Goal: Task Accomplishment & Management: Complete application form

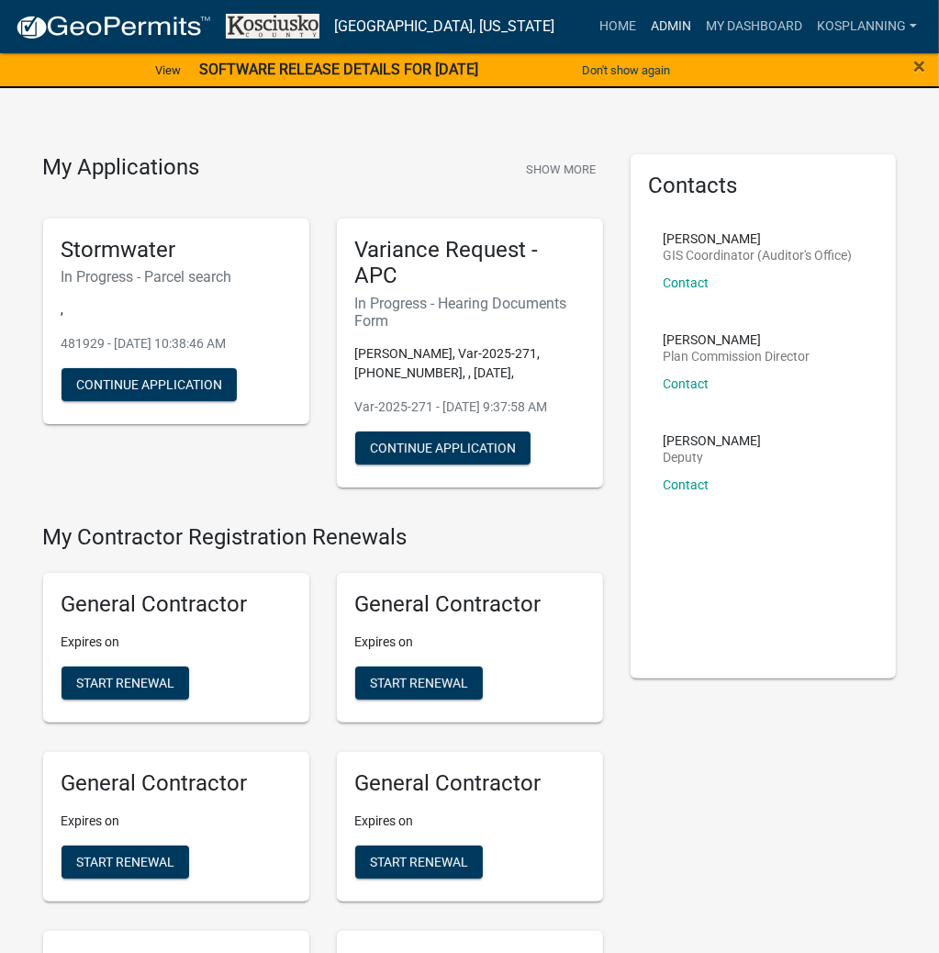
click at [662, 22] on link "Admin" at bounding box center [670, 26] width 55 height 35
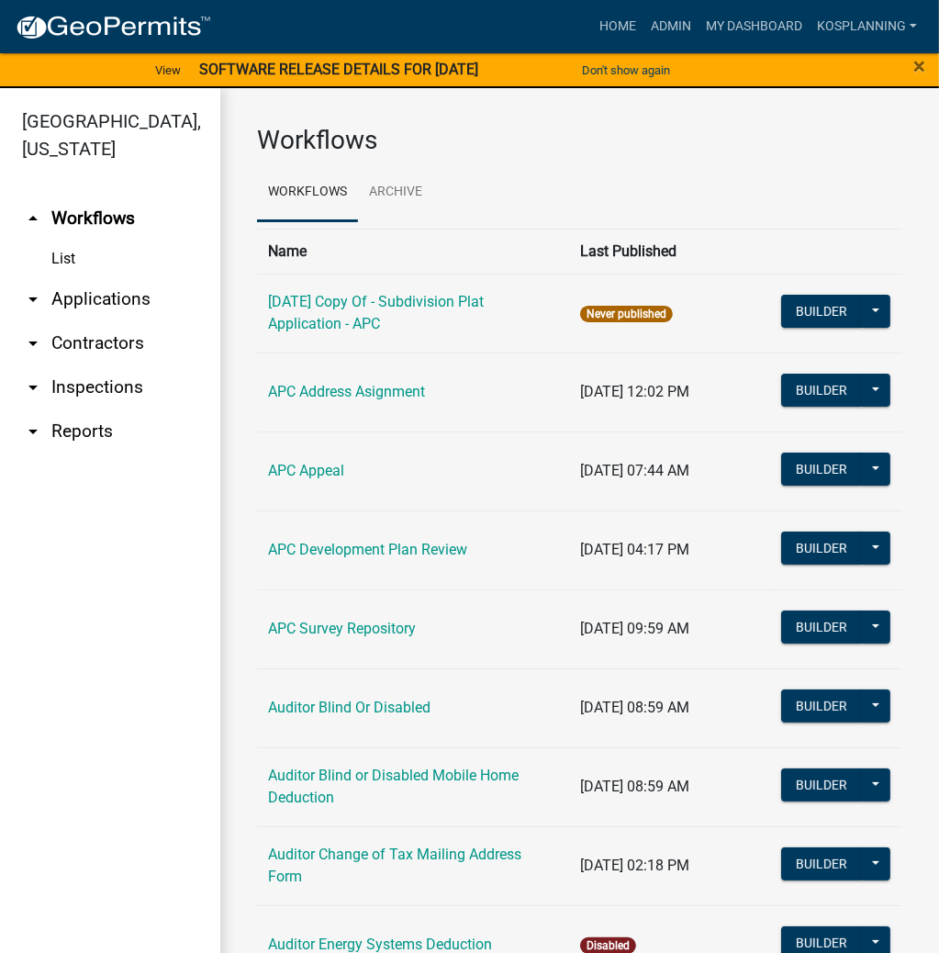
click at [116, 304] on link "arrow_drop_down Applications" at bounding box center [110, 299] width 220 height 44
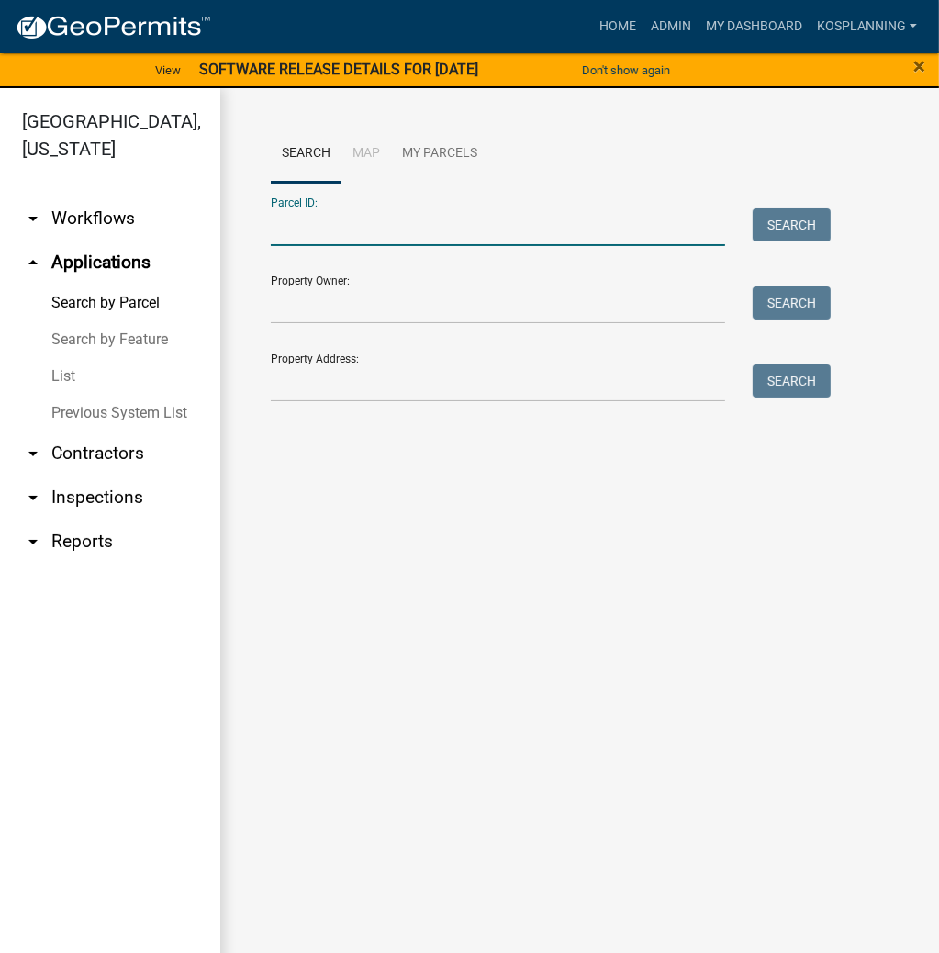
click at [294, 220] on input "Parcel ID:" at bounding box center [498, 227] width 454 height 38
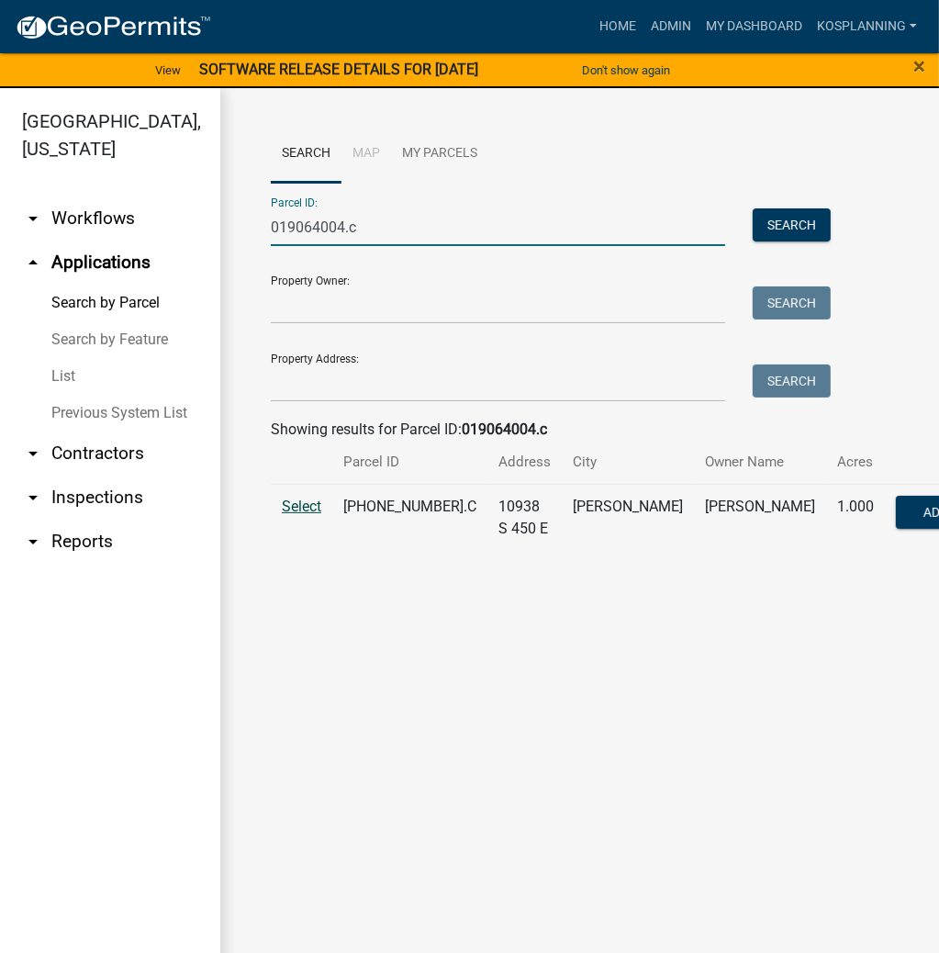
type input "019064004.c"
click at [319, 515] on span "Select" at bounding box center [301, 505] width 39 height 17
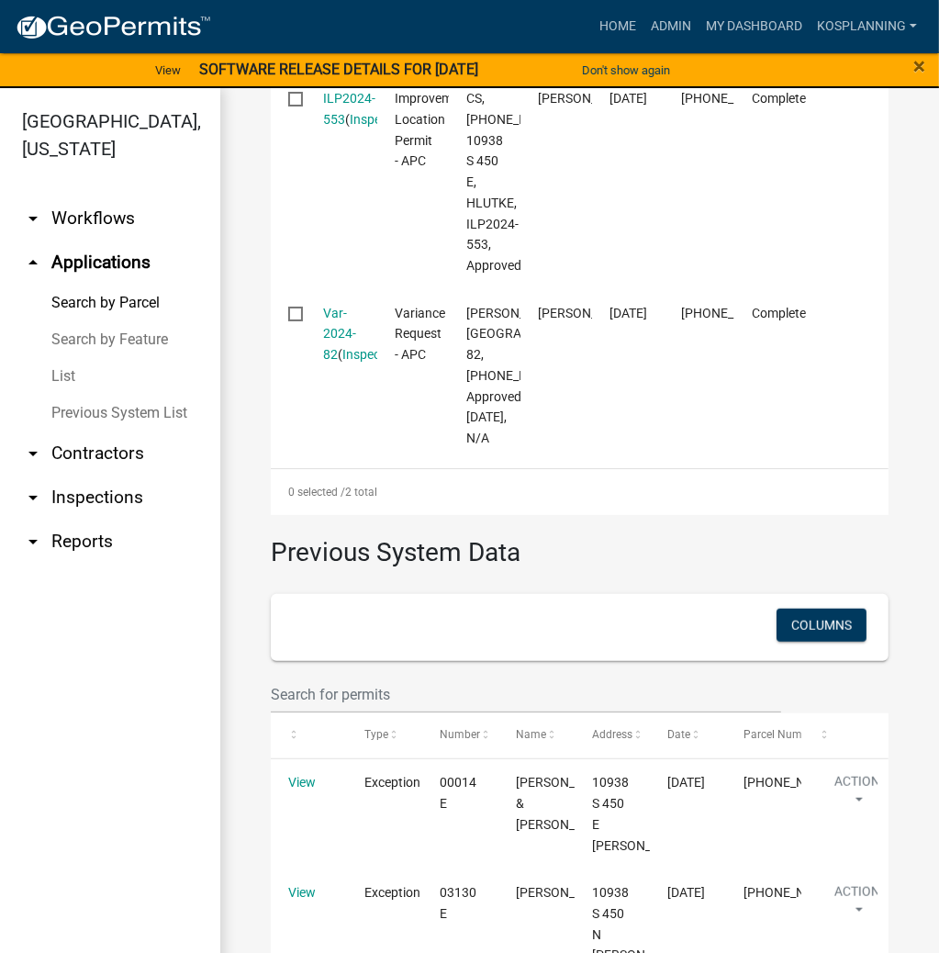
scroll to position [734, 0]
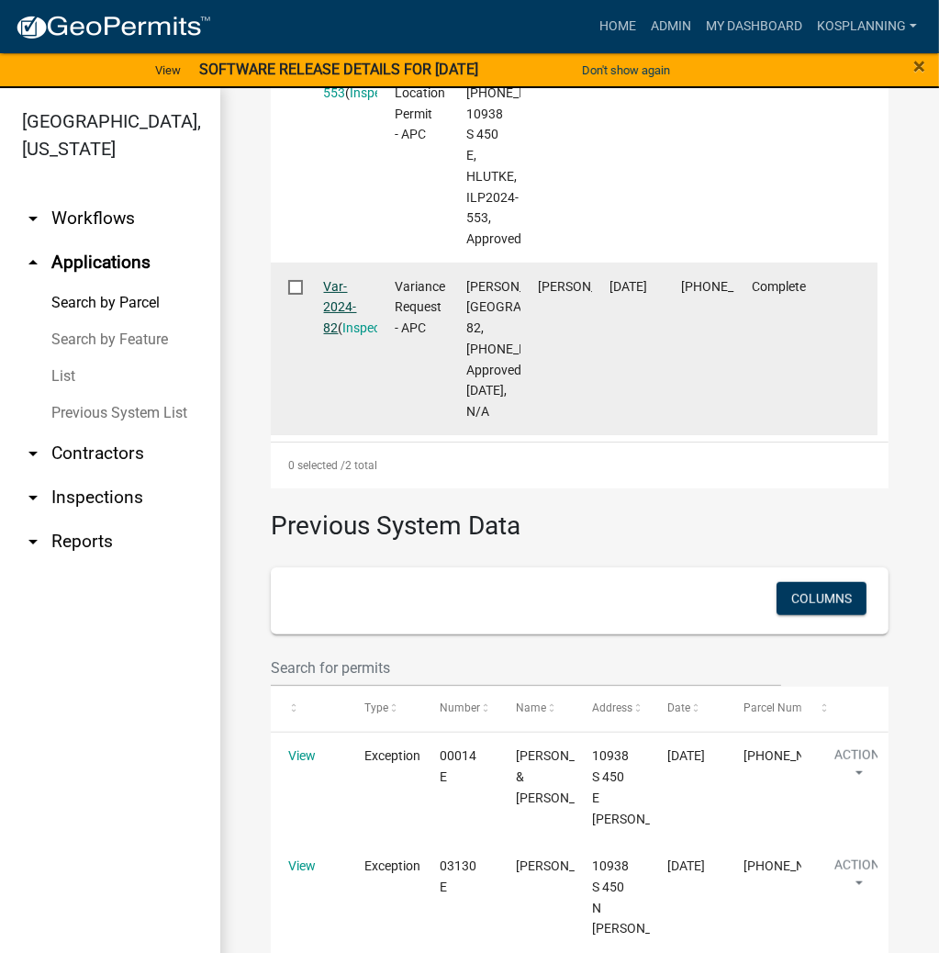
click at [346, 336] on link "Var-2024-82" at bounding box center [340, 307] width 33 height 57
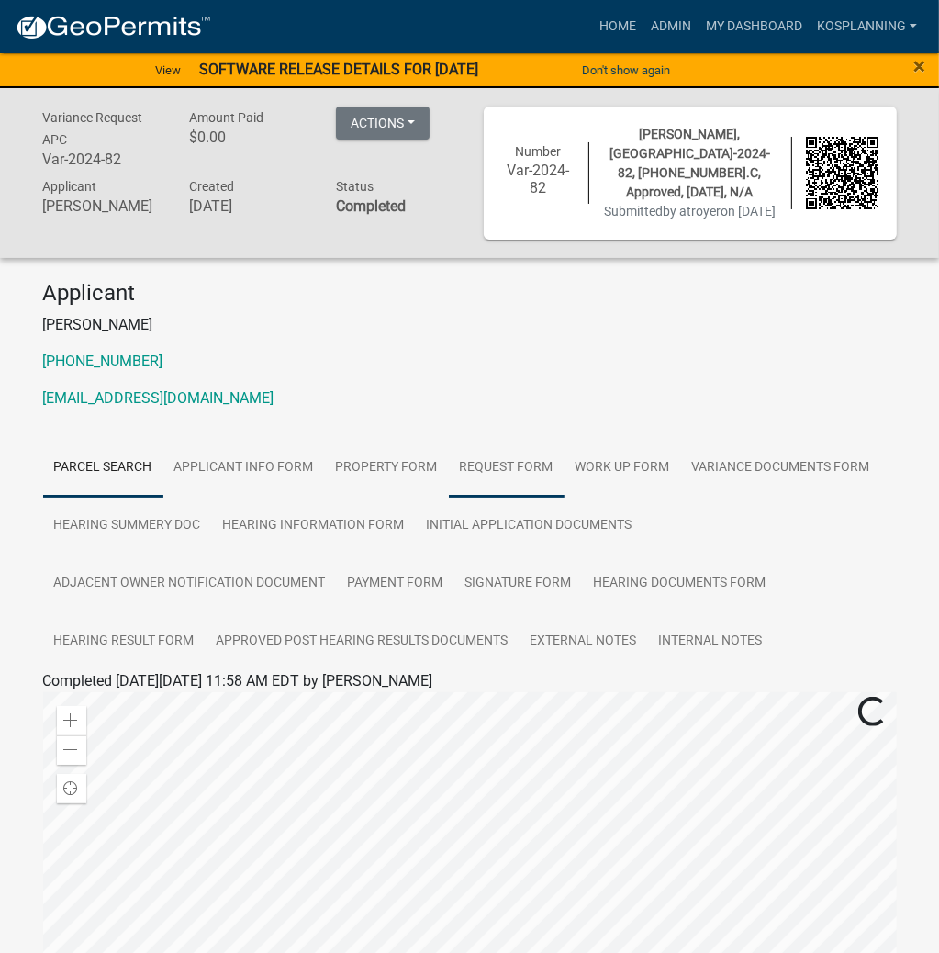
click at [481, 472] on link "Request Form" at bounding box center [507, 468] width 116 height 59
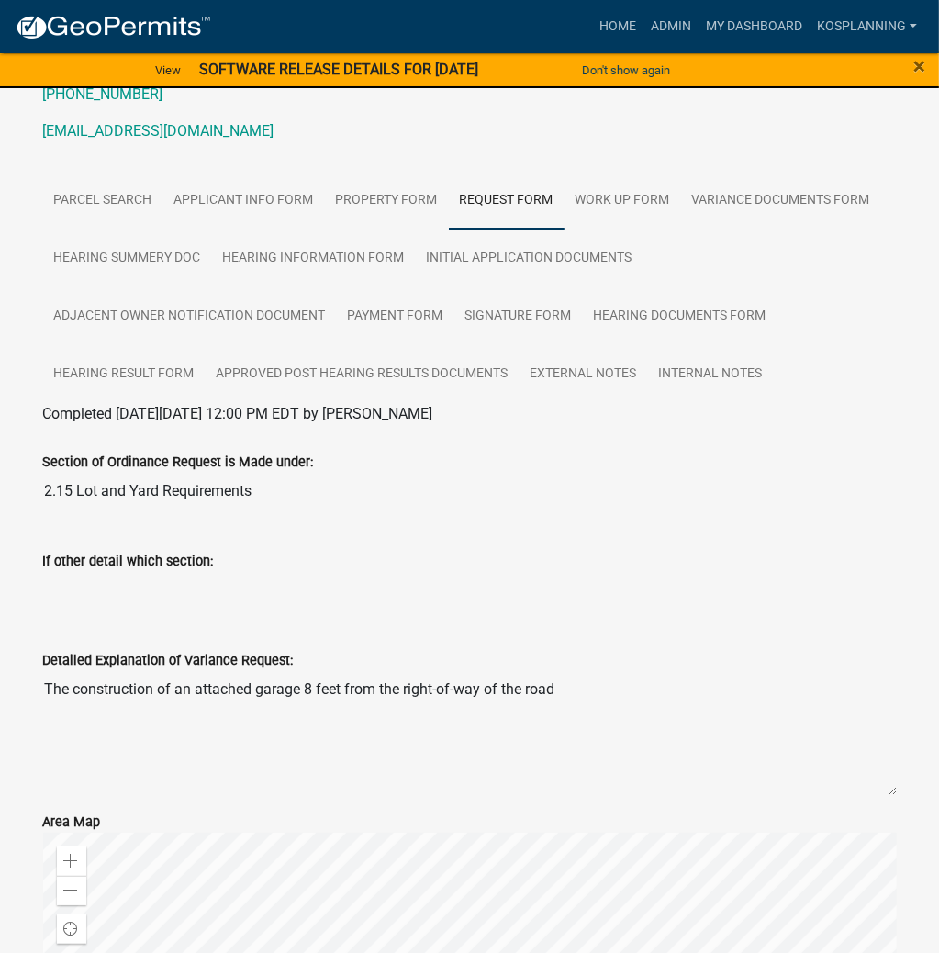
scroll to position [294, 0]
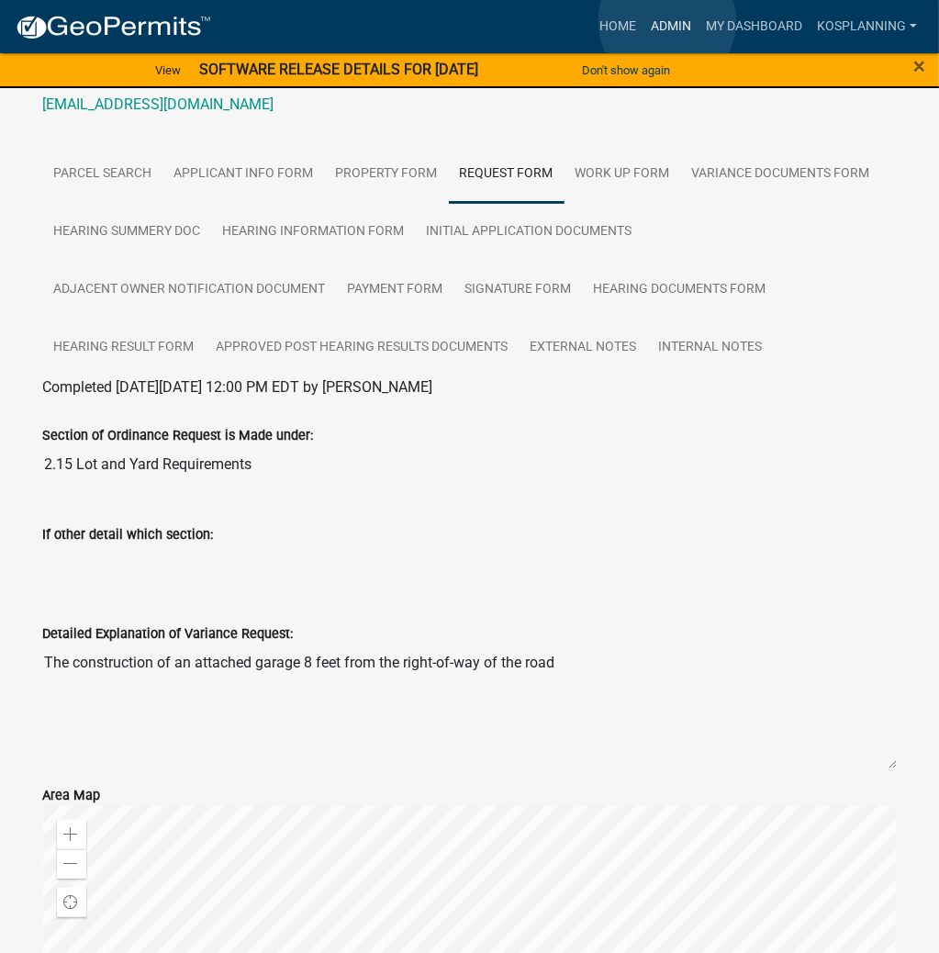
click at [667, 21] on link "Admin" at bounding box center [670, 26] width 55 height 35
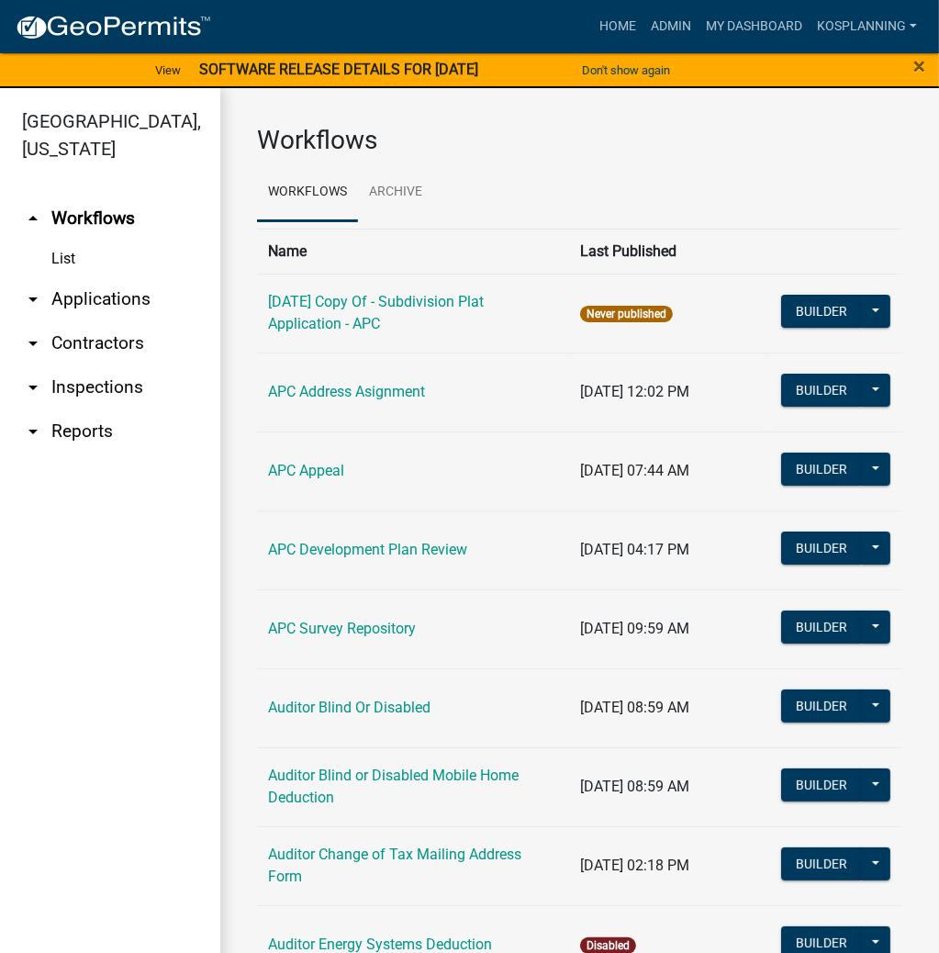
click at [120, 295] on link "arrow_drop_down Applications" at bounding box center [110, 299] width 220 height 44
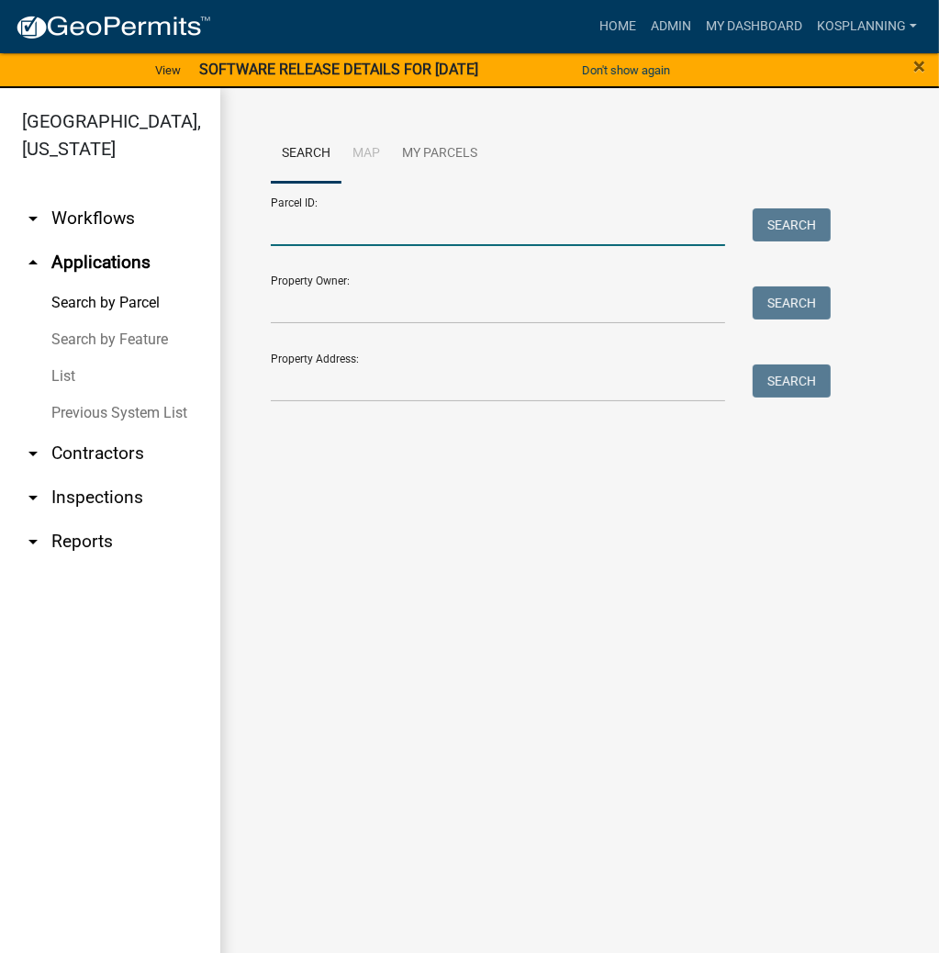
click at [349, 228] on input "Parcel ID:" at bounding box center [498, 227] width 454 height 38
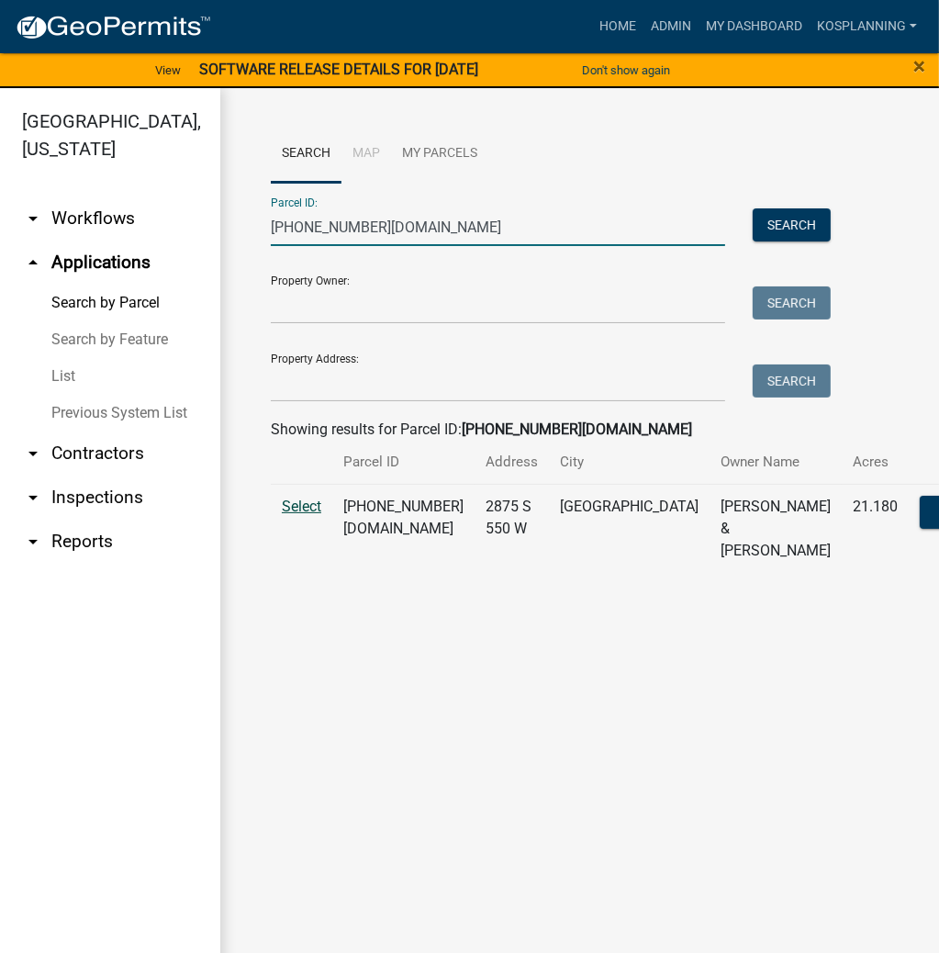
type input "[PHONE_NUMBER][DOMAIN_NAME]"
click at [297, 501] on span "Select" at bounding box center [301, 505] width 39 height 17
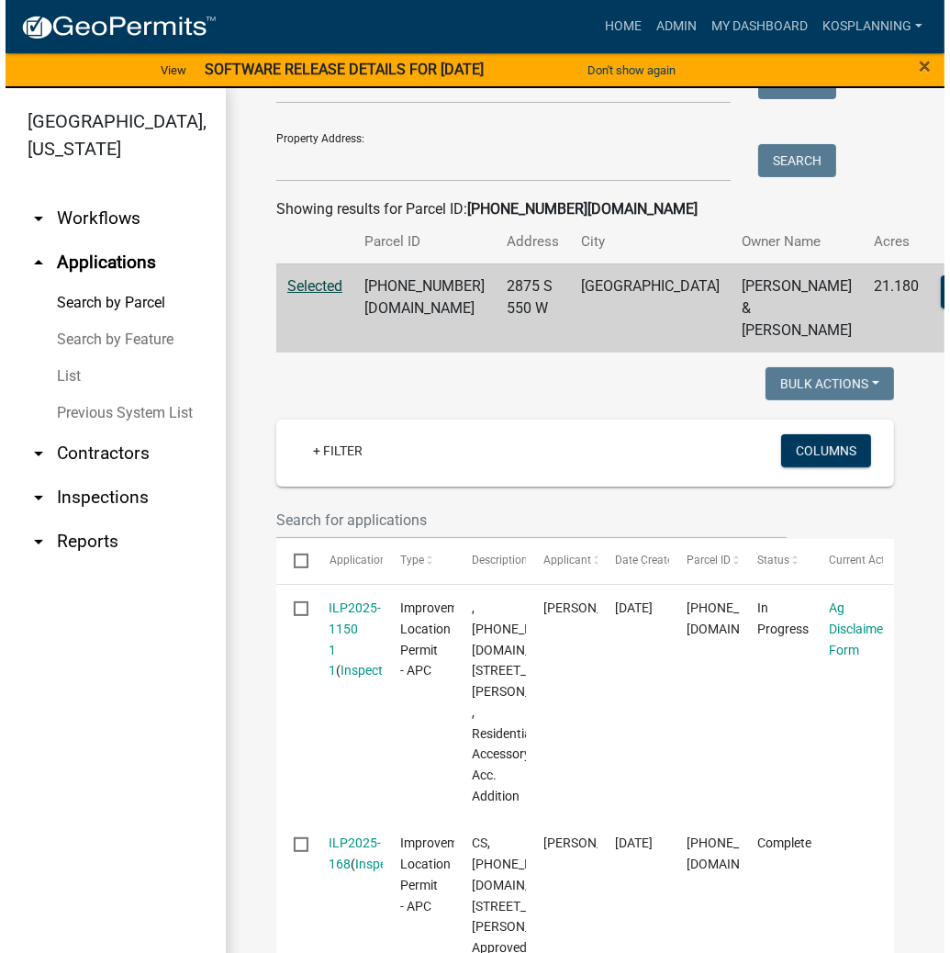
scroll to position [294, 0]
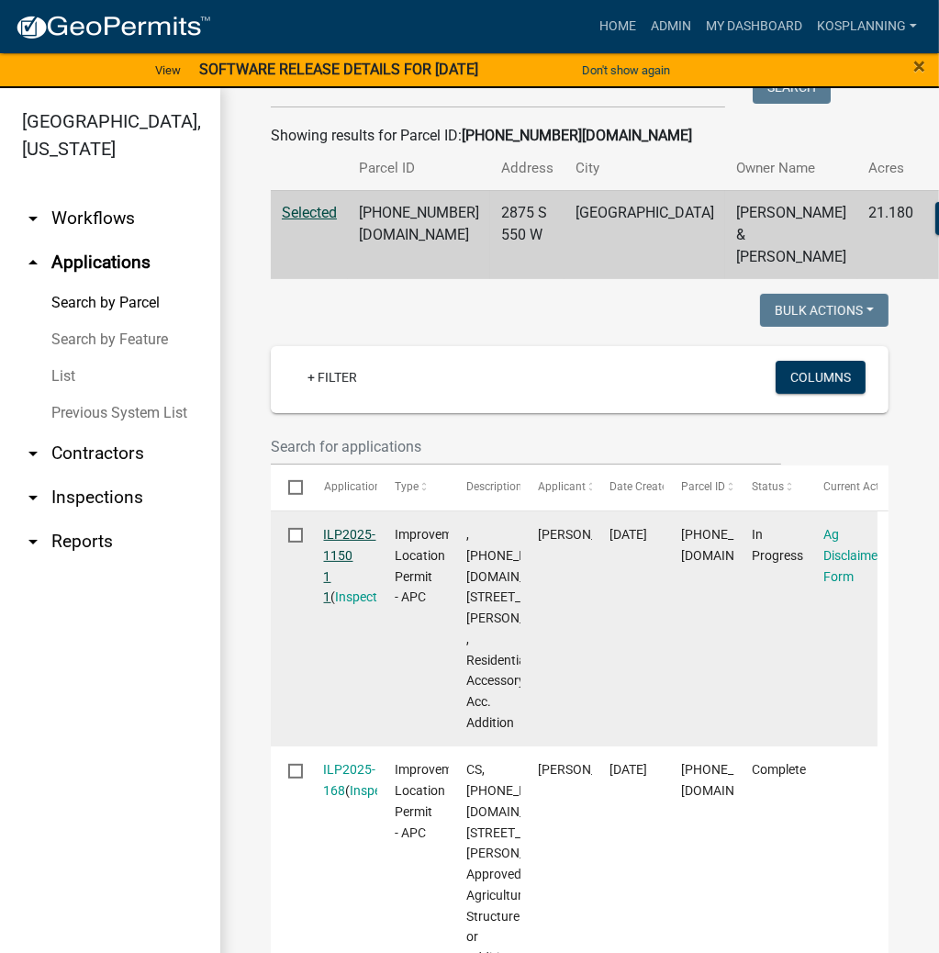
click at [352, 596] on link "ILP2025-1150 1 1" at bounding box center [350, 565] width 52 height 77
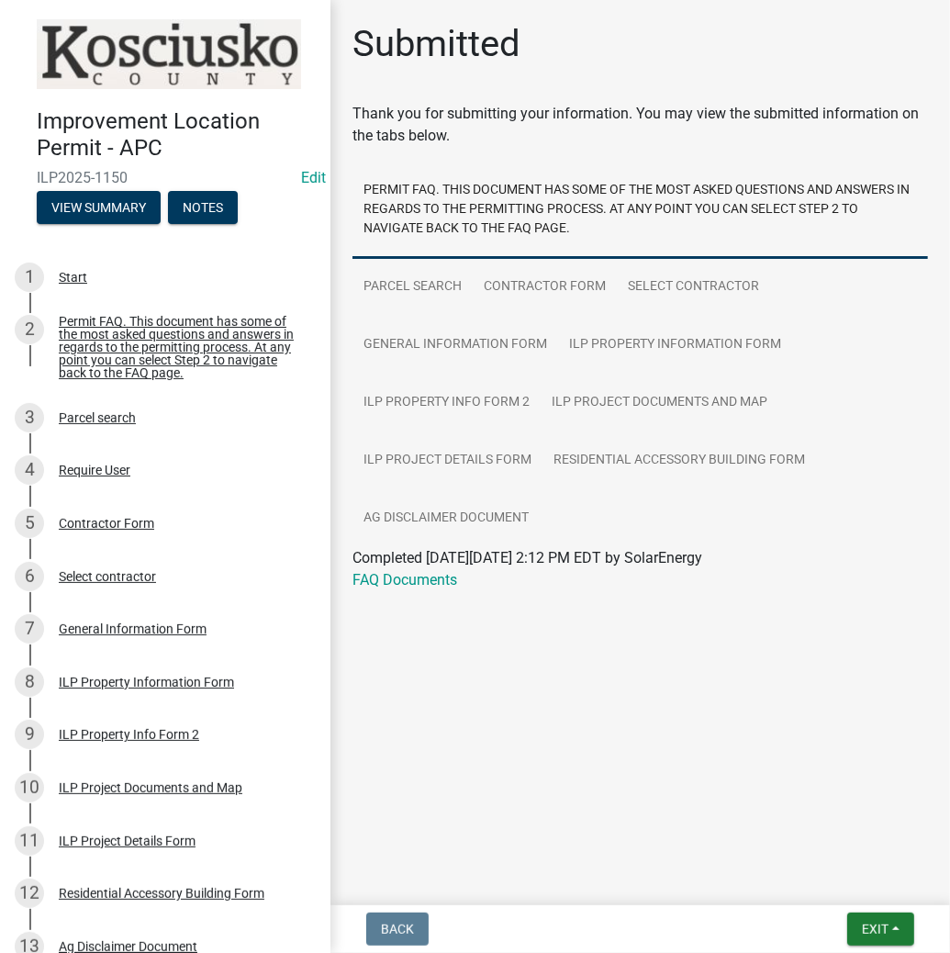
scroll to position [569, 0]
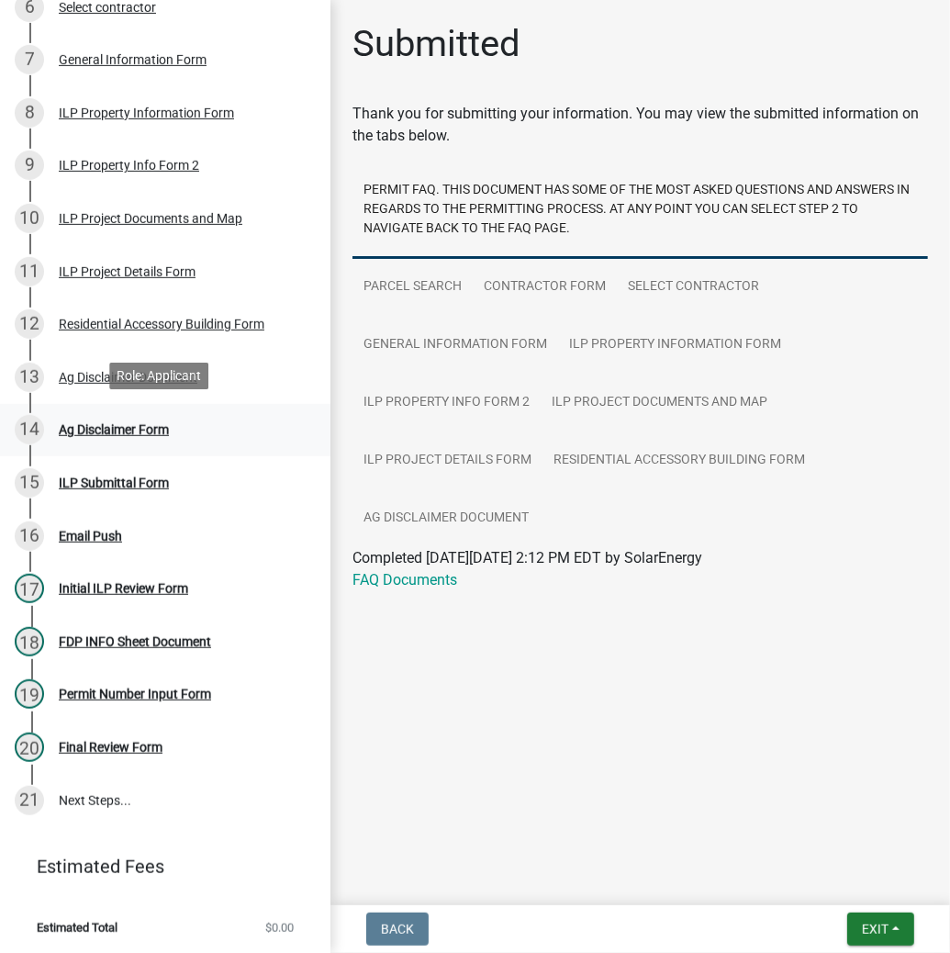
click at [126, 427] on div "Ag Disclaimer Form" at bounding box center [114, 429] width 110 height 13
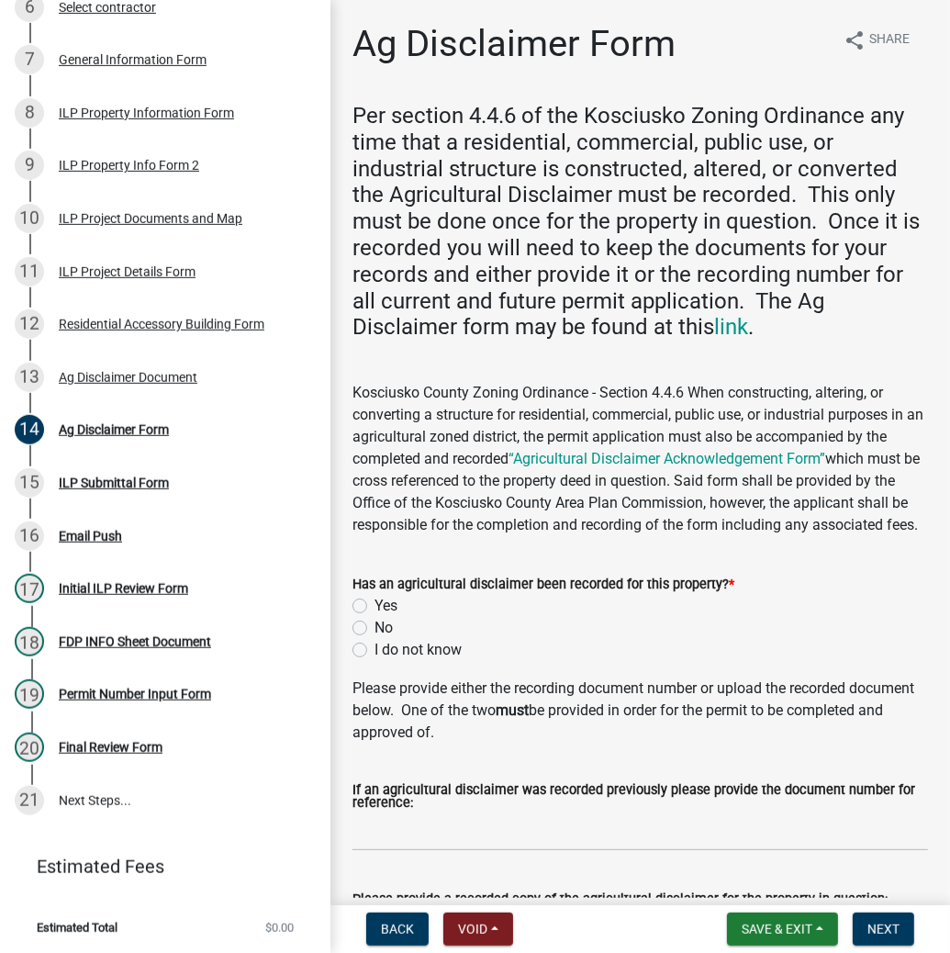
click at [374, 617] on label "Yes" at bounding box center [385, 606] width 23 height 22
click at [374, 607] on input "Yes" at bounding box center [380, 601] width 12 height 12
radio input "true"
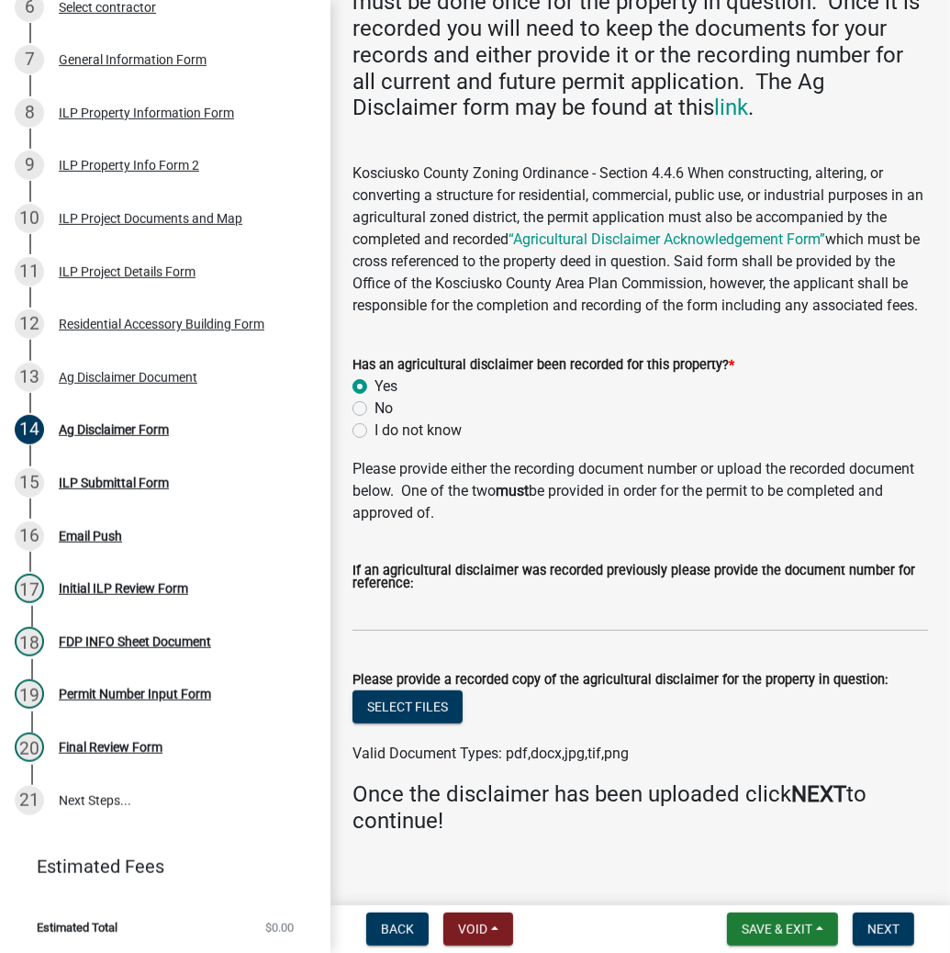
scroll to position [220, 0]
click at [389, 722] on button "Select files" at bounding box center [407, 705] width 110 height 33
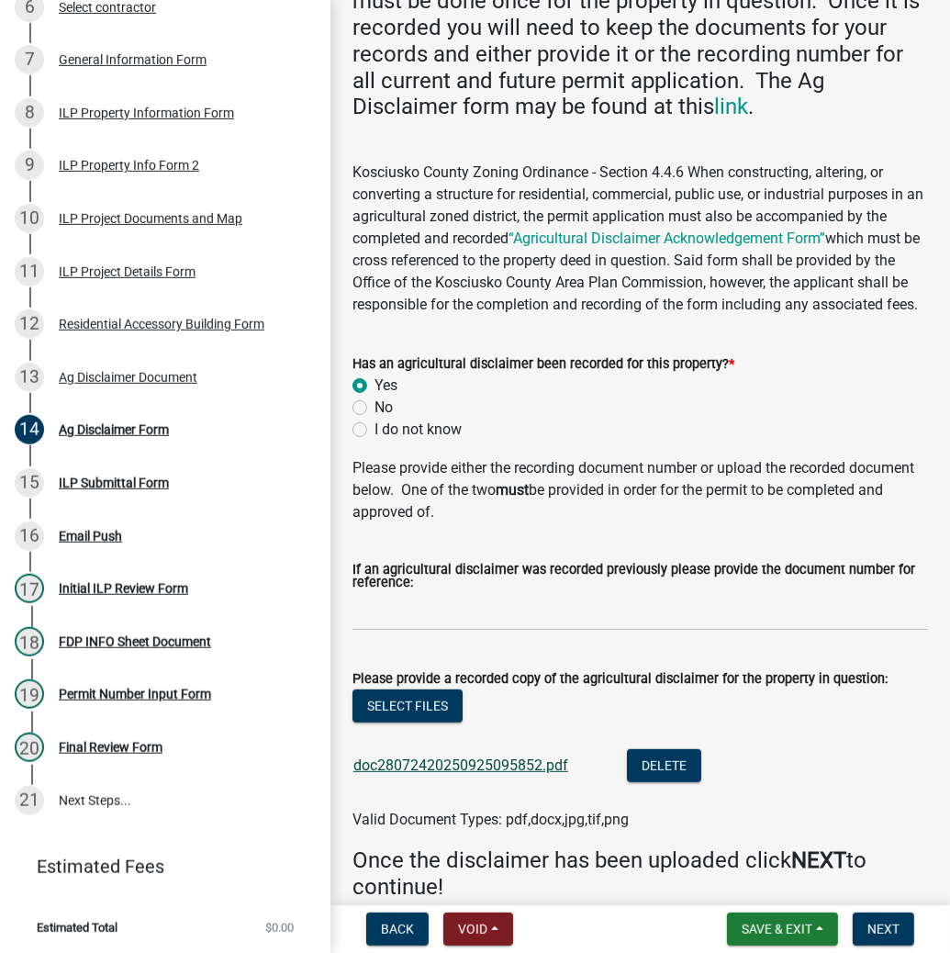
click at [453, 774] on link "doc28072420250925095852.pdf" at bounding box center [460, 764] width 215 height 17
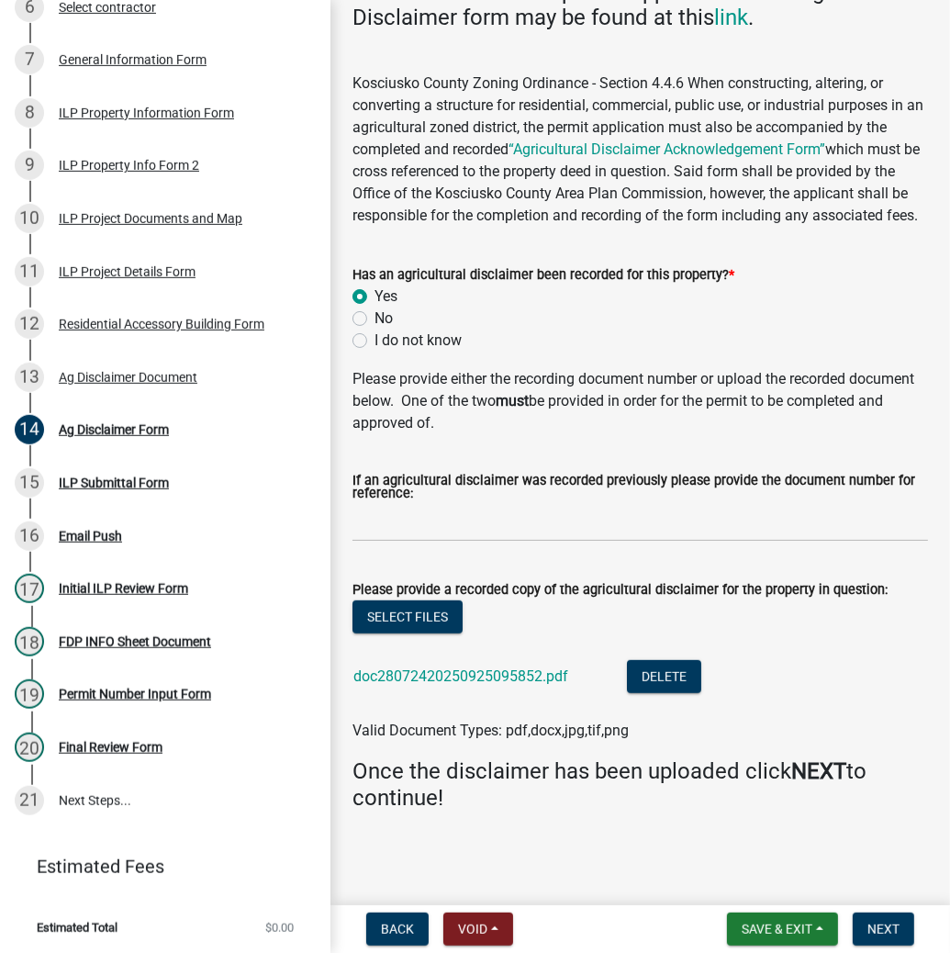
scroll to position [331, 0]
click at [885, 921] on span "Next" at bounding box center [883, 928] width 32 height 15
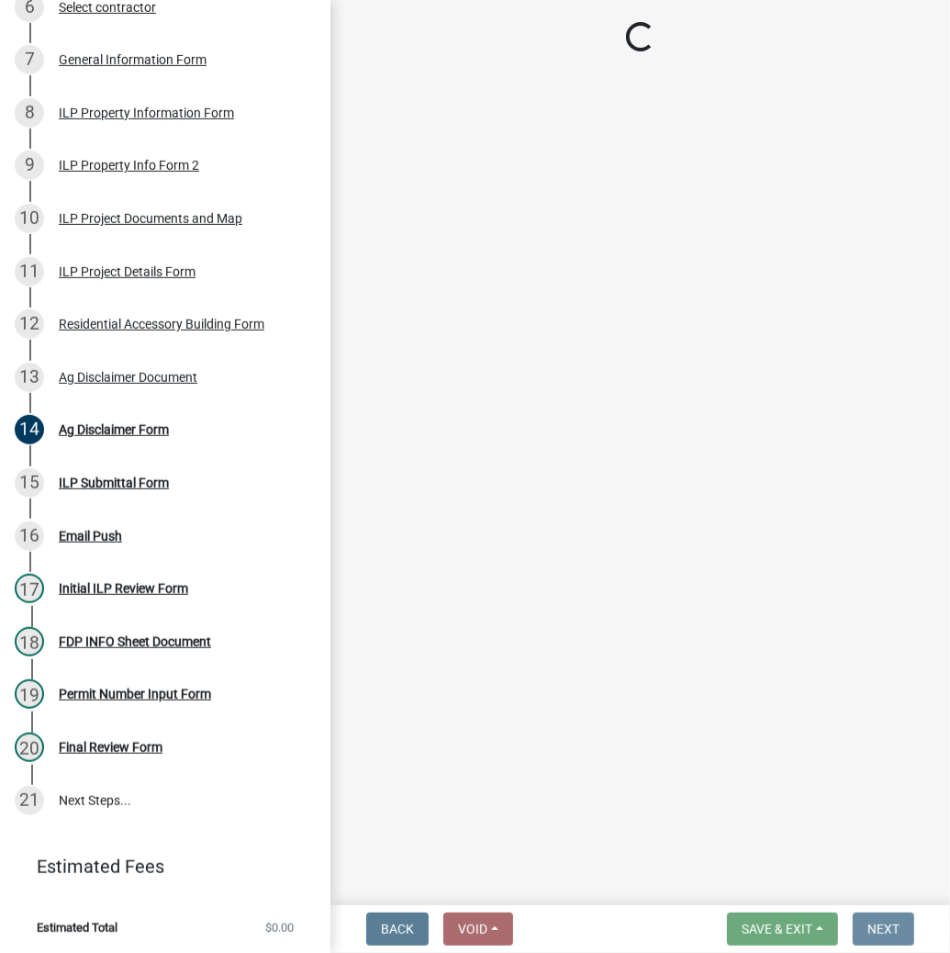
scroll to position [0, 0]
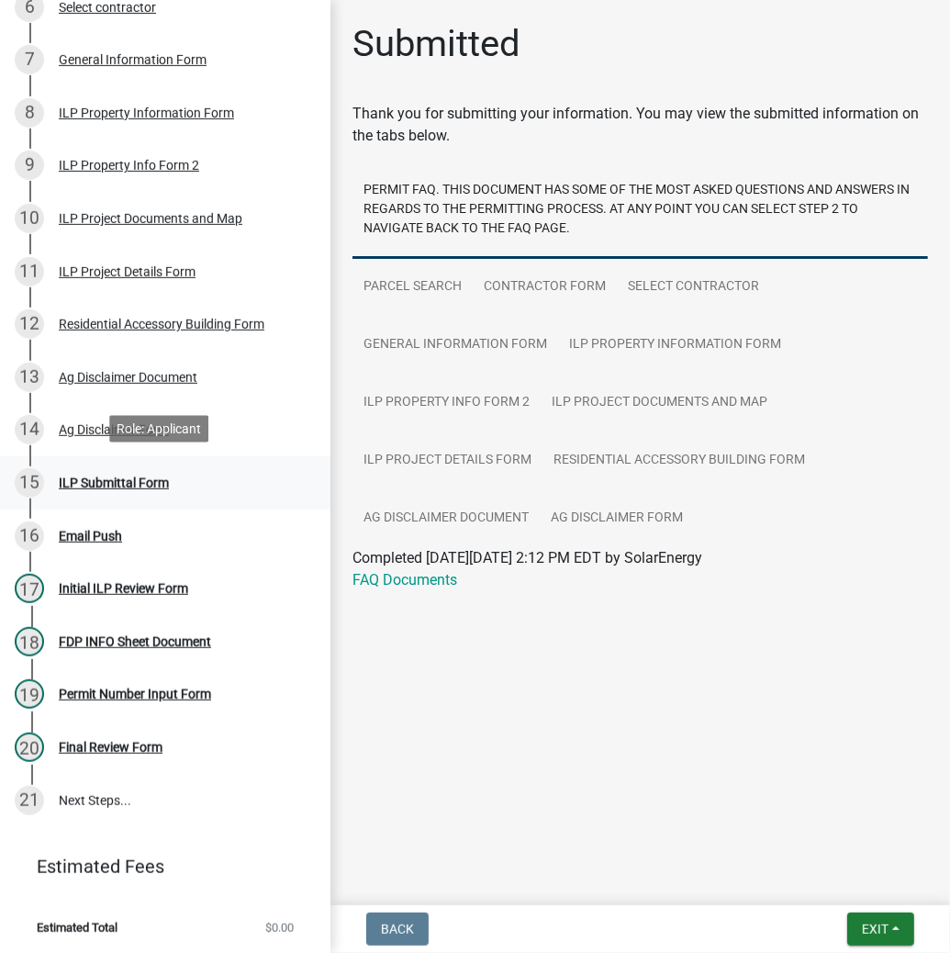
click at [109, 480] on div "ILP Submittal Form" at bounding box center [114, 482] width 110 height 13
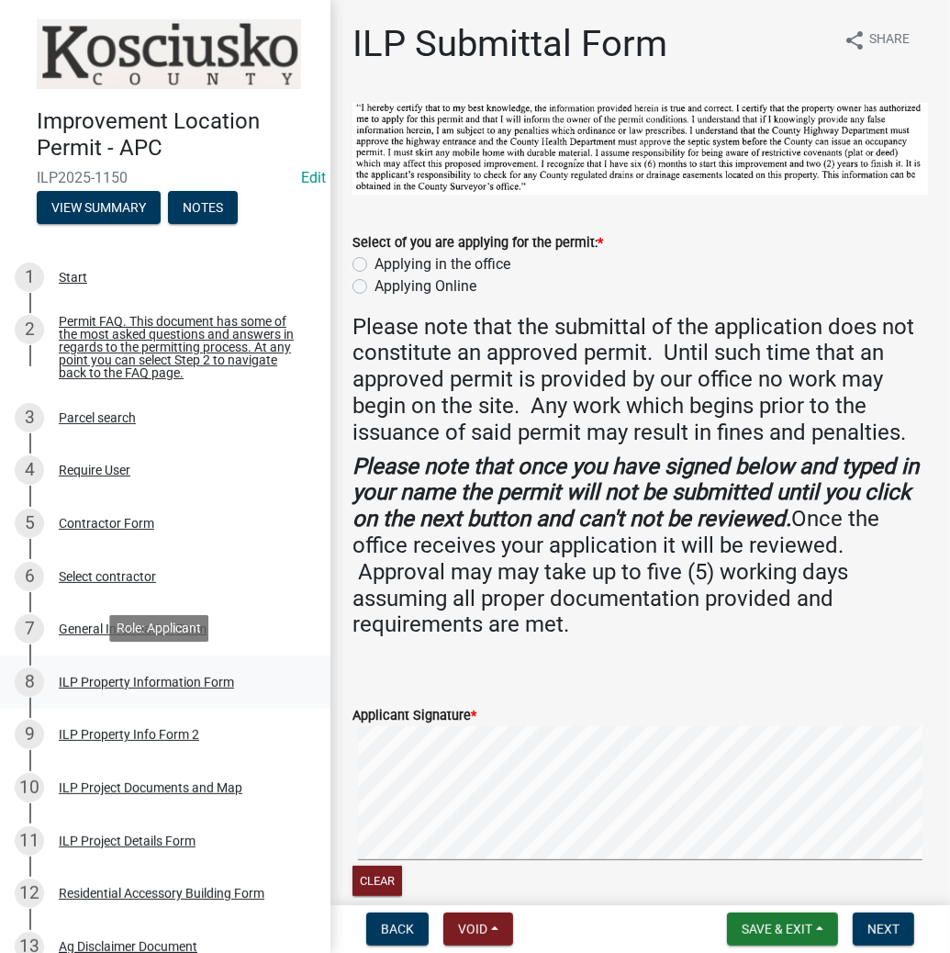
click at [132, 684] on div "ILP Property Information Form" at bounding box center [146, 681] width 175 height 13
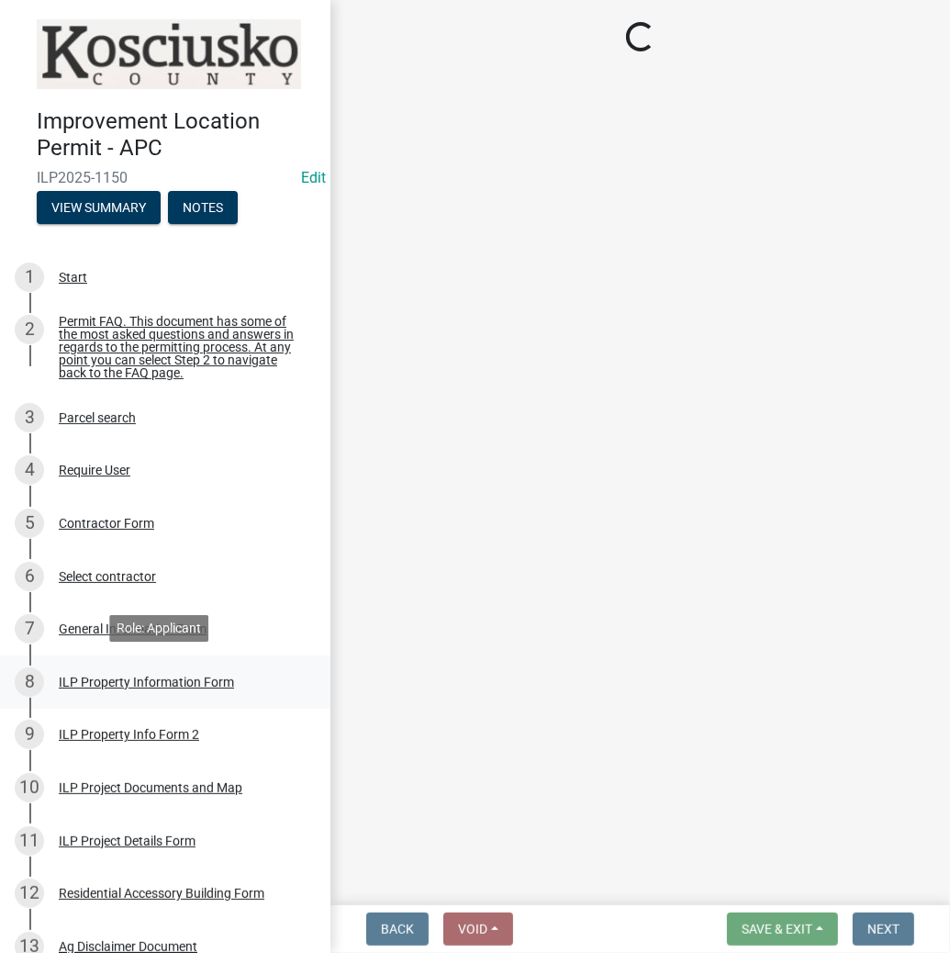
select select "64828b0b-a73a-4b16-bea5-02223c020af0"
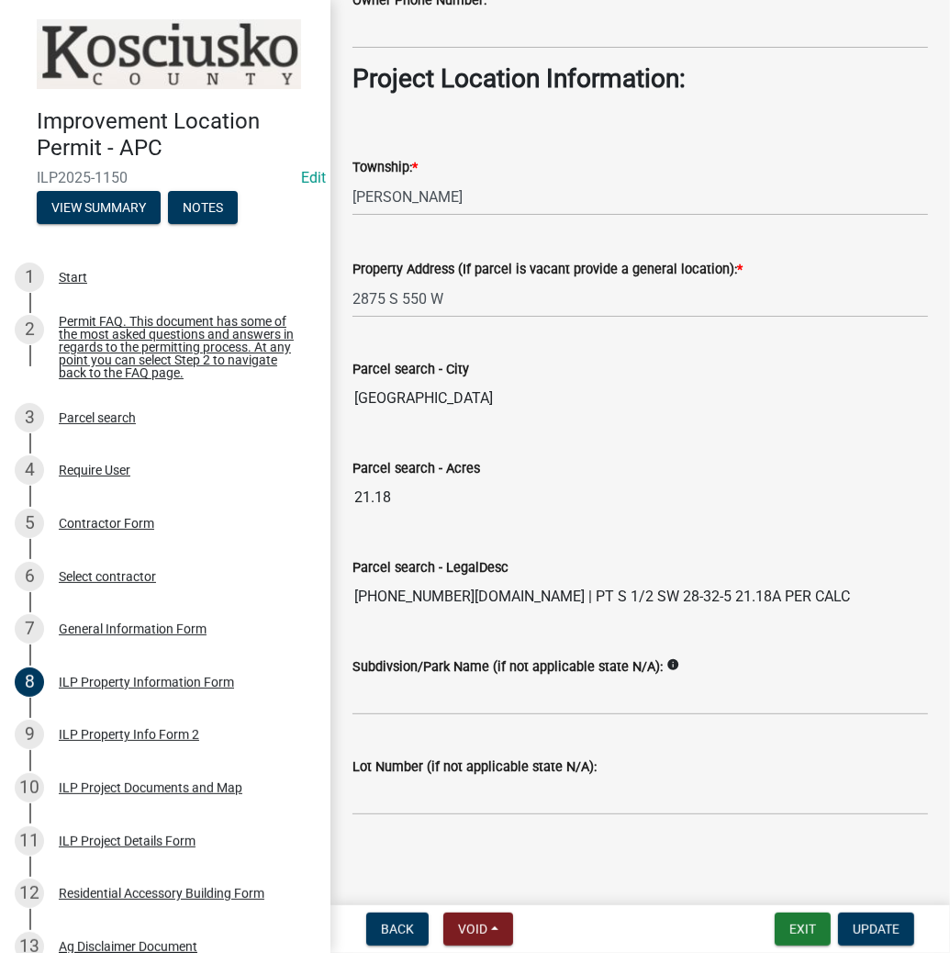
scroll to position [1326, 0]
click at [144, 733] on div "ILP Property Info Form 2" at bounding box center [129, 734] width 140 height 13
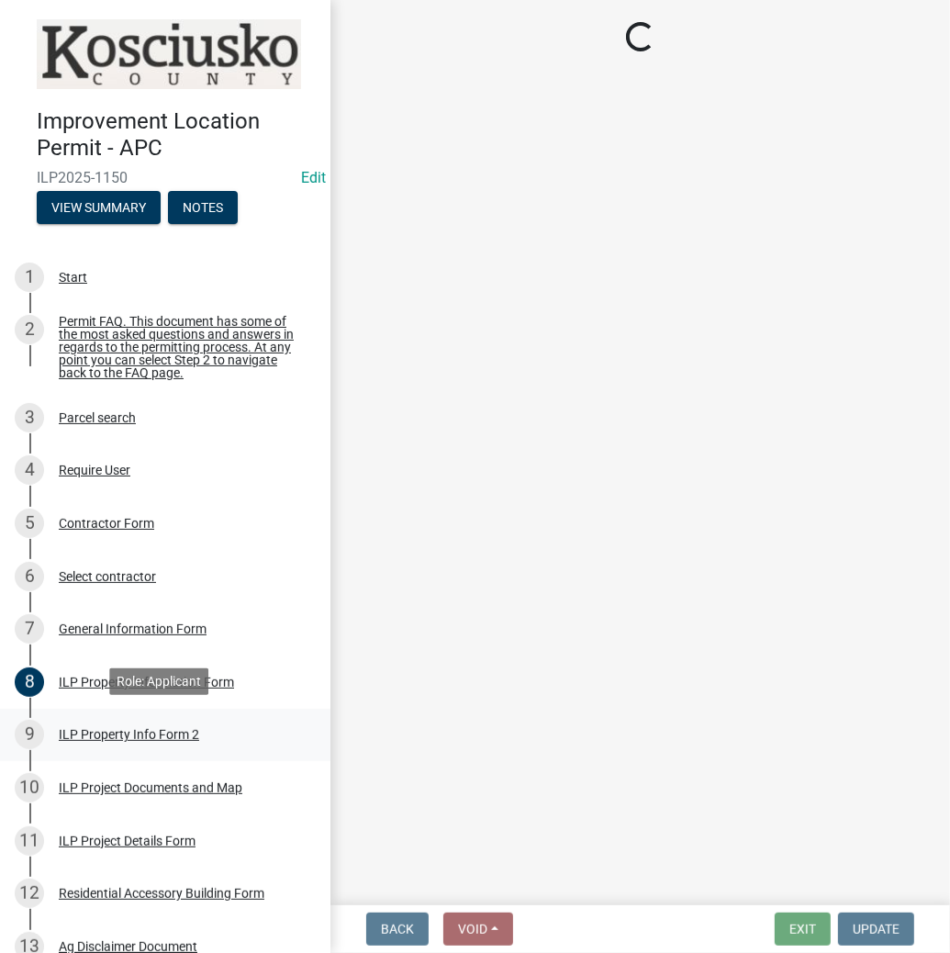
scroll to position [0, 0]
select select "0609af41-fe40-4fa2-880d-6f54f567ae8e"
select select "ea119d11-e52e-4559-b746-af06211fe819"
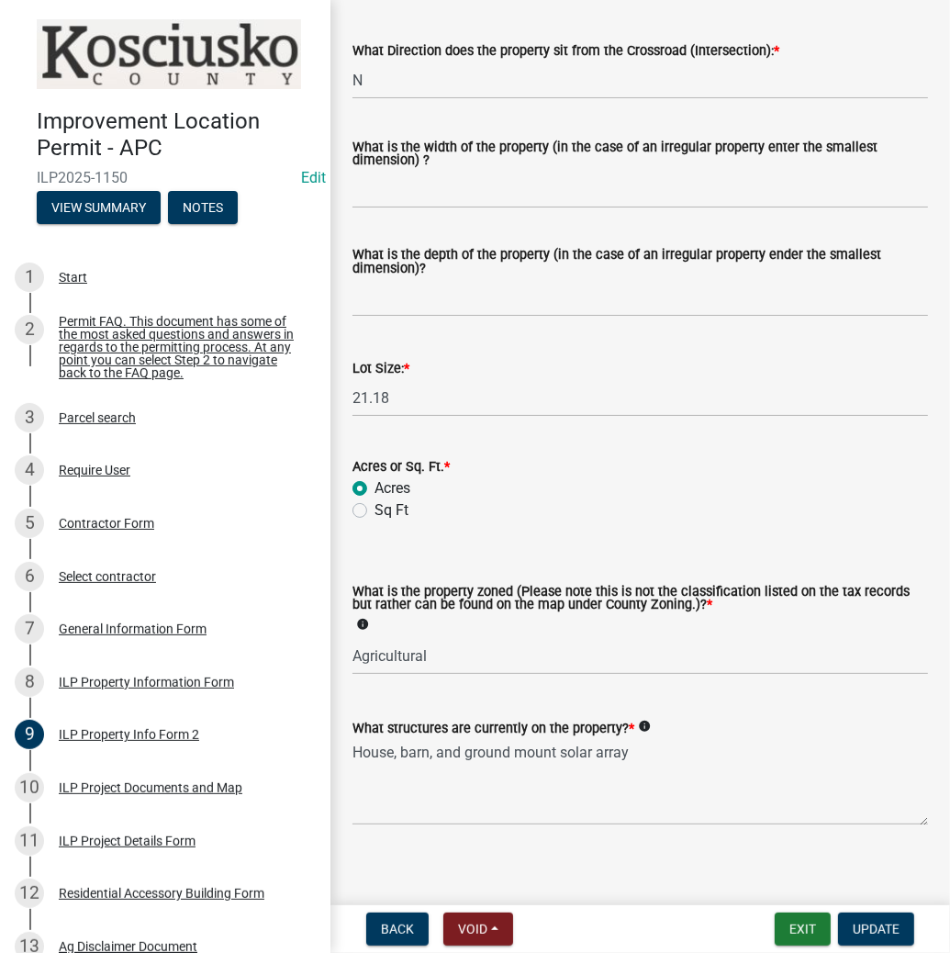
scroll to position [627, 0]
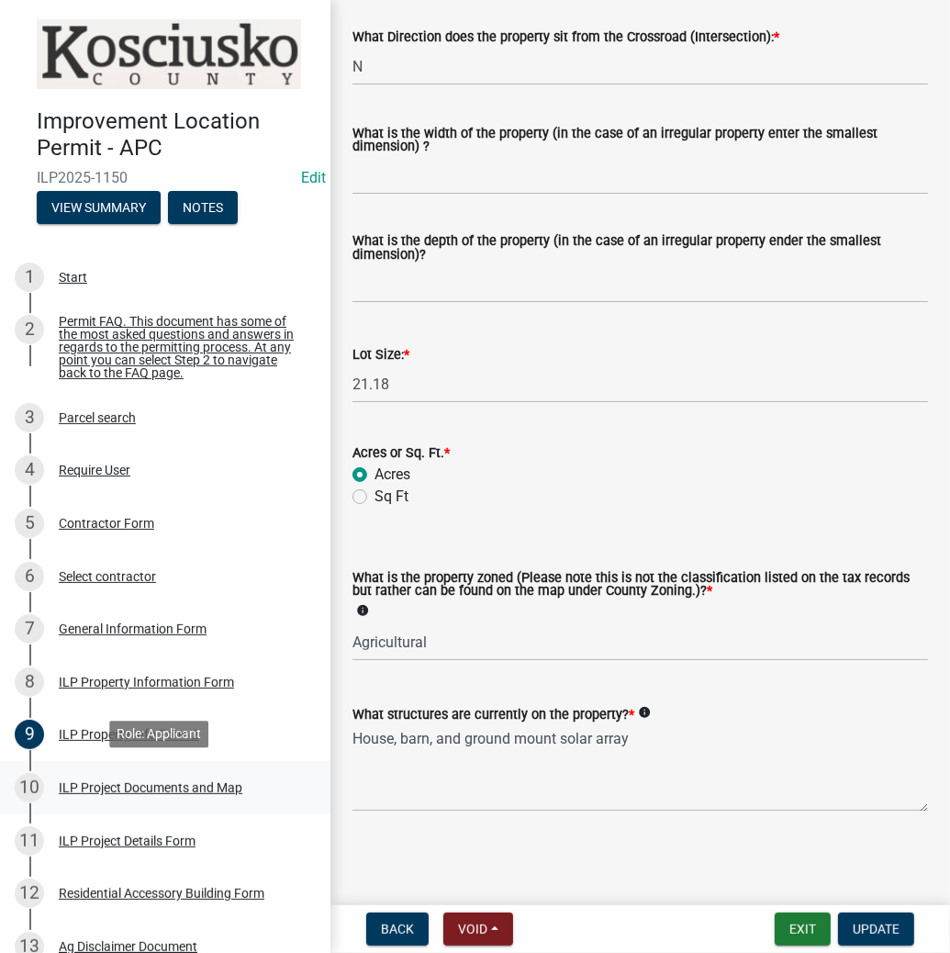
click at [141, 783] on div "ILP Project Documents and Map" at bounding box center [151, 787] width 184 height 13
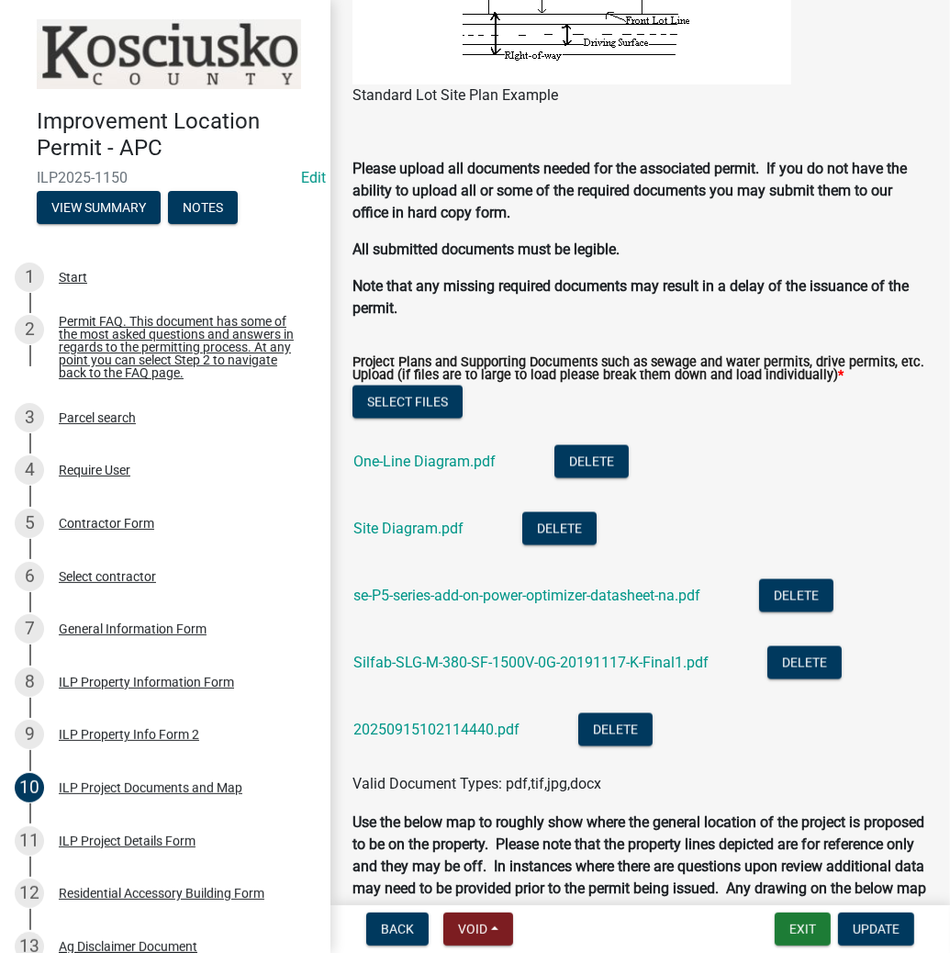
scroll to position [1982, 0]
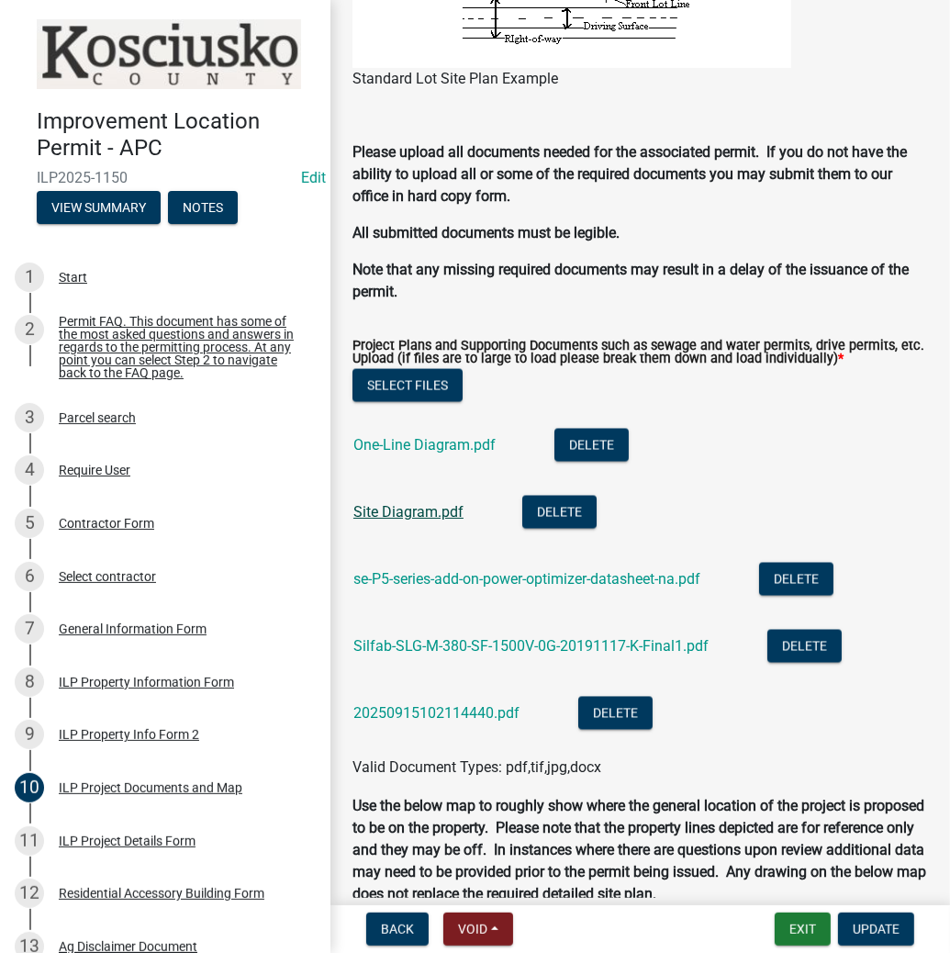
click at [405, 511] on link "Site Diagram.pdf" at bounding box center [408, 511] width 110 height 17
click at [111, 840] on div "ILP Project Details Form" at bounding box center [127, 840] width 137 height 13
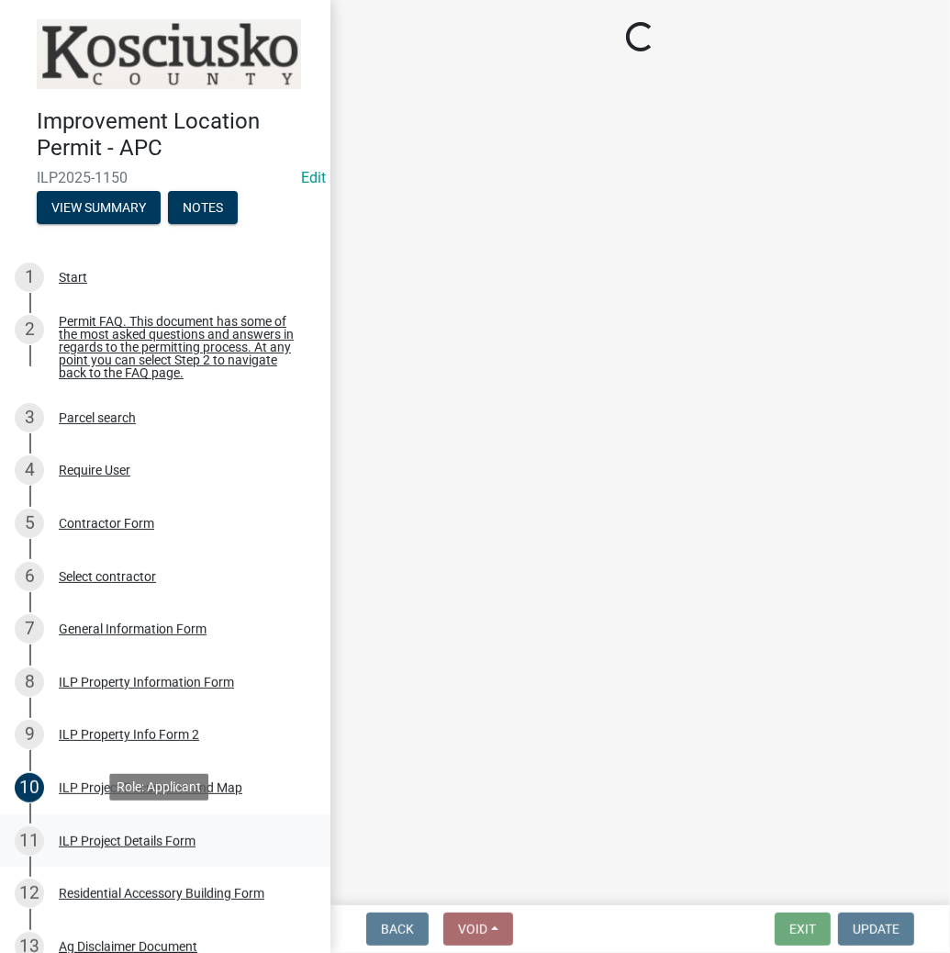
scroll to position [0, 0]
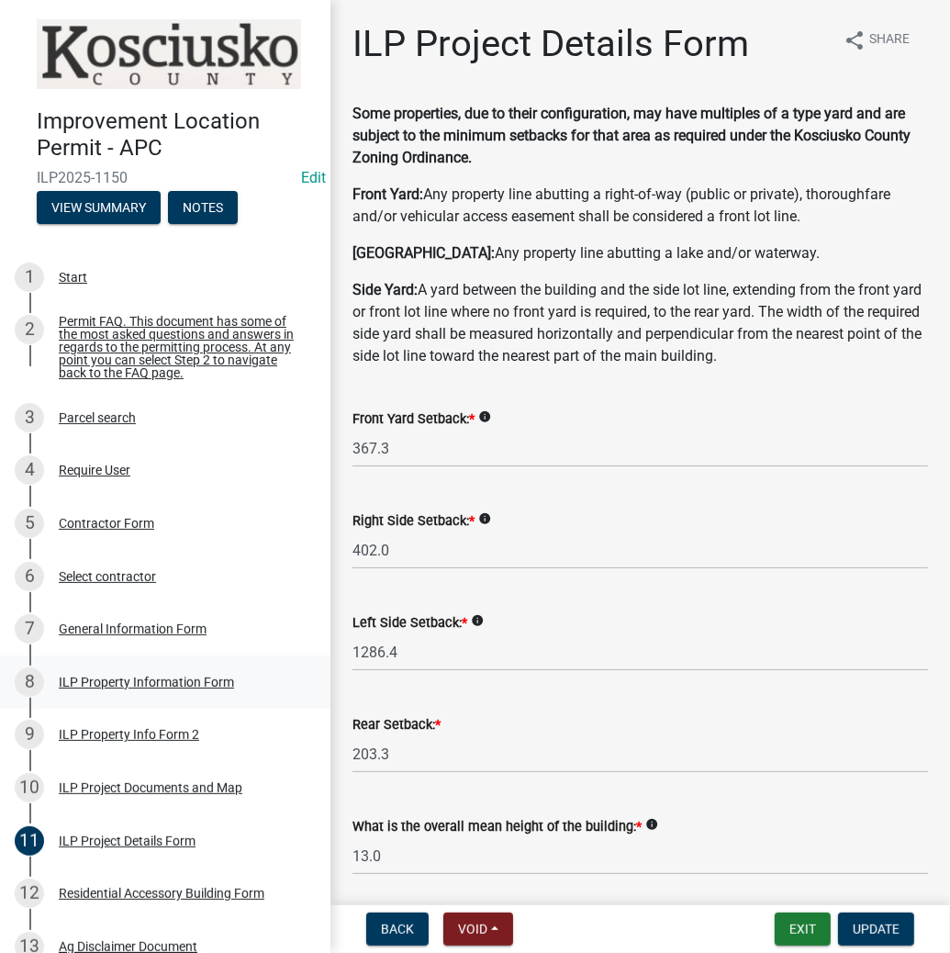
click at [129, 675] on div "ILP Property Information Form" at bounding box center [146, 681] width 175 height 13
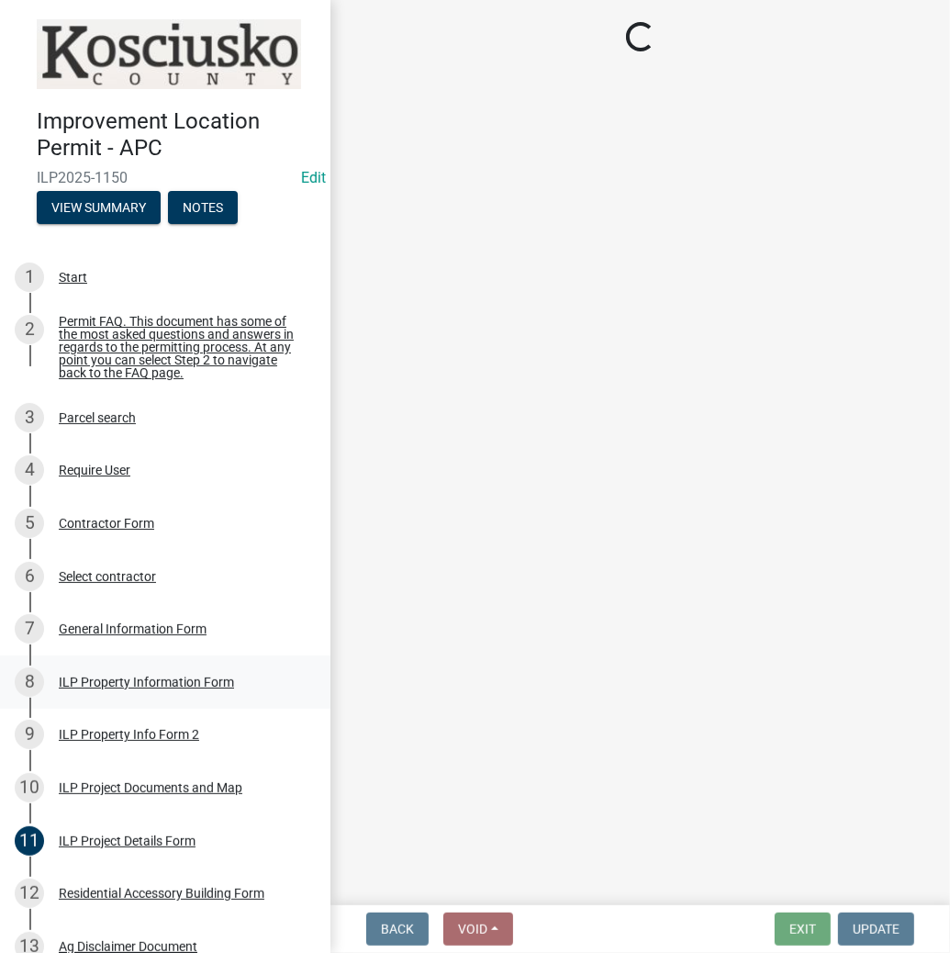
select select "64828b0b-a73a-4b16-bea5-02223c020af0"
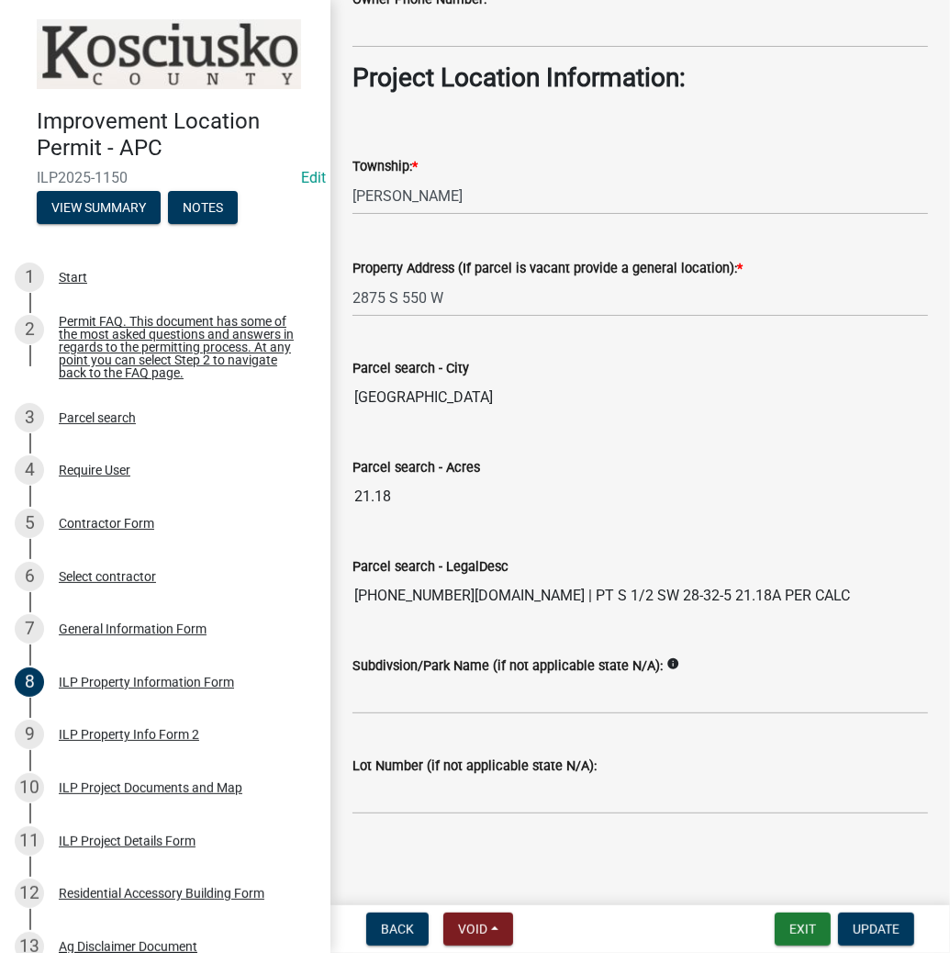
scroll to position [1106, 0]
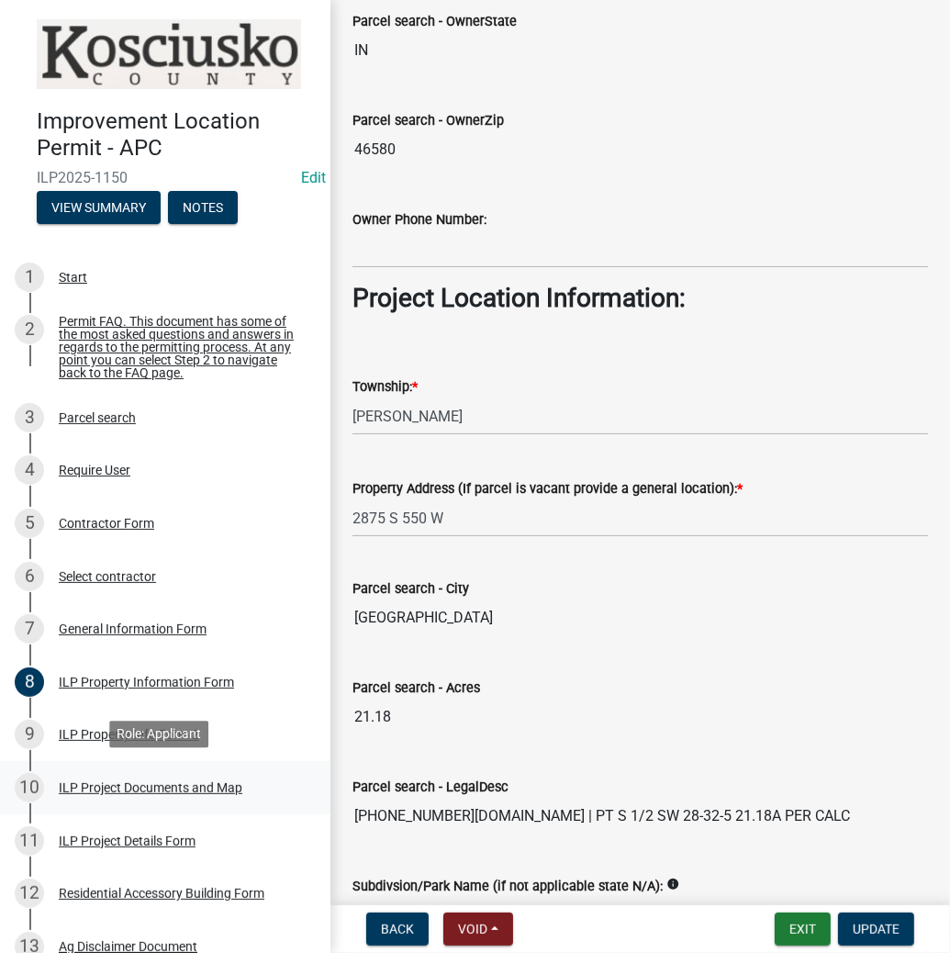
click at [114, 782] on div "ILP Project Documents and Map" at bounding box center [151, 787] width 184 height 13
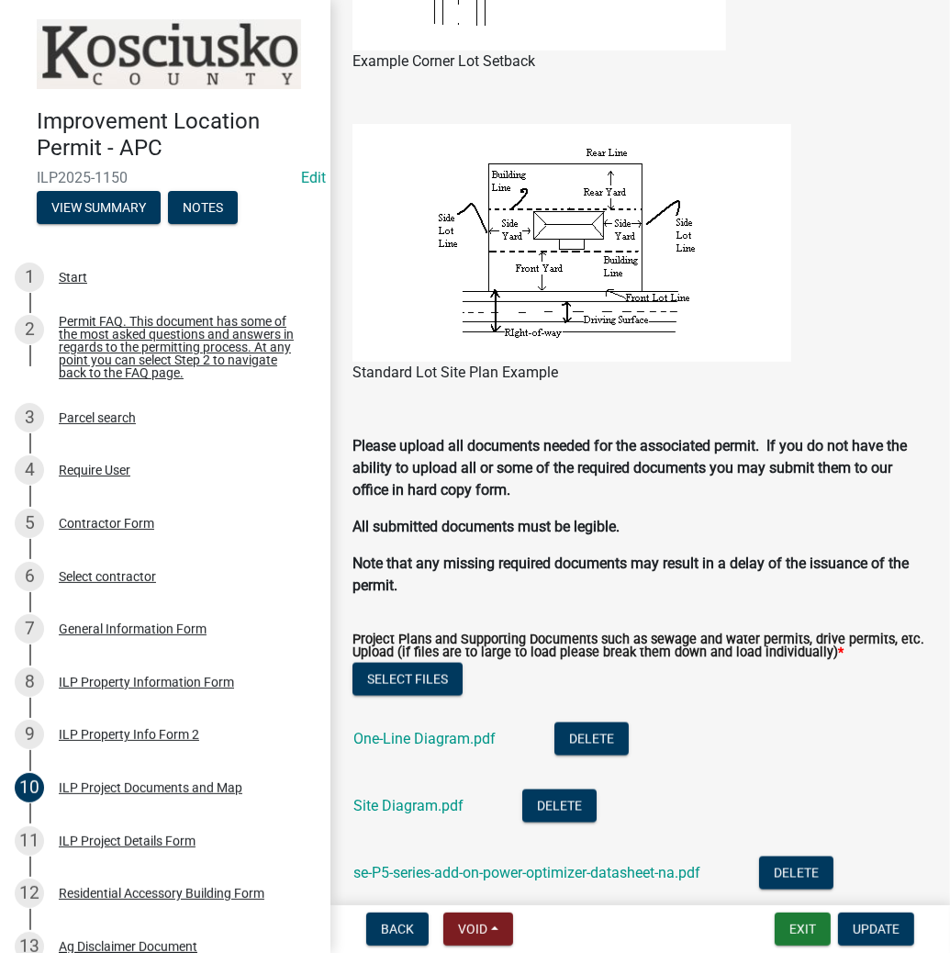
scroll to position [1909, 0]
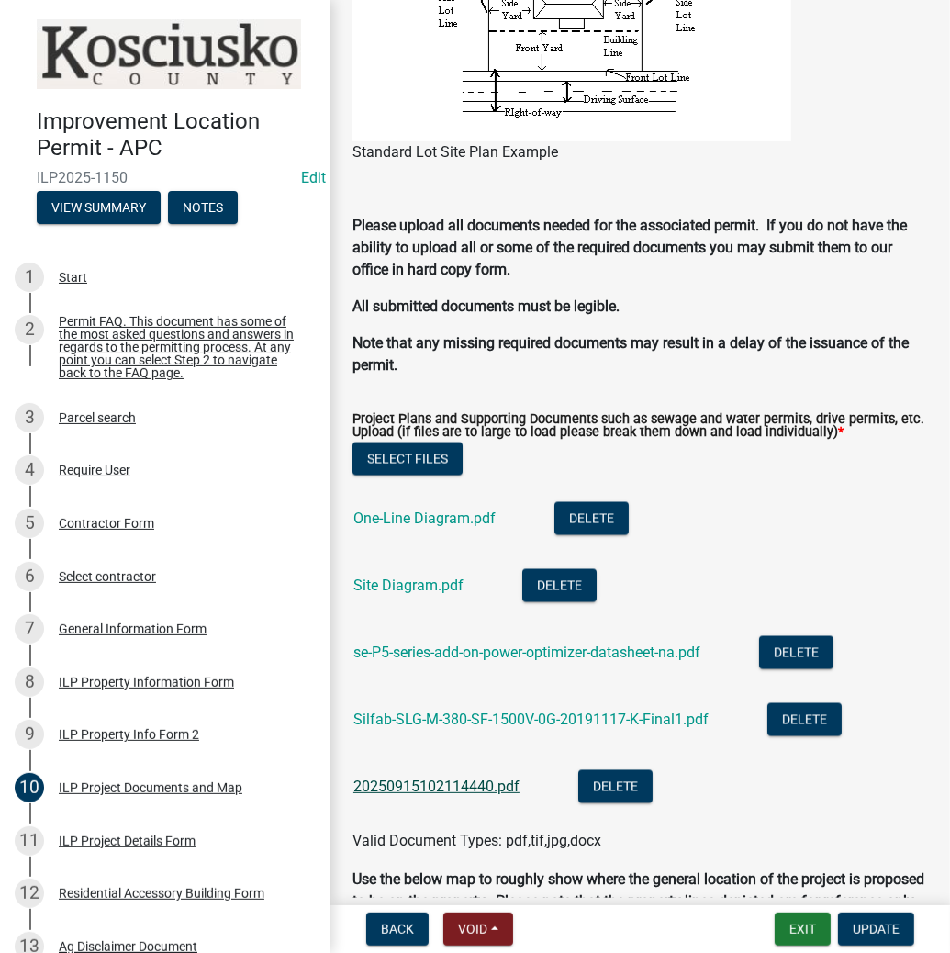
click at [447, 779] on link "20250915102114440.pdf" at bounding box center [436, 785] width 166 height 17
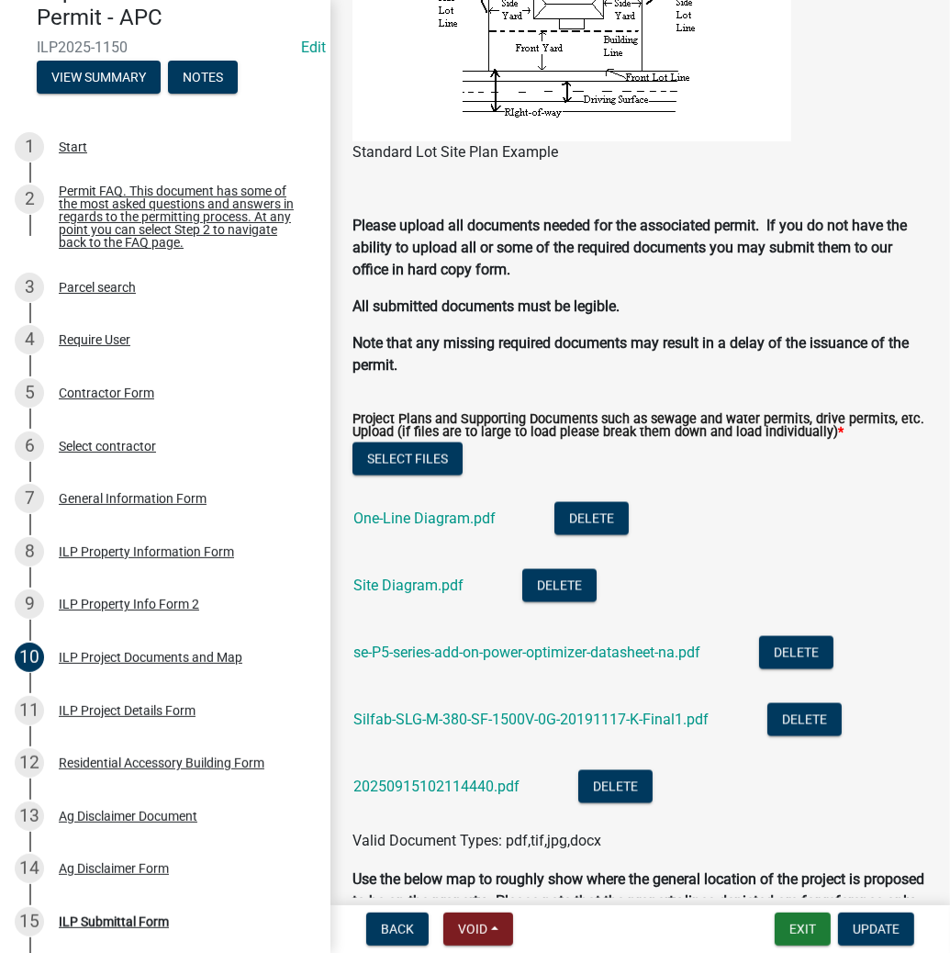
scroll to position [147, 0]
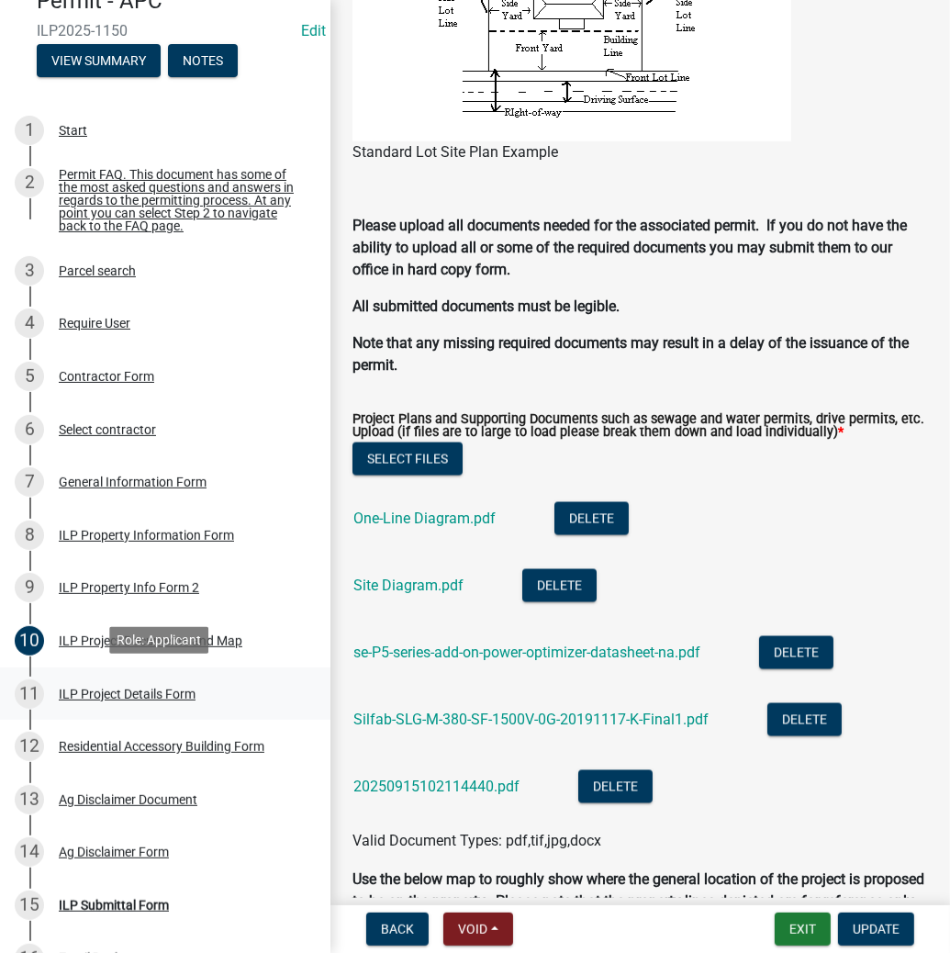
click at [97, 690] on div "ILP Project Details Form" at bounding box center [127, 693] width 137 height 13
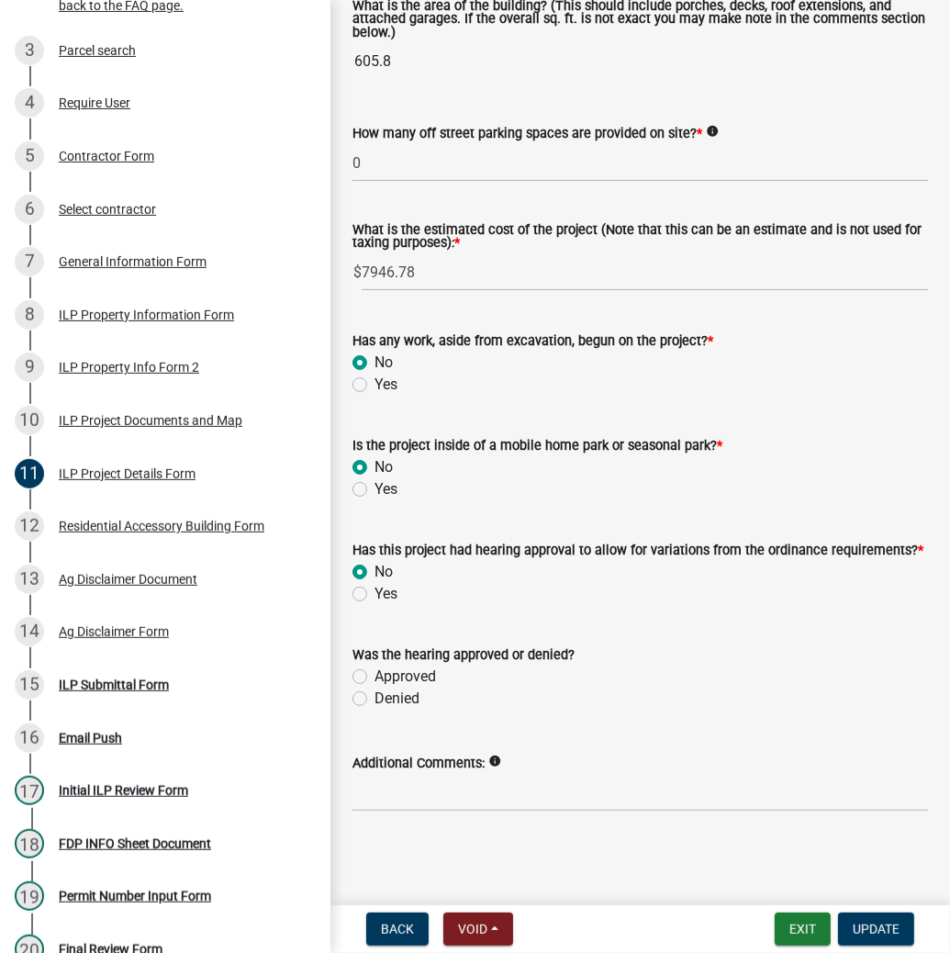
scroll to position [1325, 0]
click at [90, 685] on div "ILP Submittal Form" at bounding box center [114, 684] width 110 height 13
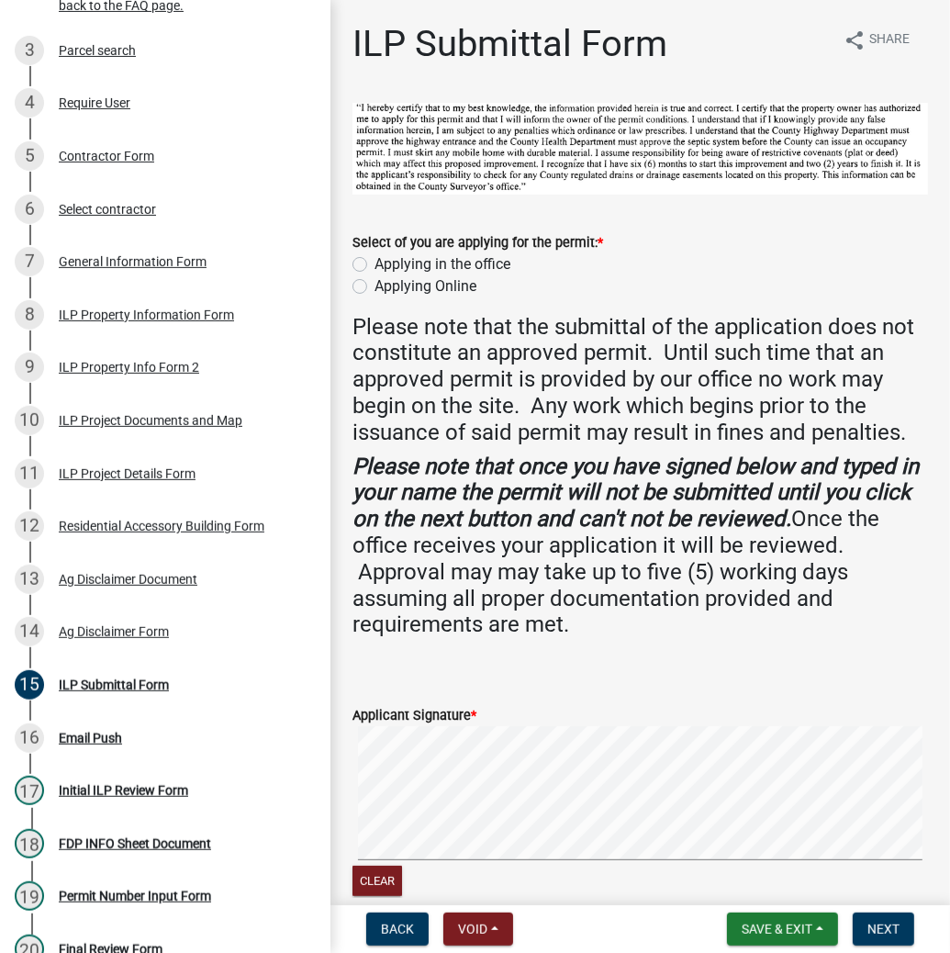
click at [374, 260] on label "Applying in the office" at bounding box center [442, 264] width 136 height 22
click at [374, 260] on input "Applying in the office" at bounding box center [380, 259] width 12 height 12
radio input "true"
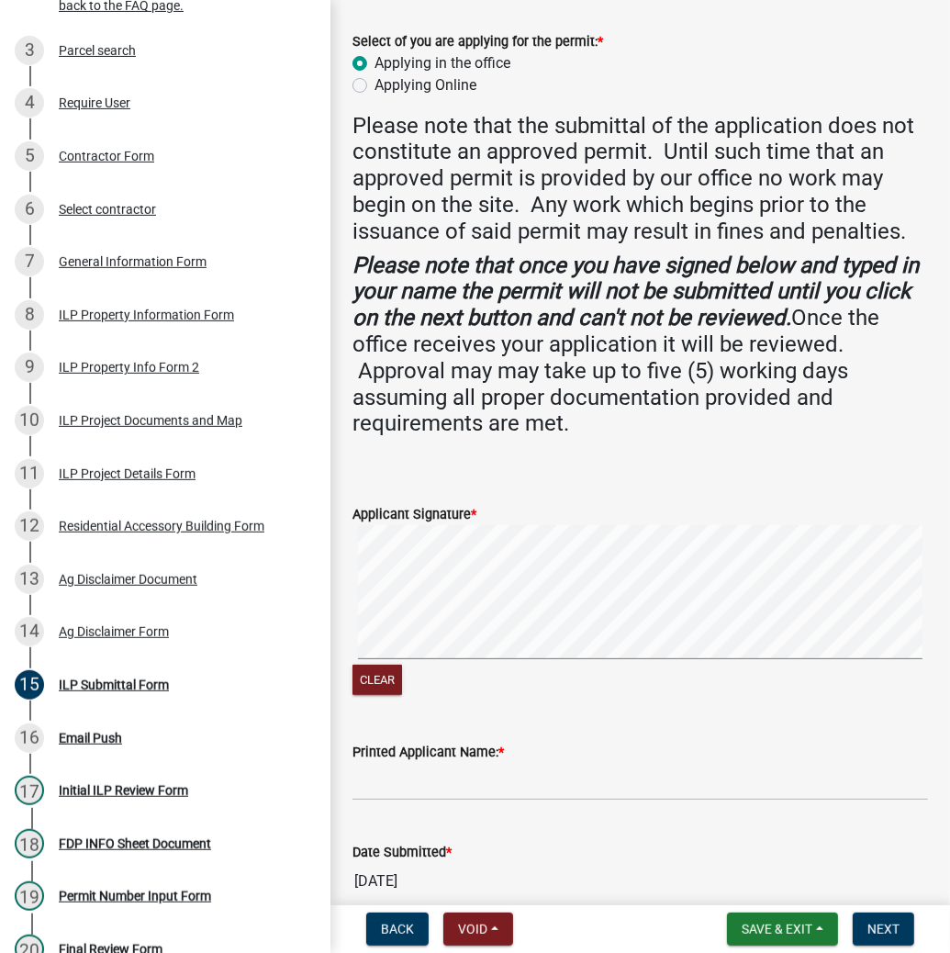
scroll to position [287, 0]
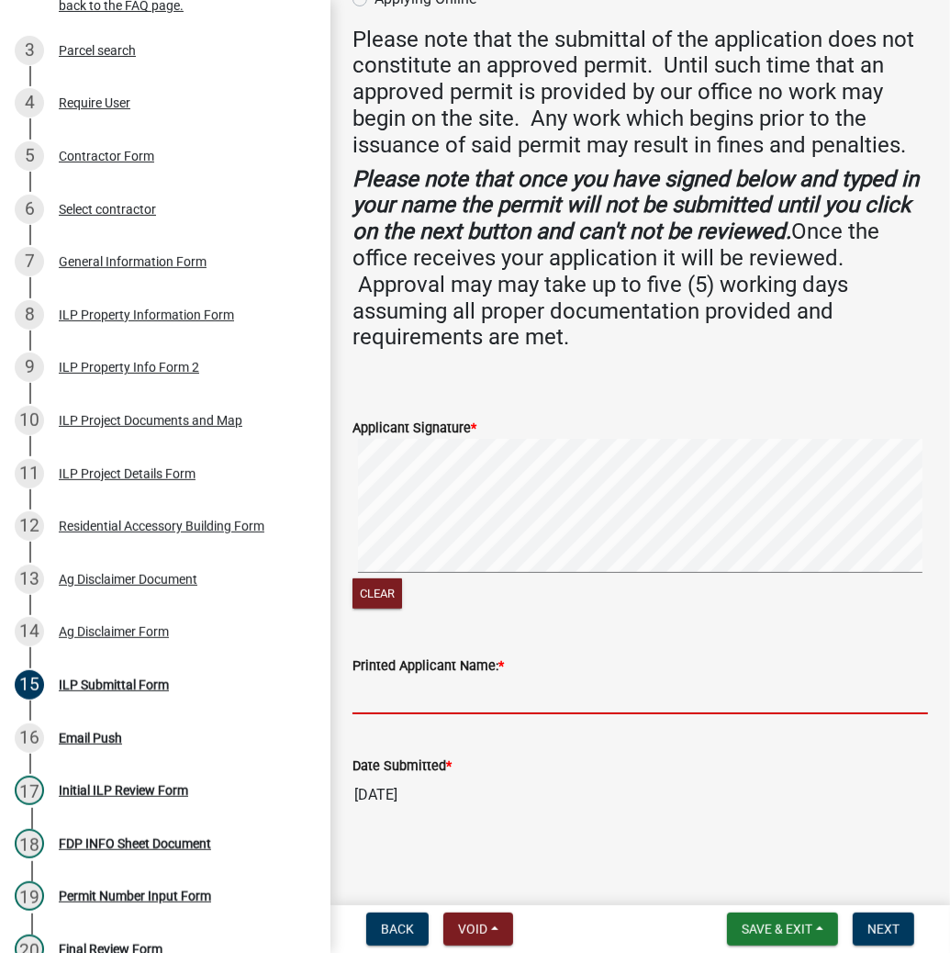
click at [518, 694] on input "Printed Applicant Name: *" at bounding box center [639, 695] width 575 height 38
type input "r"
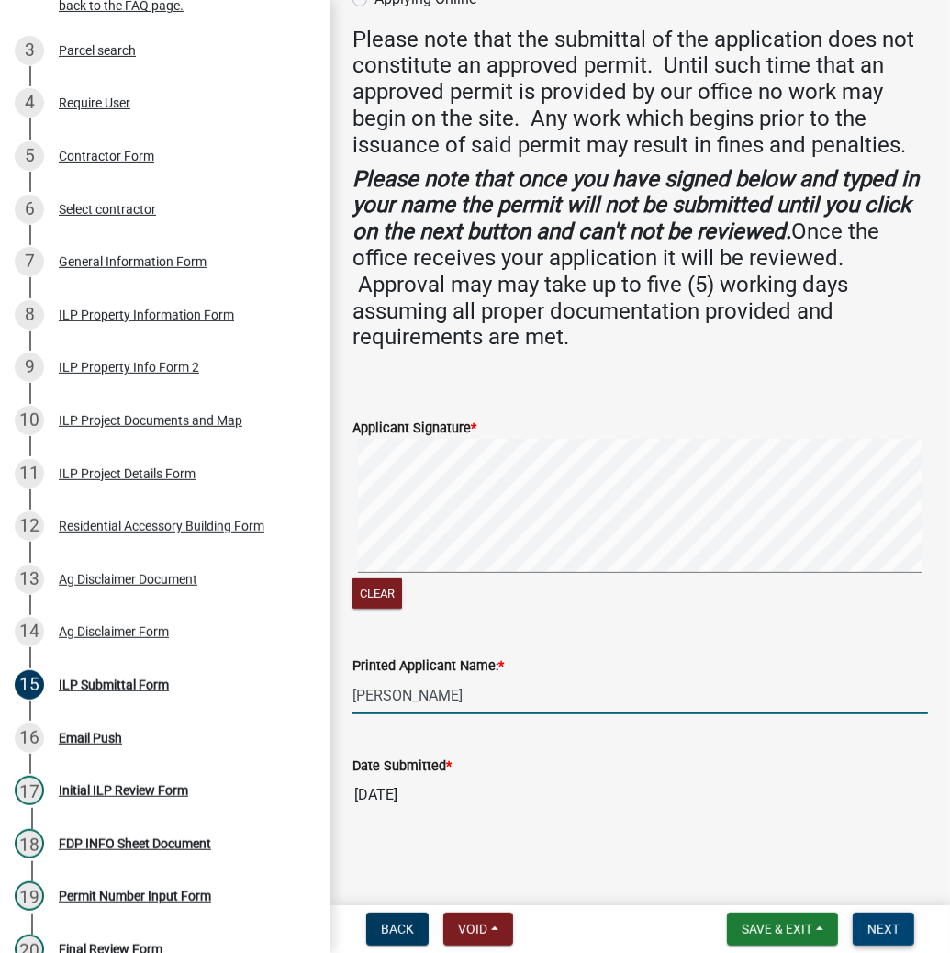
type input "[PERSON_NAME]"
click at [880, 925] on span "Next" at bounding box center [883, 928] width 32 height 15
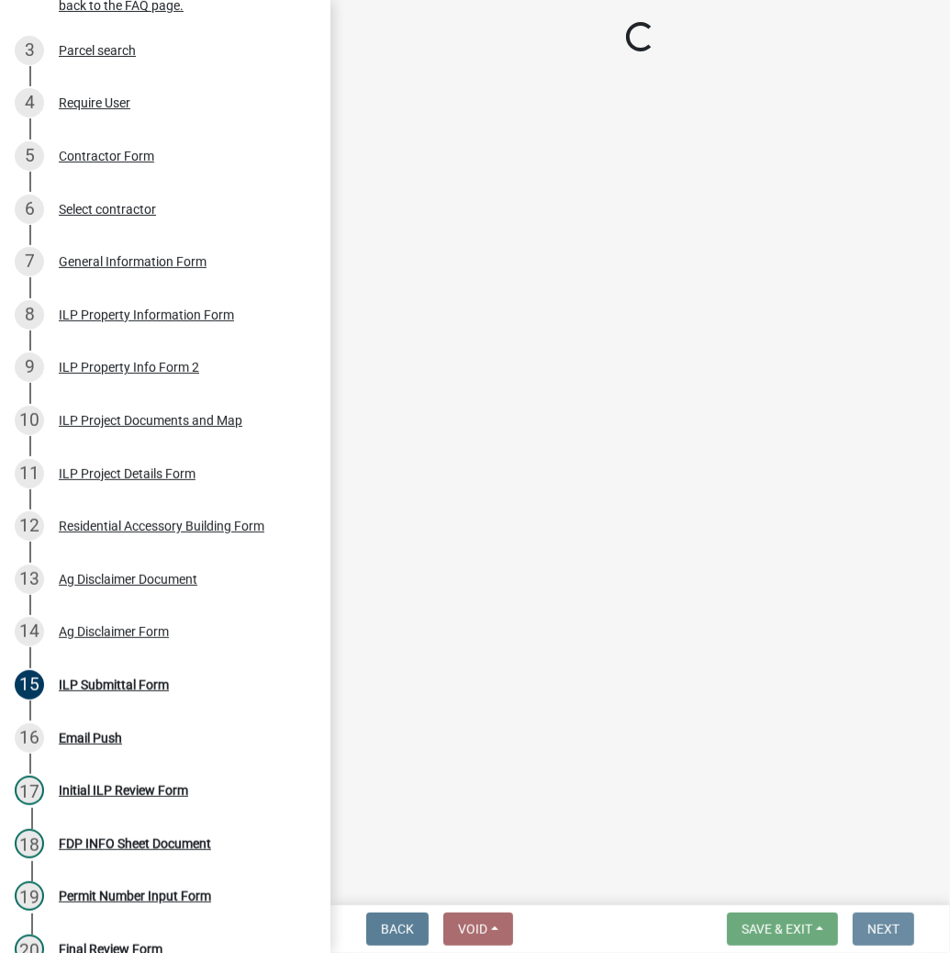
scroll to position [0, 0]
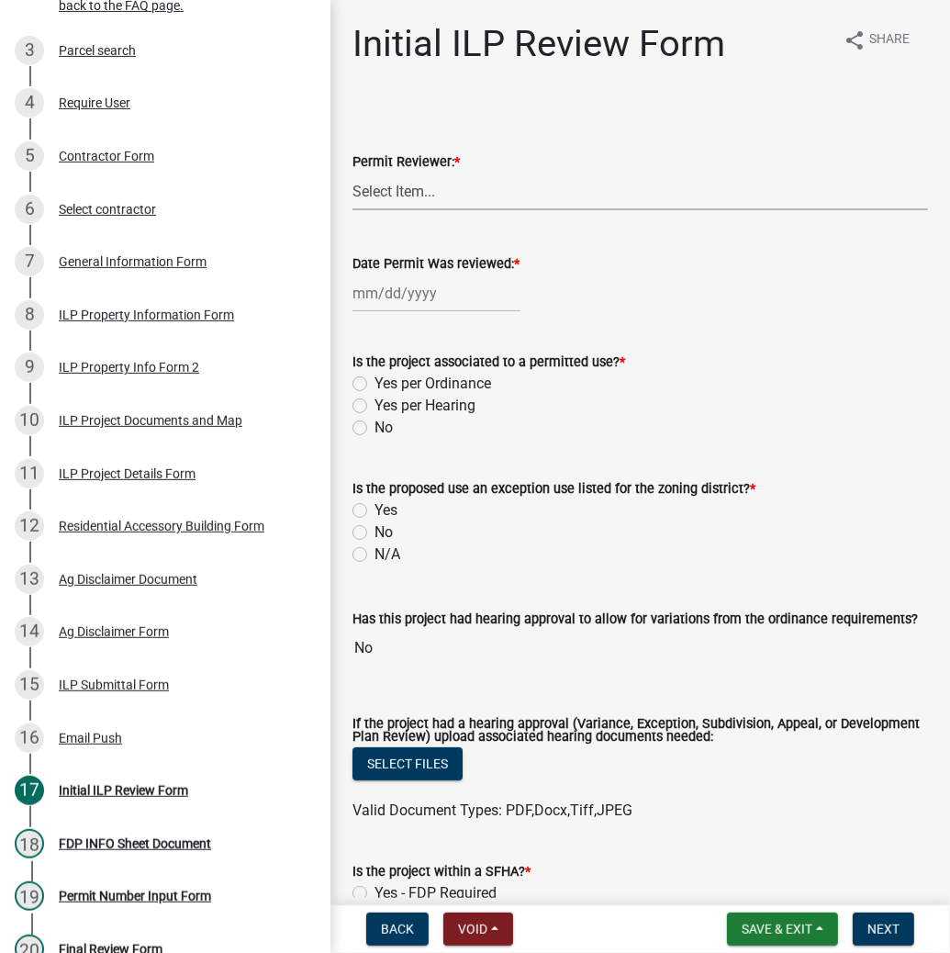
click at [418, 198] on select "Select Item... MMS LT AT CS [PERSON_NAME]" at bounding box center [639, 192] width 575 height 38
click at [352, 173] on select "Select Item... MMS LT AT CS [PERSON_NAME]" at bounding box center [639, 192] width 575 height 38
select select "d95389f4-ab5a-4603-9826-29cf73316391"
select select "9"
select select "2025"
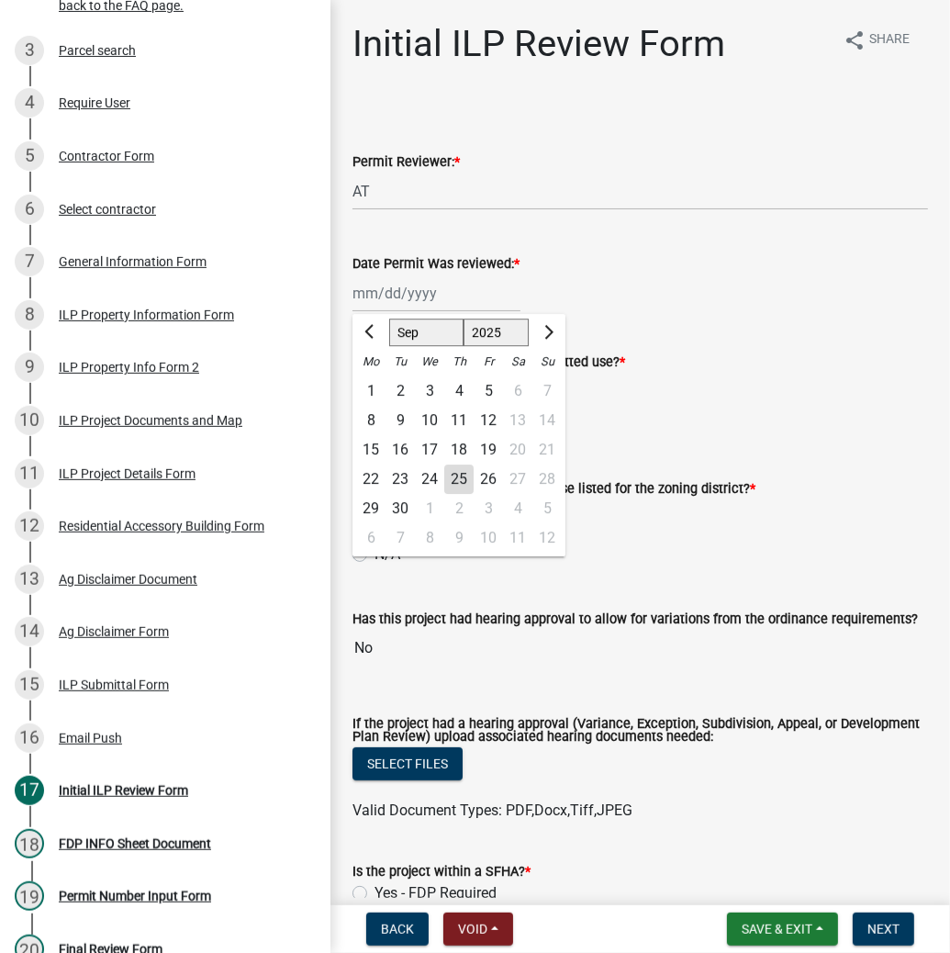
click at [380, 299] on div "[PERSON_NAME] Feb Mar Apr [PERSON_NAME][DATE] Oct Nov [DATE] 1526 1527 1528 152…" at bounding box center [436, 293] width 168 height 38
click at [456, 477] on div "25" at bounding box center [458, 478] width 29 height 29
type input "[DATE]"
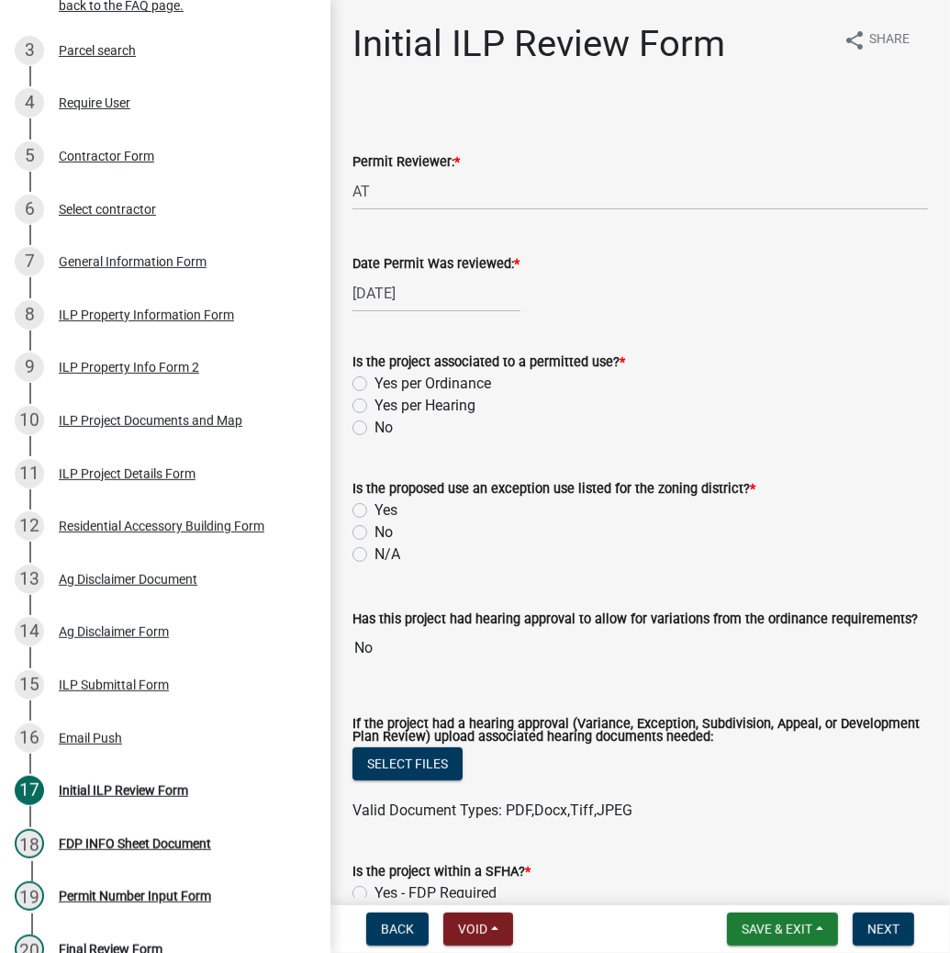
click at [374, 383] on label "Yes per Ordinance" at bounding box center [432, 384] width 117 height 22
click at [374, 383] on input "Yes per Ordinance" at bounding box center [380, 379] width 12 height 12
radio input "true"
click at [374, 554] on label "N/A" at bounding box center [387, 554] width 26 height 22
click at [374, 554] on input "N/A" at bounding box center [380, 549] width 12 height 12
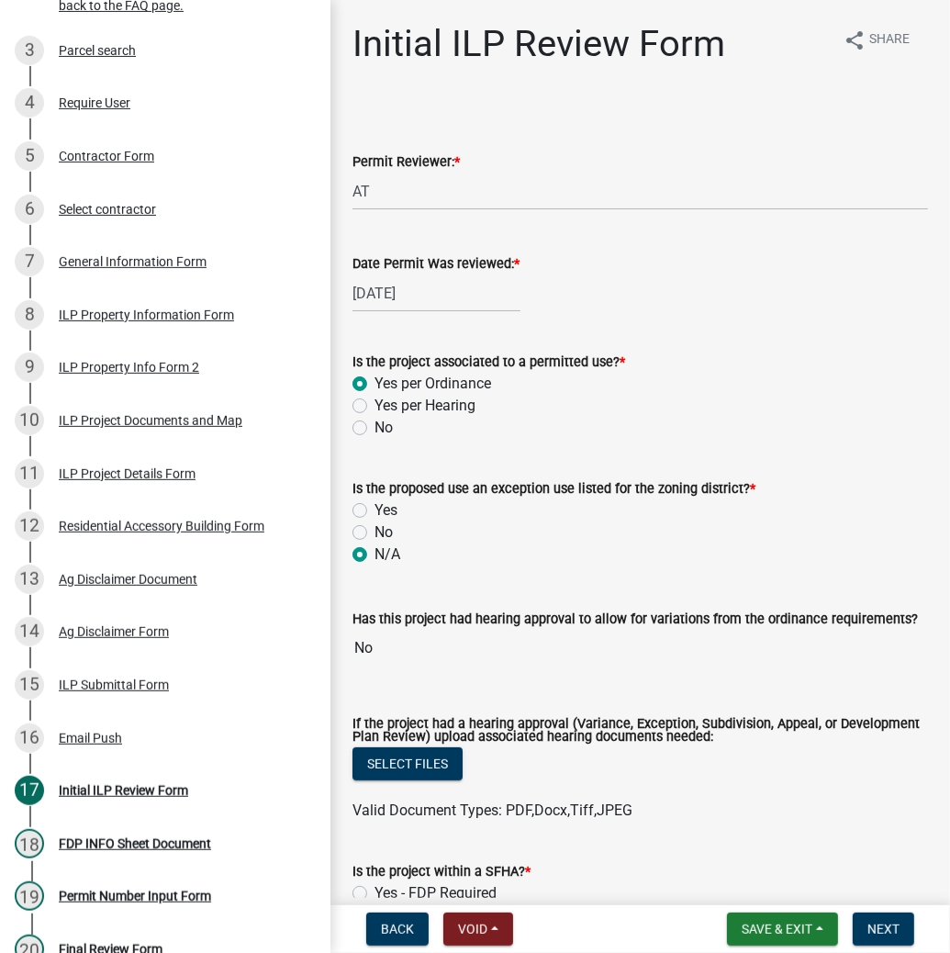
radio input "true"
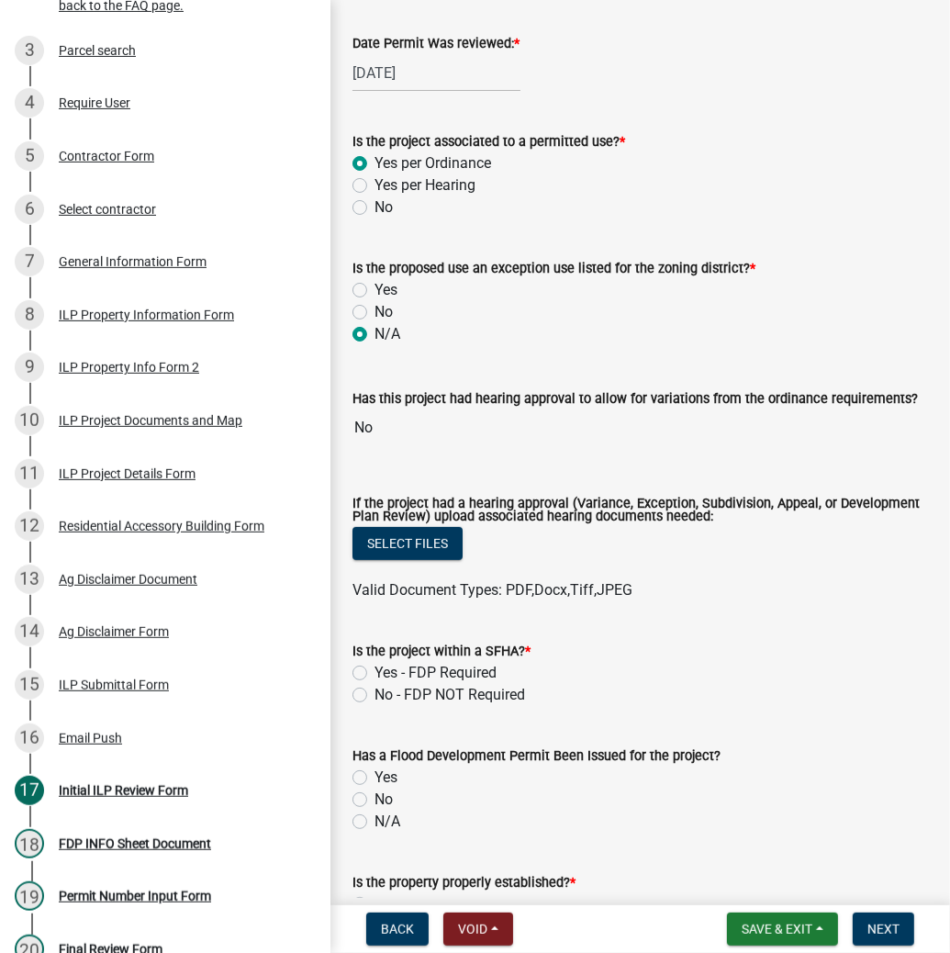
click at [374, 697] on label "No - FDP NOT Required" at bounding box center [449, 695] width 150 height 22
click at [374, 696] on input "No - FDP NOT Required" at bounding box center [380, 690] width 12 height 12
radio input "true"
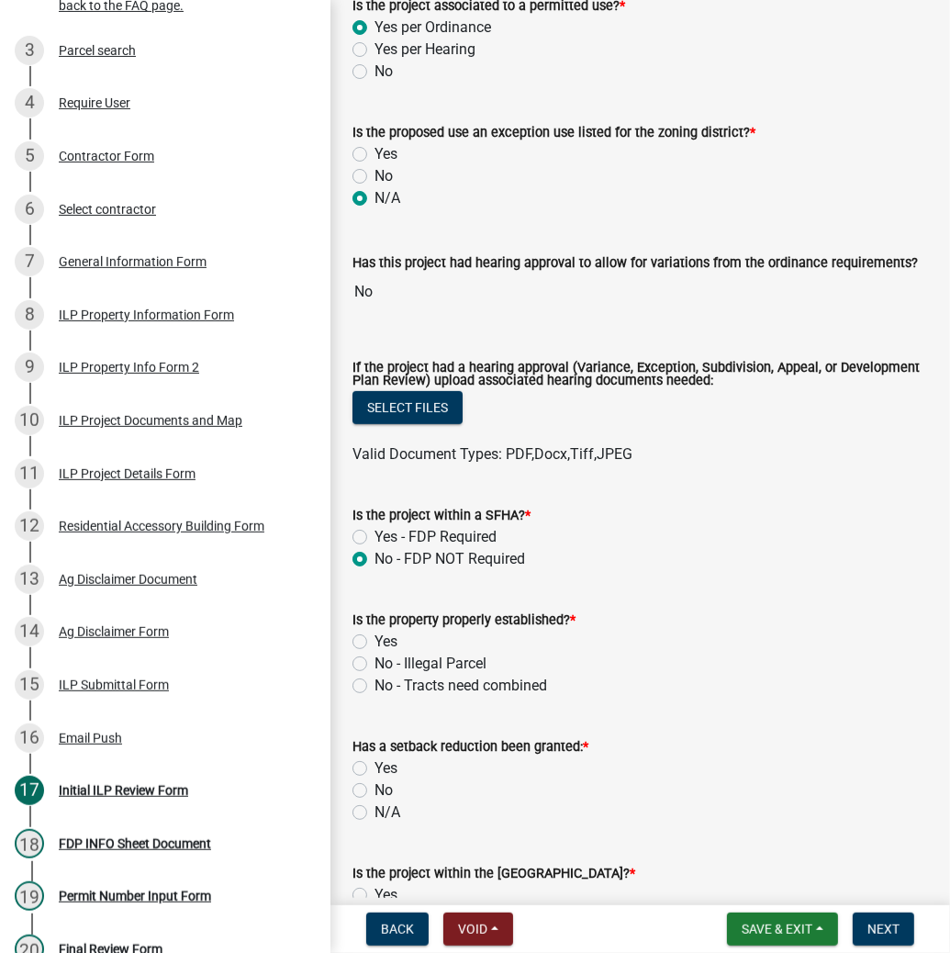
scroll to position [367, 0]
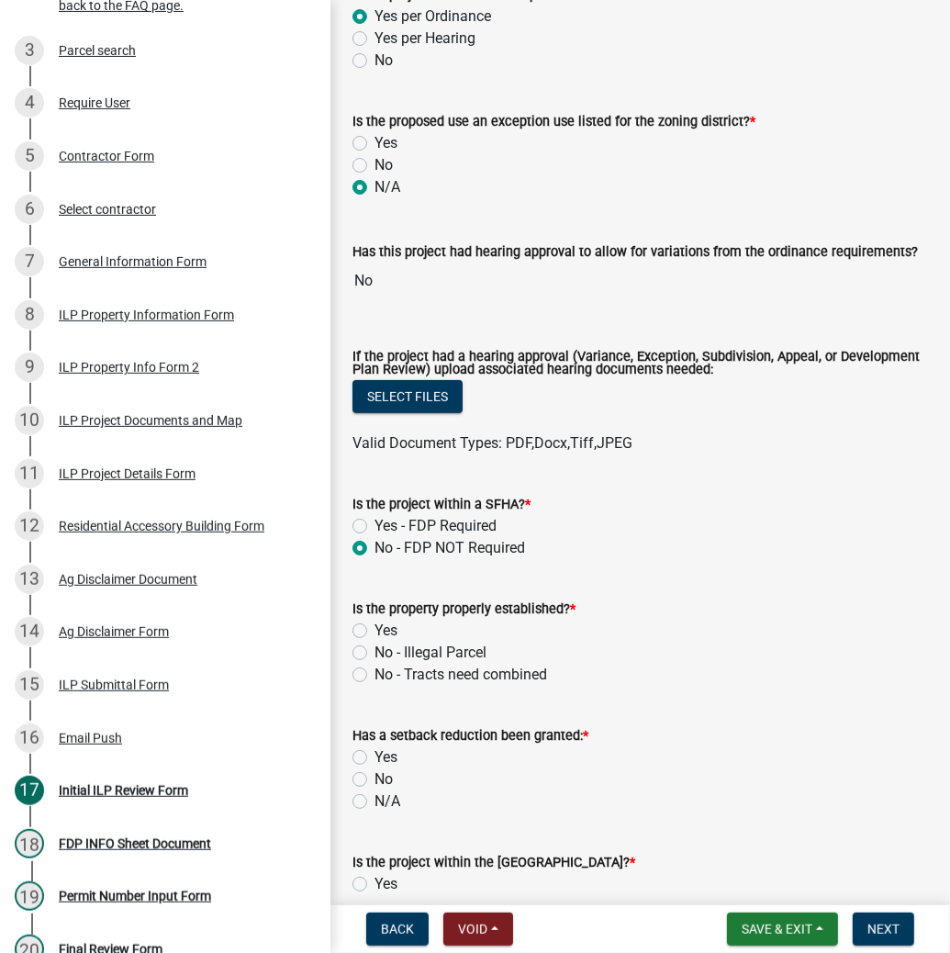
click at [374, 631] on label "Yes" at bounding box center [385, 630] width 23 height 22
click at [374, 631] on input "Yes" at bounding box center [380, 625] width 12 height 12
radio input "true"
click at [374, 781] on label "No" at bounding box center [383, 779] width 18 height 22
click at [374, 780] on input "No" at bounding box center [380, 774] width 12 height 12
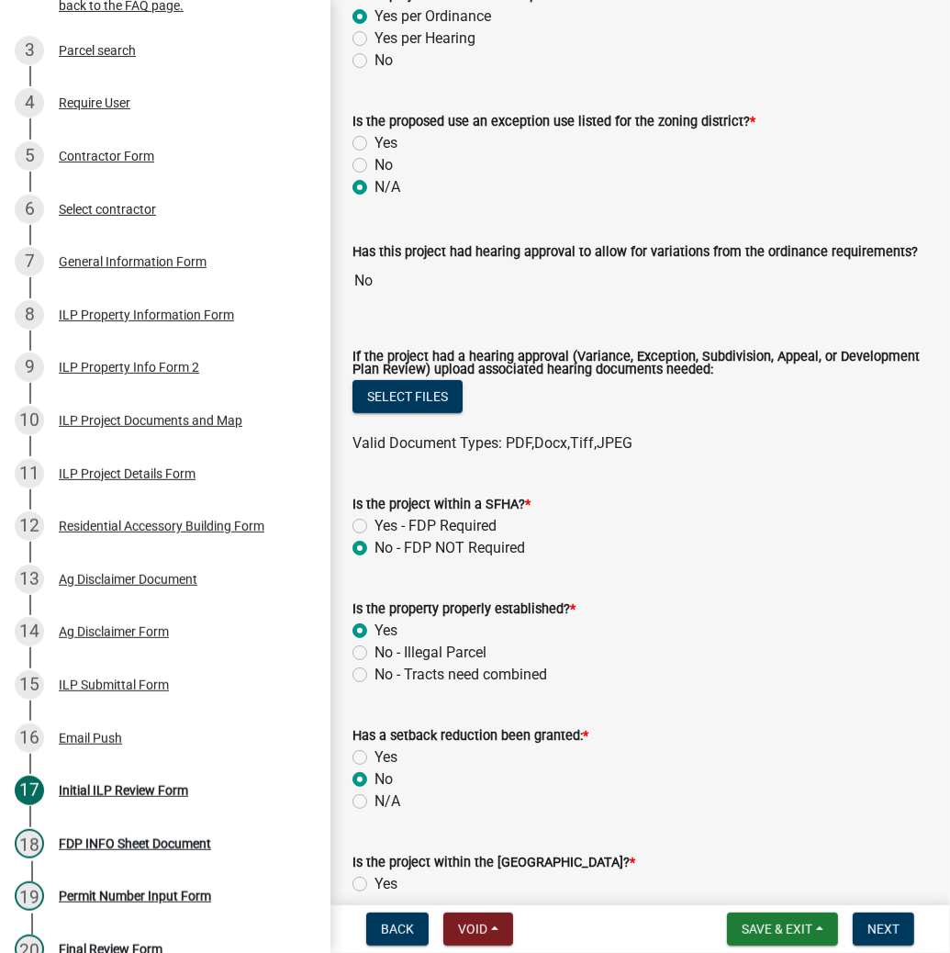
radio input "true"
click at [374, 805] on label "N/A" at bounding box center [387, 801] width 26 height 22
click at [374, 802] on input "N/A" at bounding box center [380, 796] width 12 height 12
radio input "true"
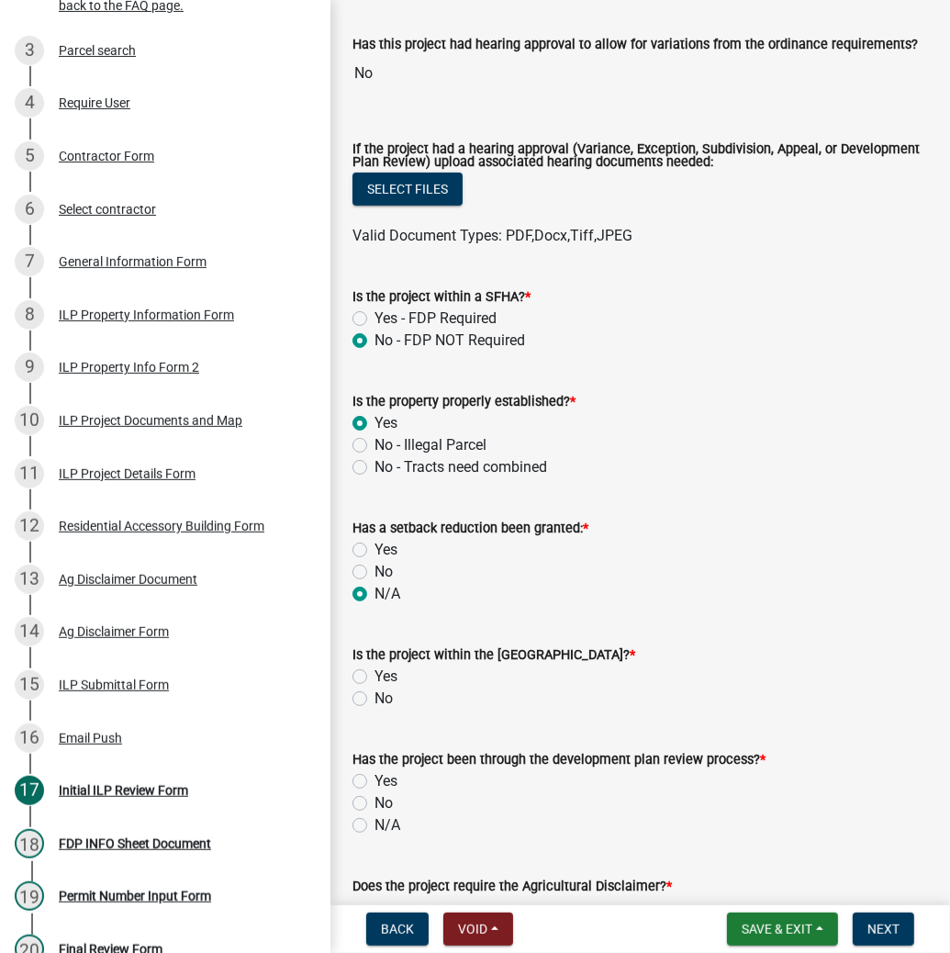
scroll to position [587, 0]
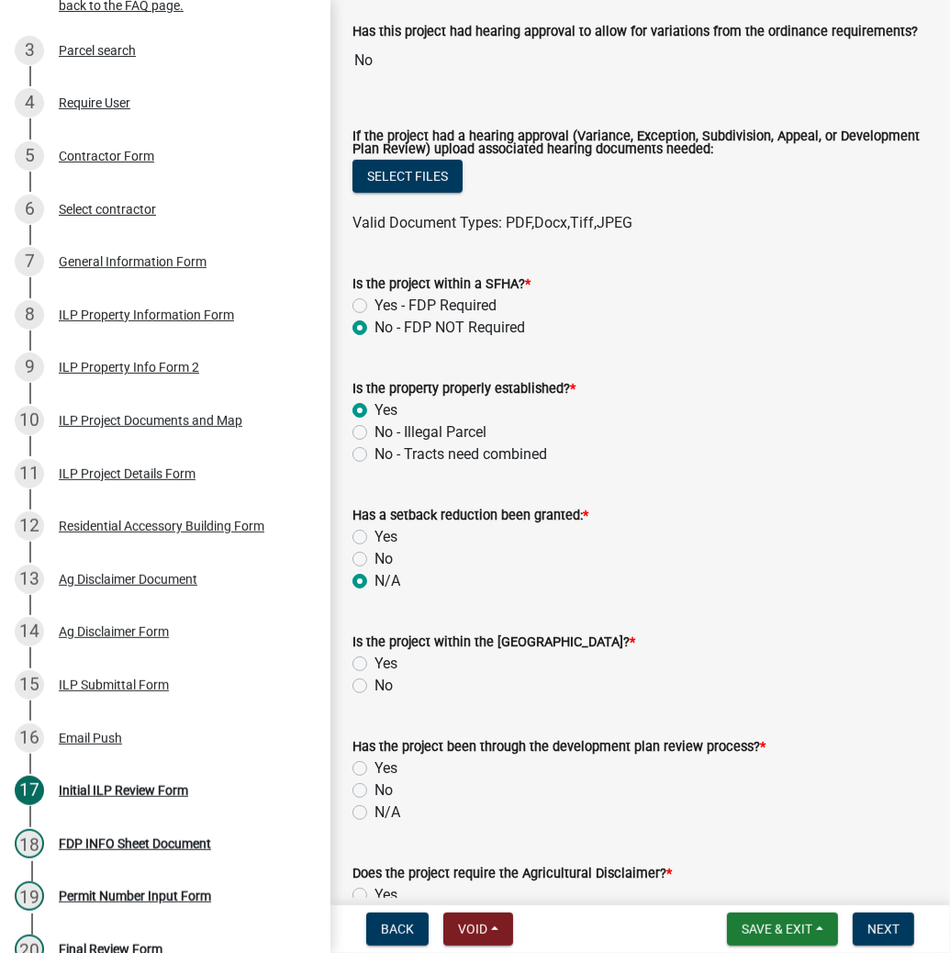
click at [374, 690] on label "No" at bounding box center [383, 685] width 18 height 22
click at [374, 686] on input "No" at bounding box center [380, 680] width 12 height 12
radio input "true"
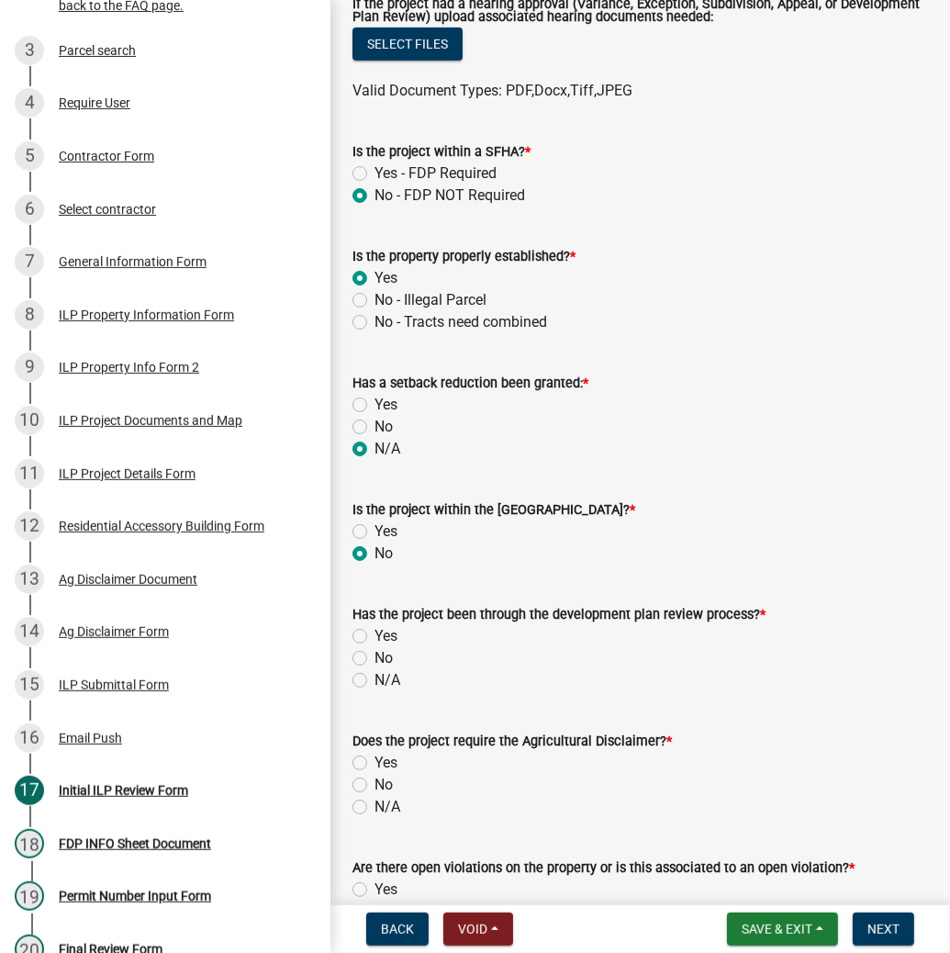
scroll to position [734, 0]
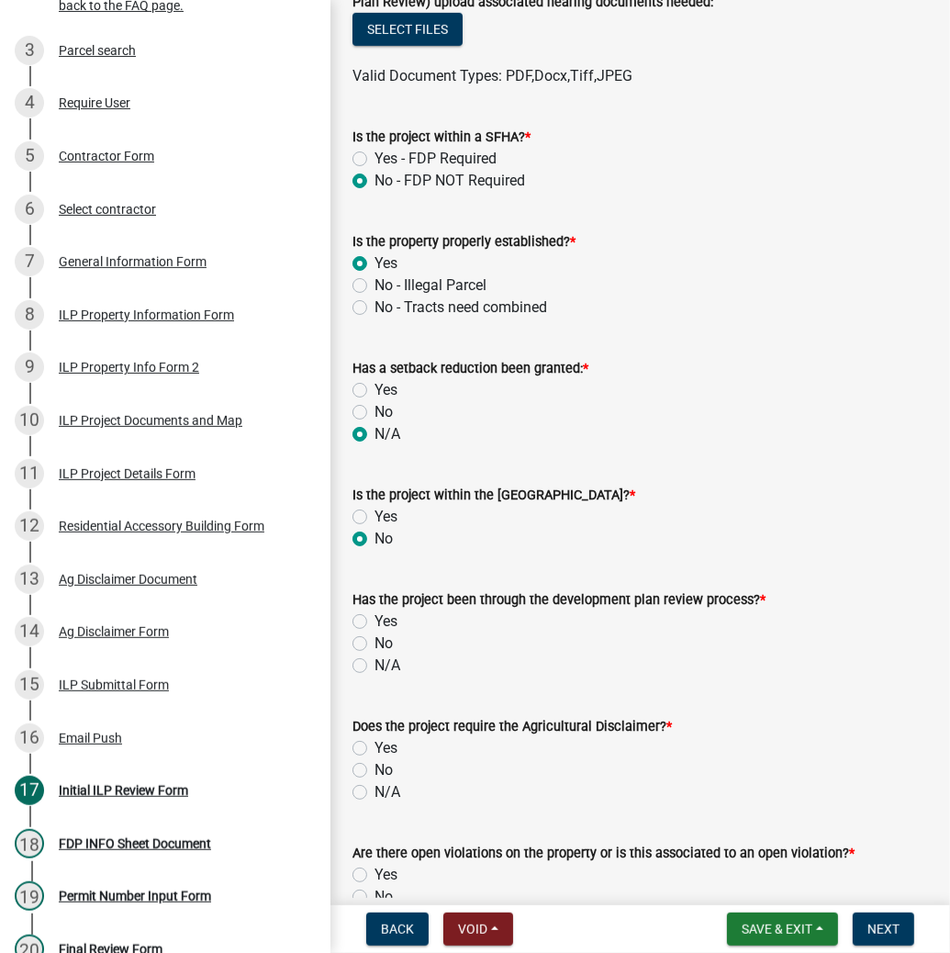
click at [374, 667] on label "N/A" at bounding box center [387, 665] width 26 height 22
click at [374, 666] on input "N/A" at bounding box center [380, 660] width 12 height 12
radio input "true"
click at [374, 748] on label "Yes" at bounding box center [385, 748] width 23 height 22
click at [374, 748] on input "Yes" at bounding box center [380, 743] width 12 height 12
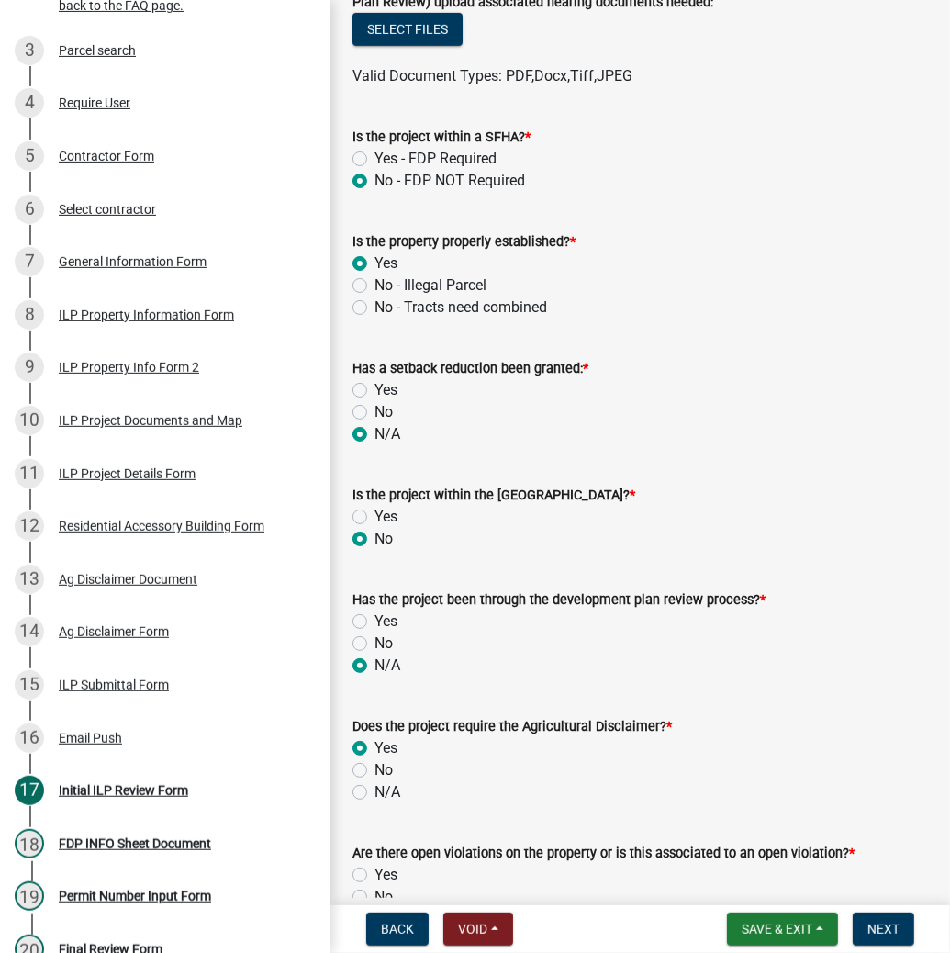
radio input "true"
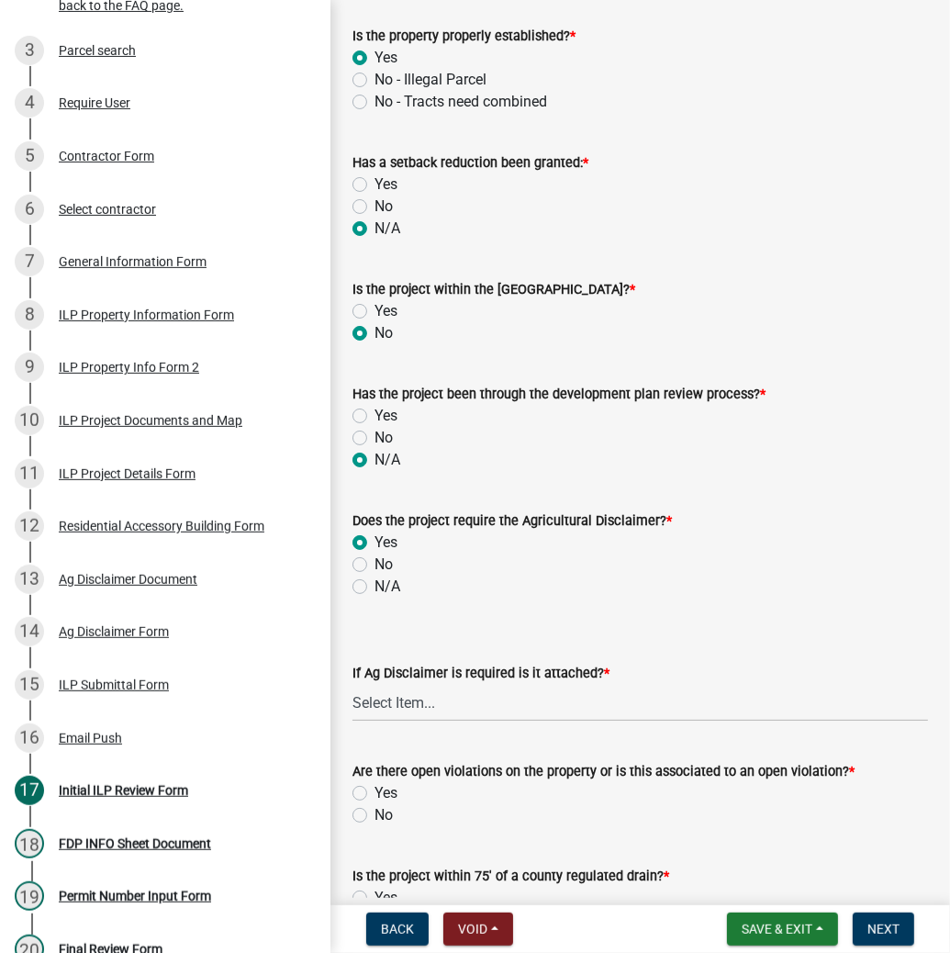
scroll to position [954, 0]
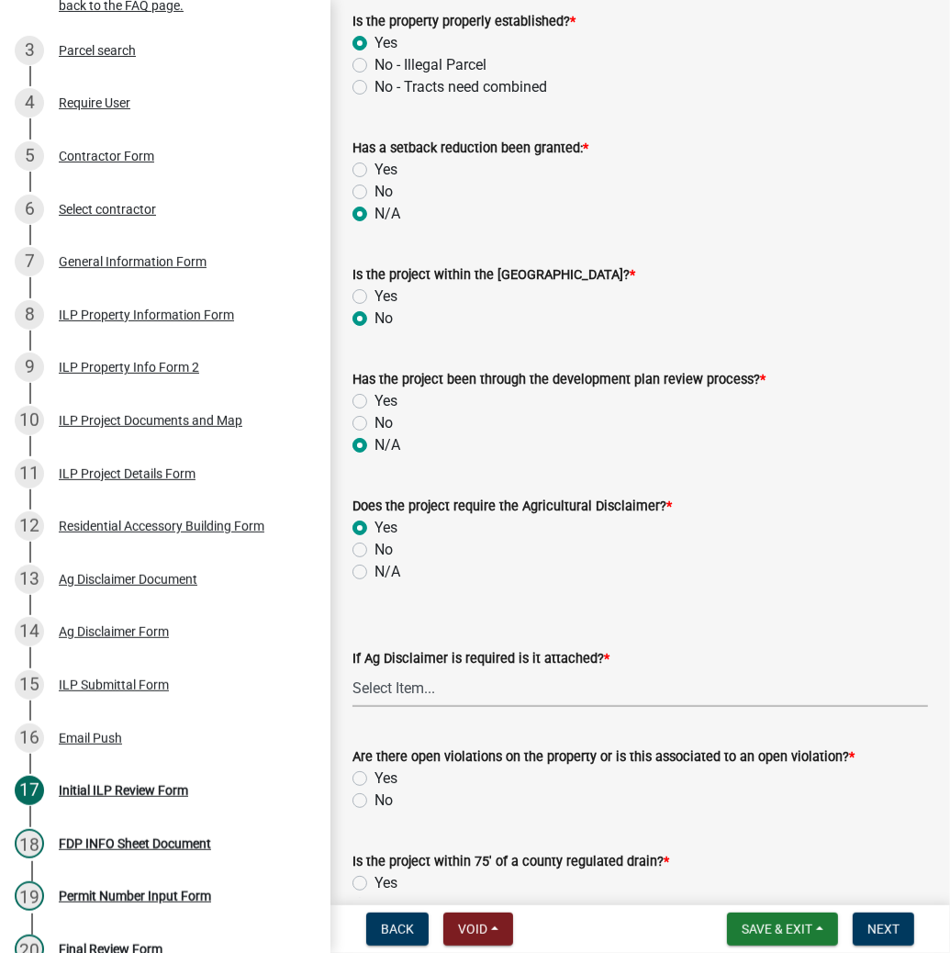
click at [383, 690] on select "Select Item... Yes No" at bounding box center [639, 688] width 575 height 38
click at [352, 669] on select "Select Item... Yes No" at bounding box center [639, 688] width 575 height 38
select select "c0fa77dd-9ee0-4144-9979-eb2eebb8c086"
click at [374, 798] on label "No" at bounding box center [383, 800] width 18 height 22
click at [374, 798] on input "No" at bounding box center [380, 795] width 12 height 12
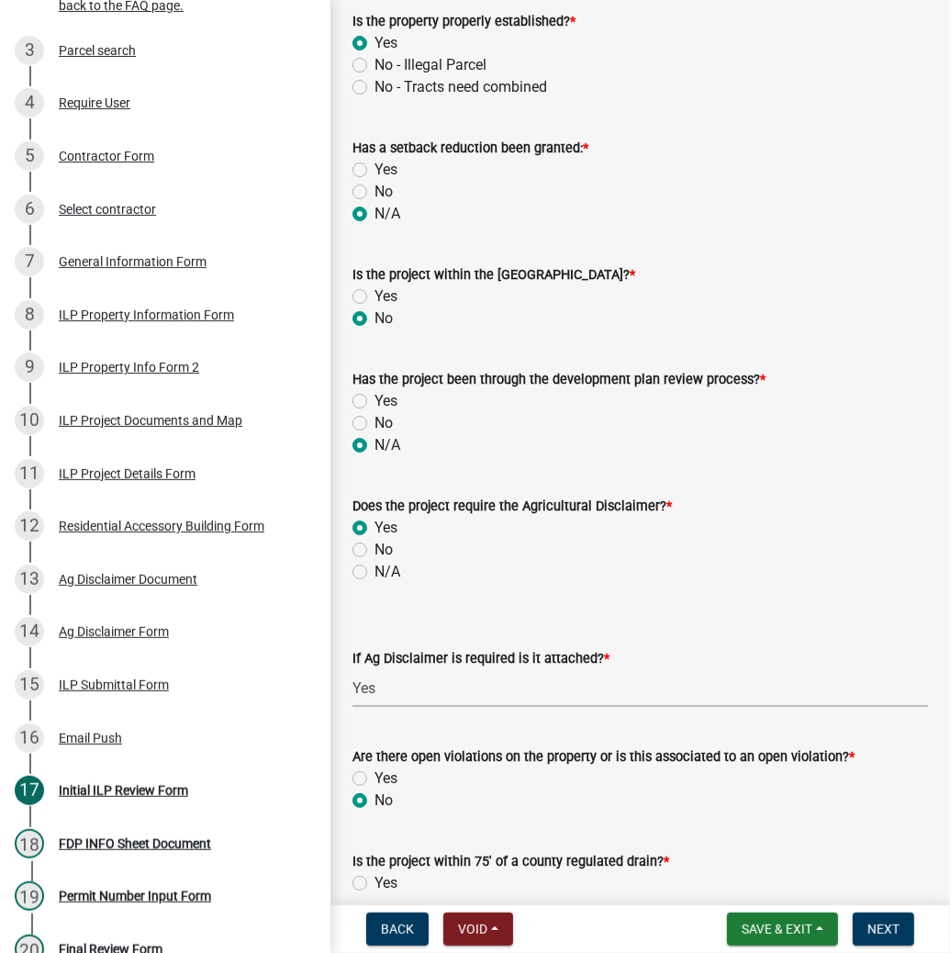
radio input "true"
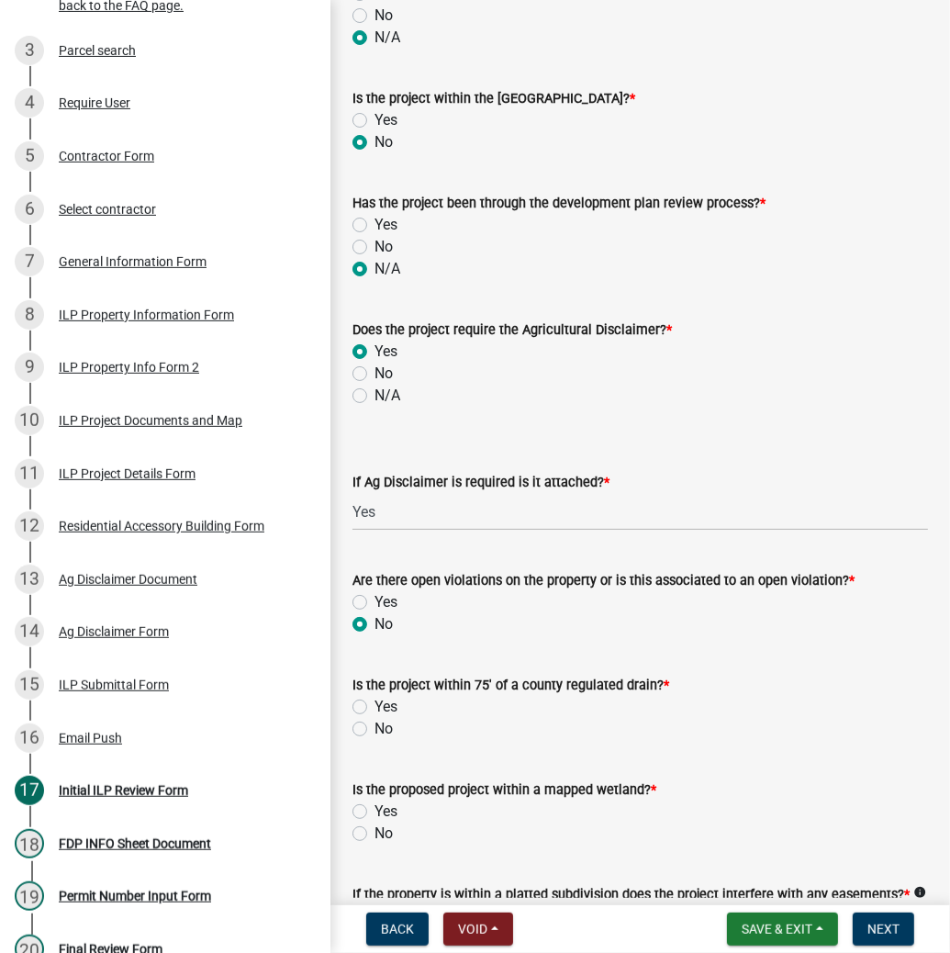
scroll to position [1175, 0]
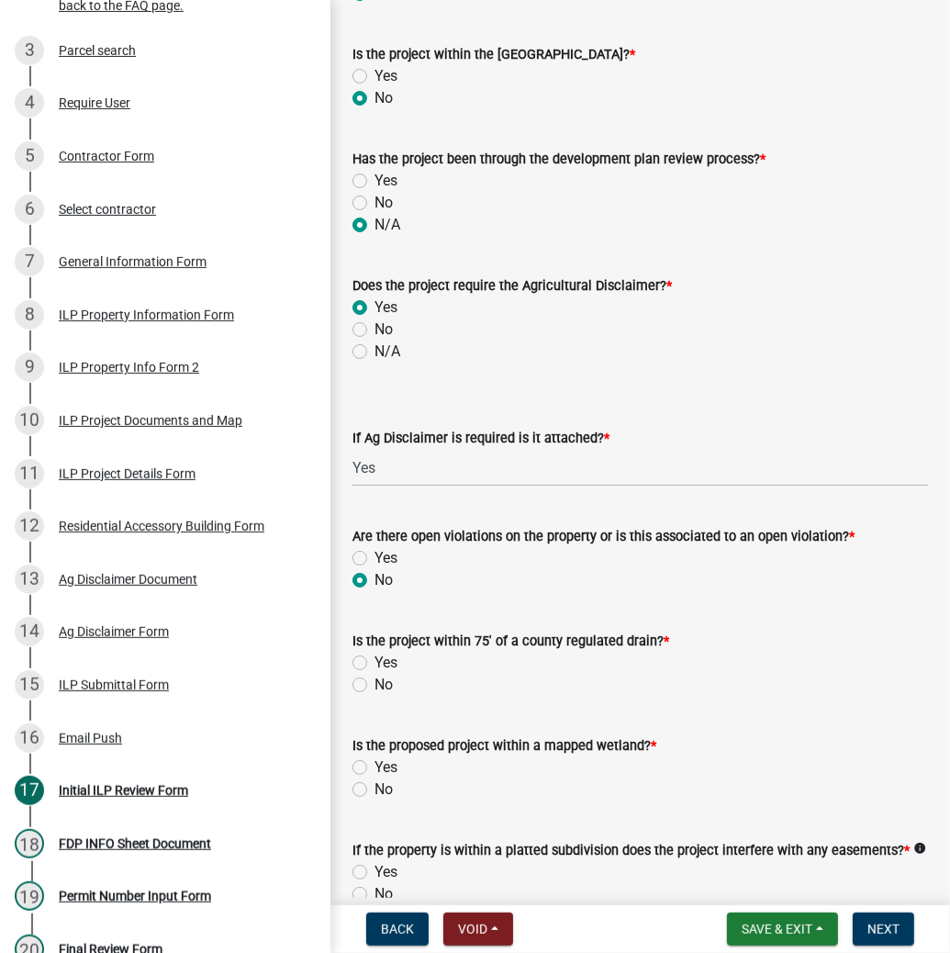
click at [374, 683] on label "No" at bounding box center [383, 685] width 18 height 22
click at [374, 683] on input "No" at bounding box center [380, 680] width 12 height 12
radio input "true"
click at [374, 791] on label "No" at bounding box center [383, 789] width 18 height 22
click at [374, 790] on input "No" at bounding box center [380, 784] width 12 height 12
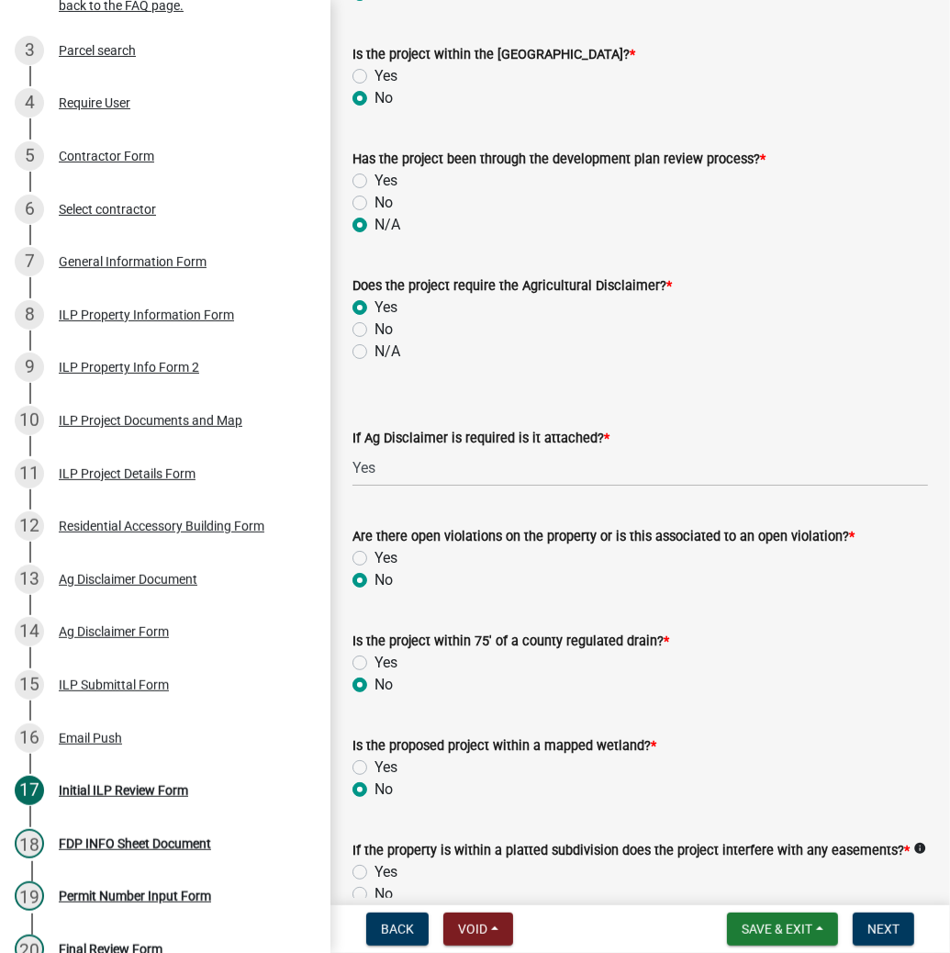
radio input "true"
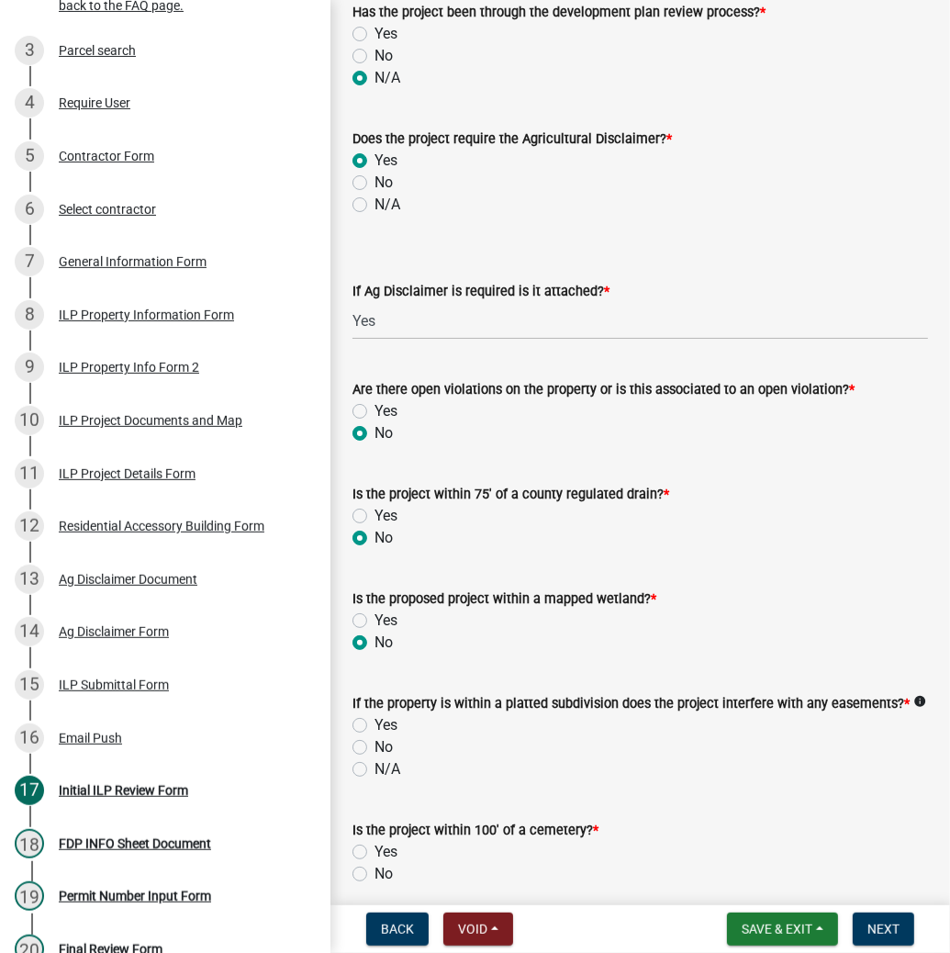
click at [374, 770] on label "N/A" at bounding box center [387, 769] width 26 height 22
click at [374, 770] on input "N/A" at bounding box center [380, 764] width 12 height 12
radio input "true"
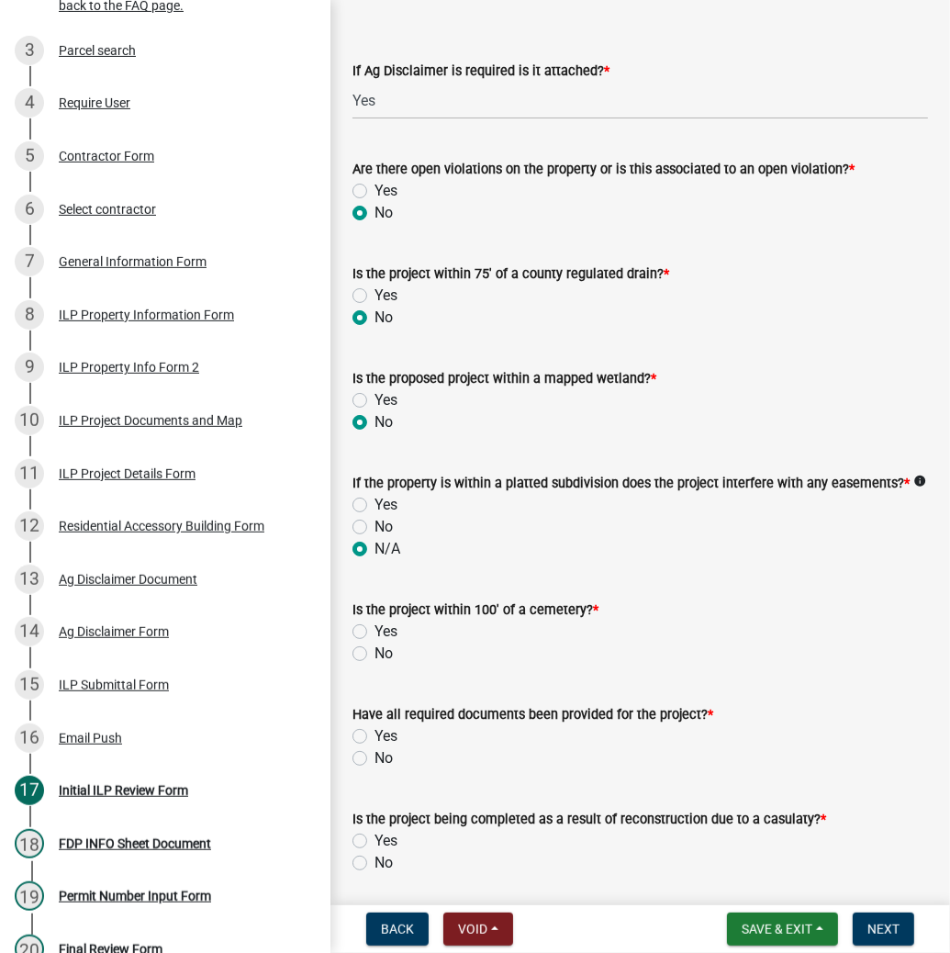
click at [374, 655] on label "No" at bounding box center [383, 653] width 18 height 22
click at [374, 654] on input "No" at bounding box center [380, 648] width 12 height 12
radio input "true"
click at [374, 739] on label "Yes" at bounding box center [385, 736] width 23 height 22
click at [374, 737] on input "Yes" at bounding box center [380, 731] width 12 height 12
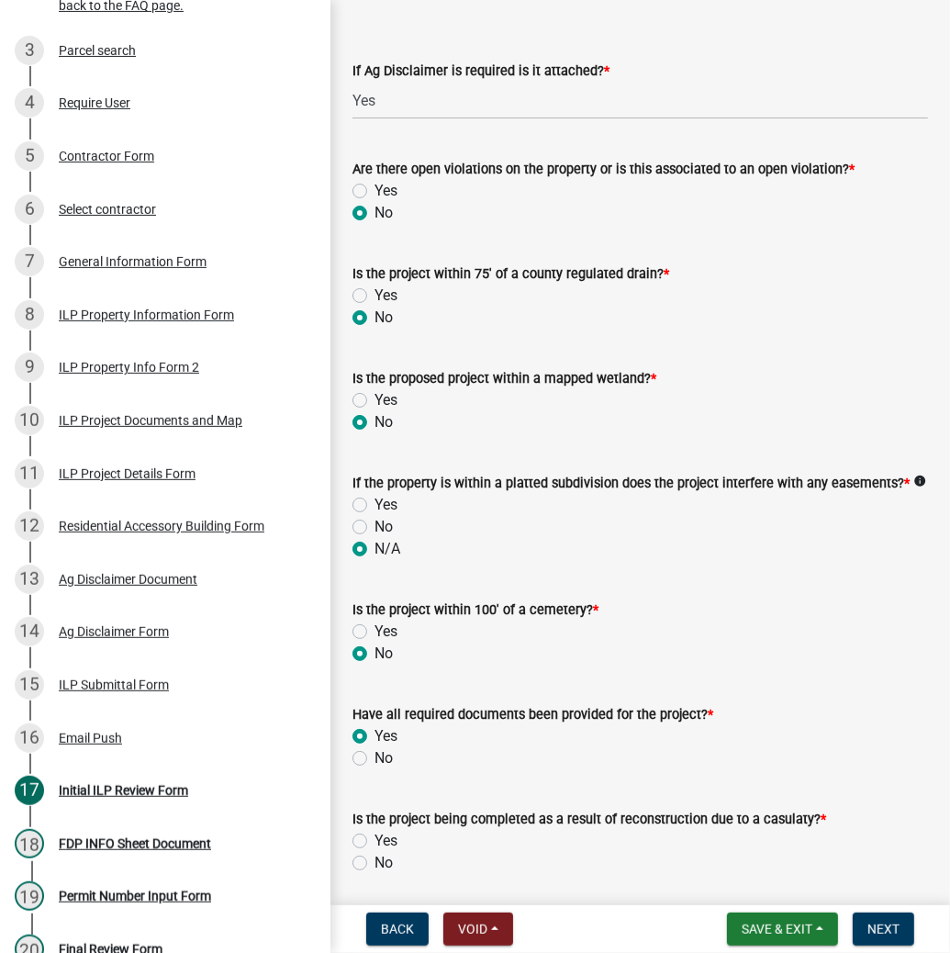
radio input "true"
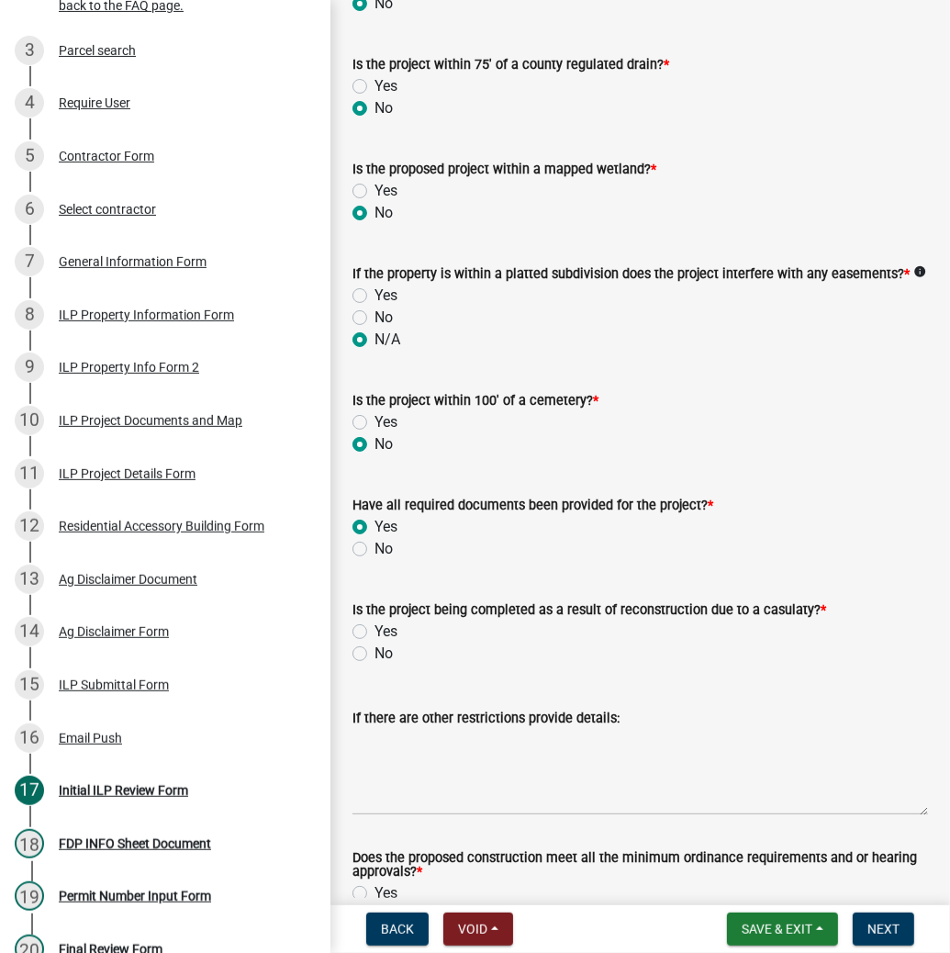
scroll to position [1762, 0]
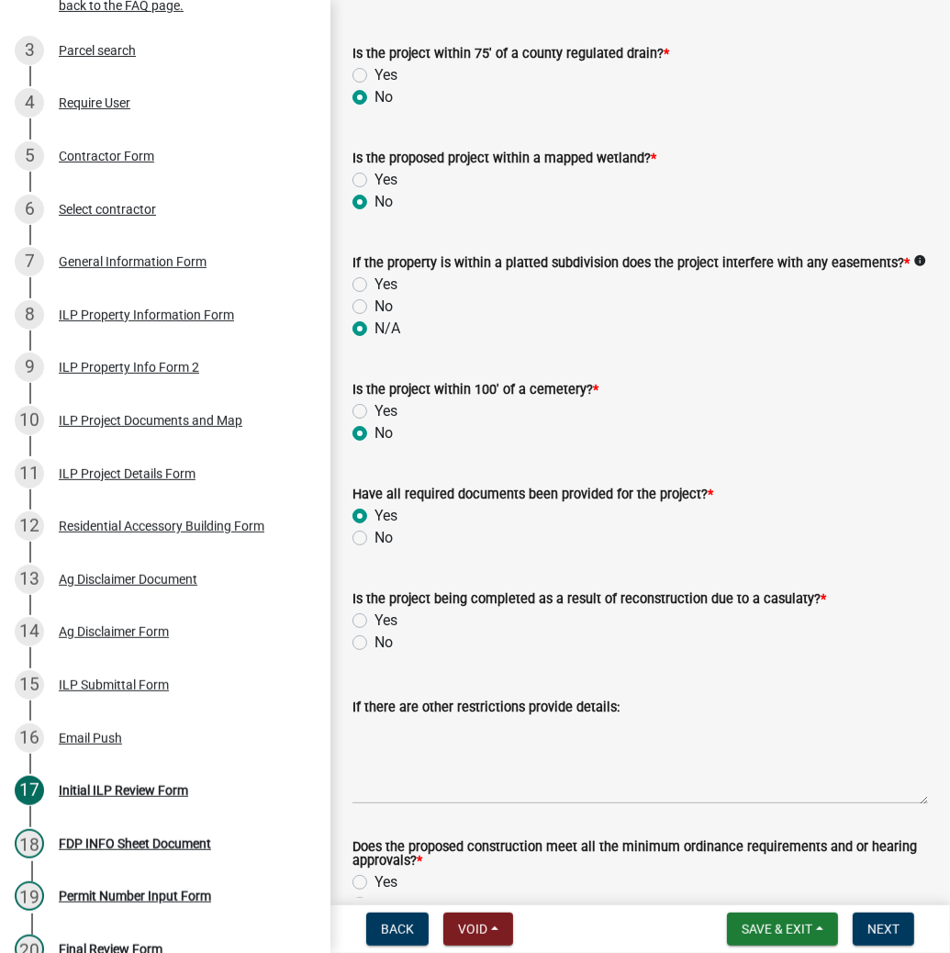
click at [374, 641] on label "No" at bounding box center [383, 642] width 18 height 22
click at [374, 641] on input "No" at bounding box center [380, 637] width 12 height 12
radio input "true"
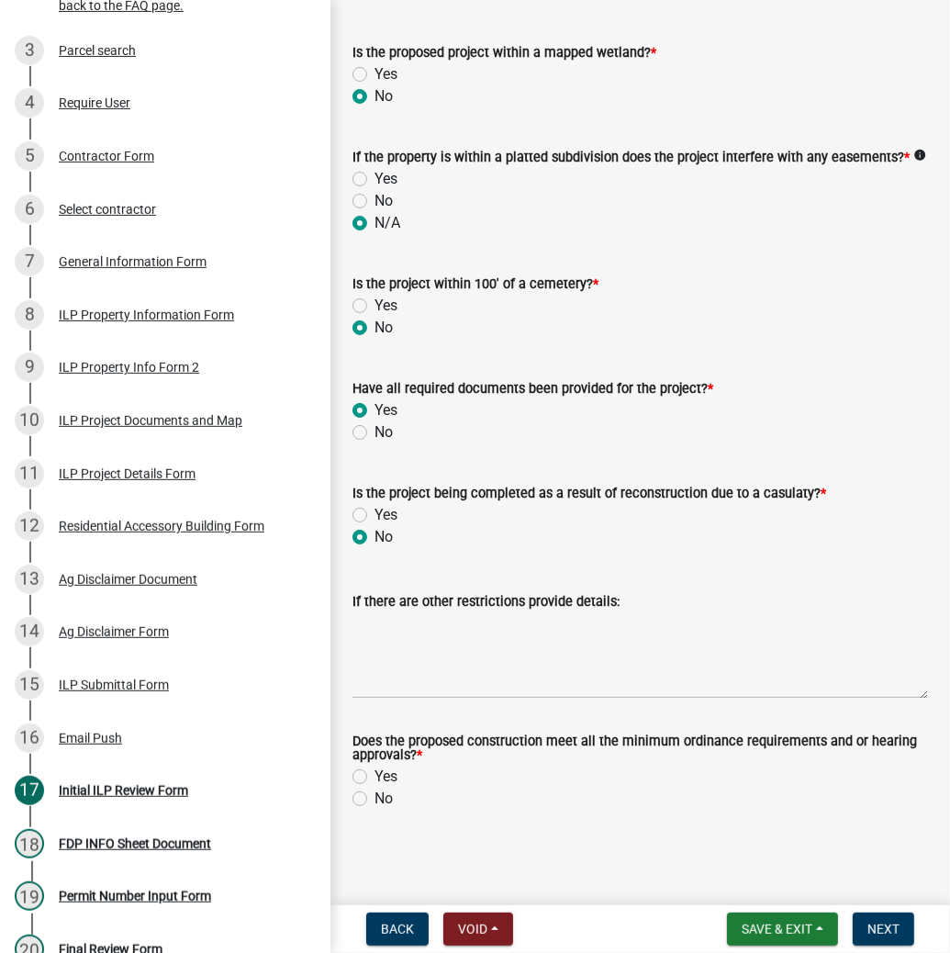
click at [374, 780] on label "Yes" at bounding box center [385, 776] width 23 height 22
click at [374, 777] on input "Yes" at bounding box center [380, 771] width 12 height 12
radio input "true"
click at [891, 927] on span "Next" at bounding box center [883, 928] width 32 height 15
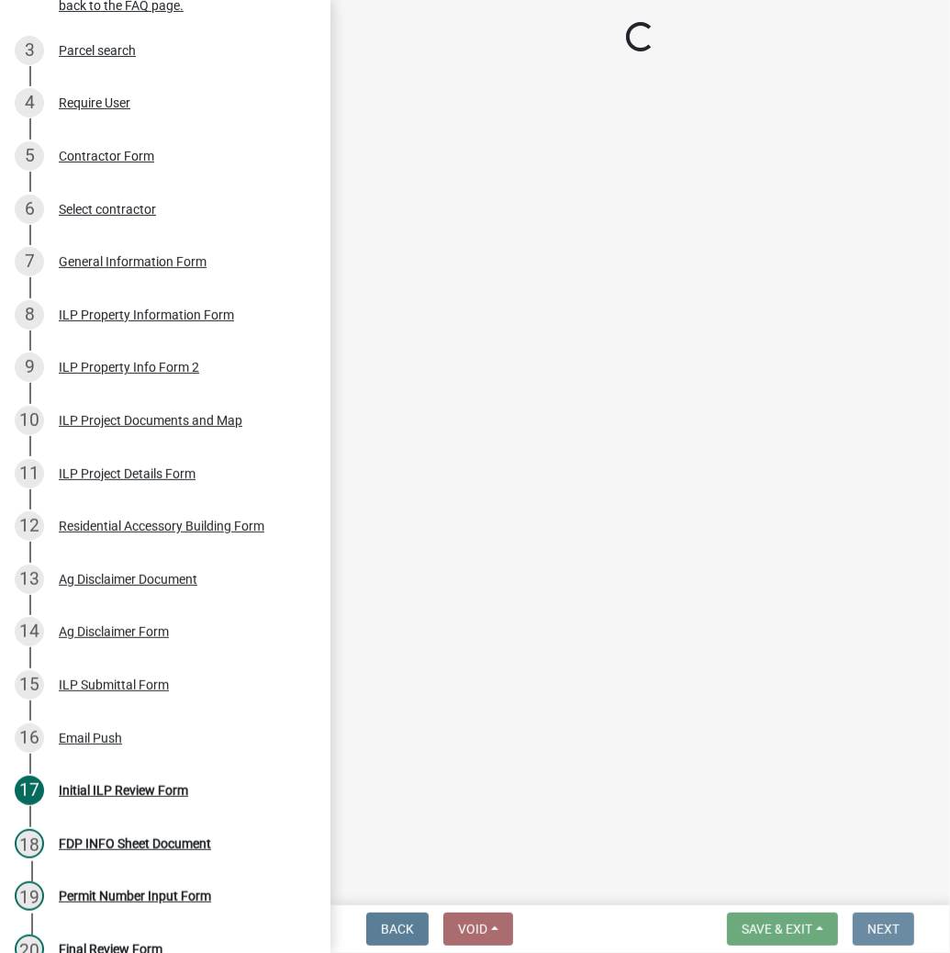
scroll to position [0, 0]
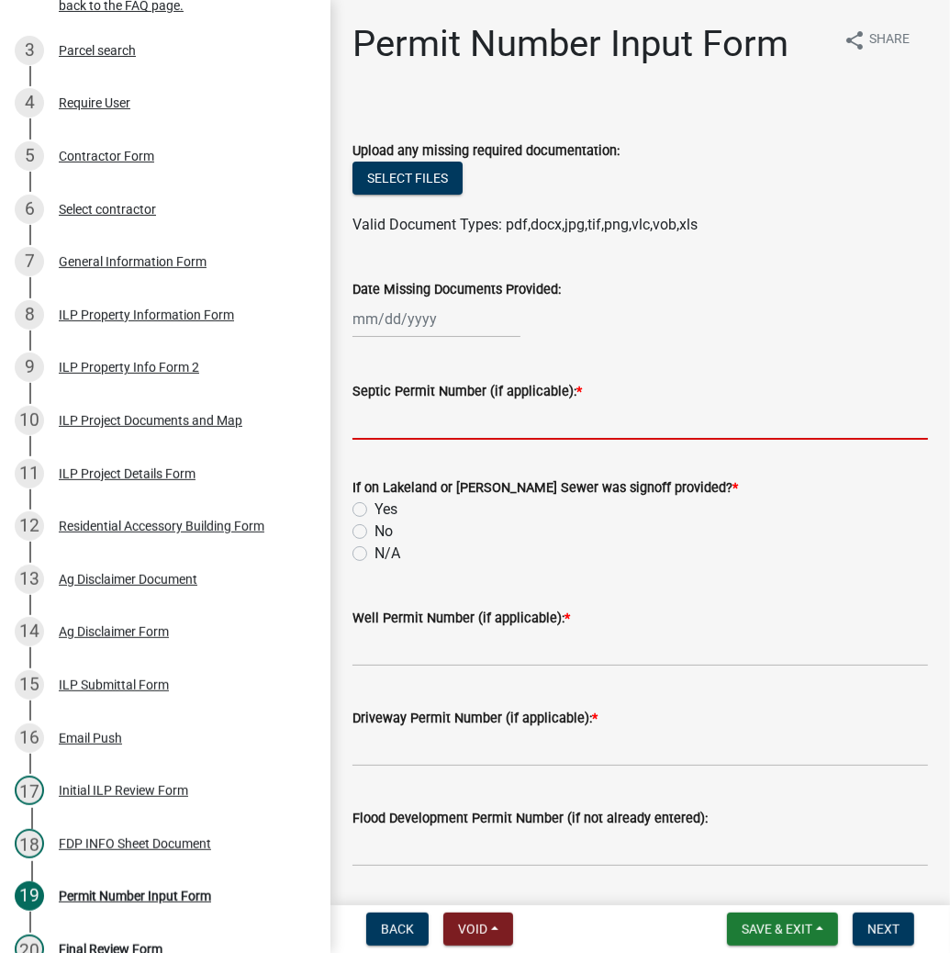
click at [474, 426] on input "Septic Permit Number (if applicable): *" at bounding box center [639, 421] width 575 height 38
type input "LETTER"
click at [374, 558] on label "N/A" at bounding box center [387, 553] width 26 height 22
click at [374, 554] on input "N/A" at bounding box center [380, 548] width 12 height 12
radio input "true"
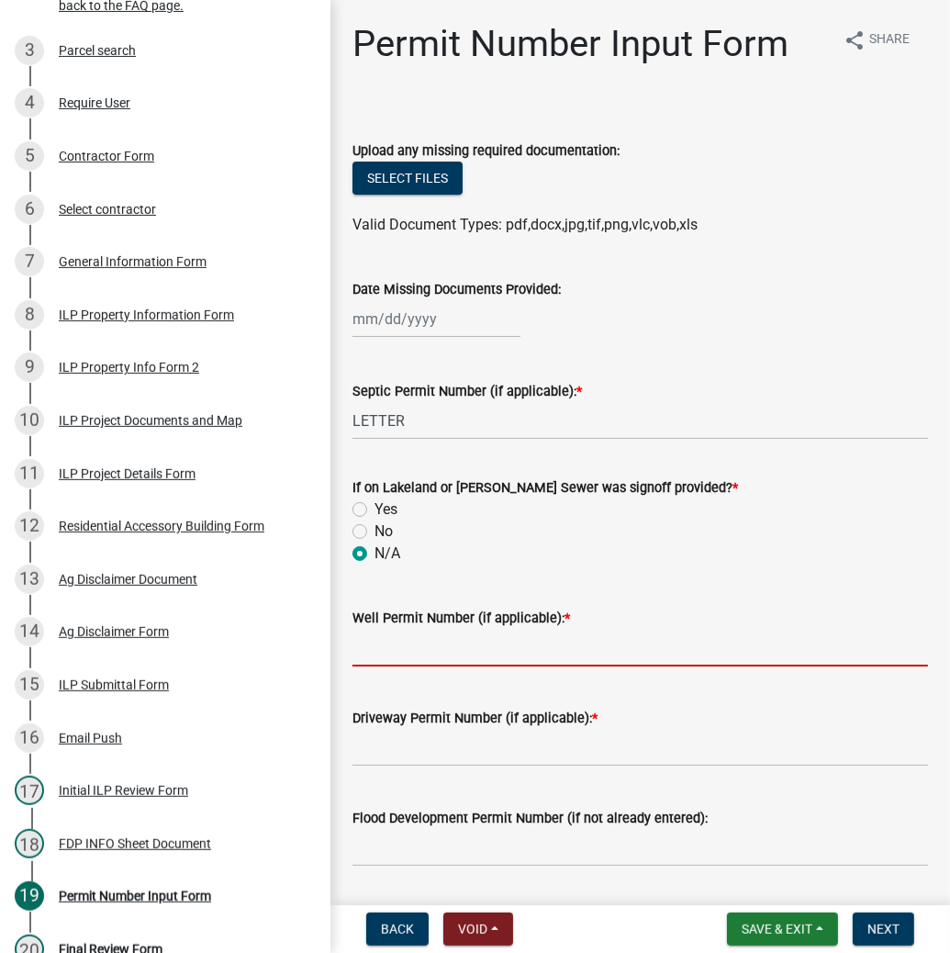
click at [378, 647] on input "Well Permit Number (if applicable): *" at bounding box center [639, 648] width 575 height 38
type input "LETTER"
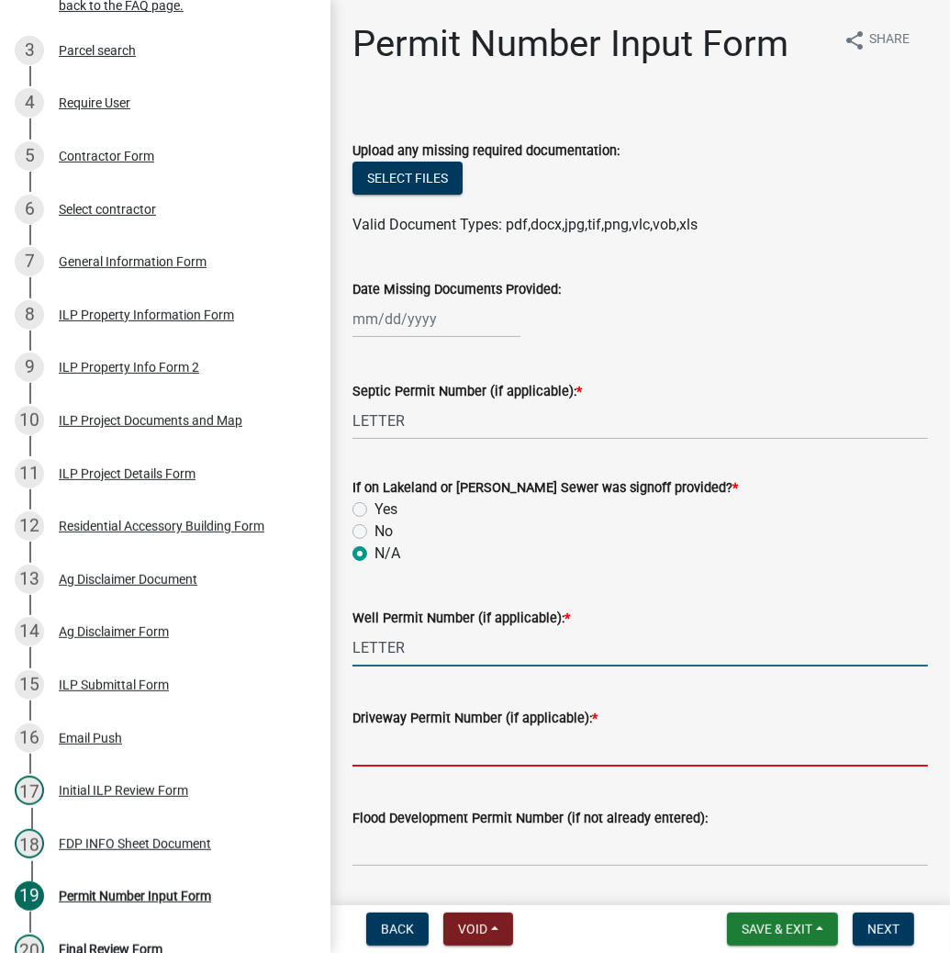
click at [398, 752] on input "Driveway Permit Number (if applicable): *" at bounding box center [639, 748] width 575 height 38
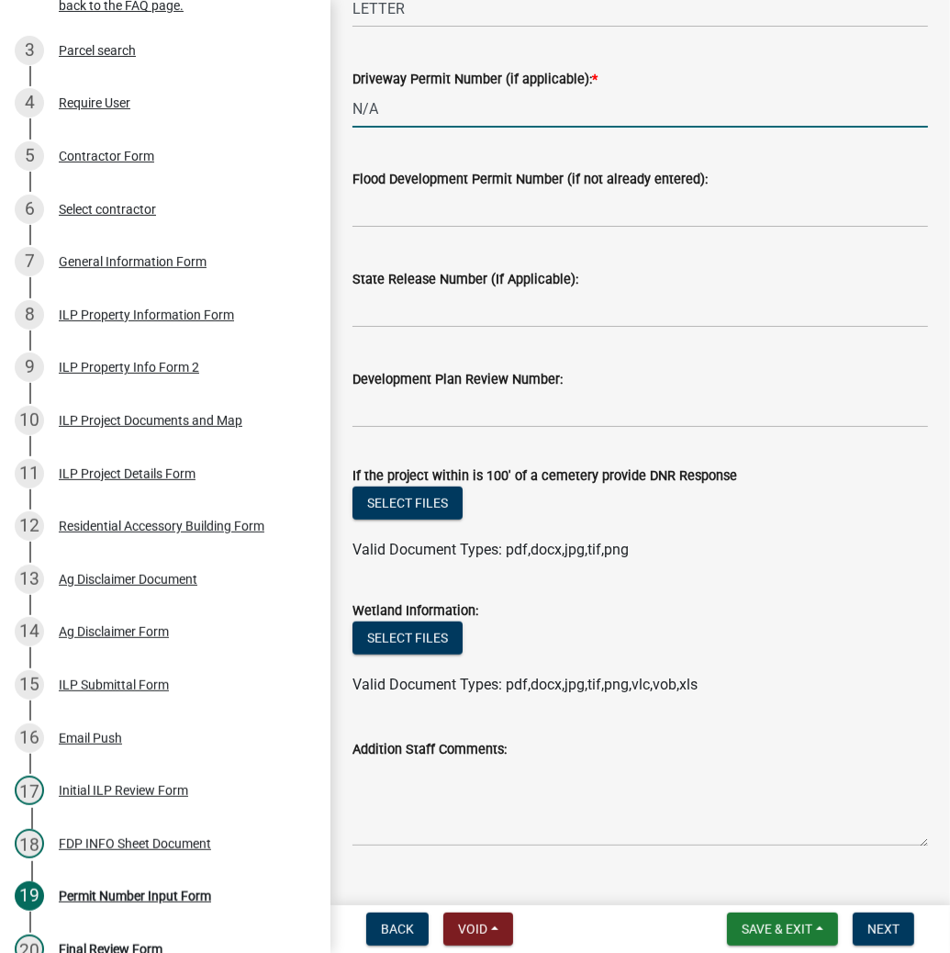
scroll to position [674, 0]
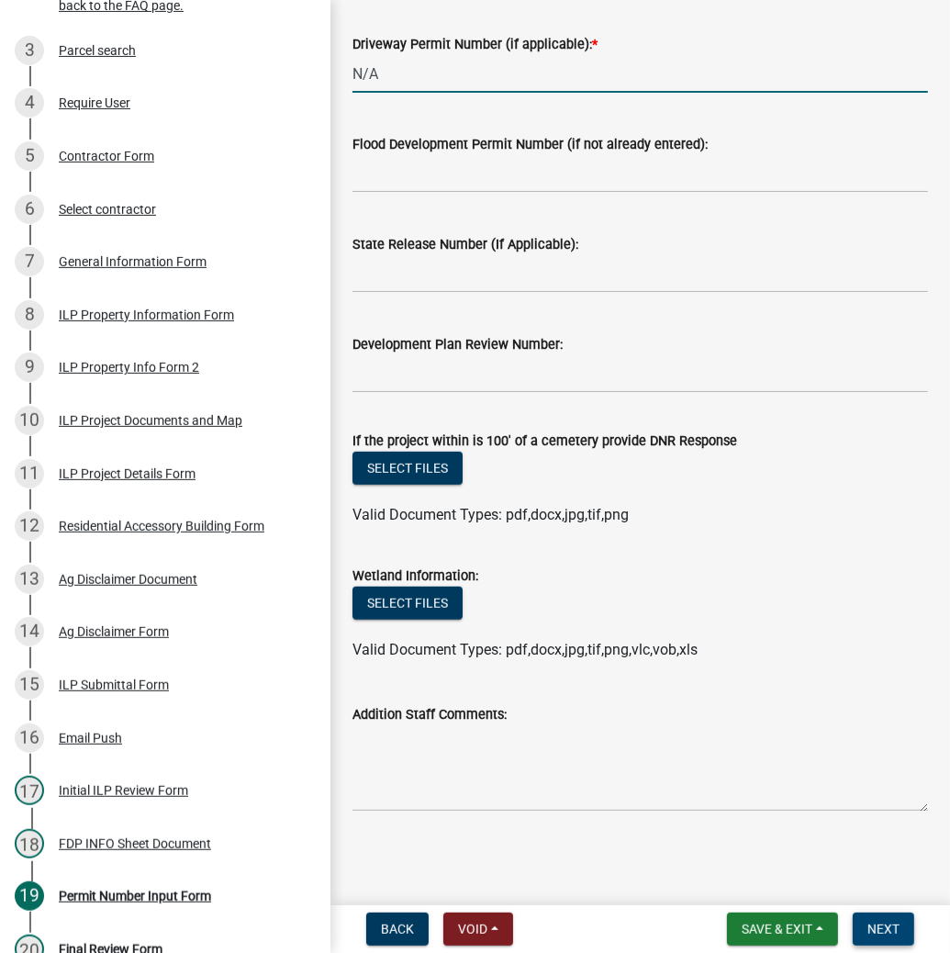
type input "N/A"
click at [890, 924] on span "Next" at bounding box center [883, 928] width 32 height 15
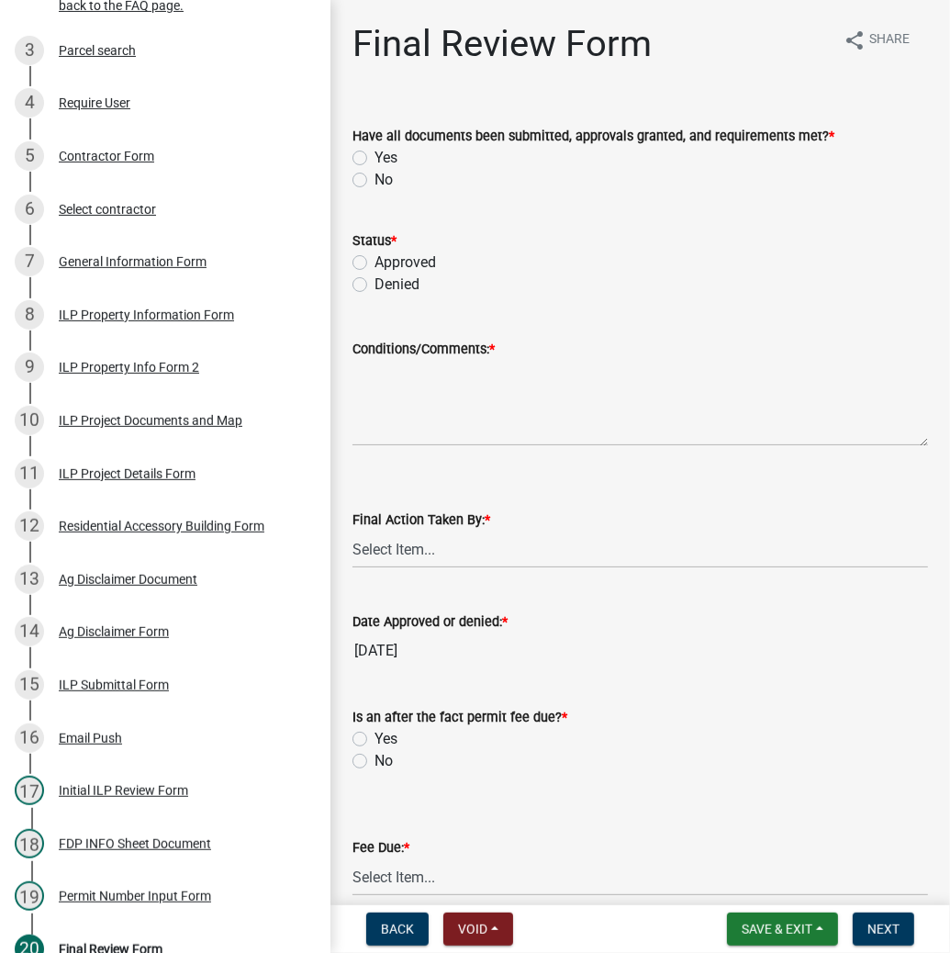
click at [374, 156] on label "Yes" at bounding box center [385, 158] width 23 height 22
click at [374, 156] on input "Yes" at bounding box center [380, 153] width 12 height 12
radio input "true"
click at [374, 264] on label "Approved" at bounding box center [404, 262] width 61 height 22
click at [374, 263] on input "Approved" at bounding box center [380, 257] width 12 height 12
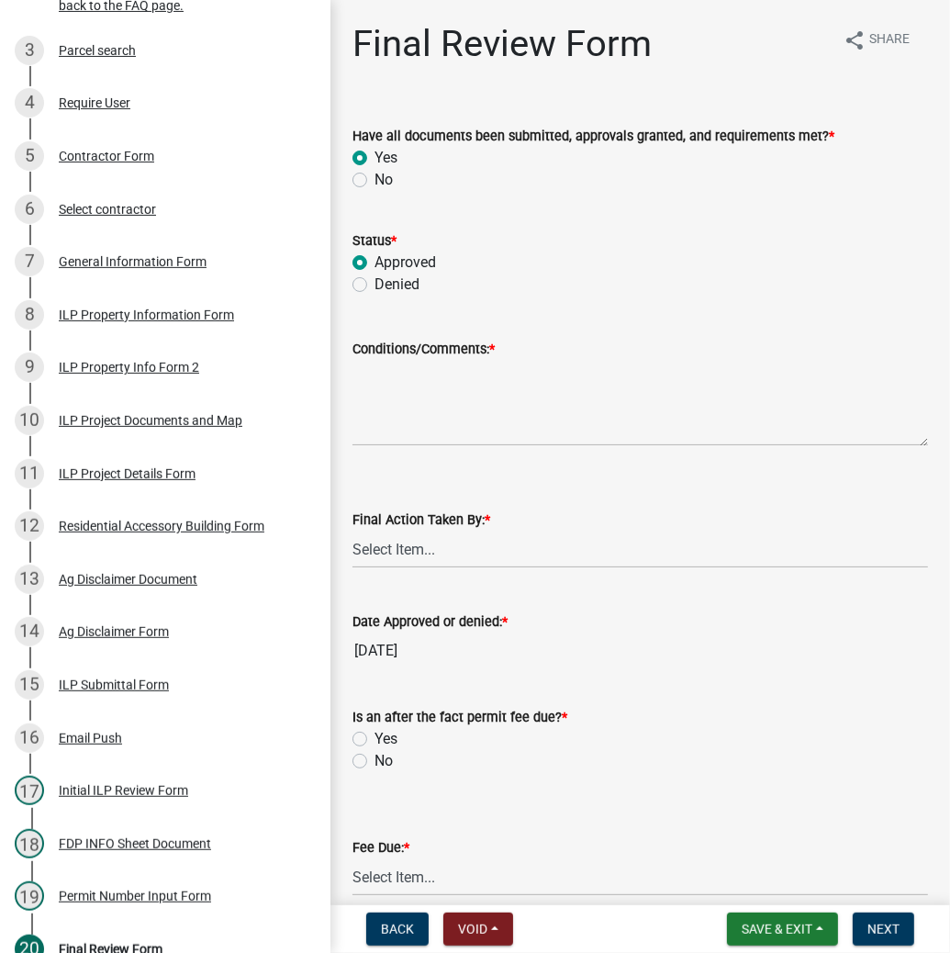
radio input "true"
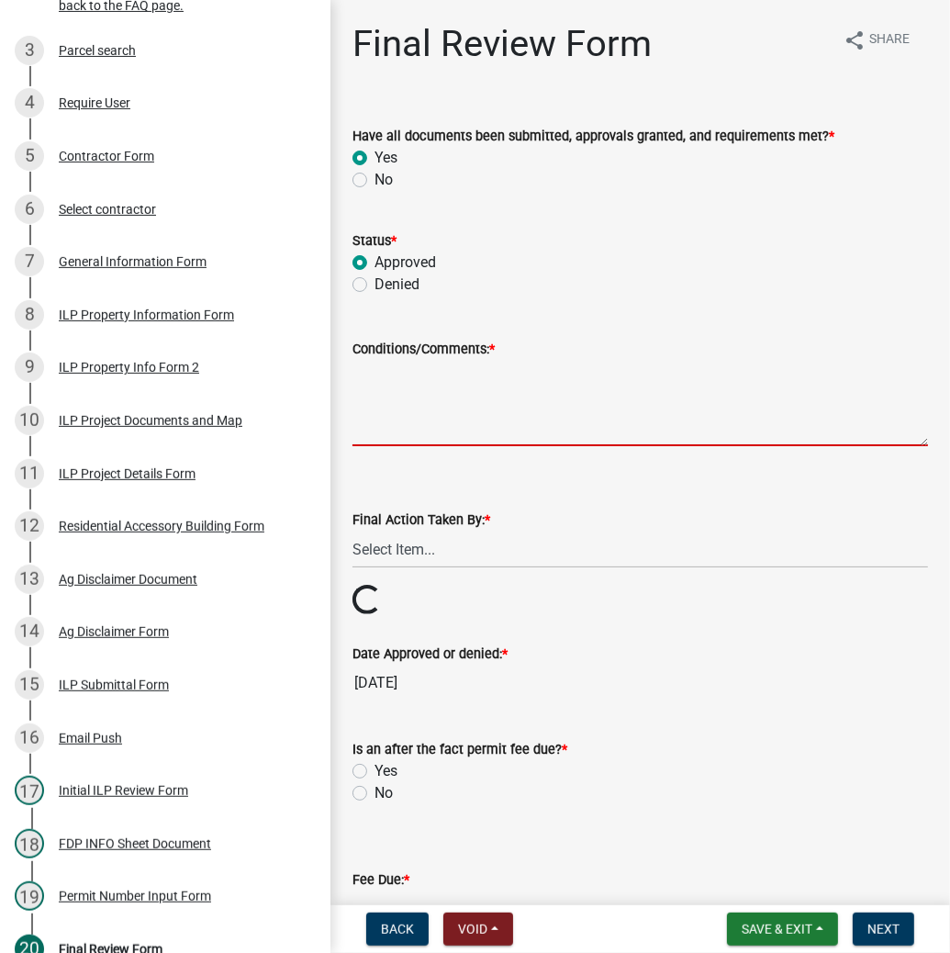
click at [466, 410] on textarea "Conditions/Comments: *" at bounding box center [639, 403] width 575 height 86
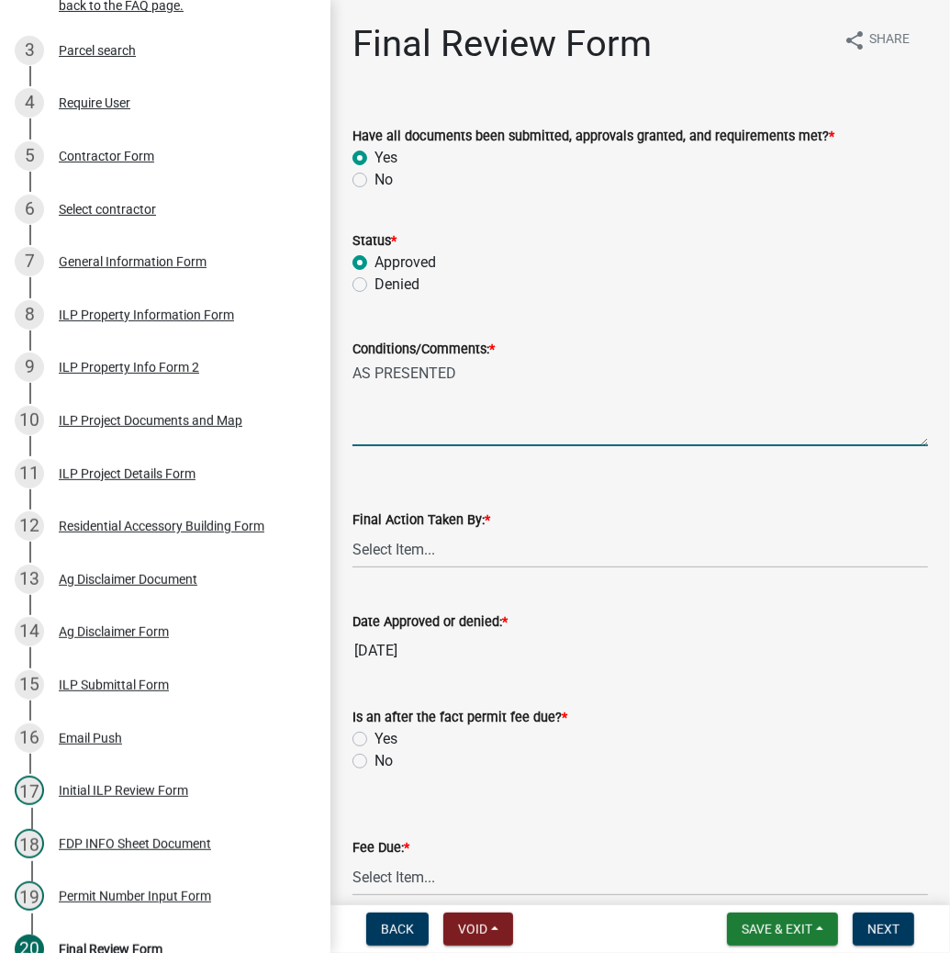
type textarea "AS PRESENTED"
click at [418, 560] on select "Select Item... MMS LT AT CS [PERSON_NAME]" at bounding box center [639, 549] width 575 height 38
click at [352, 530] on select "Select Item... MMS LT AT CS [PERSON_NAME]" at bounding box center [639, 549] width 575 height 38
select select "d95389f4-ab5a-4603-9826-29cf73316391"
click at [374, 762] on label "No" at bounding box center [383, 761] width 18 height 22
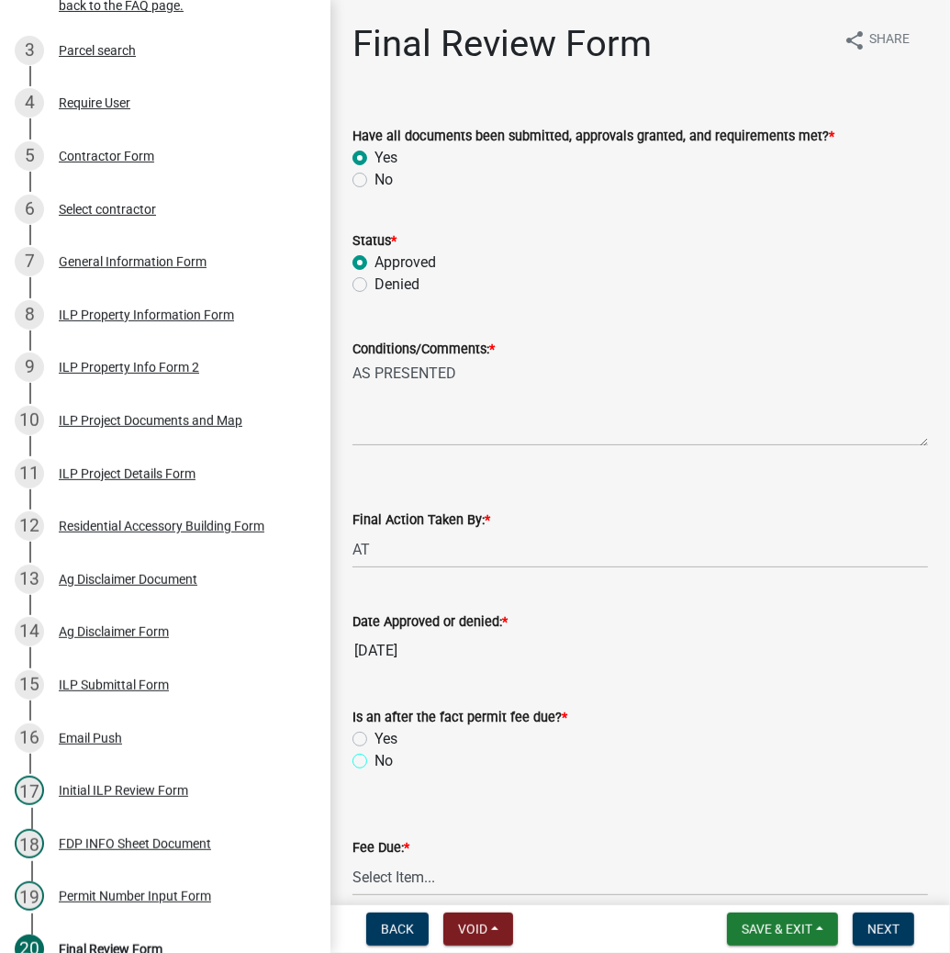
click at [374, 762] on input "No" at bounding box center [380, 756] width 12 height 12
radio input "true"
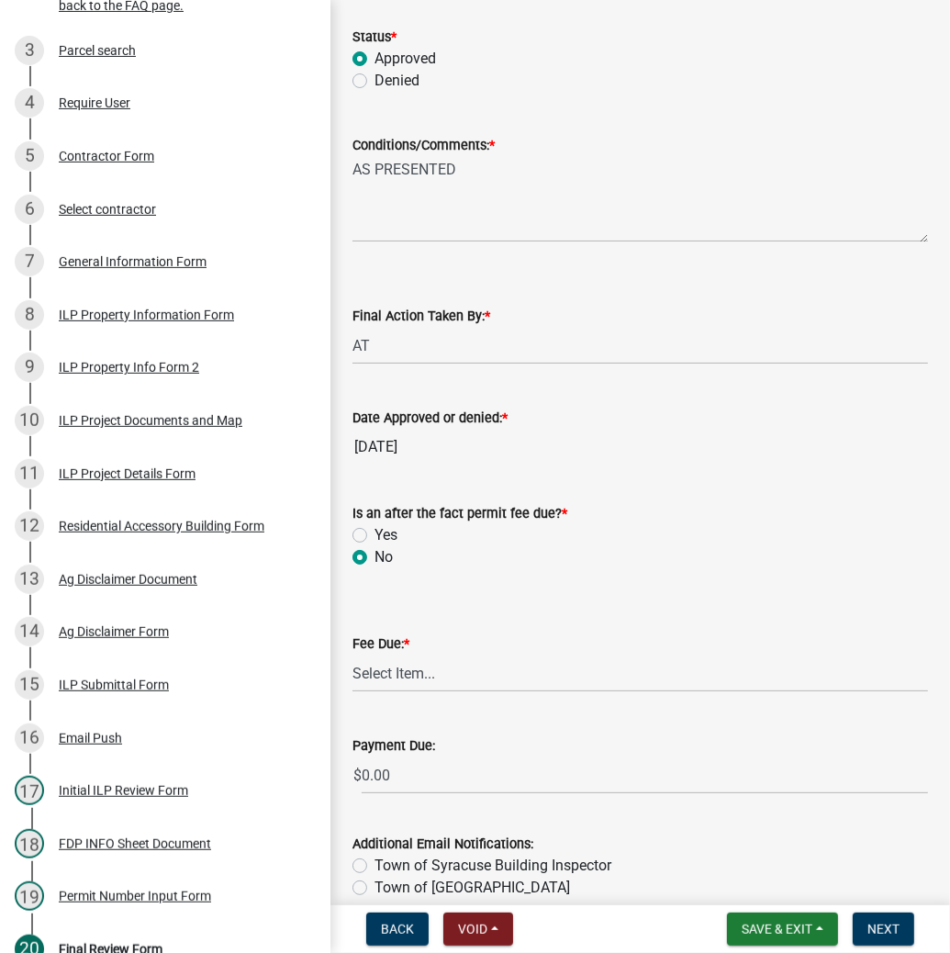
scroll to position [220, 0]
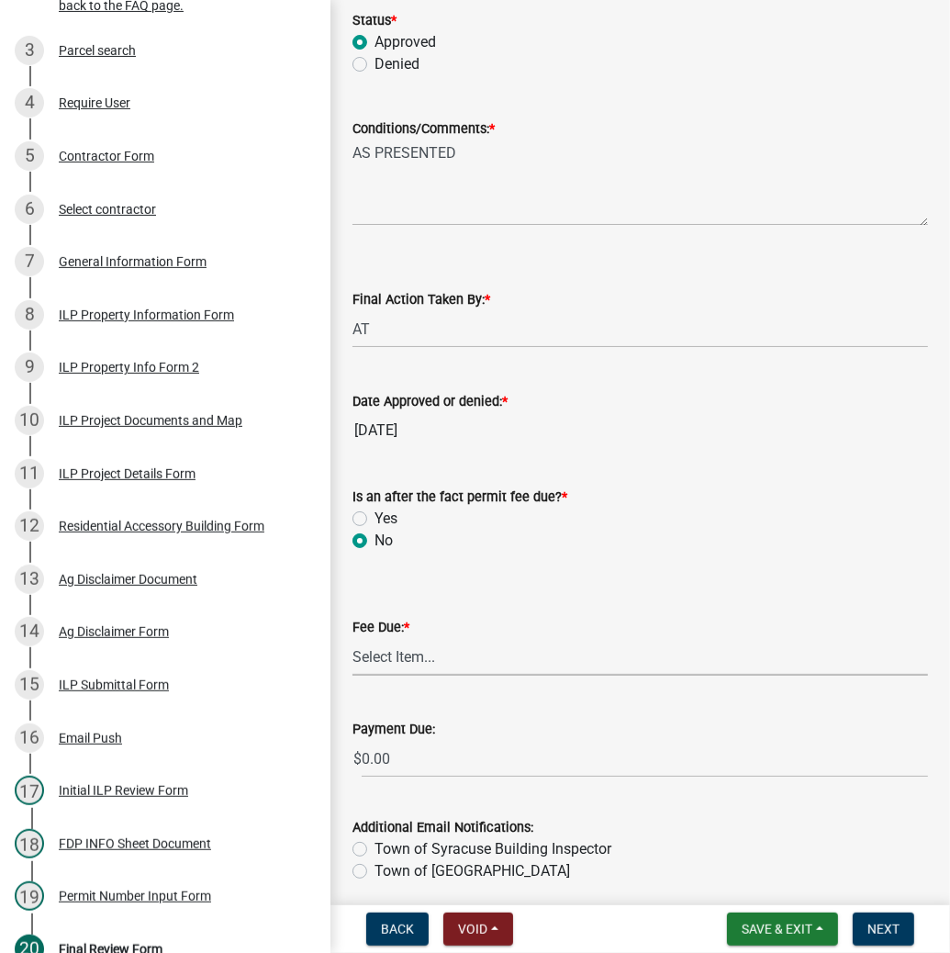
click at [399, 666] on select "Select Item... N/A $10.00 $25.00 $125.00 $250 $500 $500 + $10.00 for every 10 s…" at bounding box center [639, 657] width 575 height 38
click at [352, 638] on select "Select Item... N/A $10.00 $25.00 $125.00 $250 $500 $500 + $10.00 for every 10 s…" at bounding box center [639, 657] width 575 height 38
select select "6f482d1d-eb35-47e6-92b0-143404755581"
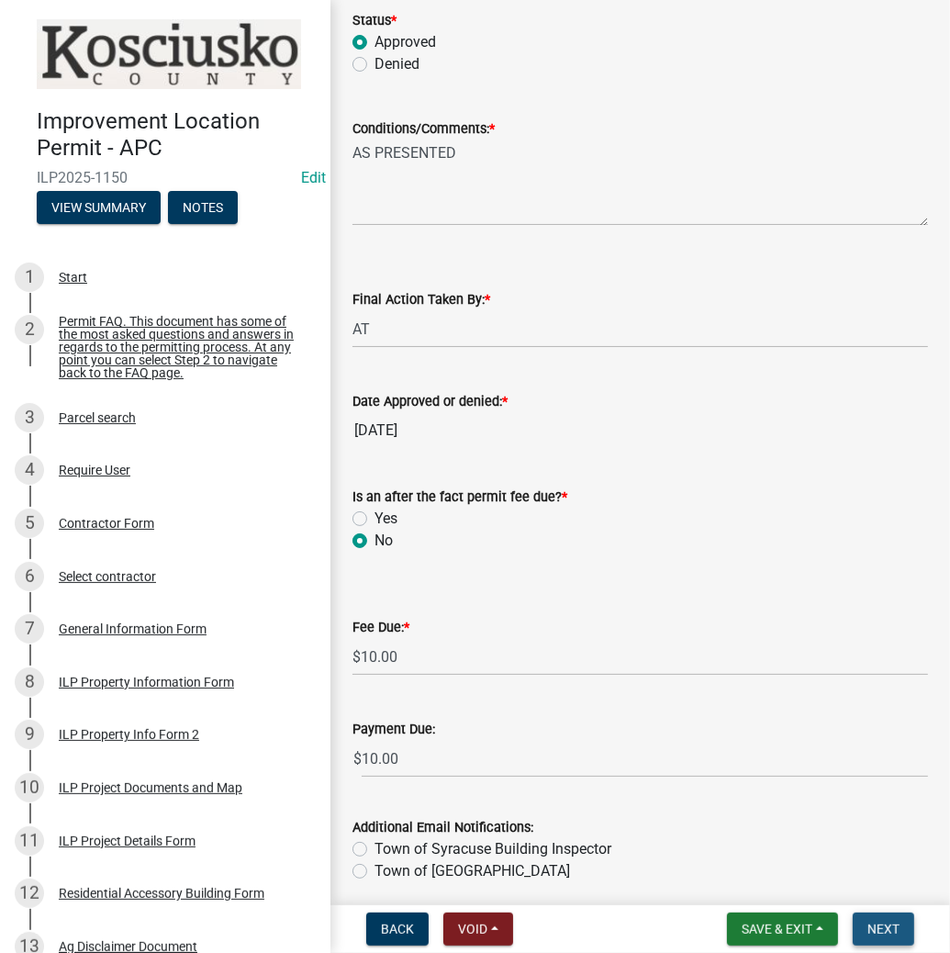
click at [872, 921] on span "Next" at bounding box center [883, 928] width 32 height 15
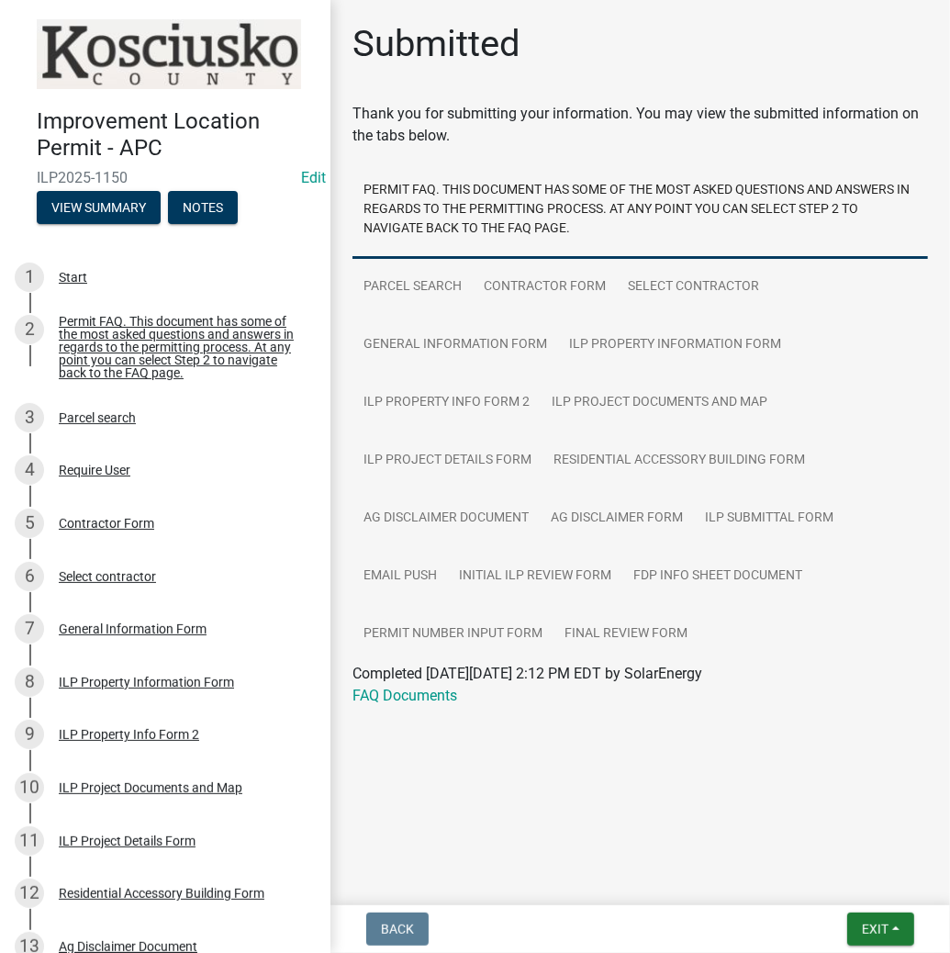
scroll to position [716, 0]
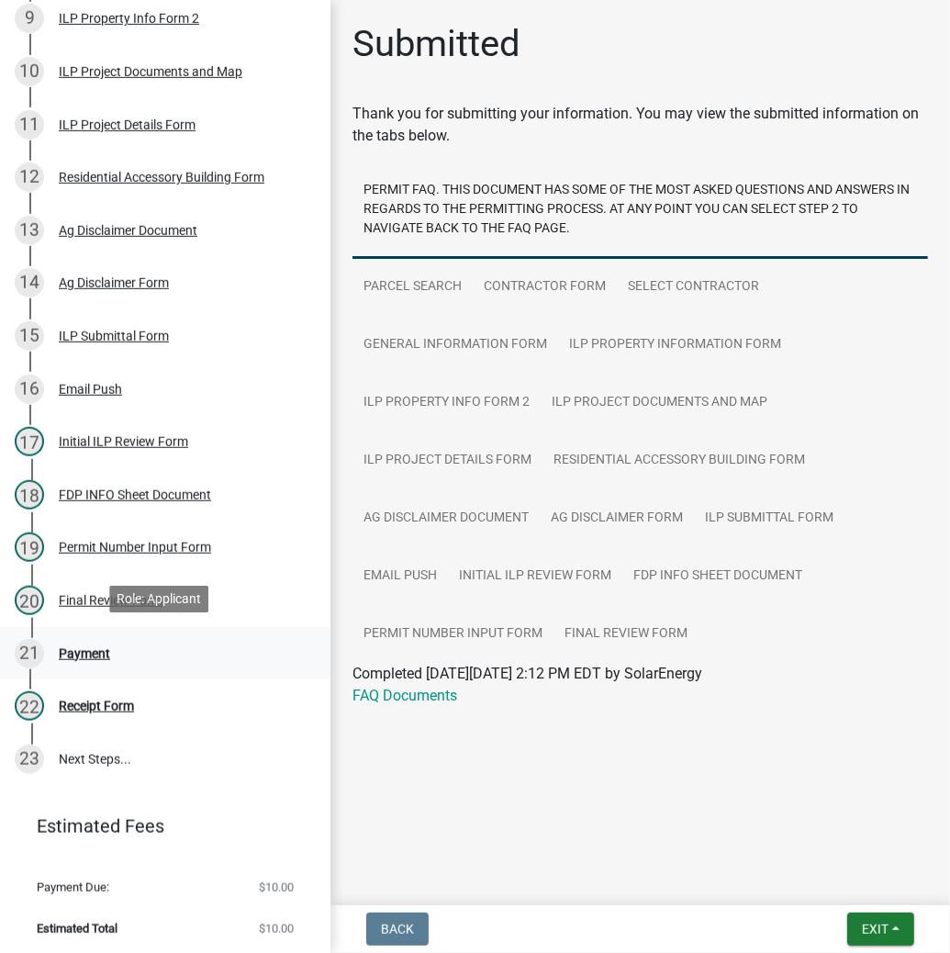
click at [100, 647] on div "Payment" at bounding box center [84, 653] width 51 height 13
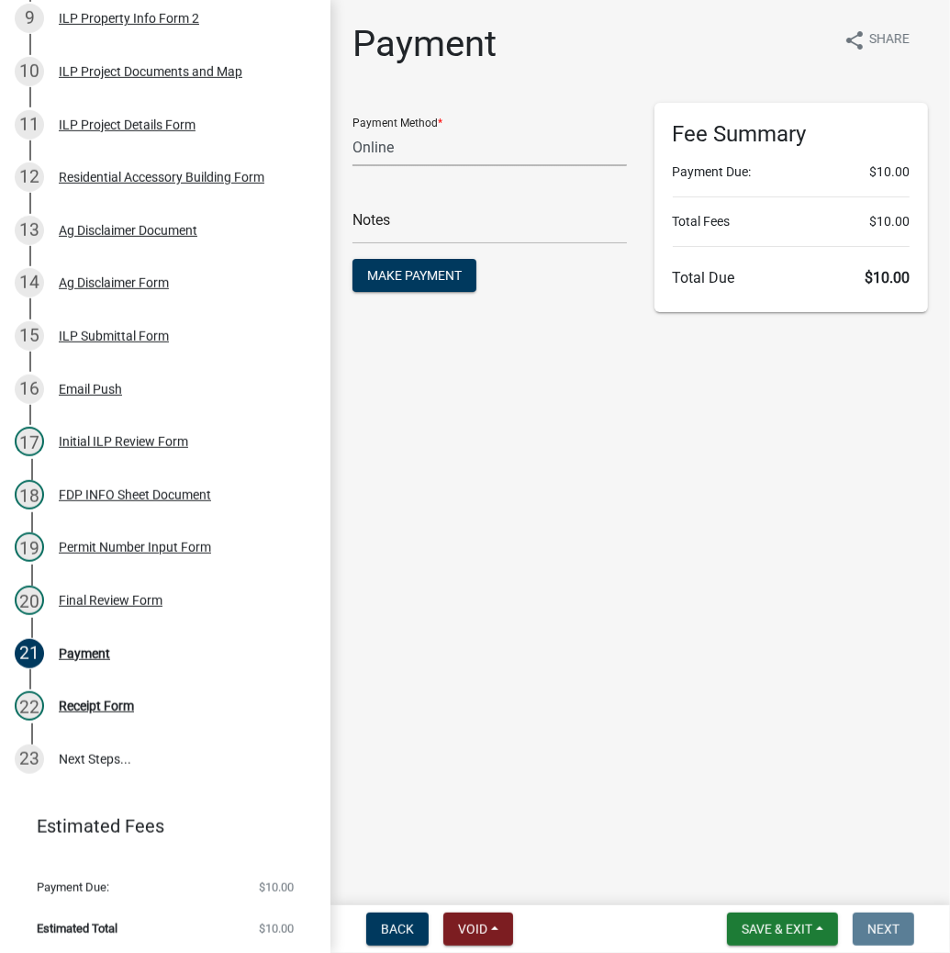
click at [458, 152] on select "Credit Card POS Check Cash Online" at bounding box center [489, 147] width 274 height 38
select select "2: 1"
click at [352, 128] on select "Credit Card POS Check Cash Online" at bounding box center [489, 147] width 274 height 38
click at [438, 275] on span "Make Payment" at bounding box center [414, 275] width 95 height 15
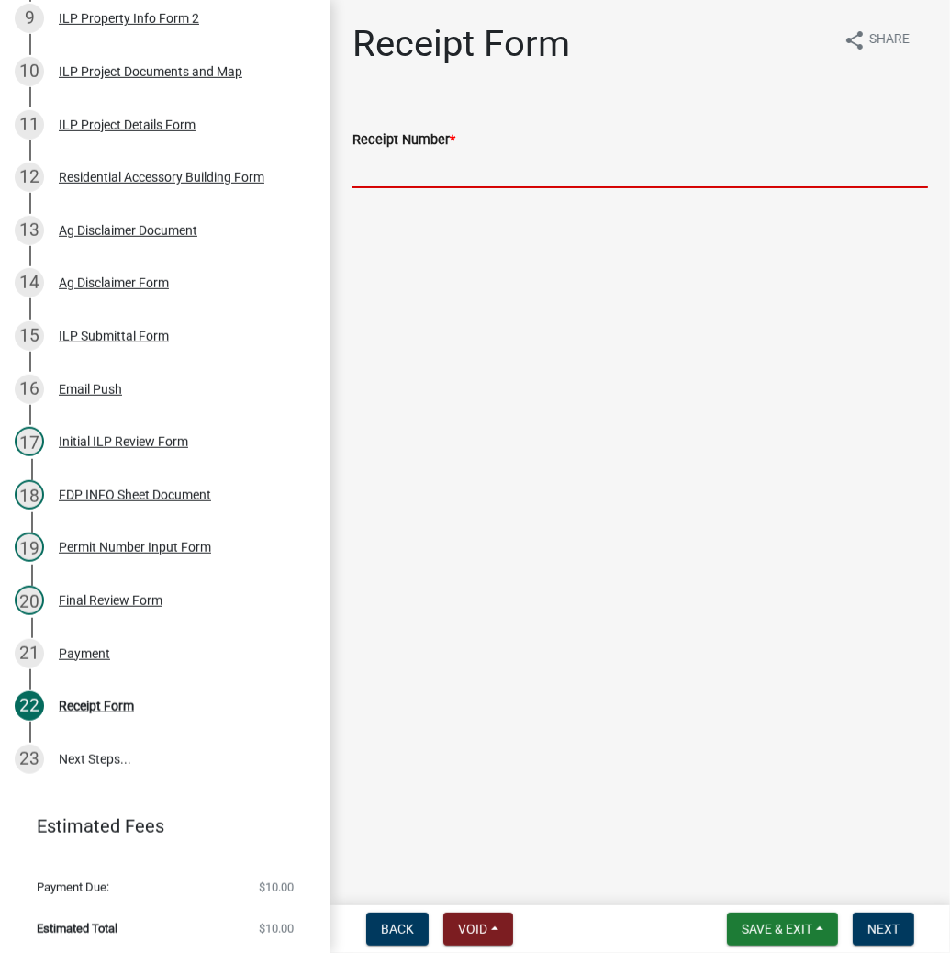
click at [524, 167] on input "Receipt Number *" at bounding box center [639, 169] width 575 height 38
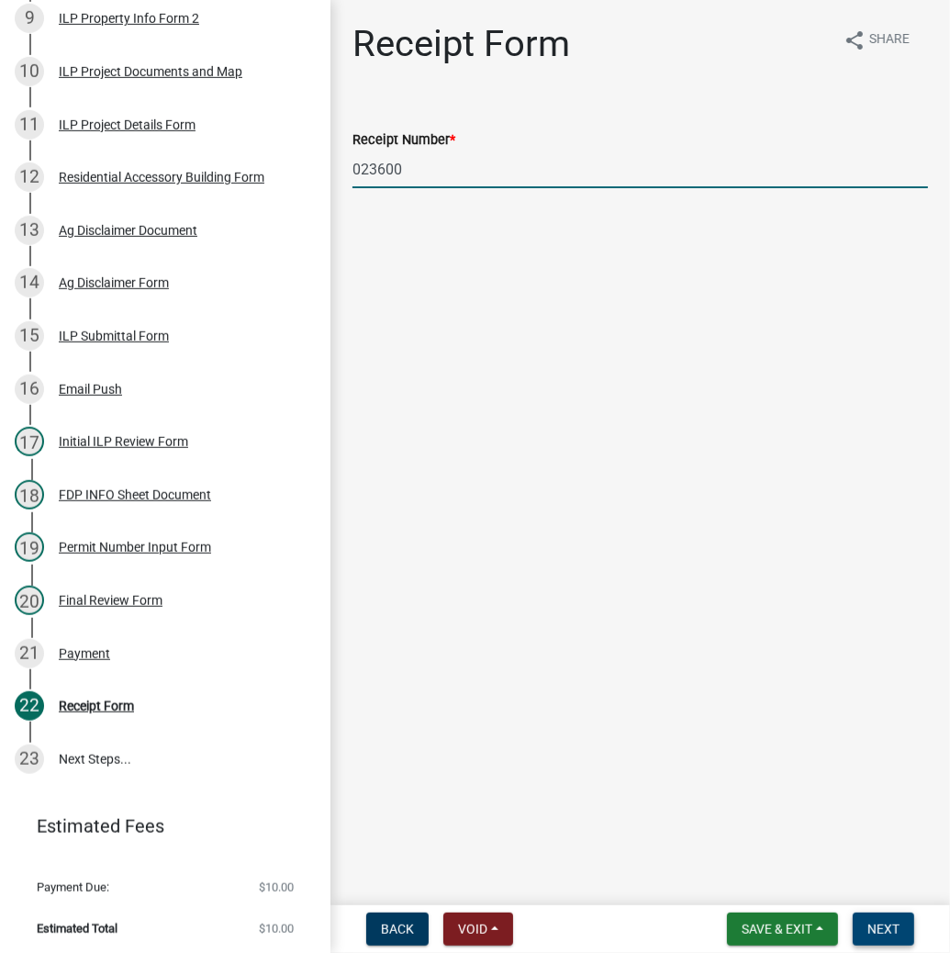
type input "023600"
click at [889, 929] on span "Next" at bounding box center [883, 928] width 32 height 15
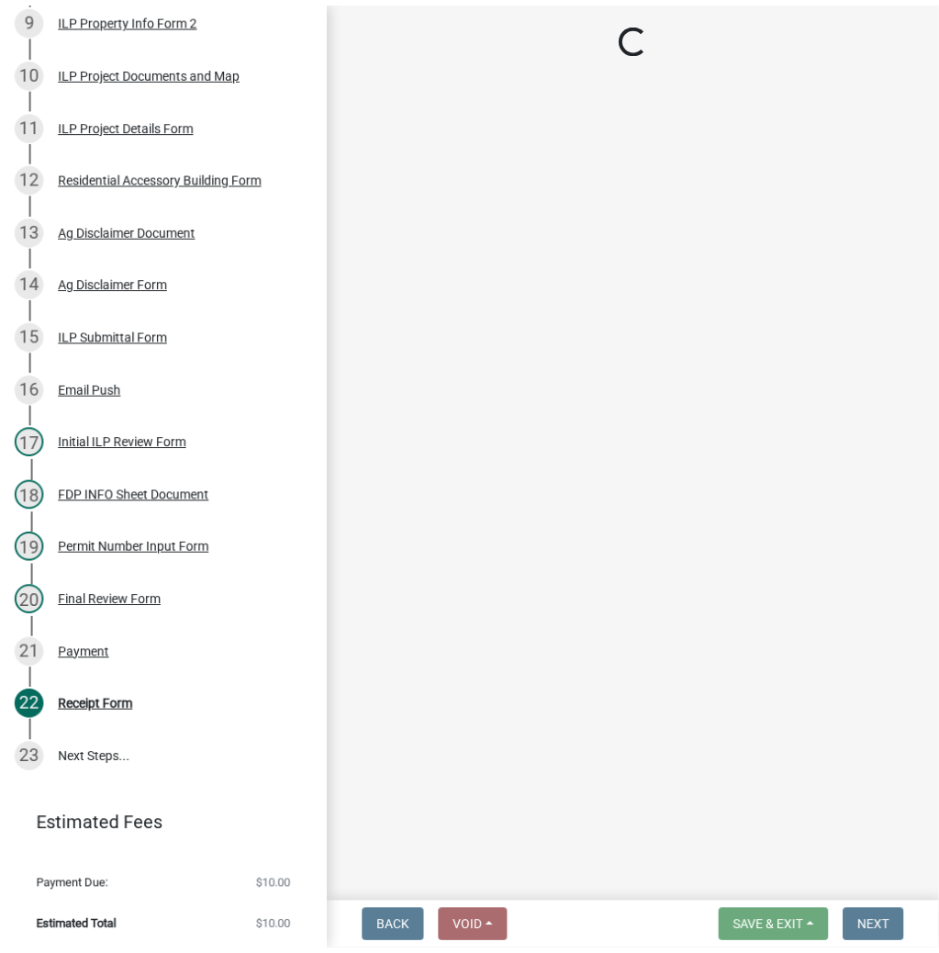
scroll to position [822, 0]
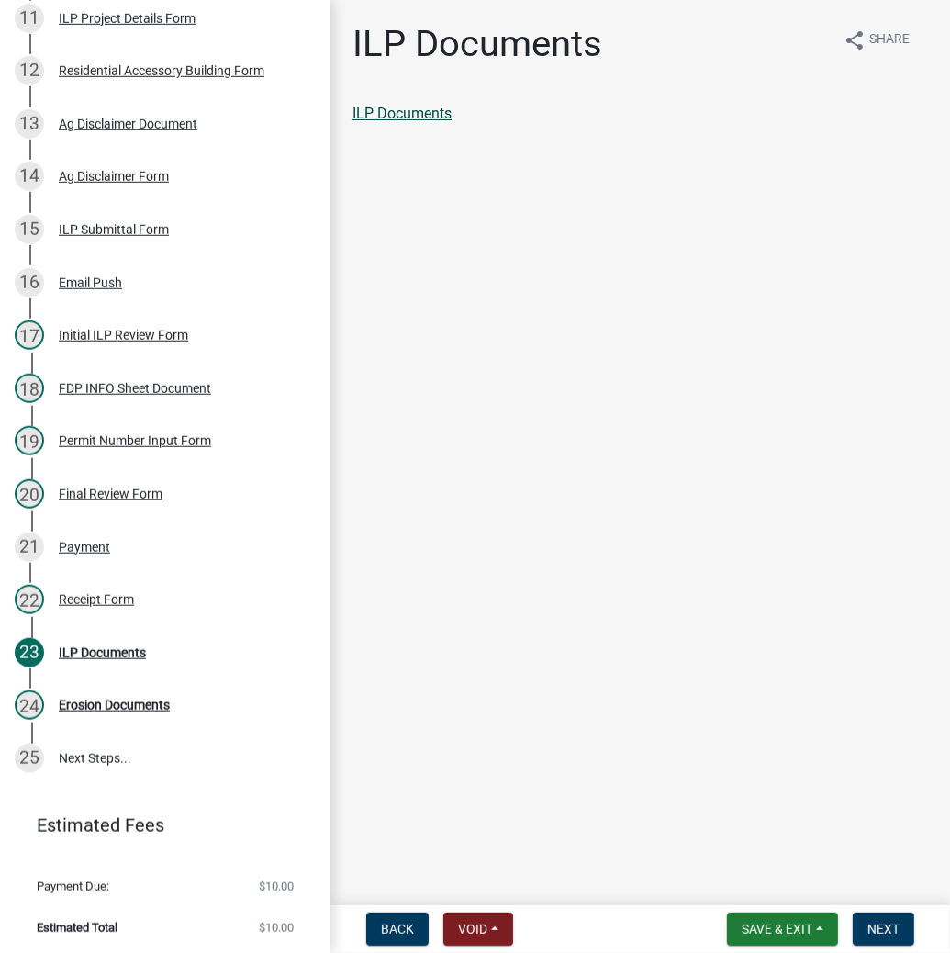
click at [422, 112] on link "ILP Documents" at bounding box center [401, 113] width 99 height 17
click at [892, 926] on span "Next" at bounding box center [883, 928] width 32 height 15
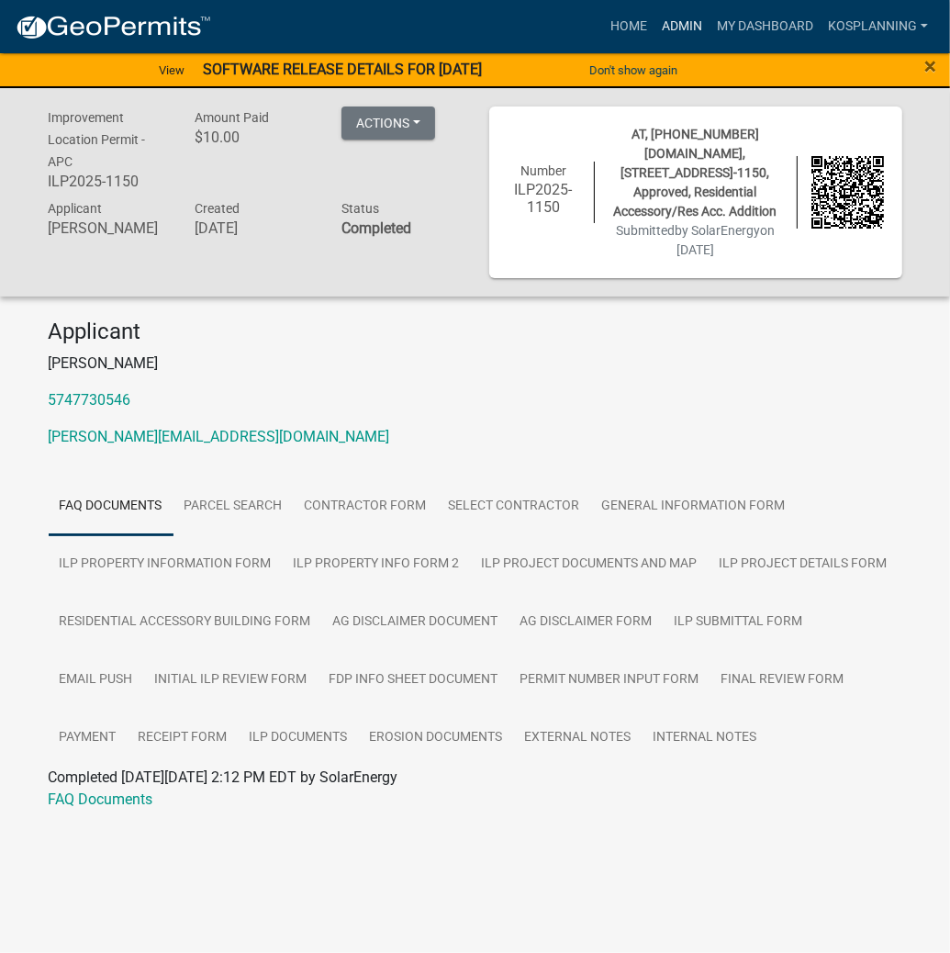
click at [671, 18] on link "Admin" at bounding box center [681, 26] width 55 height 35
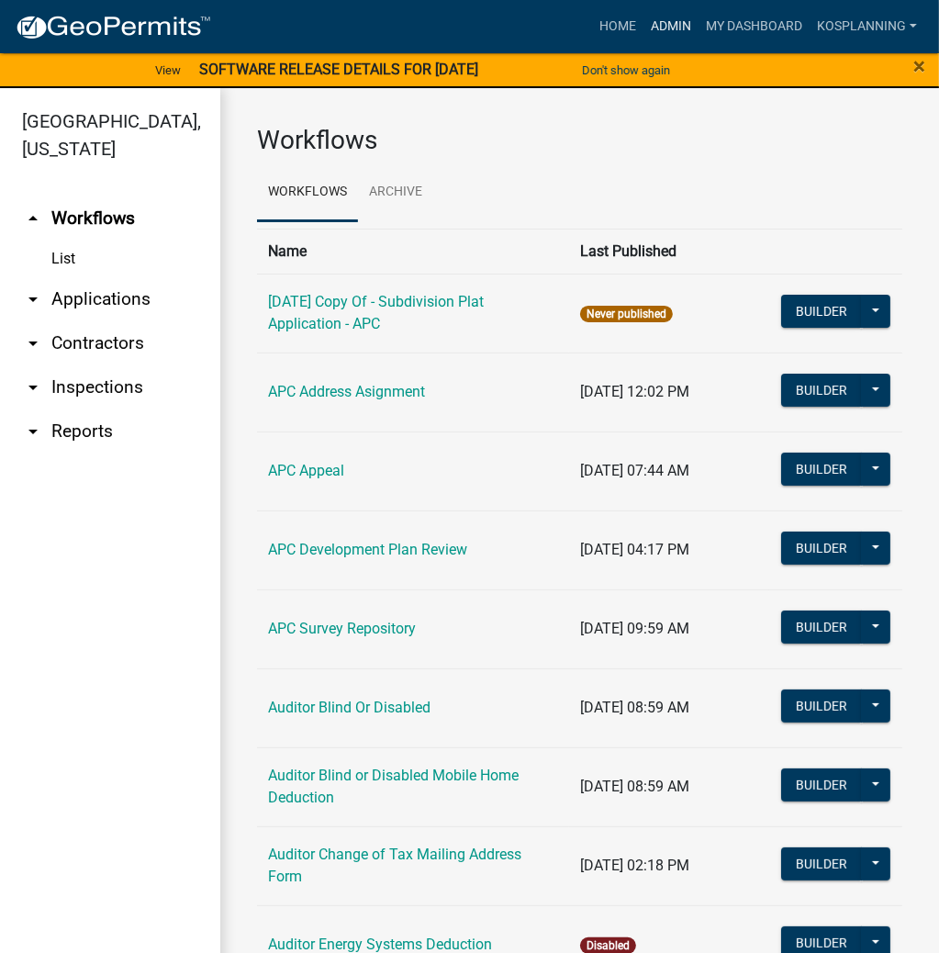
drag, startPoint x: 672, startPoint y: 26, endPoint x: 663, endPoint y: 28, distance: 9.4
click at [672, 26] on link "Admin" at bounding box center [670, 26] width 55 height 35
click at [620, 29] on link "Home" at bounding box center [617, 26] width 51 height 35
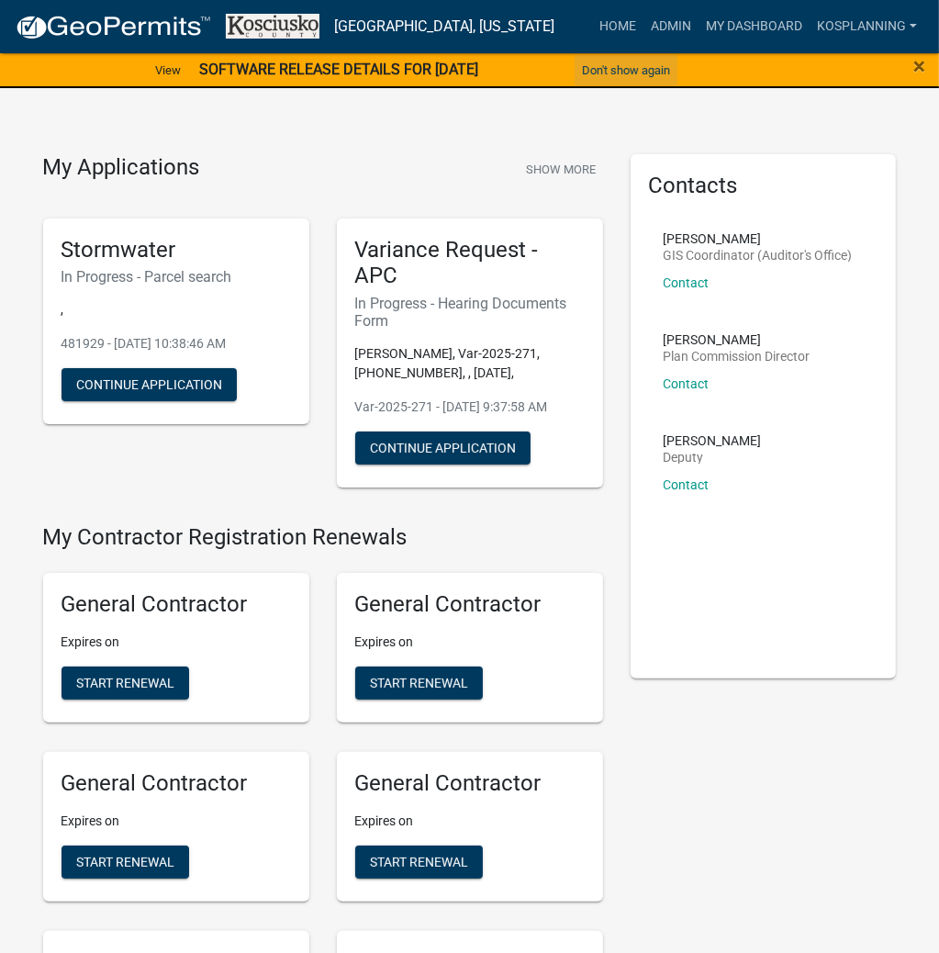
click at [623, 62] on button "Don't show again" at bounding box center [625, 70] width 103 height 30
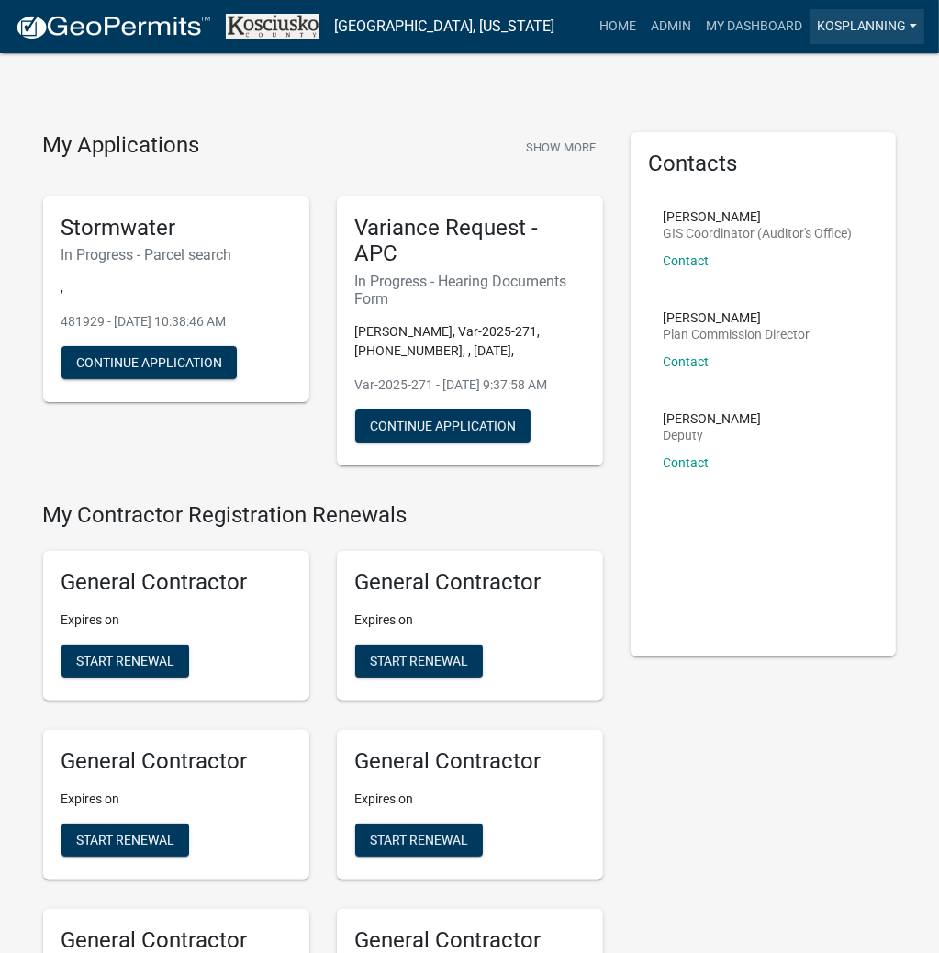
click at [829, 25] on link "kosplanning" at bounding box center [866, 26] width 115 height 35
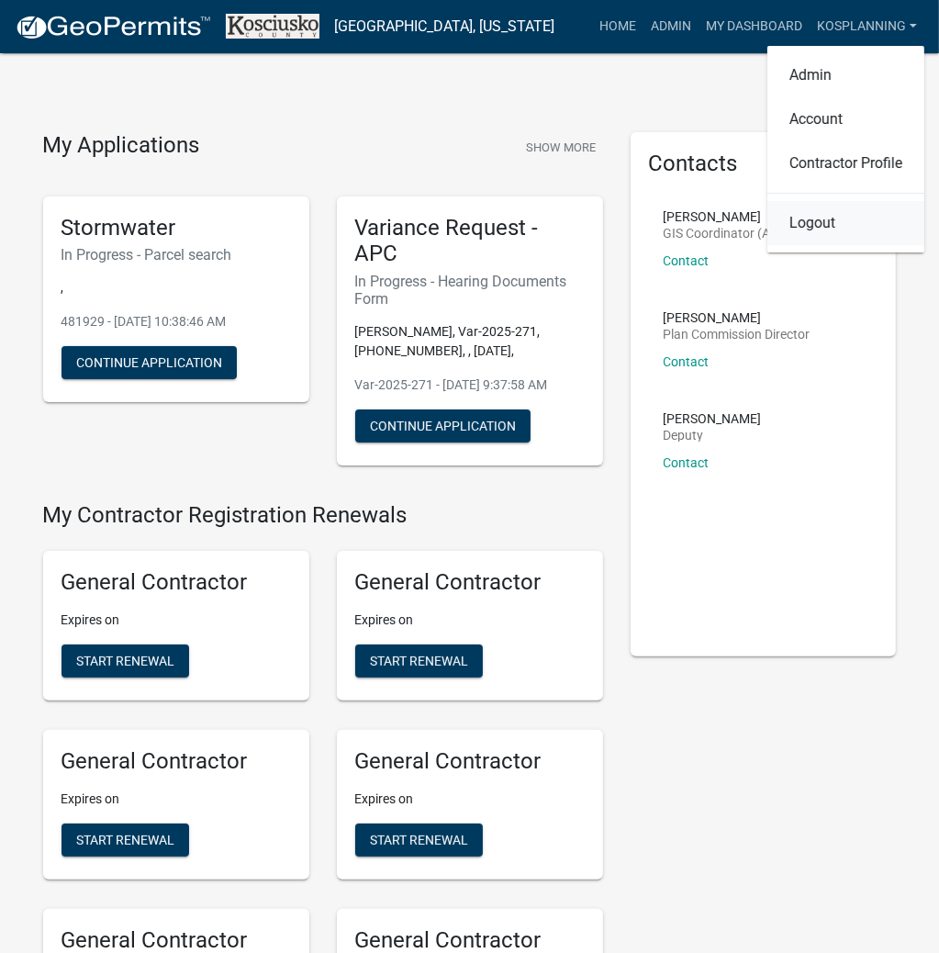
click at [819, 224] on link "Logout" at bounding box center [845, 223] width 157 height 44
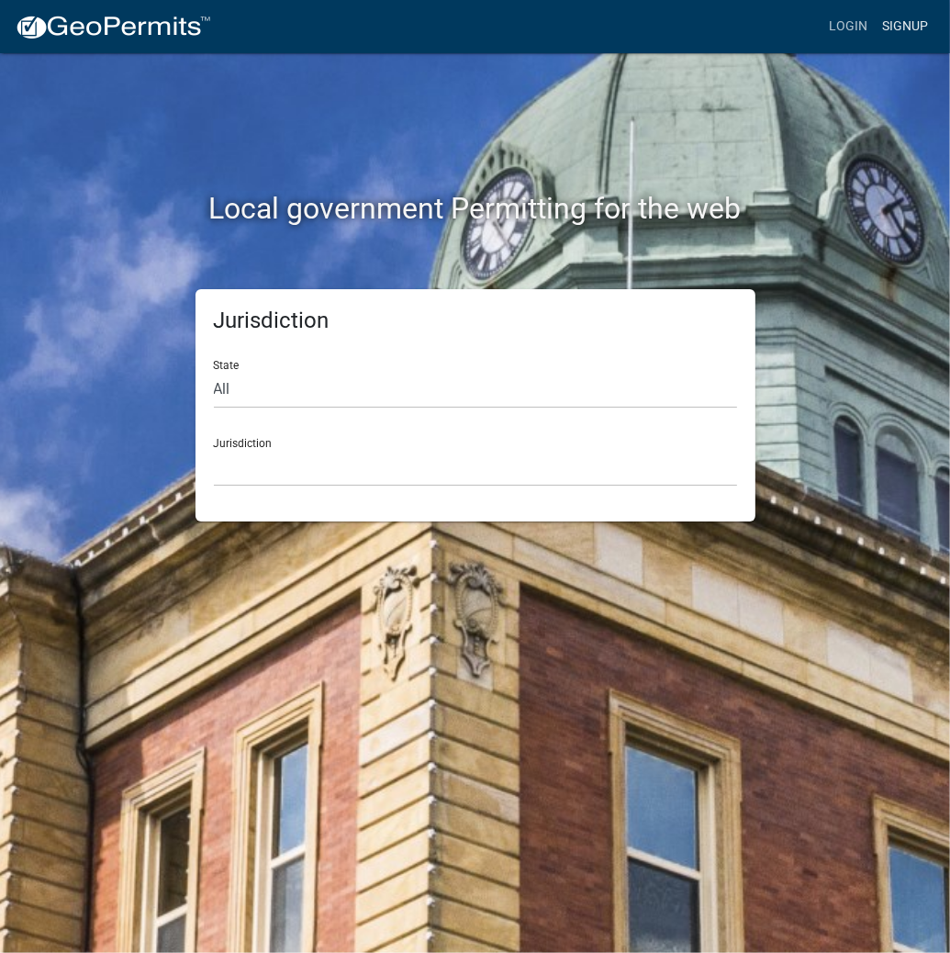
click at [902, 25] on link "Signup" at bounding box center [905, 26] width 61 height 35
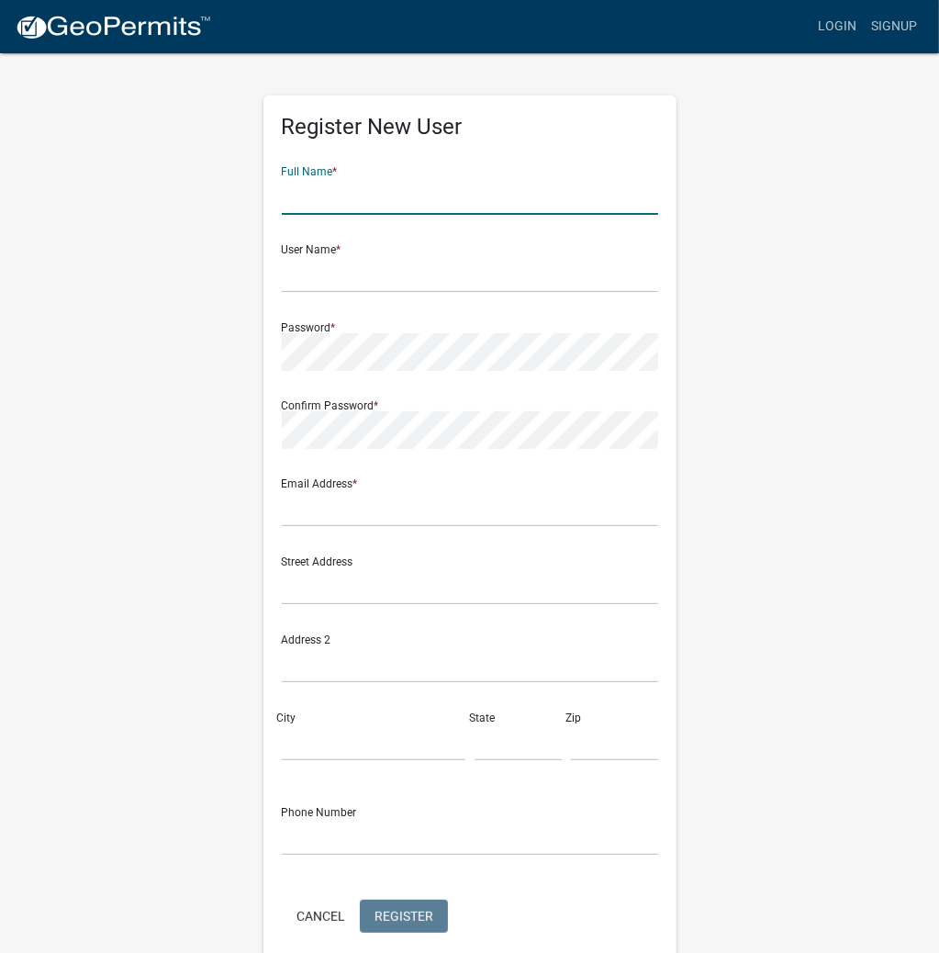
click at [457, 193] on input "text" at bounding box center [470, 196] width 376 height 38
type input "[PERSON_NAME]"
type input "PENNYLOY"
click at [392, 916] on form "Full Name * [PERSON_NAME] User Name * PENNYLOY Password * Confirm Password * Em…" at bounding box center [470, 544] width 376 height 786
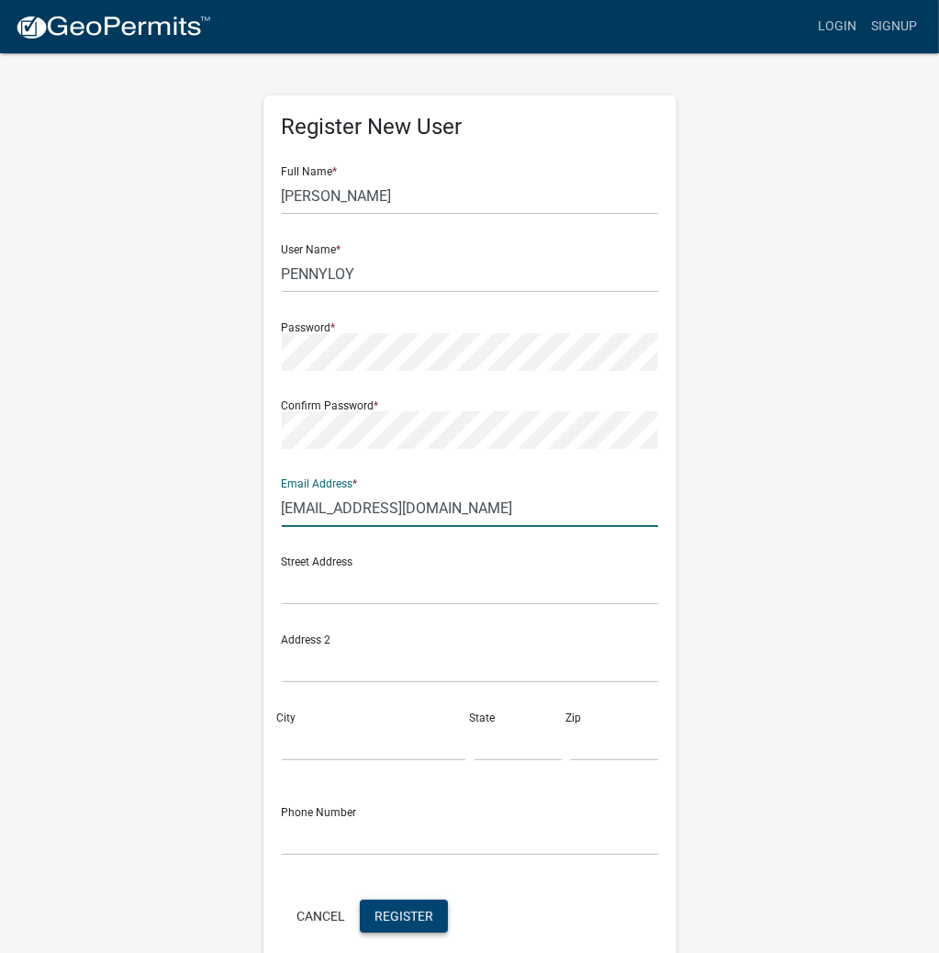
type input "[EMAIL_ADDRESS][DOMAIN_NAME]"
click at [395, 905] on button "Register" at bounding box center [404, 915] width 88 height 33
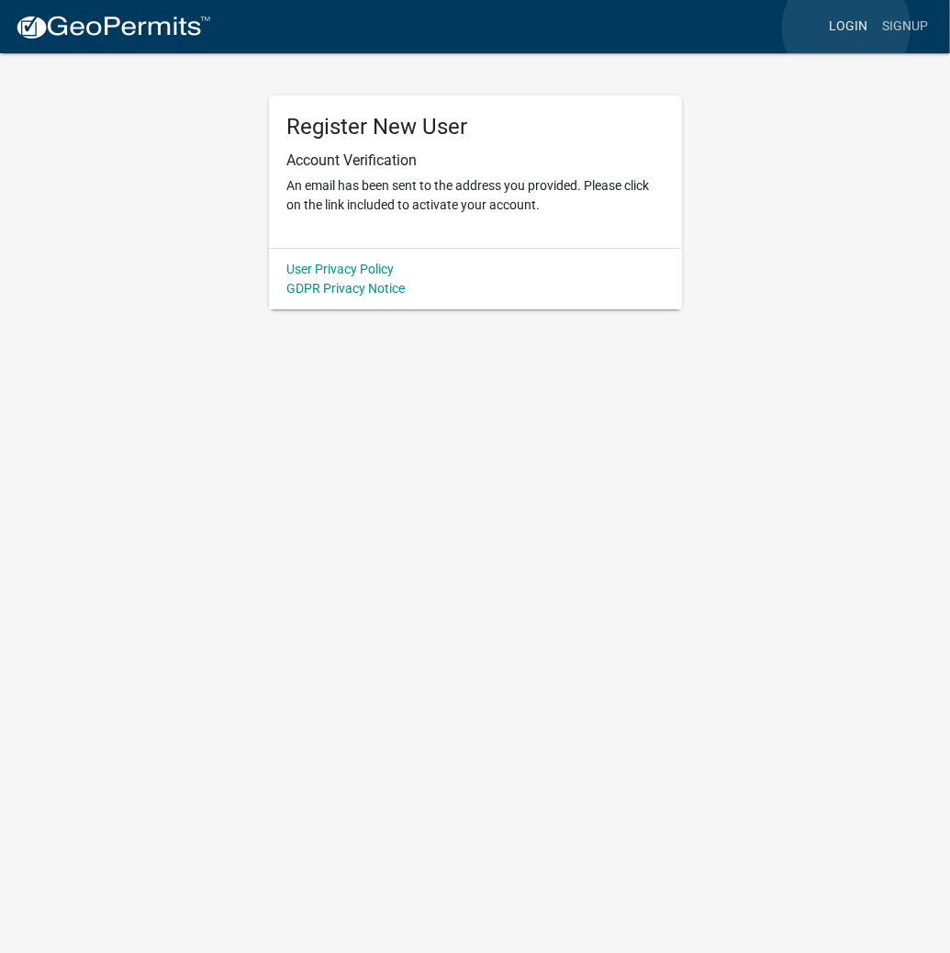
click at [846, 28] on link "Login" at bounding box center [847, 26] width 53 height 35
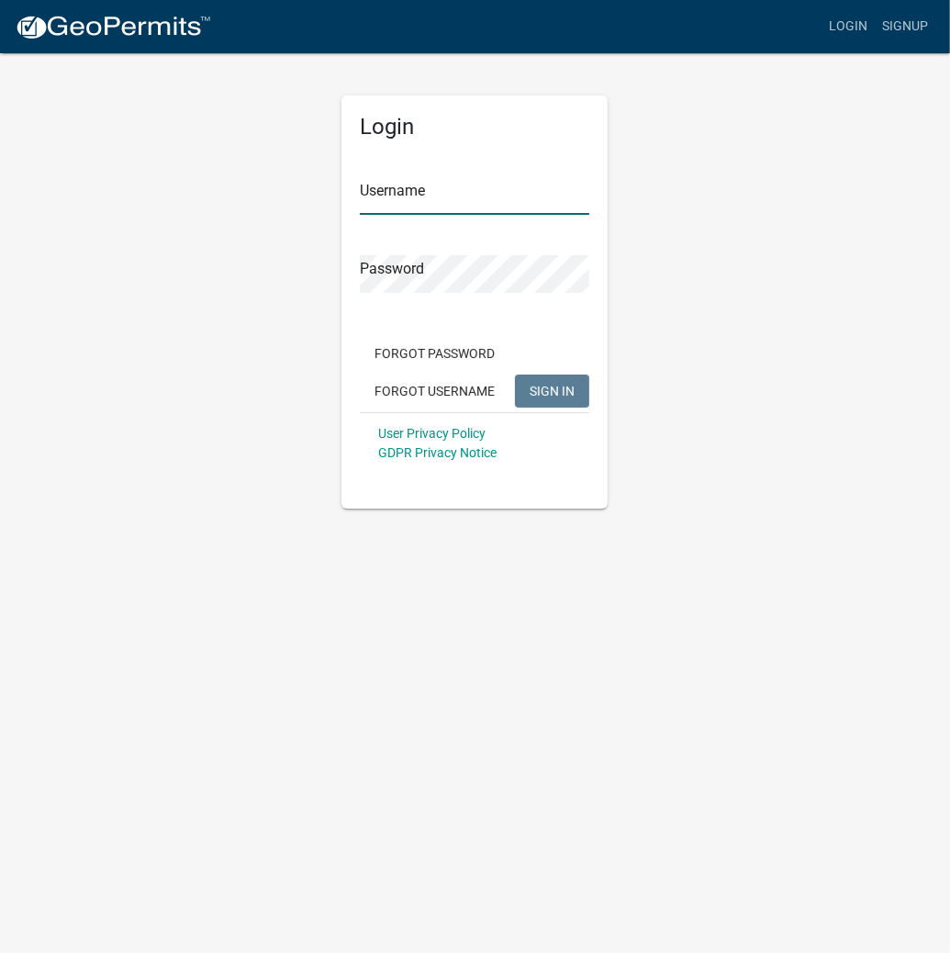
click at [503, 206] on input "Username" at bounding box center [474, 196] width 229 height 38
type input "a"
type input "kosplanning"
click at [515, 374] on button "SIGN IN" at bounding box center [552, 390] width 74 height 33
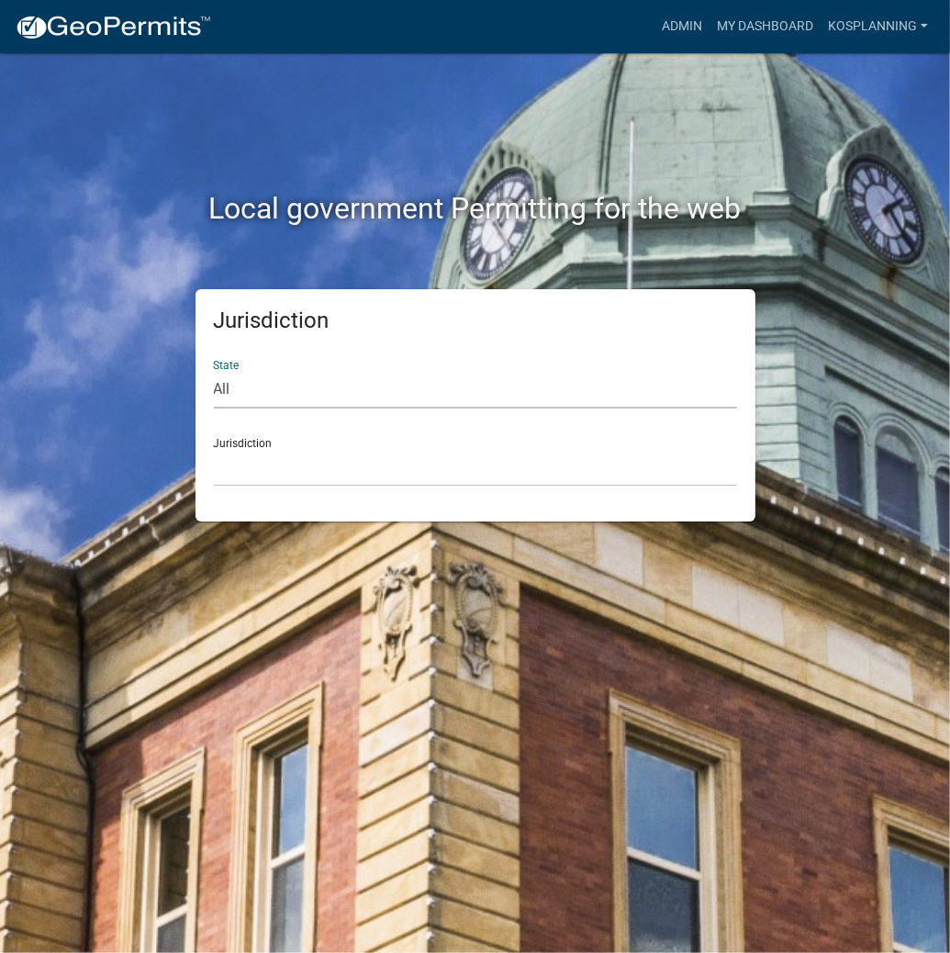
click at [352, 398] on select "All [US_STATE] [US_STATE] [US_STATE] [US_STATE] [US_STATE] [US_STATE] [US_STATE…" at bounding box center [475, 390] width 523 height 38
select select "[US_STATE]"
click at [214, 371] on select "All [US_STATE] [US_STATE] [US_STATE] [US_STATE] [US_STATE] [US_STATE] [US_STATE…" at bounding box center [475, 390] width 523 height 38
click at [320, 478] on select "City of [GEOGRAPHIC_DATA], [US_STATE] City of [GEOGRAPHIC_DATA], [US_STATE] Cit…" at bounding box center [475, 468] width 523 height 38
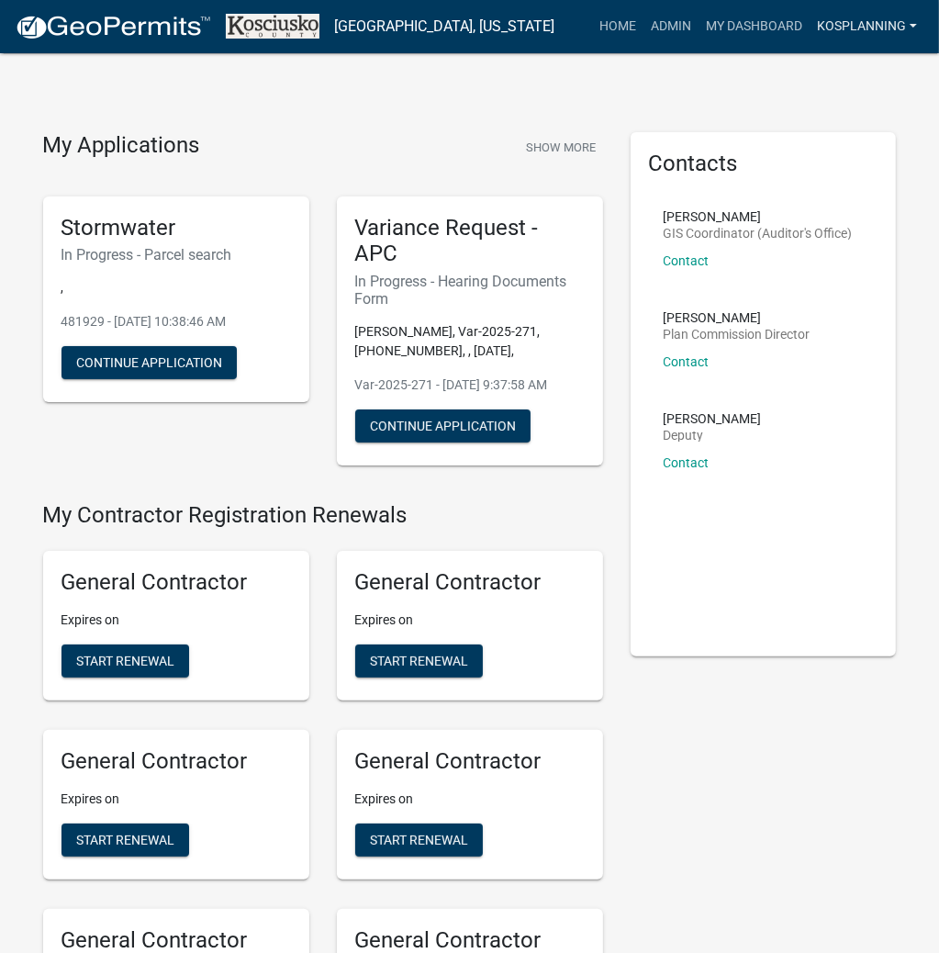
click at [871, 26] on link "kosplanning" at bounding box center [866, 26] width 115 height 35
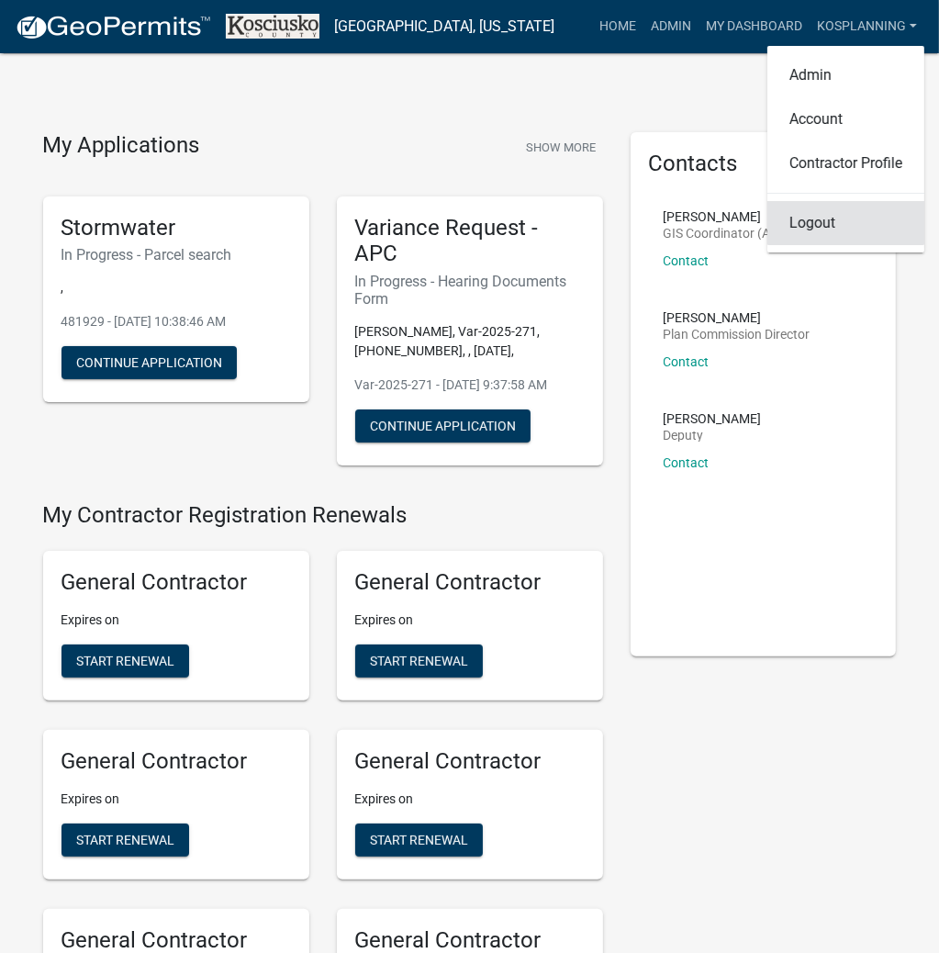
click at [808, 231] on link "Logout" at bounding box center [845, 223] width 157 height 44
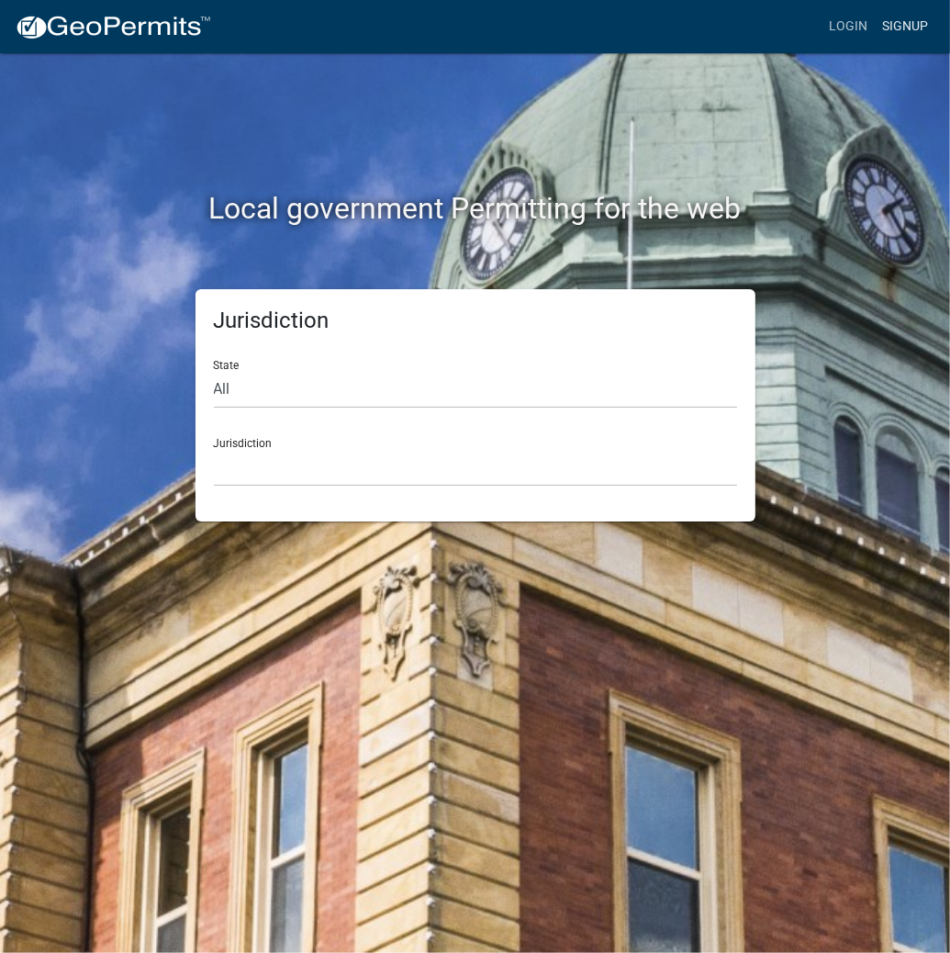
click at [903, 24] on link "Signup" at bounding box center [905, 26] width 61 height 35
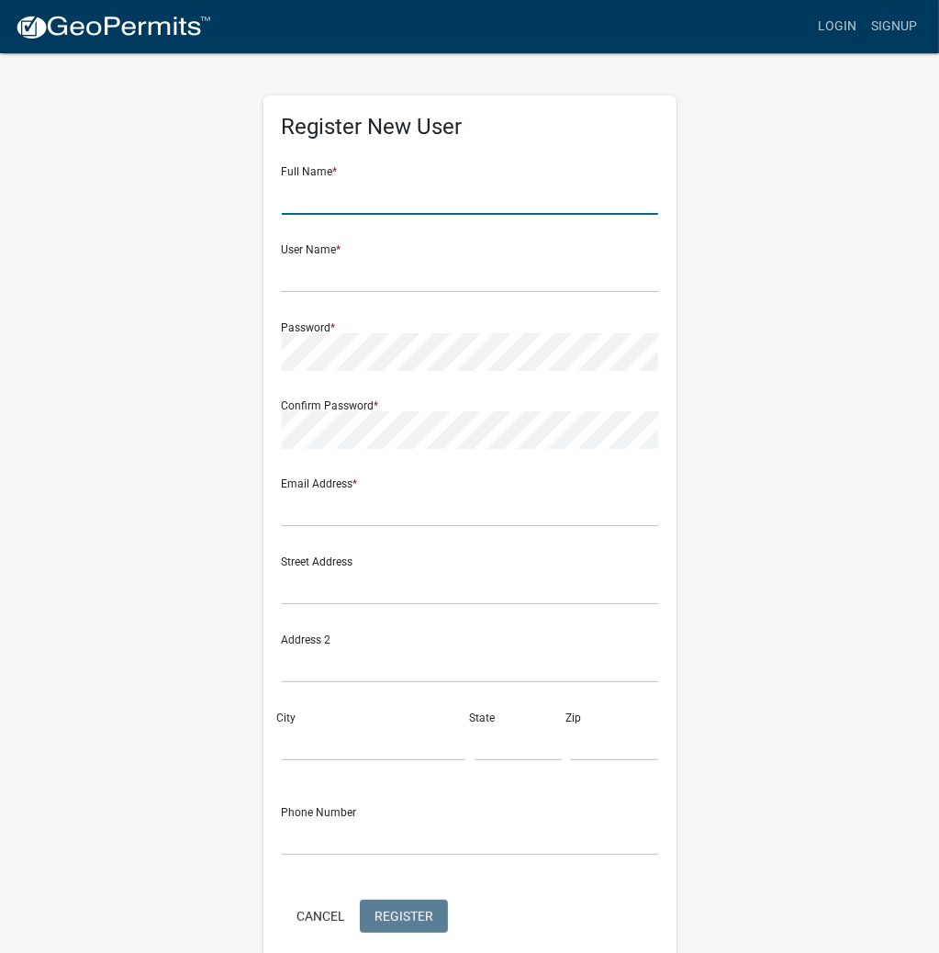
click at [449, 198] on input "text" at bounding box center [470, 196] width 376 height 38
type input "[PERSON_NAME]"
type input "PENNYLOY1"
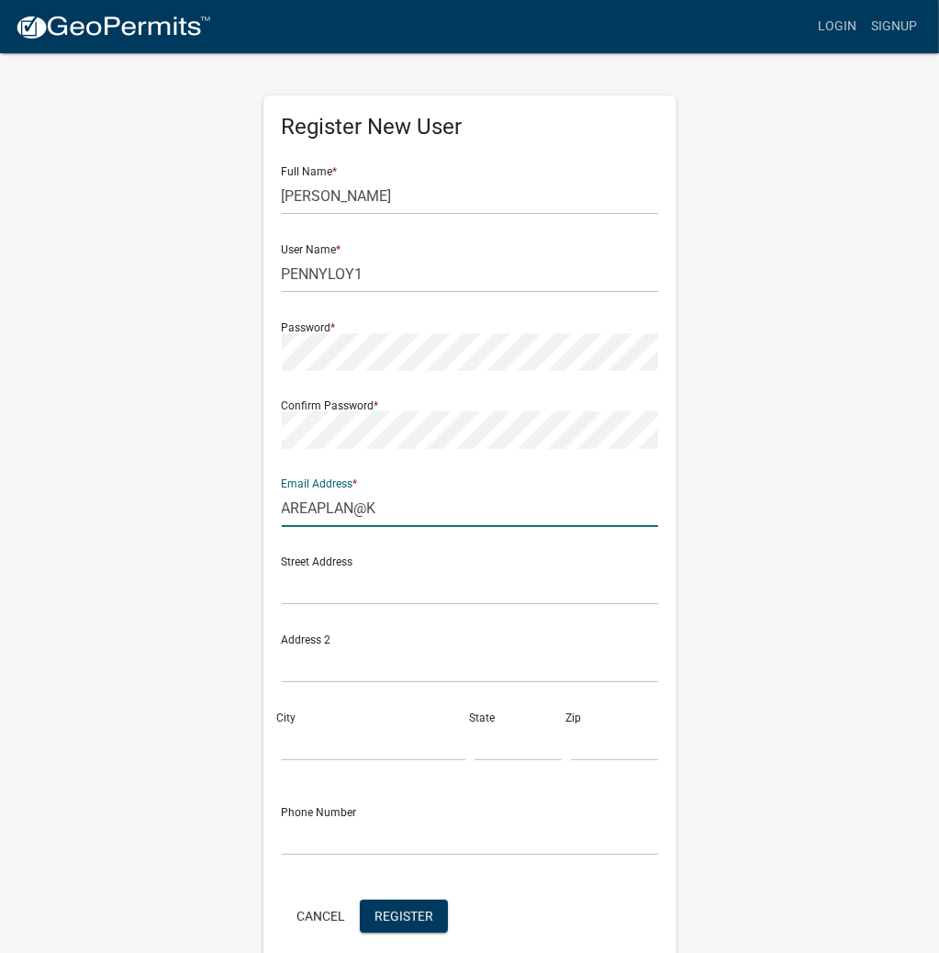
type input "[EMAIL_ADDRESS][DOMAIN_NAME]"
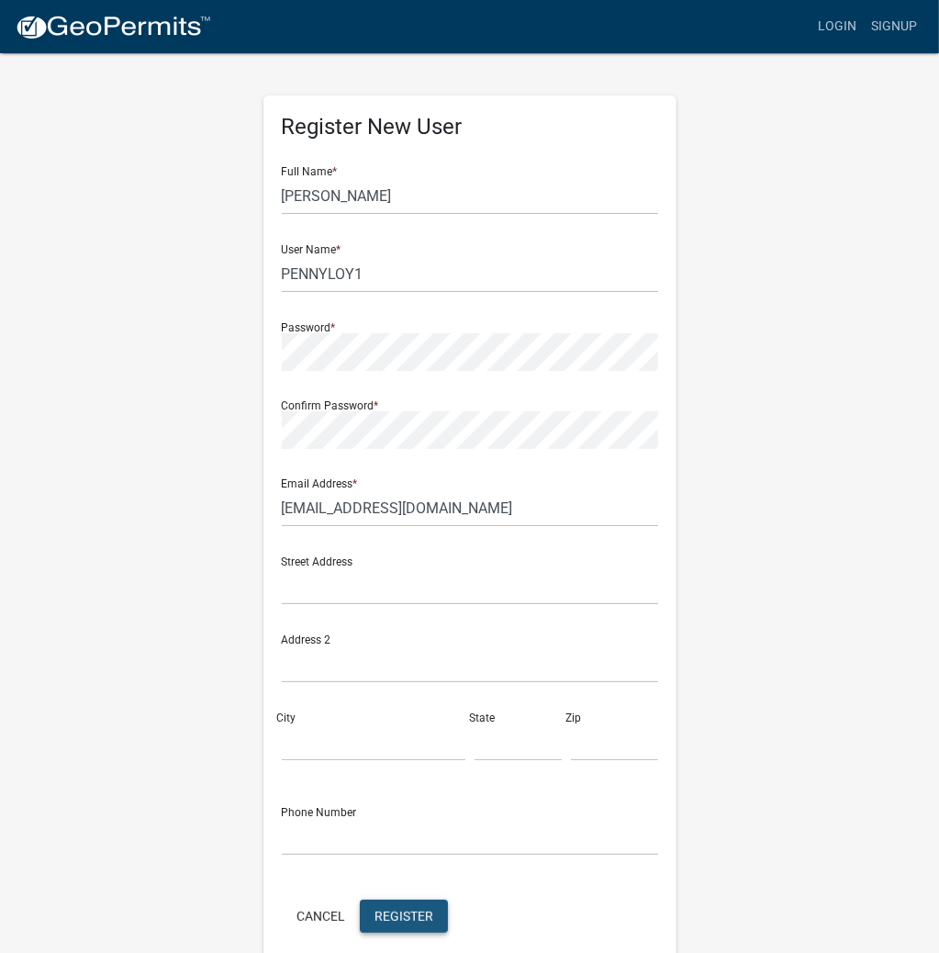
click at [402, 916] on span "Register" at bounding box center [403, 915] width 59 height 15
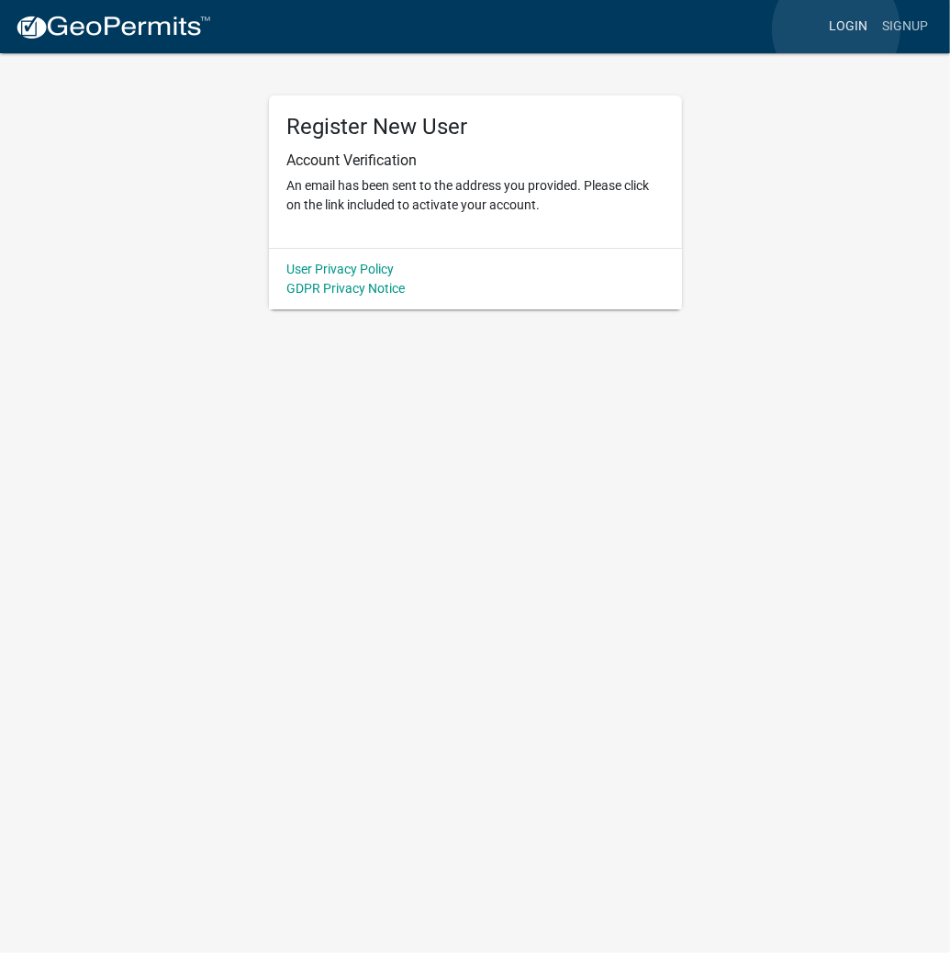
click at [836, 29] on link "Login" at bounding box center [847, 26] width 53 height 35
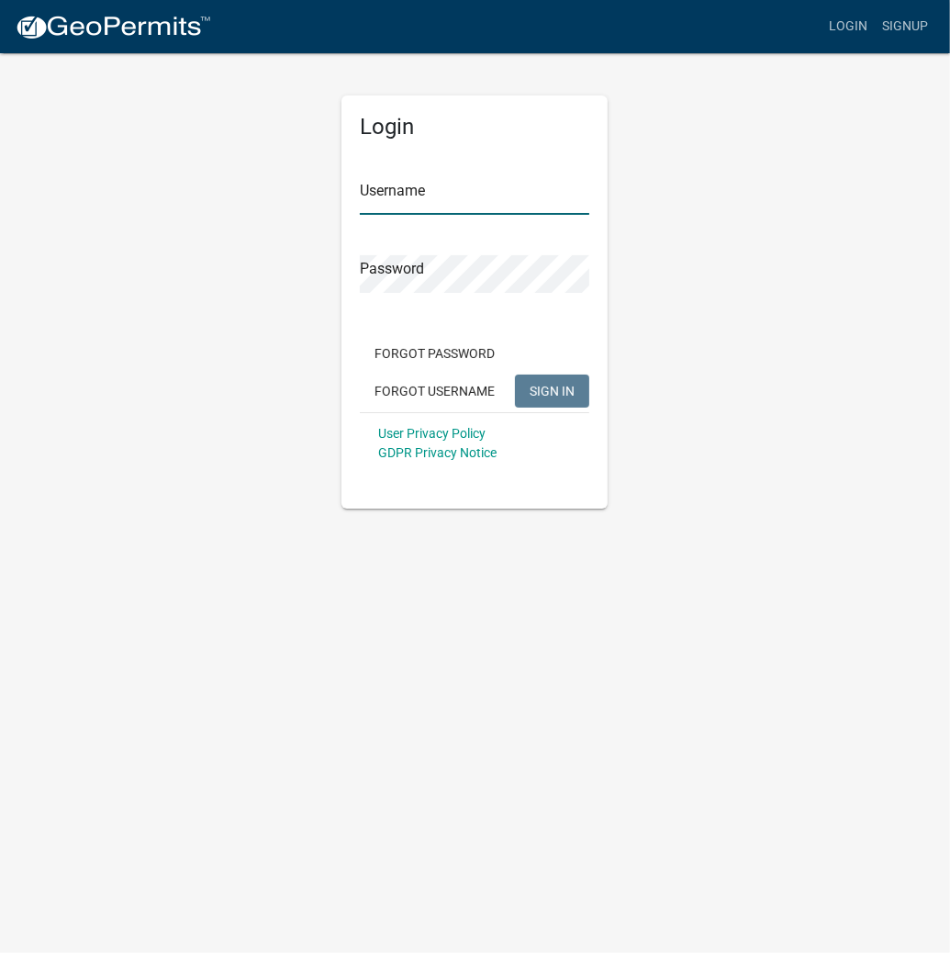
click at [403, 199] on input "Username" at bounding box center [474, 196] width 229 height 38
type input "kosplanning"
click at [515, 374] on button "SIGN IN" at bounding box center [552, 390] width 74 height 33
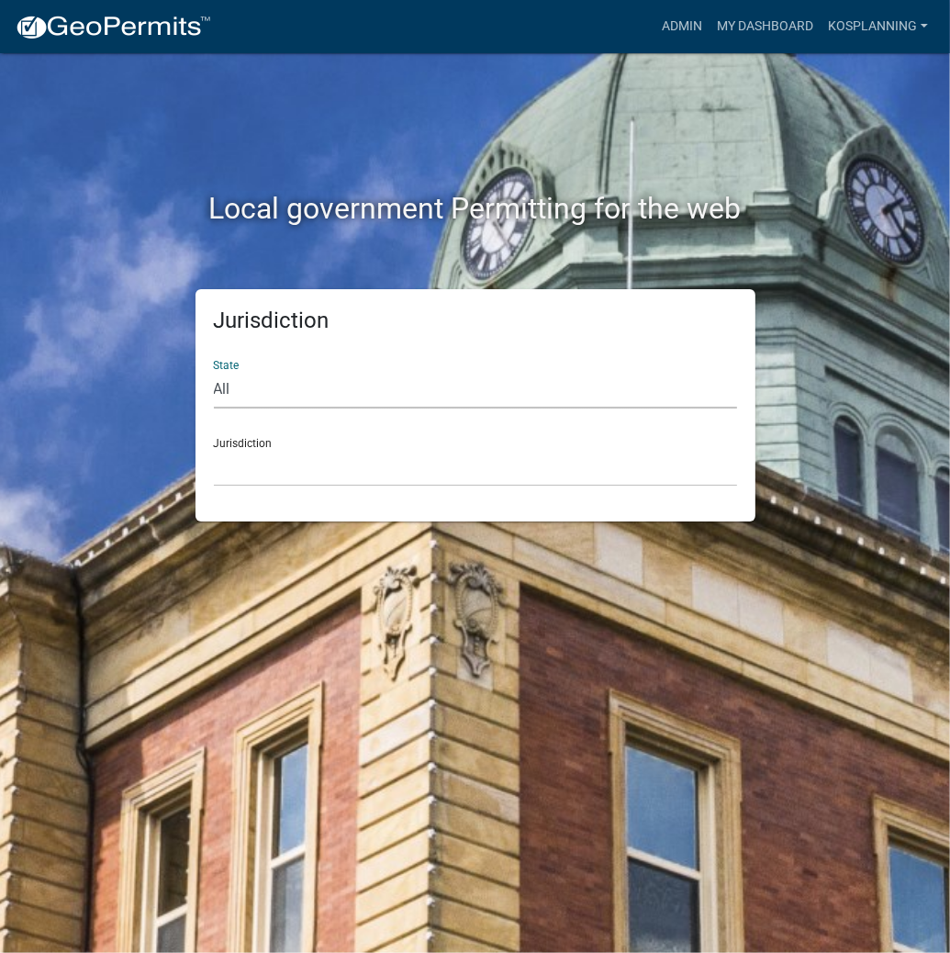
click at [333, 378] on select "All [US_STATE] [US_STATE] [US_STATE] [US_STATE] [US_STATE] [US_STATE] [US_STATE…" at bounding box center [475, 390] width 523 height 38
select select "[US_STATE]"
click at [214, 371] on select "All [US_STATE] [US_STATE] [US_STATE] [US_STATE] [US_STATE] [US_STATE] [US_STATE…" at bounding box center [475, 390] width 523 height 38
click at [328, 475] on select "City of [GEOGRAPHIC_DATA], [US_STATE] City of [GEOGRAPHIC_DATA], [US_STATE] Cit…" at bounding box center [475, 468] width 523 height 38
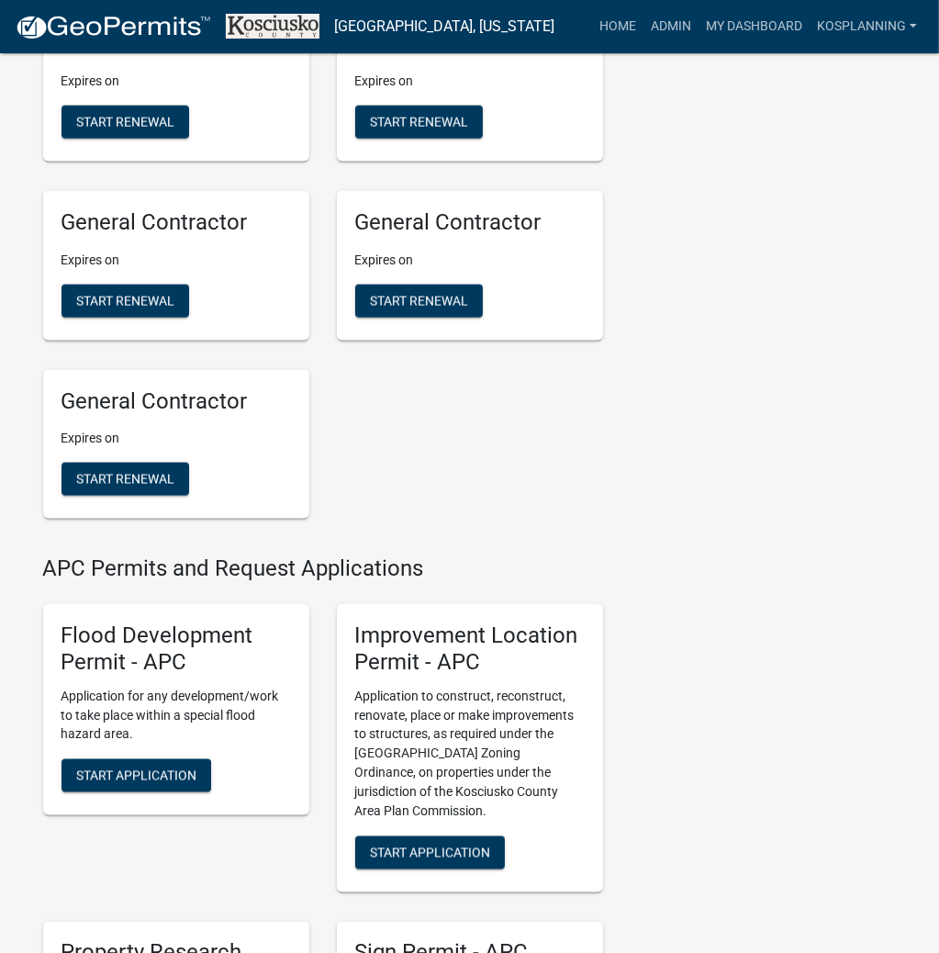
scroll to position [1835, 0]
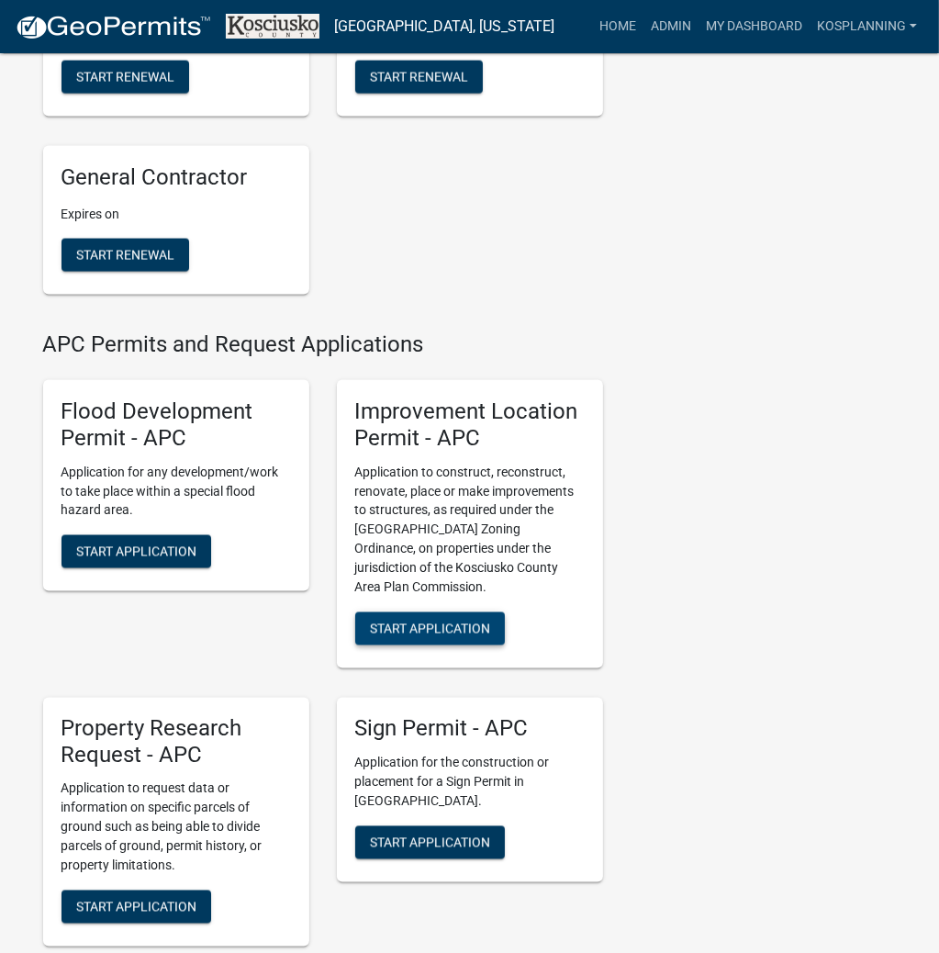
click at [407, 638] on button "Start Application" at bounding box center [430, 628] width 150 height 33
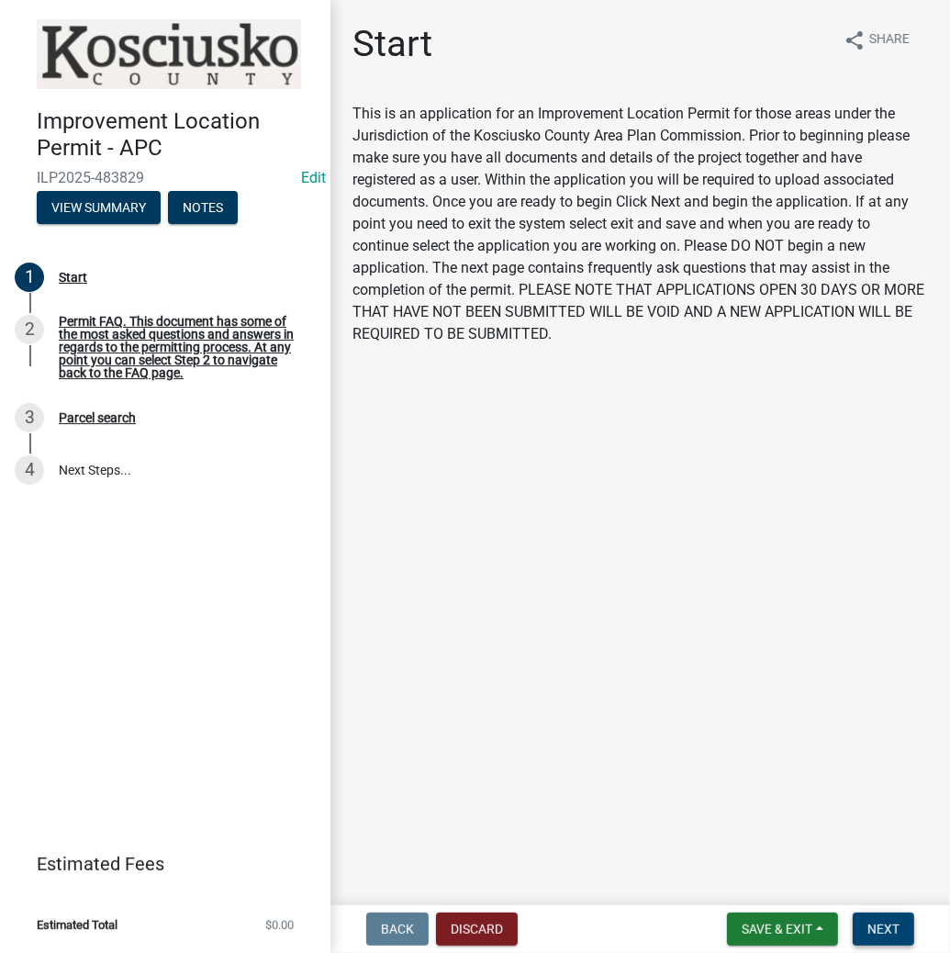
click at [867, 927] on span "Next" at bounding box center [883, 928] width 32 height 15
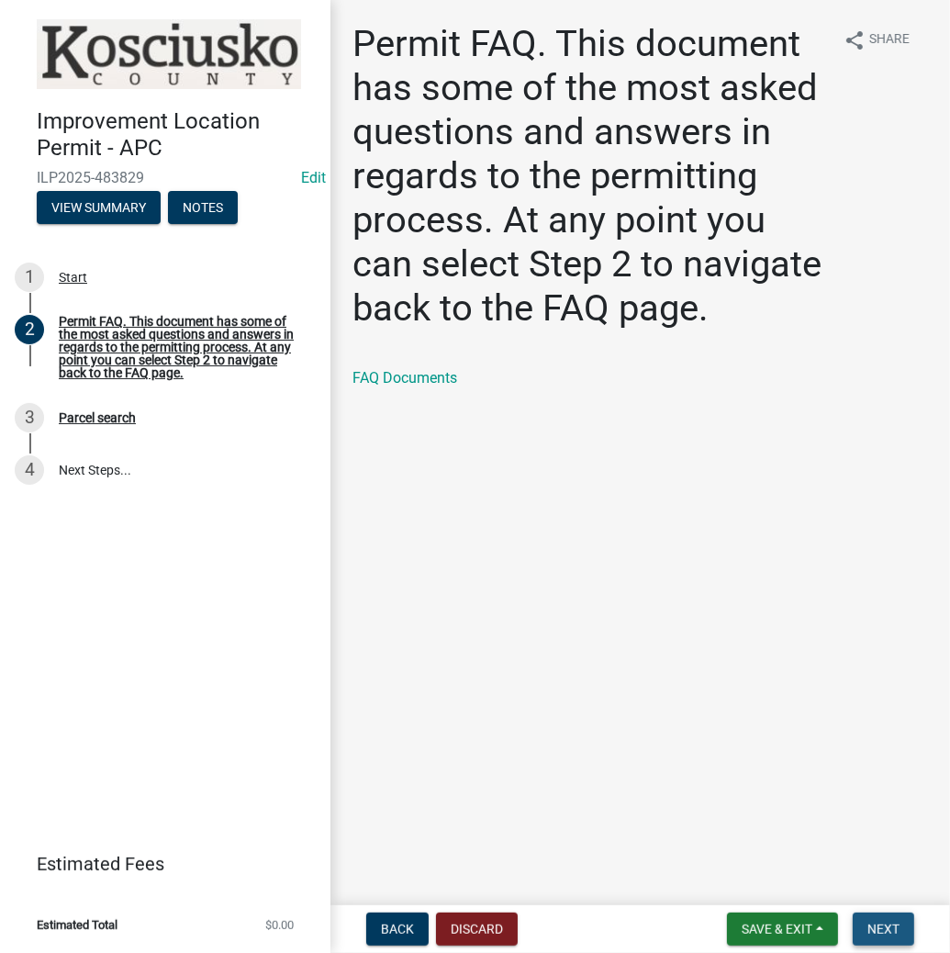
click at [867, 927] on span "Next" at bounding box center [883, 928] width 32 height 15
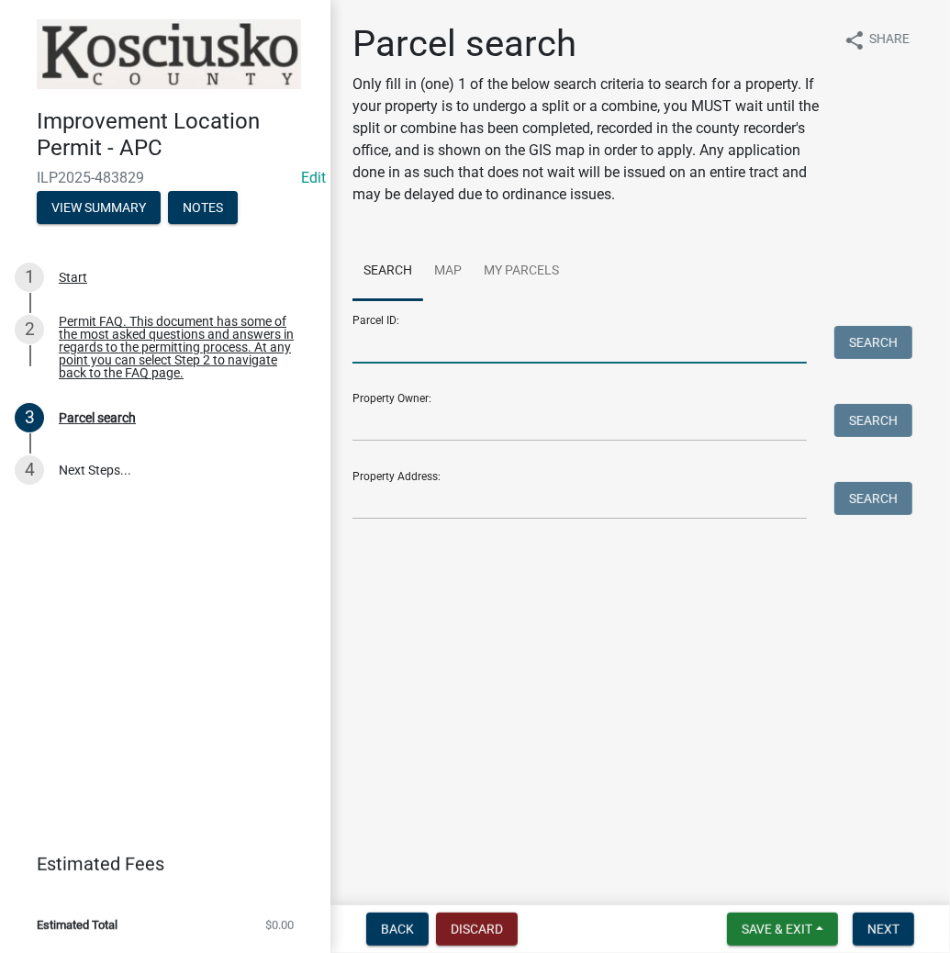
click at [455, 349] on input "Parcel ID:" at bounding box center [579, 345] width 454 height 38
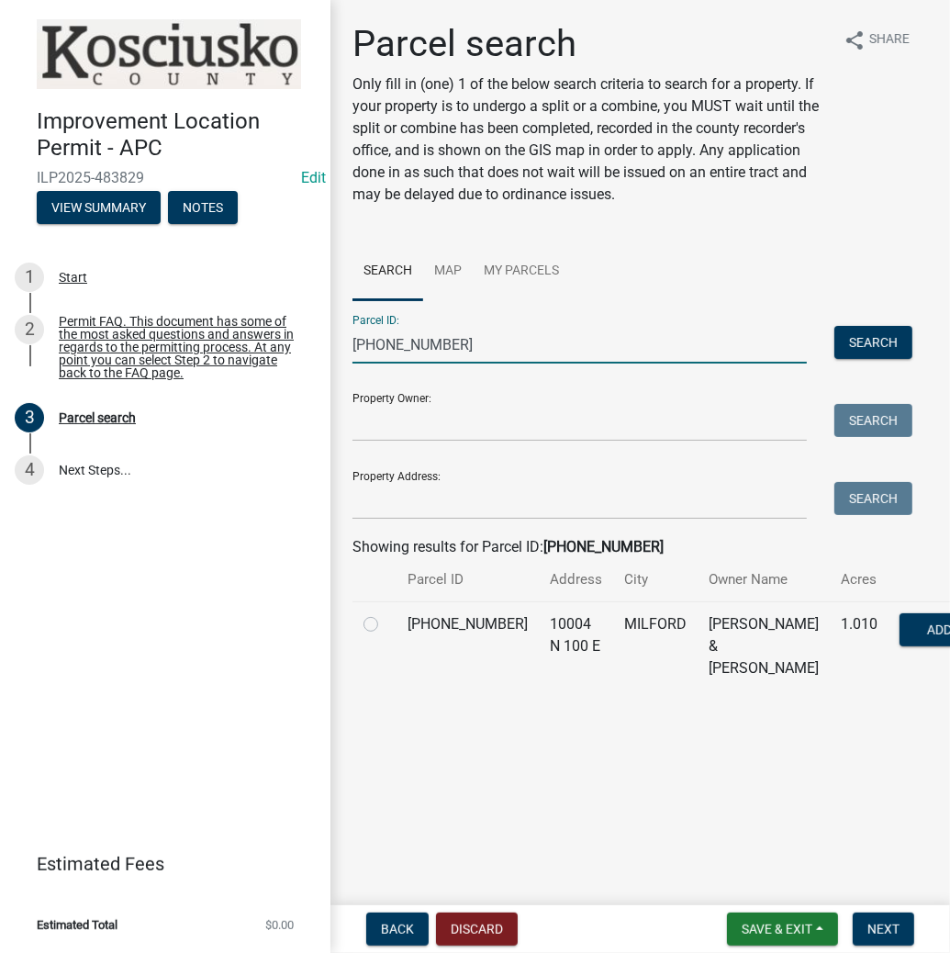
type input "[PHONE_NUMBER]"
click at [385, 613] on label at bounding box center [385, 613] width 0 height 0
click at [385, 625] on input "radio" at bounding box center [391, 619] width 12 height 12
radio input "true"
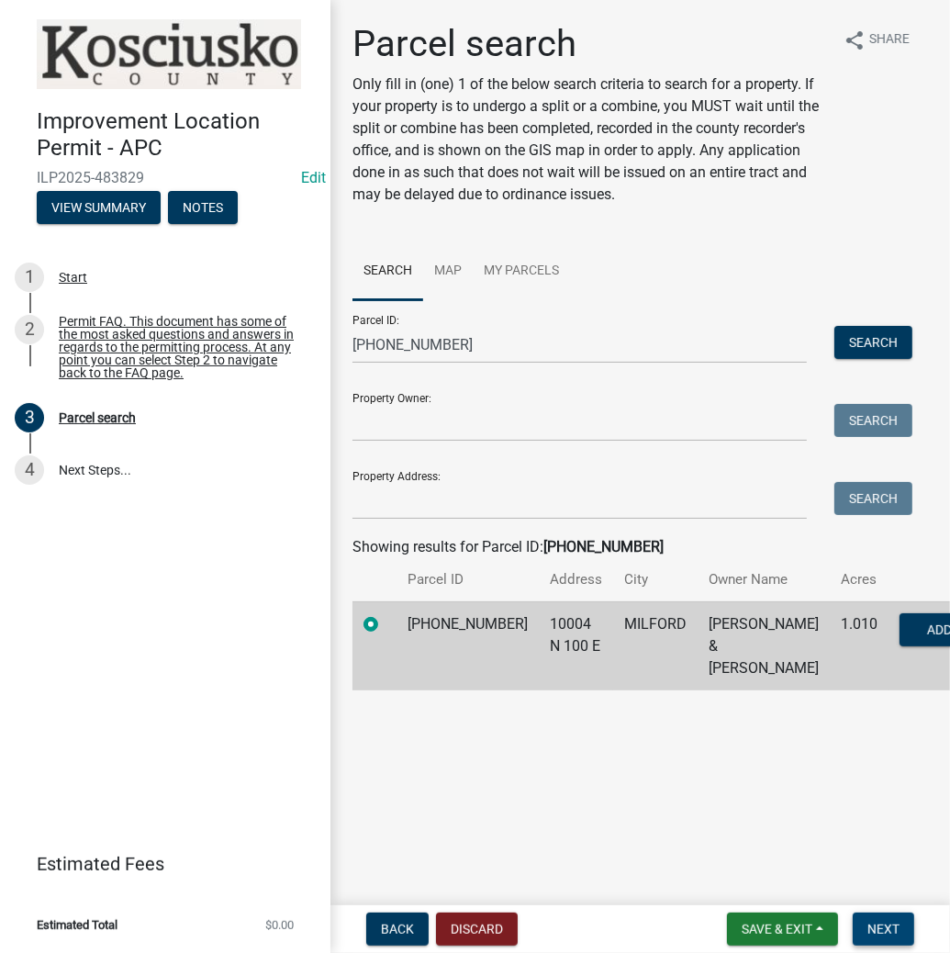
click at [871, 929] on span "Next" at bounding box center [883, 928] width 32 height 15
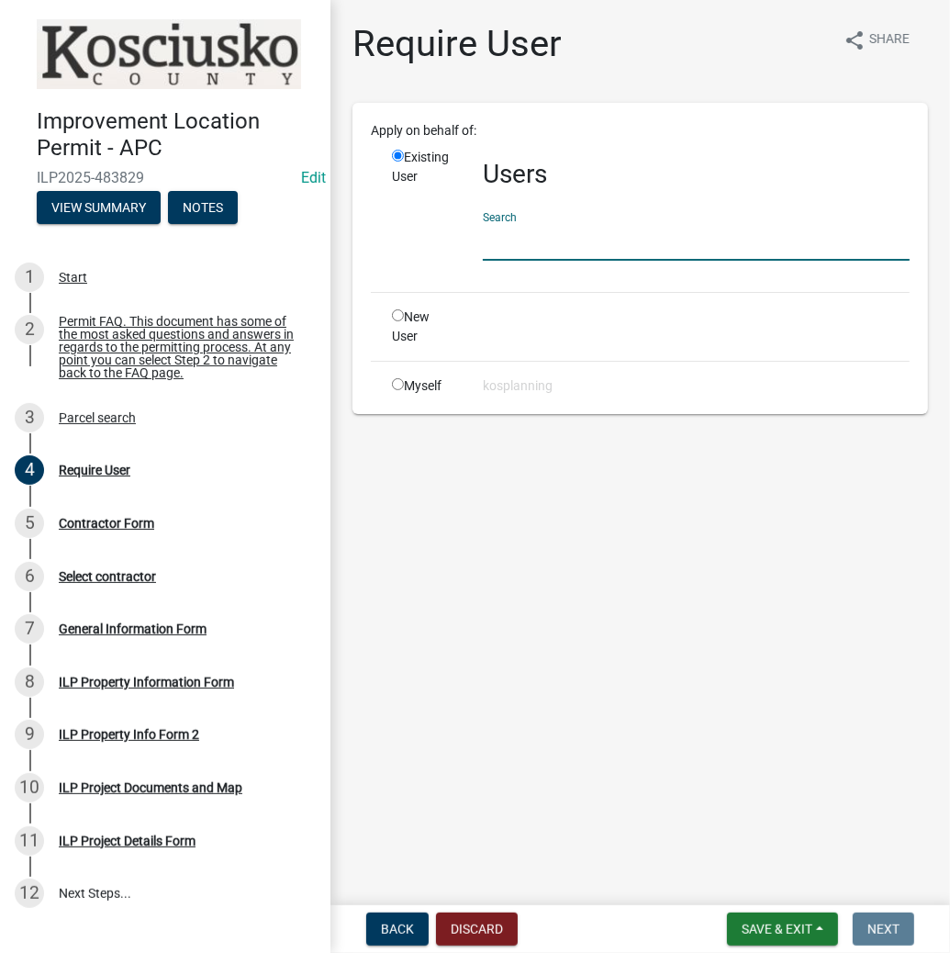
click at [602, 239] on input "text" at bounding box center [696, 242] width 427 height 38
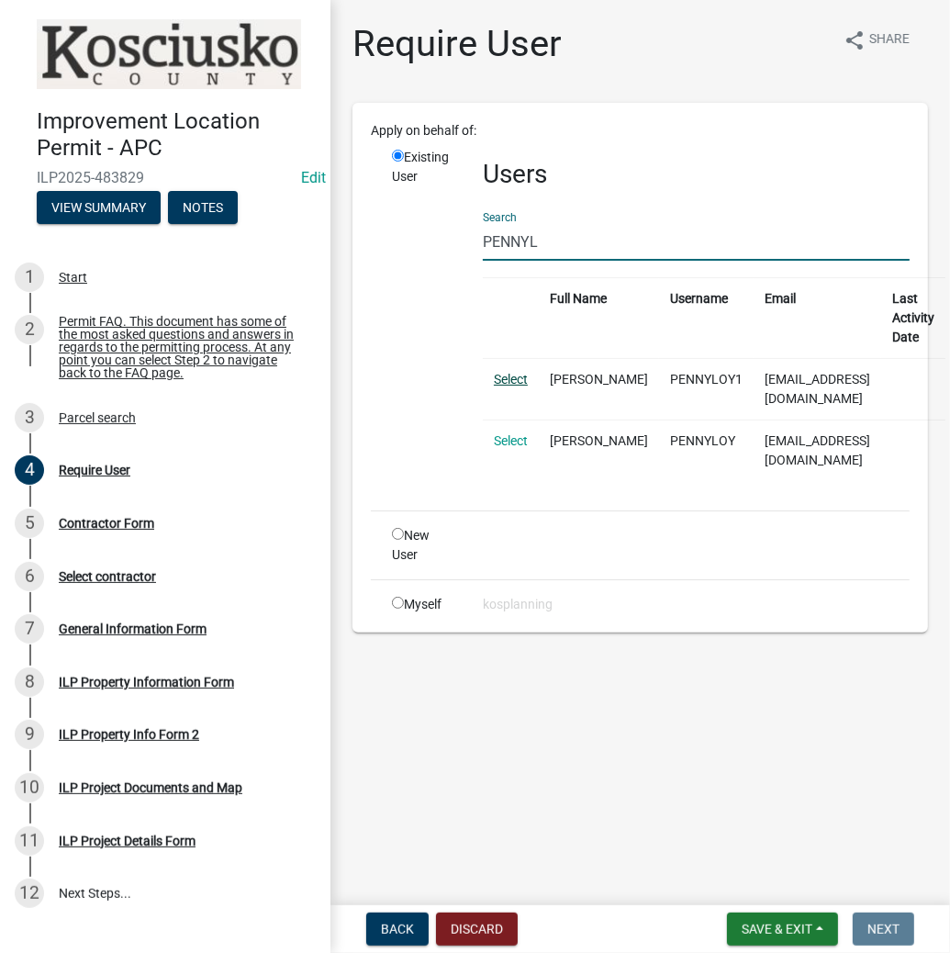
type input "PENNYL"
click at [505, 377] on link "Select" at bounding box center [511, 379] width 34 height 15
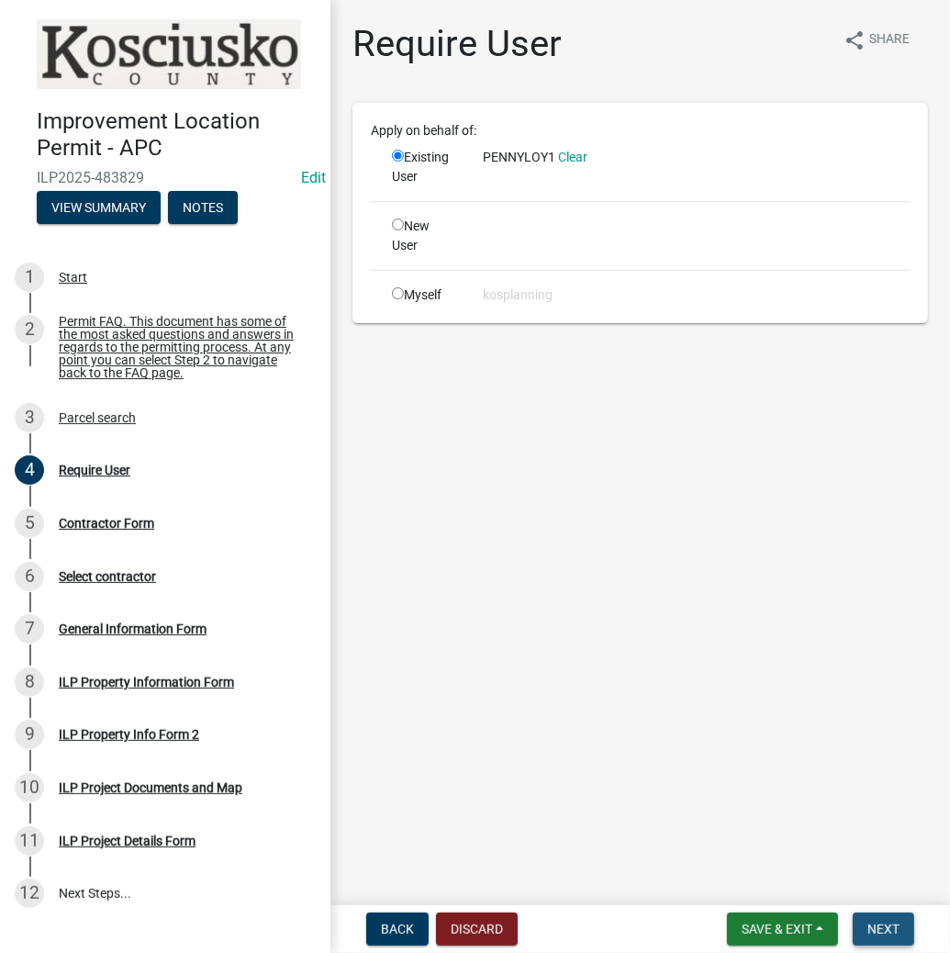
click at [887, 918] on button "Next" at bounding box center [883, 928] width 61 height 33
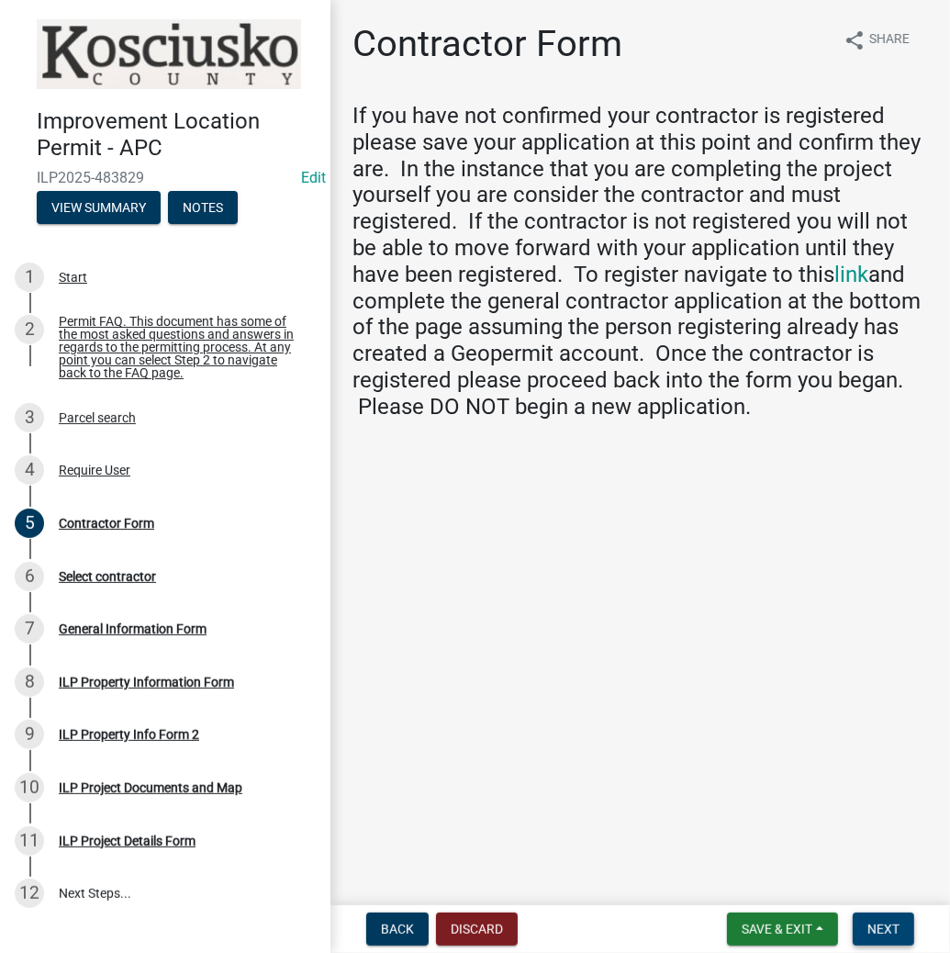
click at [889, 921] on span "Next" at bounding box center [883, 928] width 32 height 15
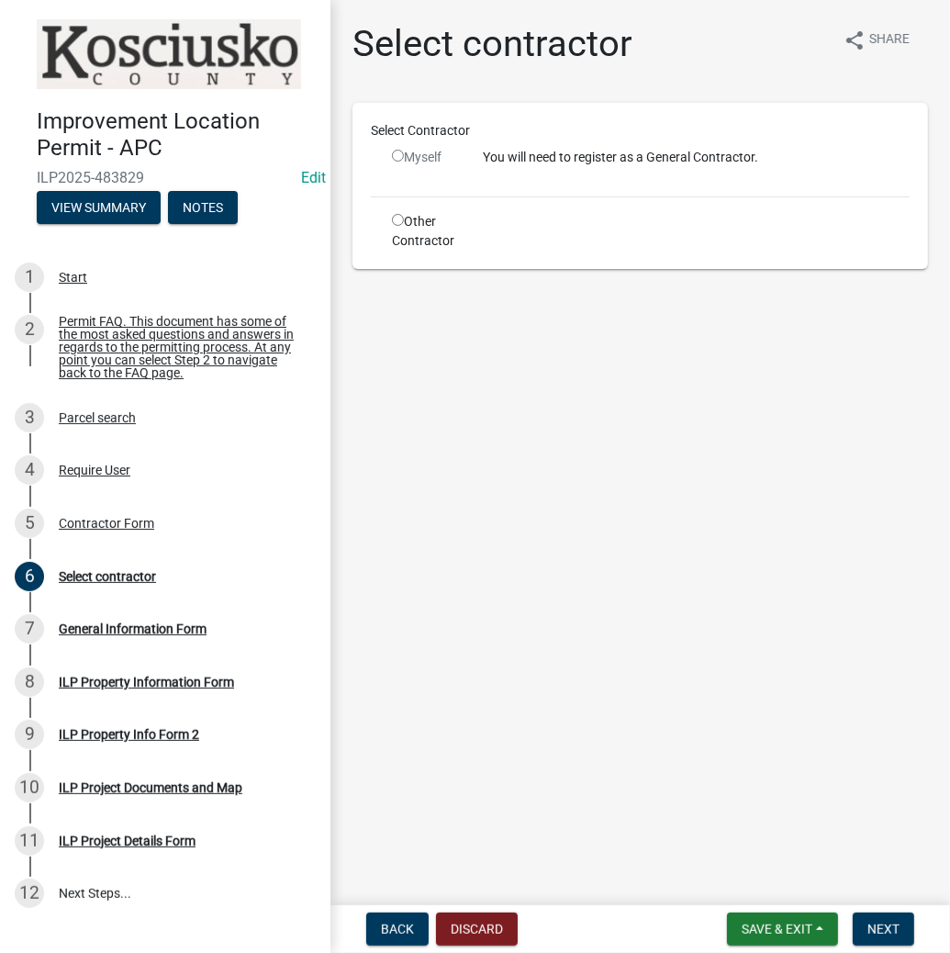
click at [396, 220] on input "radio" at bounding box center [398, 220] width 12 height 12
radio input "true"
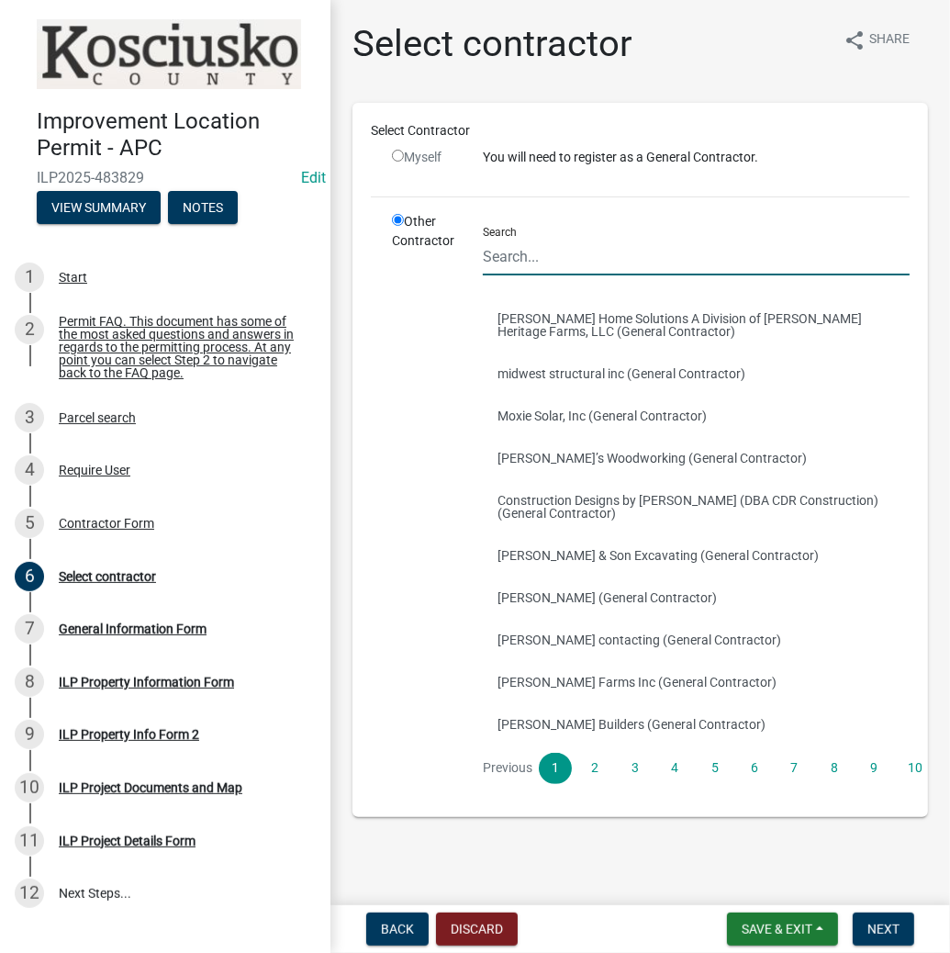
click at [600, 256] on input "Search" at bounding box center [696, 257] width 427 height 38
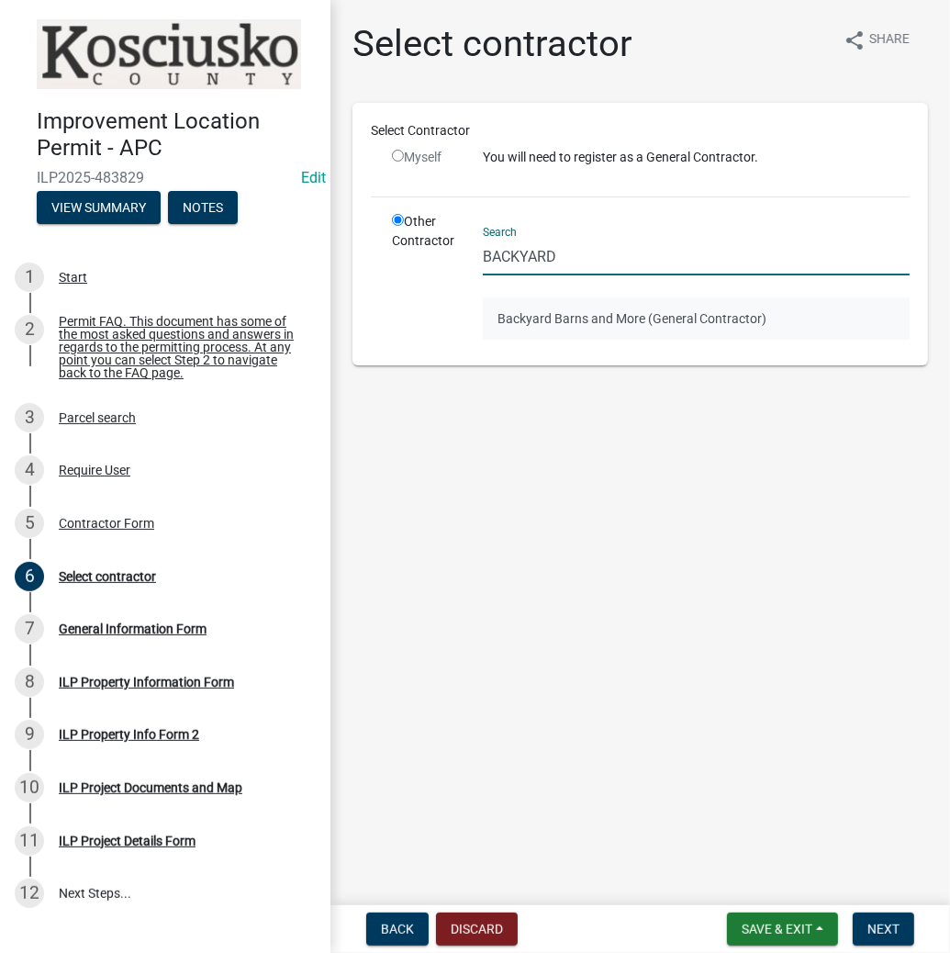
type input "BACKYARD"
click at [546, 317] on button "Backyard Barns and More (General Contractor)" at bounding box center [696, 318] width 427 height 42
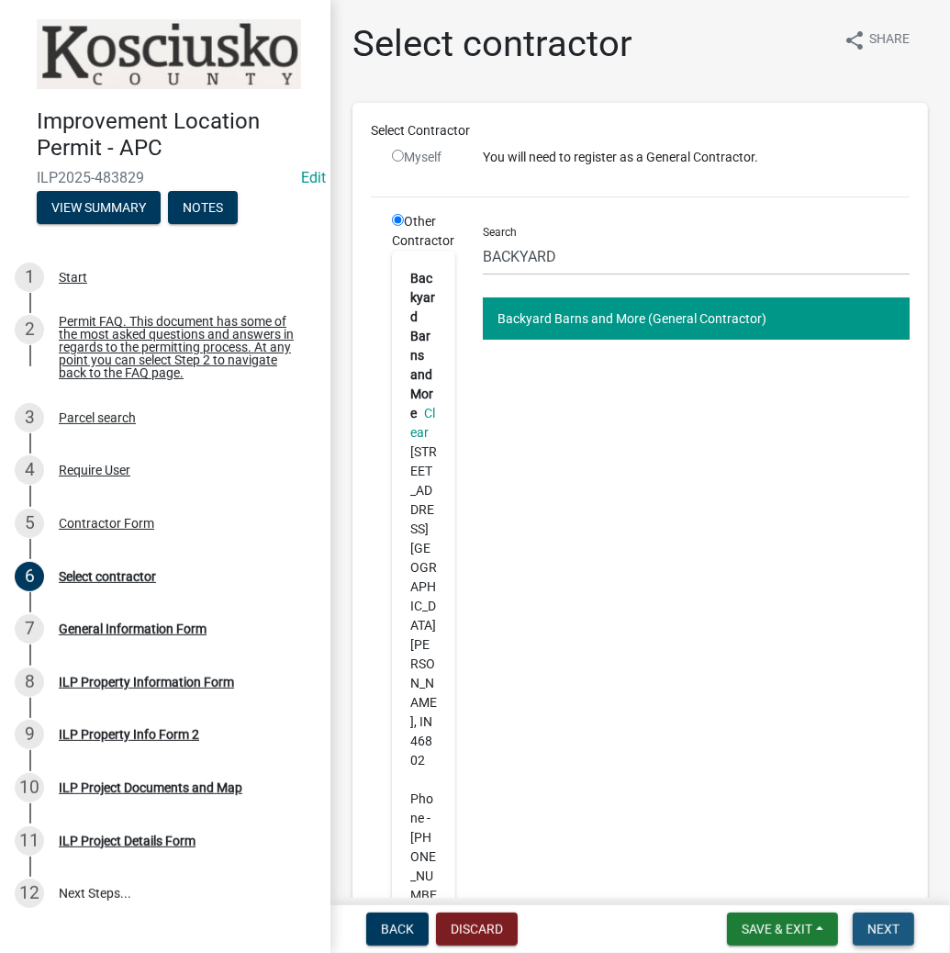
click at [875, 929] on span "Next" at bounding box center [883, 928] width 32 height 15
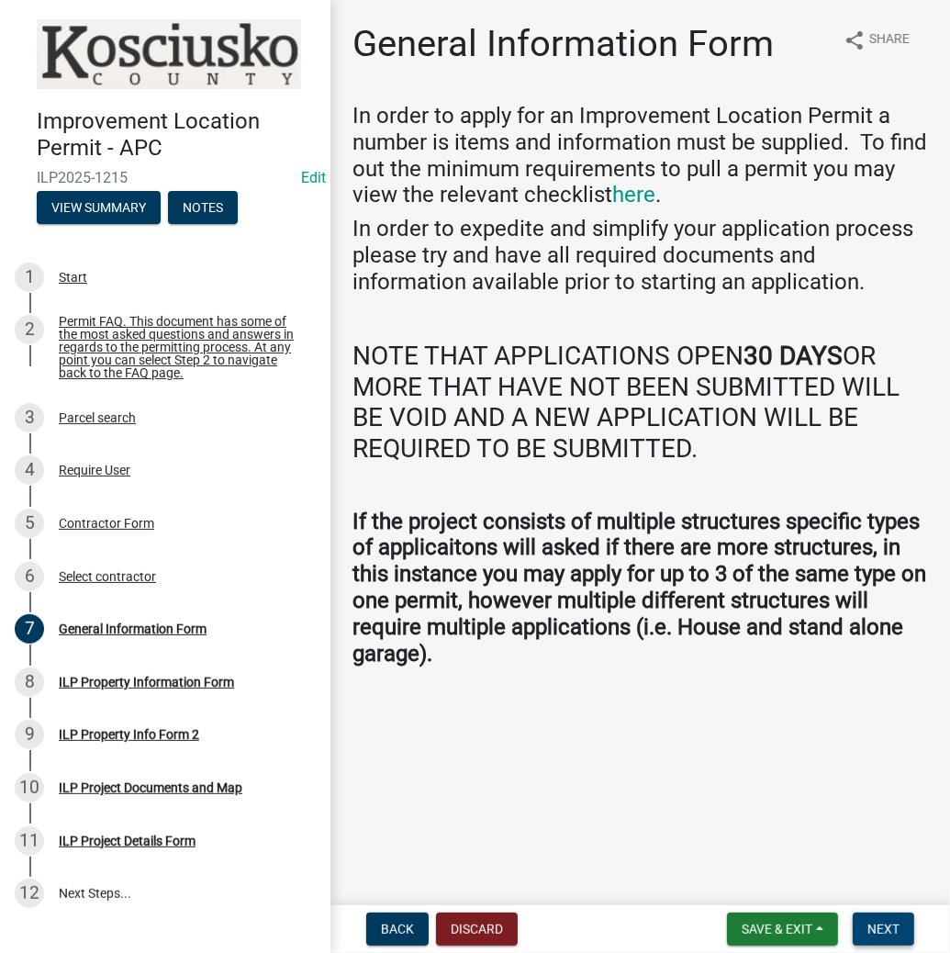
click at [884, 924] on span "Next" at bounding box center [883, 928] width 32 height 15
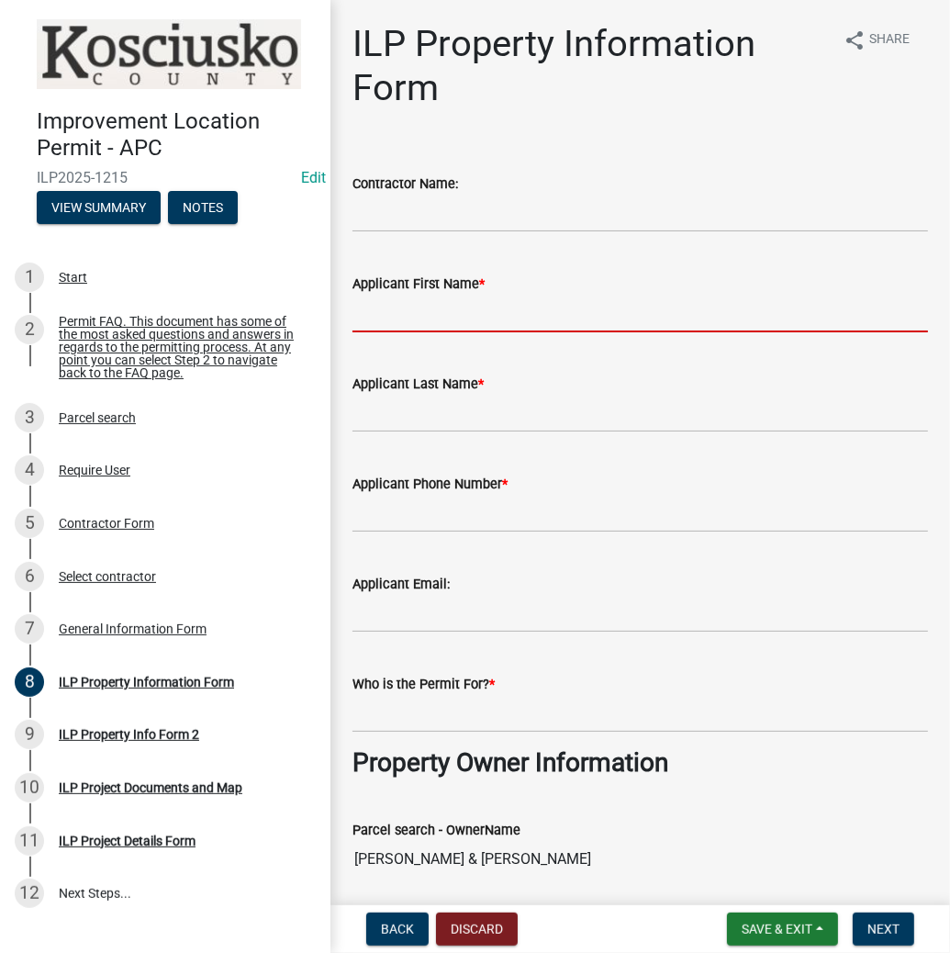
click at [479, 314] on input "Applicant First Name *" at bounding box center [639, 314] width 575 height 38
type input "[PERSON_NAME]"
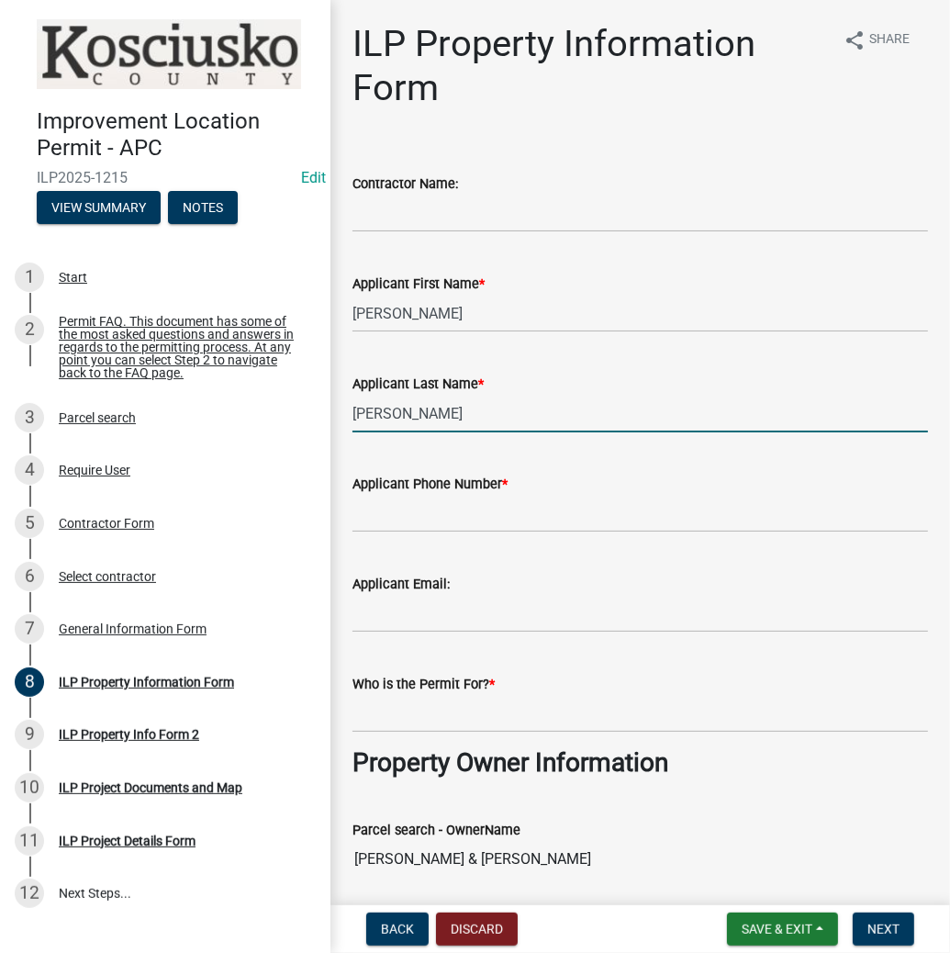
type input "[PERSON_NAME]"
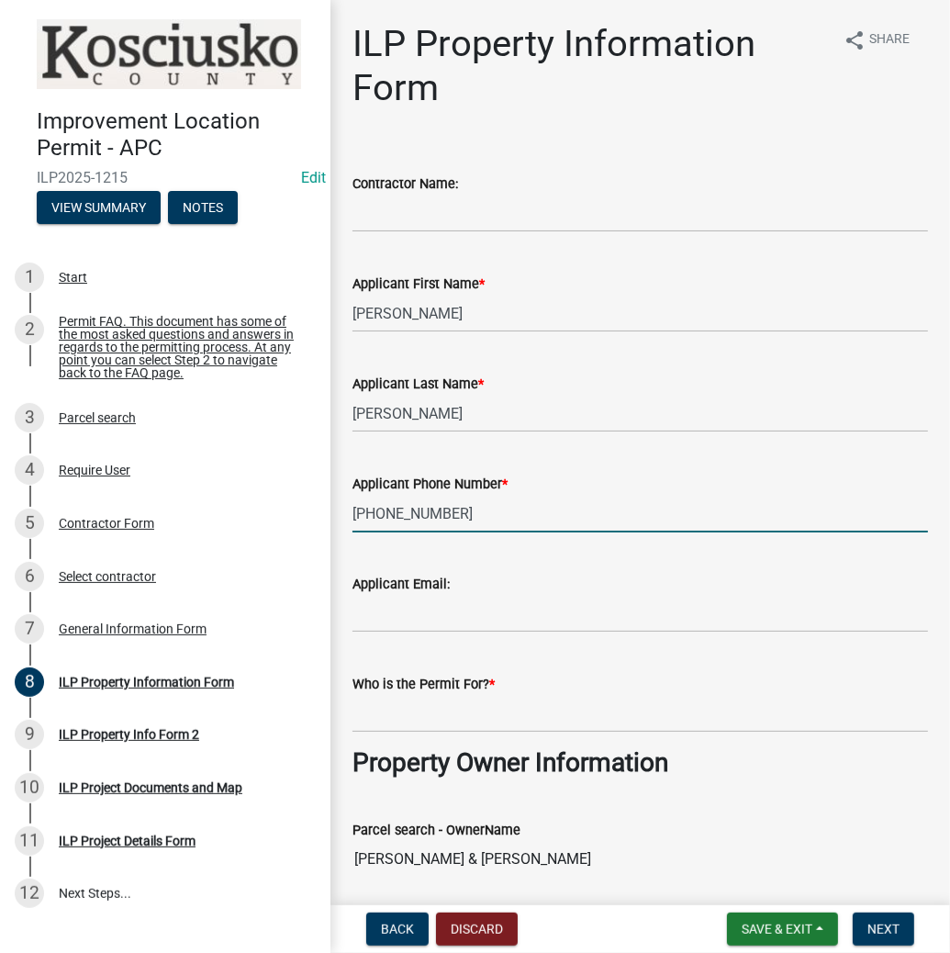
type input "[PHONE_NUMBER]"
click at [502, 723] on input "Who is the Permit For? *" at bounding box center [639, 714] width 575 height 38
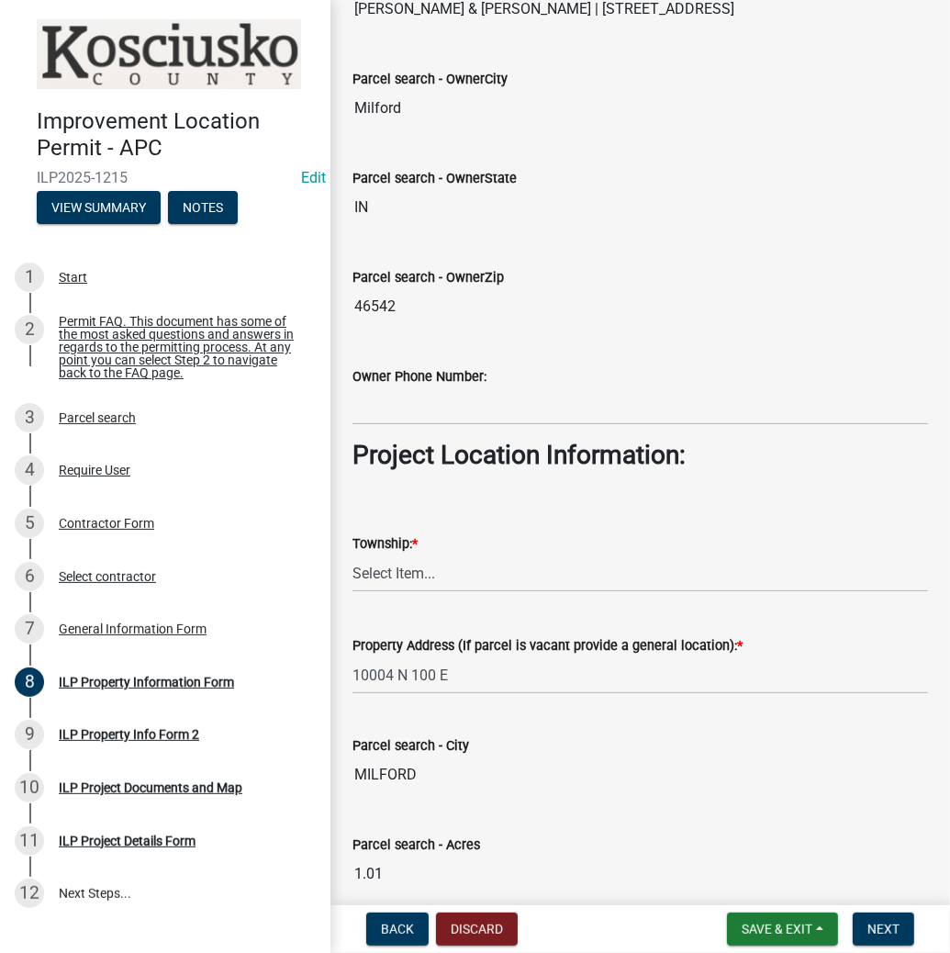
scroll to position [954, 0]
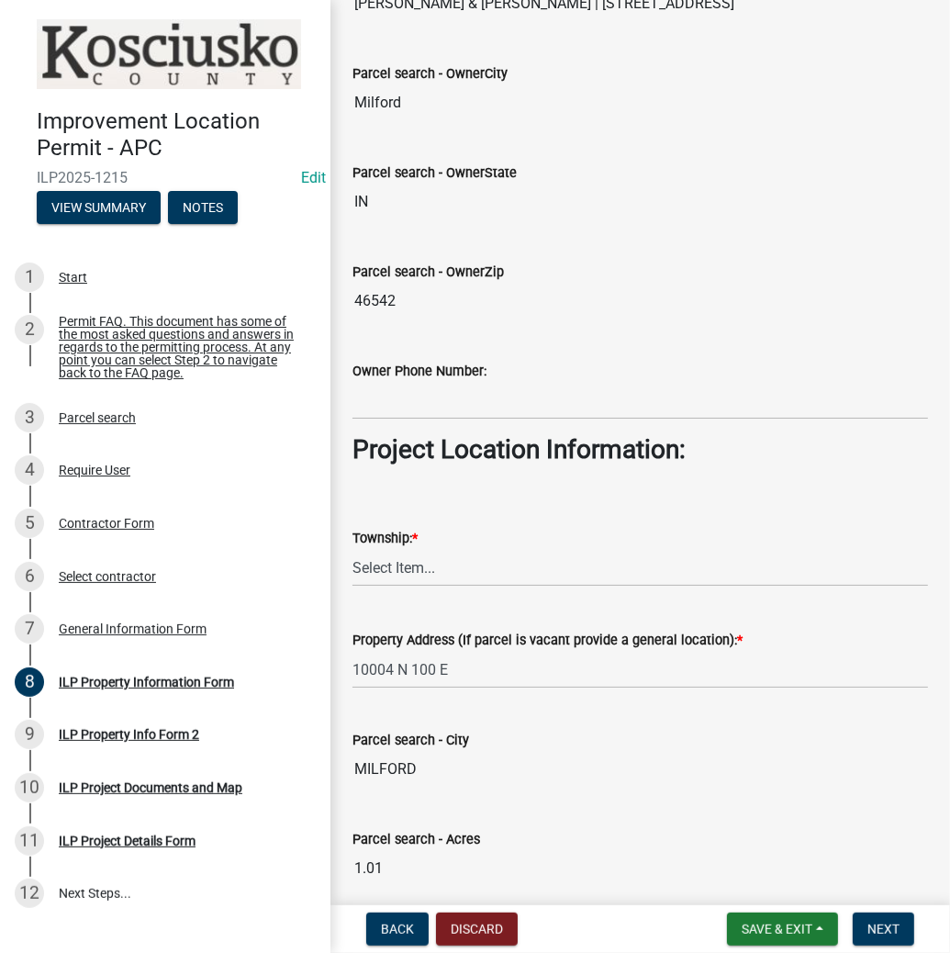
type input "[PERSON_NAME]"
click at [446, 568] on select "Select Item... [PERSON_NAME] - Elkhart Co Clay Etna [GEOGRAPHIC_DATA][PERSON_NA…" at bounding box center [639, 568] width 575 height 38
click at [352, 549] on select "Select Item... [PERSON_NAME] - Elkhart Co Clay Etna [GEOGRAPHIC_DATA][PERSON_NA…" at bounding box center [639, 568] width 575 height 38
select select "43c67e15-aa71-4662-a612-5084d59379d6"
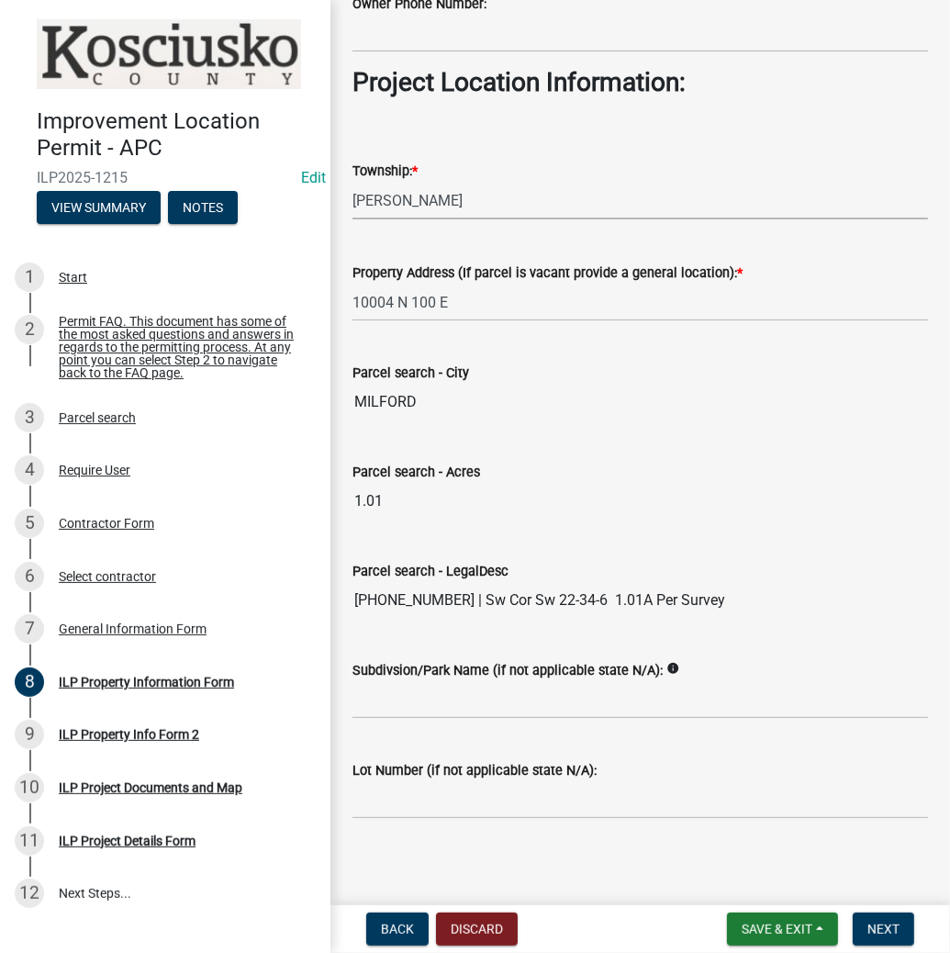
scroll to position [1326, 0]
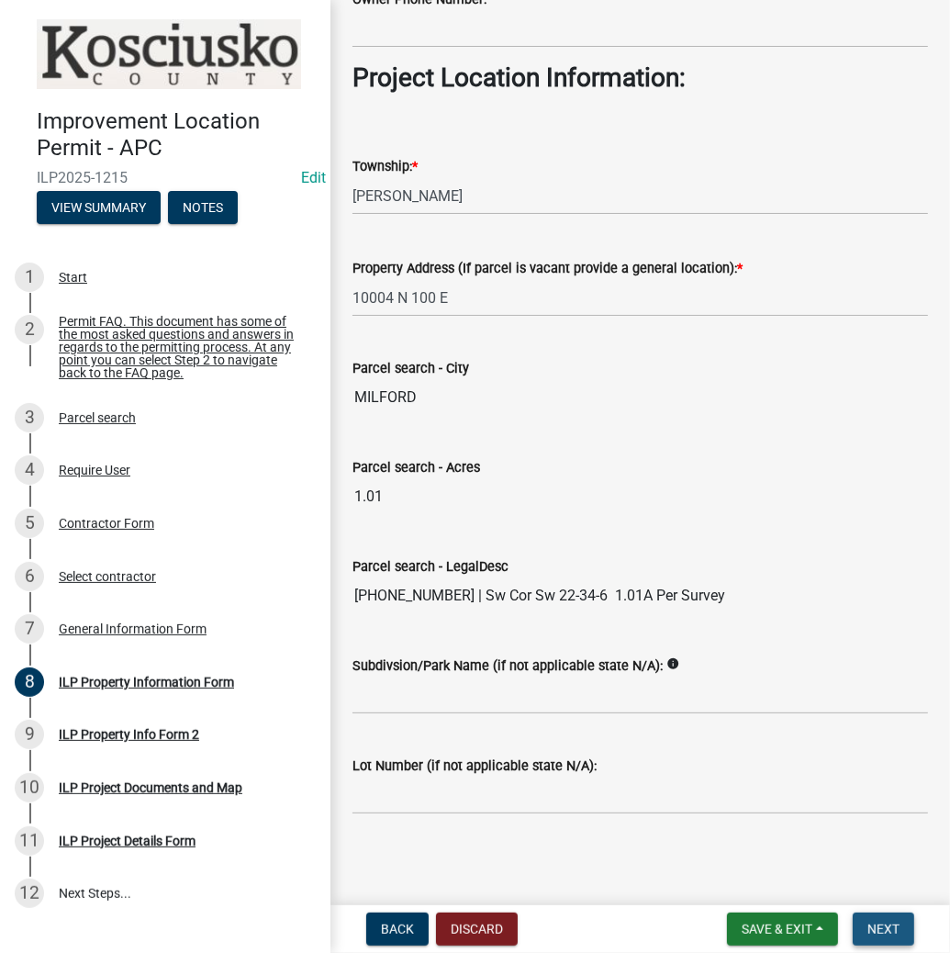
click at [882, 936] on button "Next" at bounding box center [883, 928] width 61 height 33
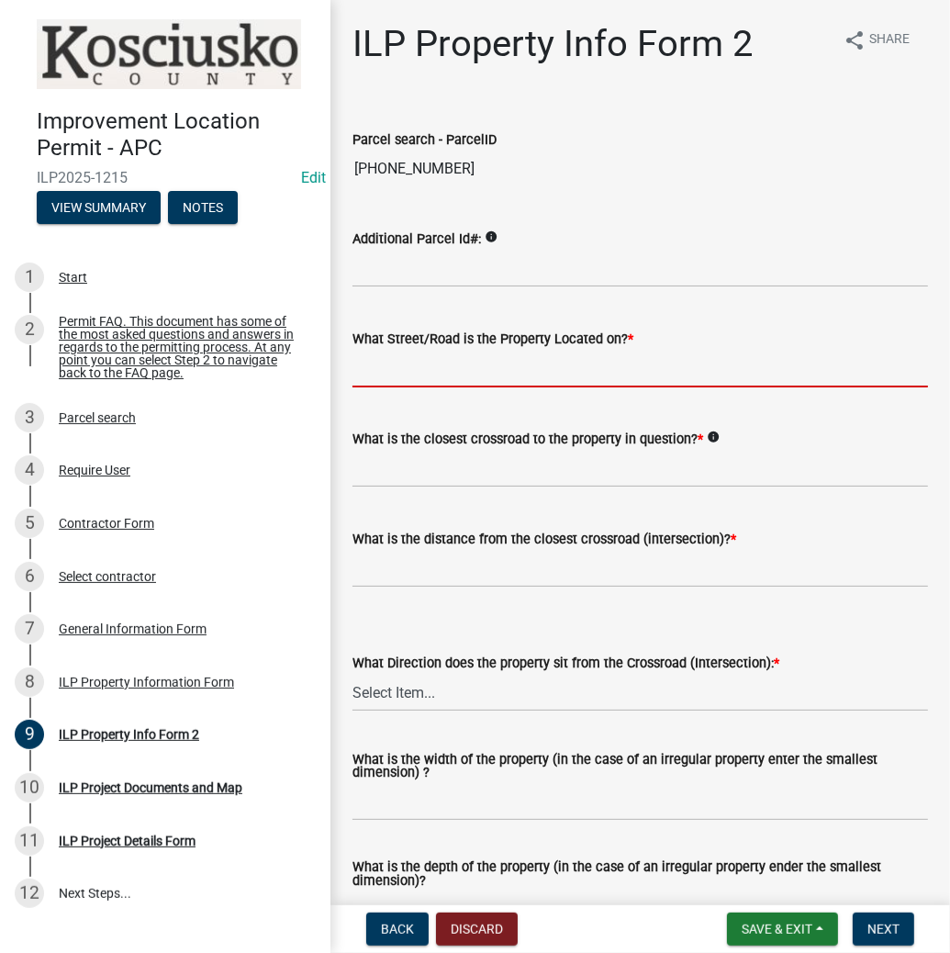
click at [404, 369] on input "What Street/Road is the Property Located on? *" at bounding box center [639, 369] width 575 height 38
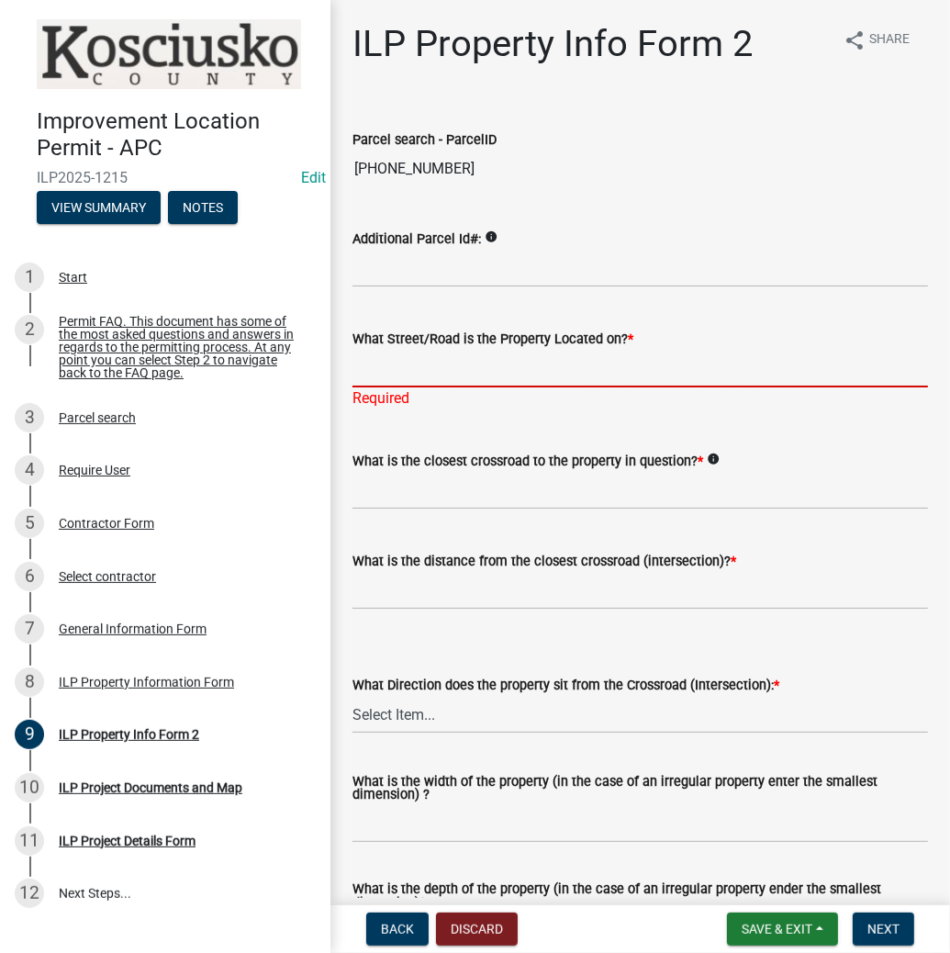
click at [427, 373] on input "What Street/Road is the Property Located on? *" at bounding box center [639, 369] width 575 height 38
type input "100 E"
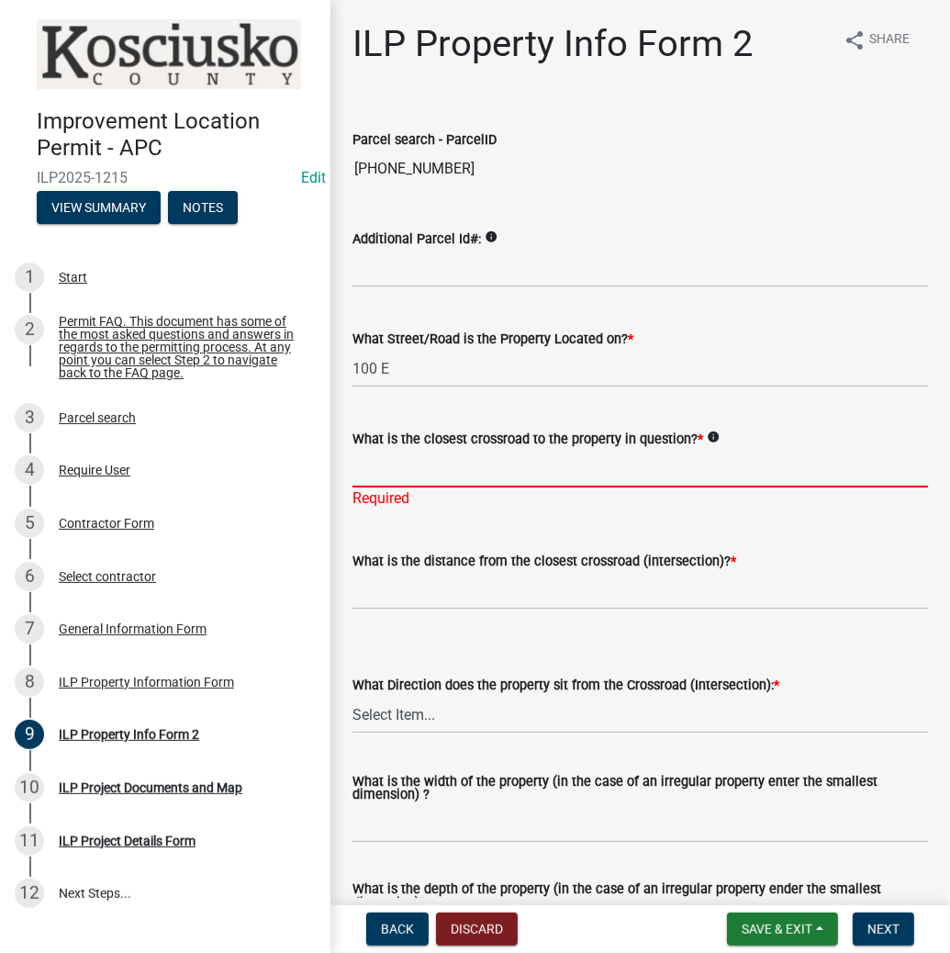
click at [456, 471] on input "What is the closest crossroad to the property in question? *" at bounding box center [639, 469] width 575 height 38
type input "MOCK"
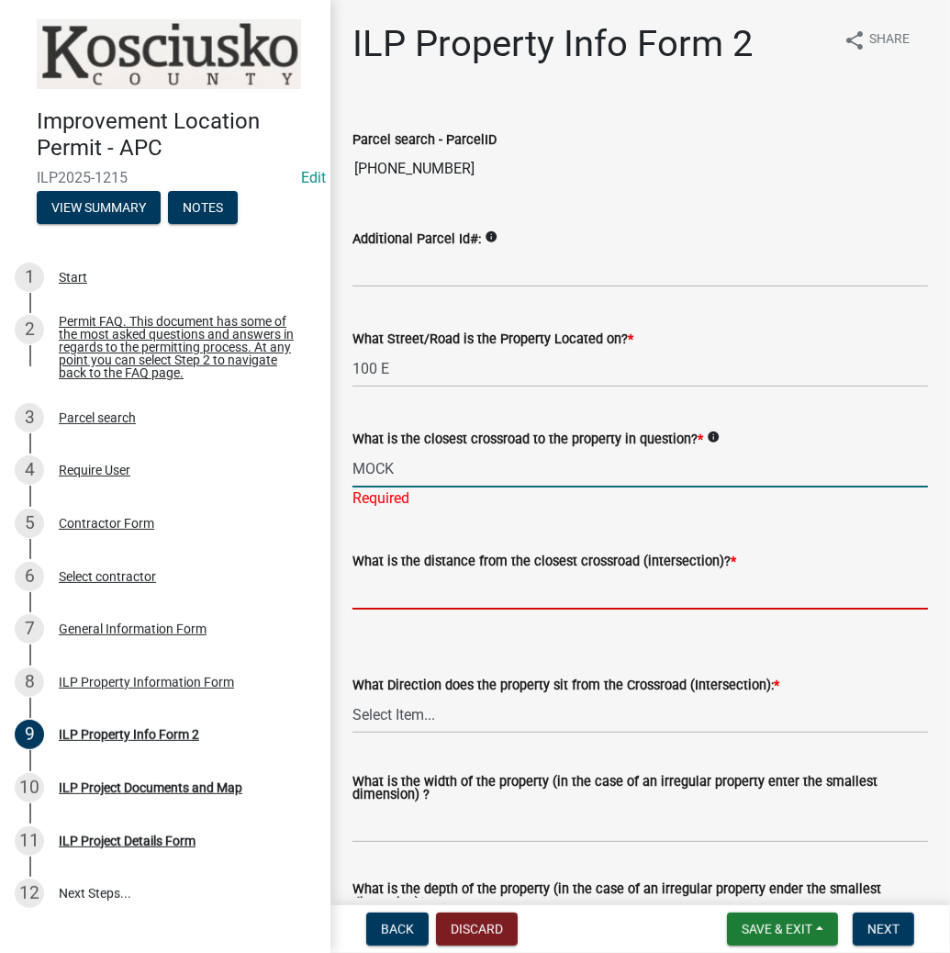
click at [489, 587] on wm-data-entity-input "What is the distance from the closest crossroad (intersection)? *" at bounding box center [639, 575] width 575 height 102
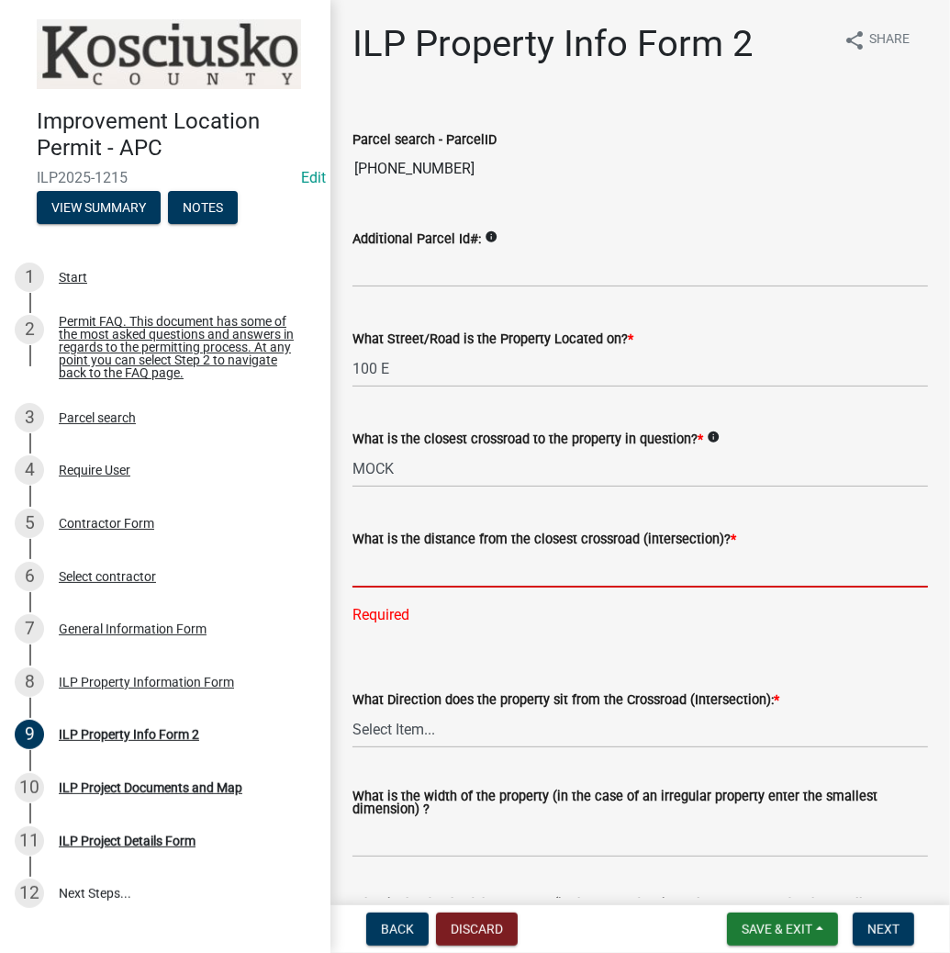
click at [410, 576] on input "text" at bounding box center [639, 569] width 575 height 38
type input "1880"
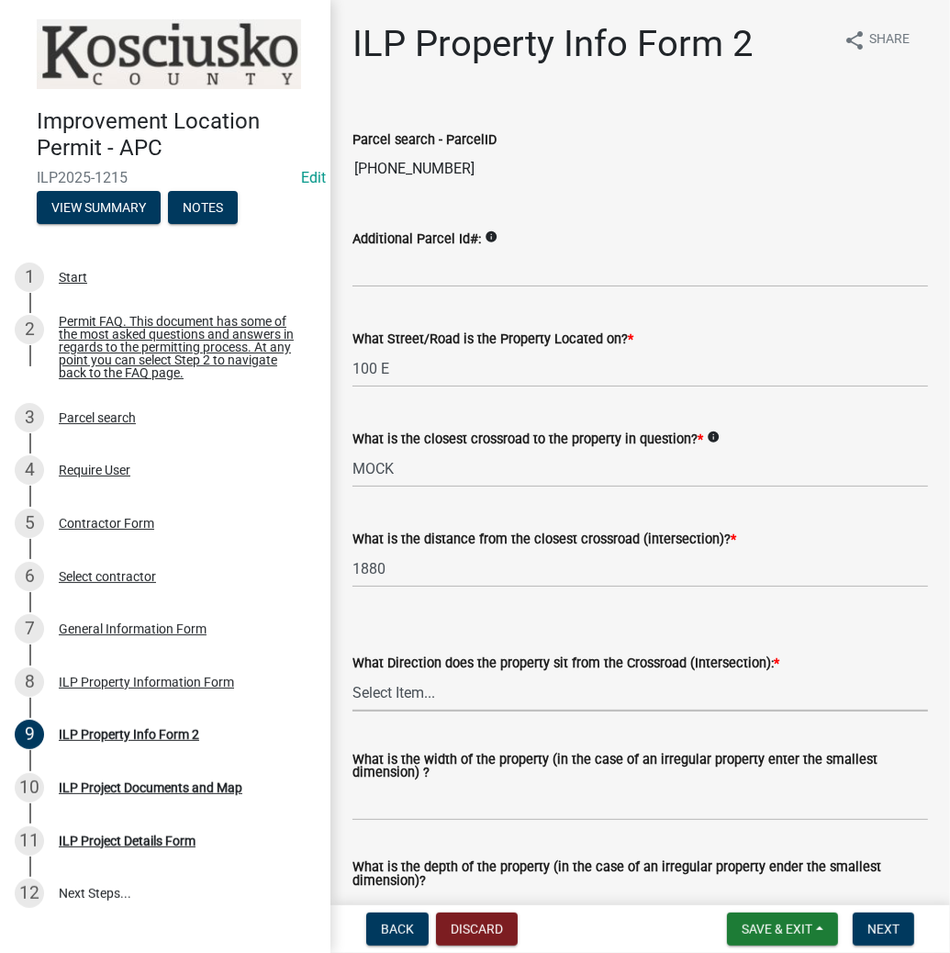
click at [403, 725] on wm-data-entity-input "What Direction does the property sit from the Crossroad (Intersection): * Selec…" at bounding box center [639, 666] width 575 height 124
click at [352, 674] on select "Select Item... N NE NW S SE SW E W" at bounding box center [639, 693] width 575 height 38
select select "30cad654-0079-4cbe-a349-097ae71a5774"
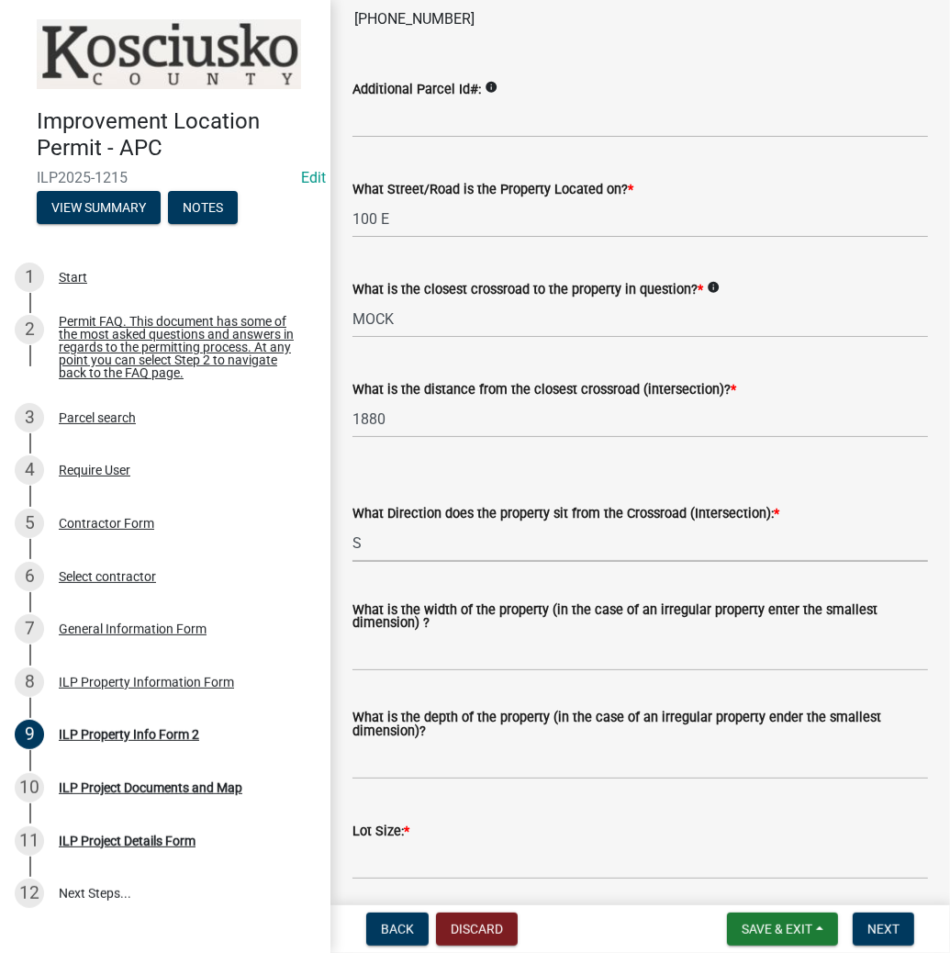
scroll to position [220, 0]
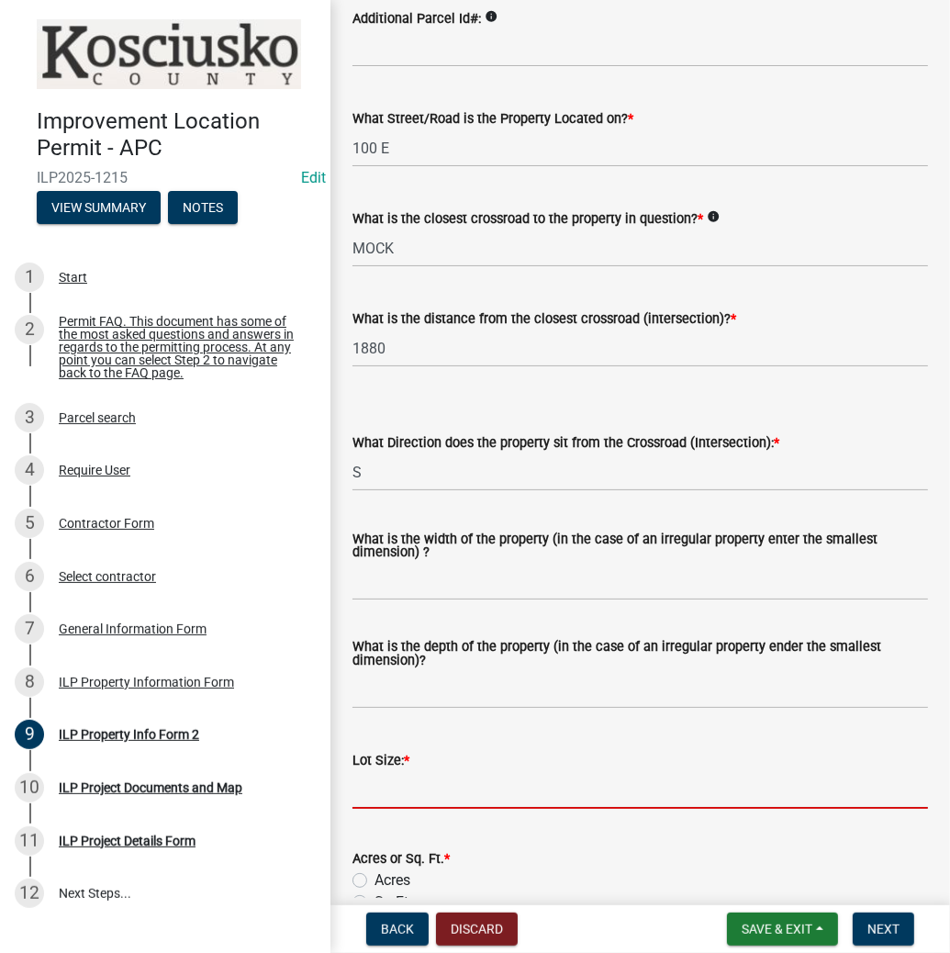
click at [473, 791] on input "text" at bounding box center [639, 790] width 575 height 38
type input "1.01"
click at [374, 881] on label "Acres" at bounding box center [392, 880] width 36 height 22
click at [374, 881] on input "Acres" at bounding box center [380, 875] width 12 height 12
radio input "true"
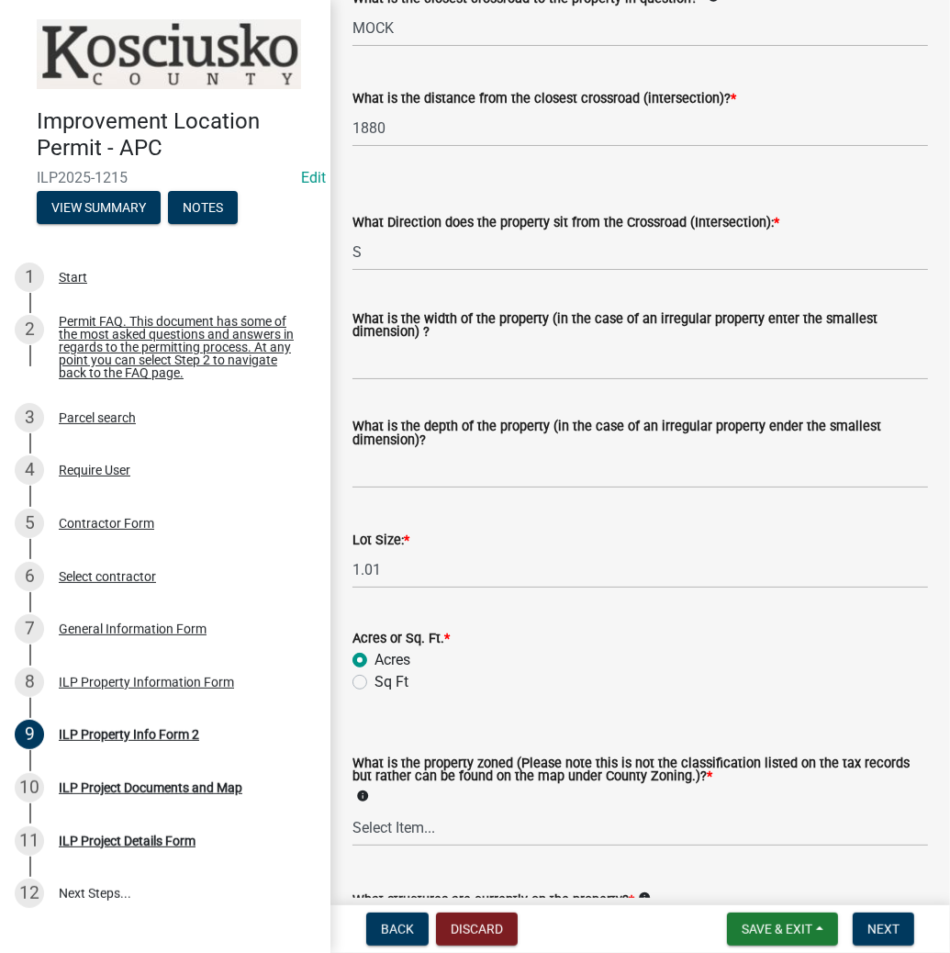
scroll to position [587, 0]
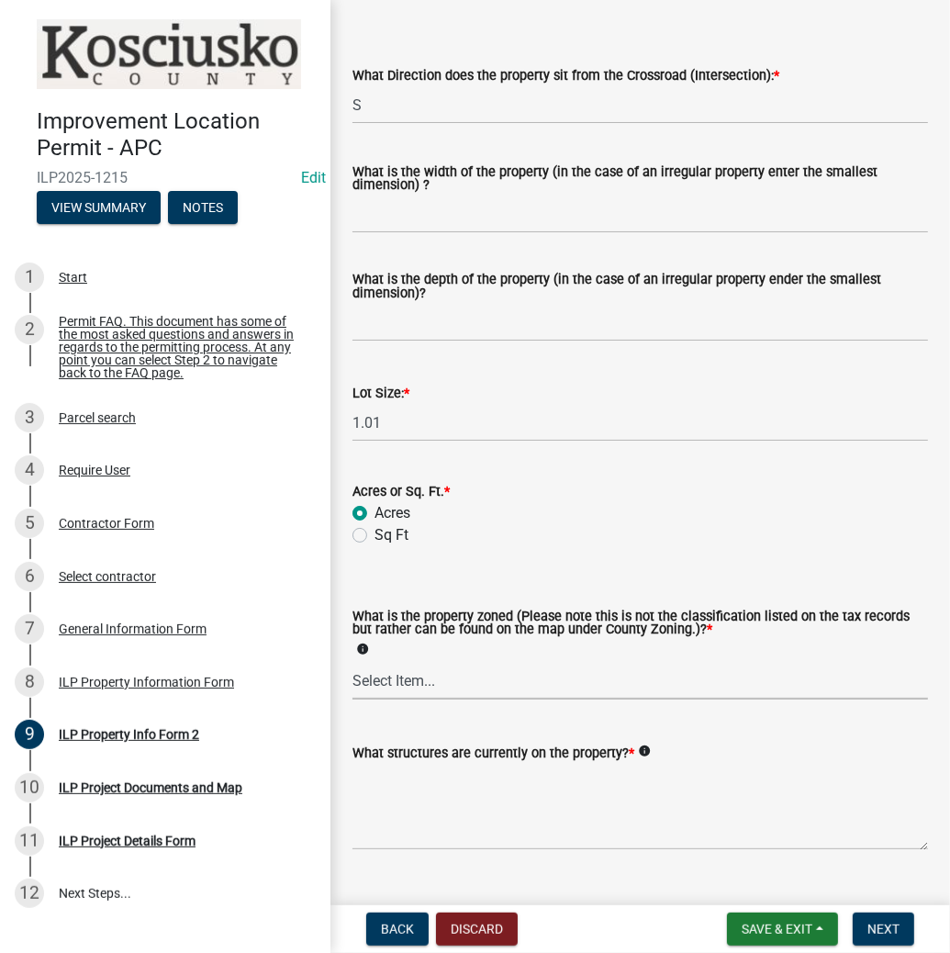
click at [458, 680] on select "Select Item... Agricultural Agricultural 2 Commercial Environmental Industrial …" at bounding box center [639, 681] width 575 height 38
click at [352, 663] on select "Select Item... Agricultural Agricultural 2 Commercial Environmental Industrial …" at bounding box center [639, 681] width 575 height 38
select select "ea119d11-e52e-4559-b746-af06211fe819"
click at [461, 817] on textarea "What structures are currently on the property? *" at bounding box center [639, 807] width 575 height 86
type textarea "RESIDENCE, ACCESSORY"
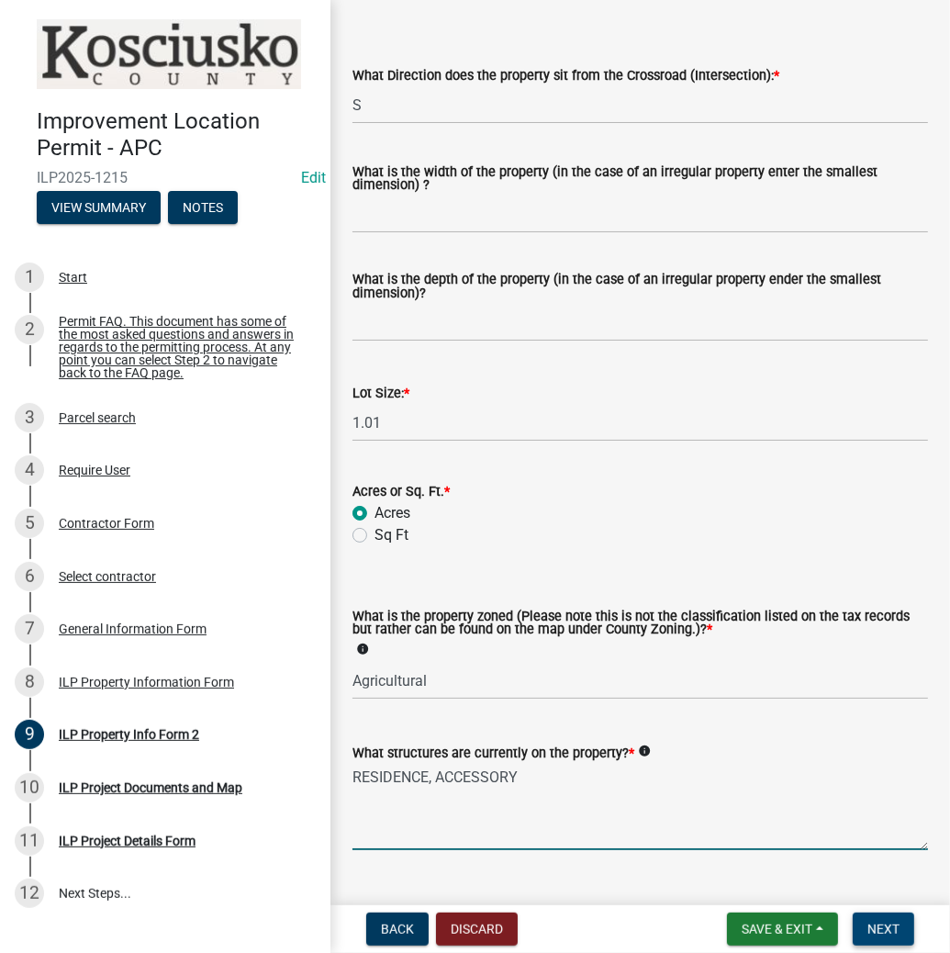
click at [891, 921] on span "Next" at bounding box center [883, 928] width 32 height 15
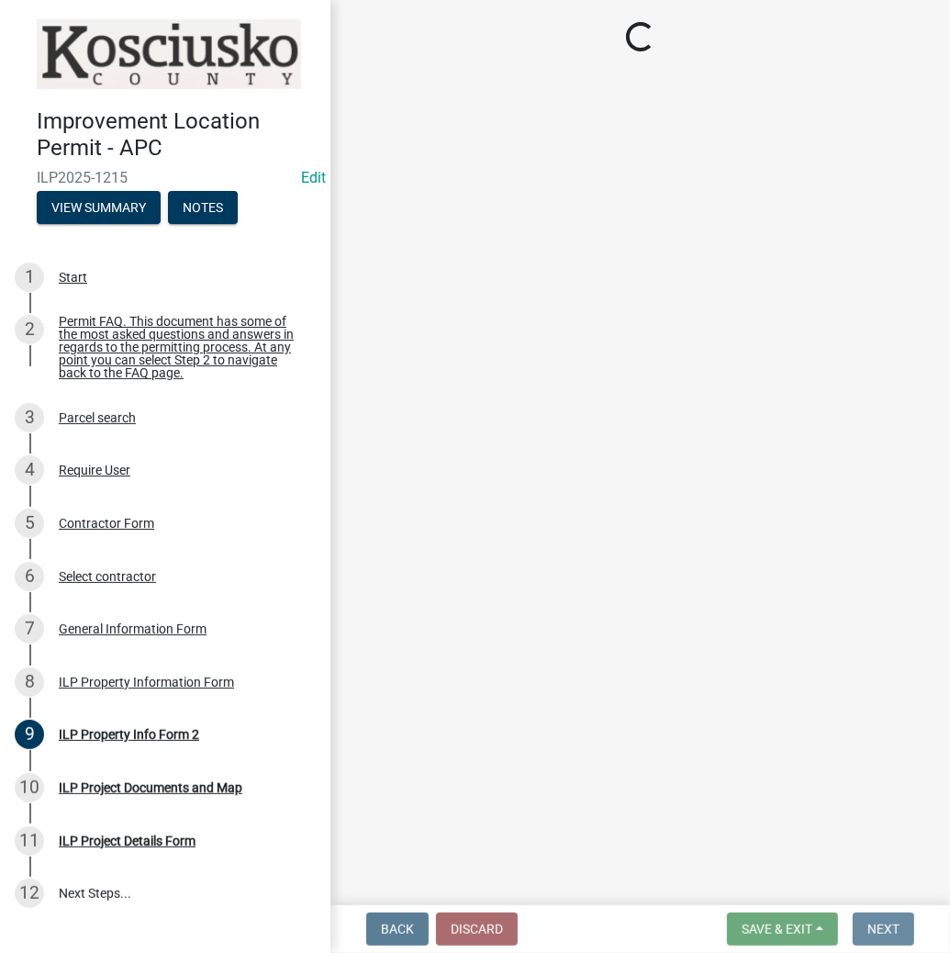
scroll to position [0, 0]
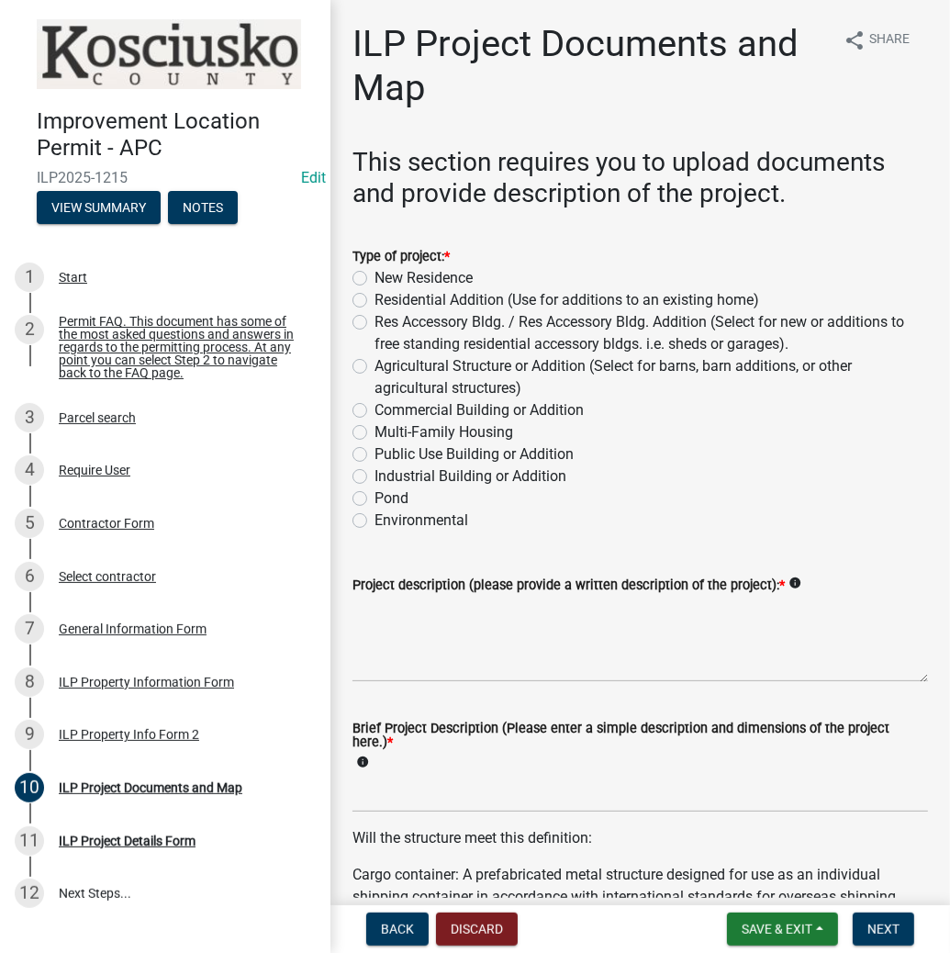
click at [374, 317] on label "Res Accessory Bldg. / Res Accessory Bldg. Addition (Select for new or additions…" at bounding box center [650, 333] width 553 height 44
click at [374, 317] on input "Res Accessory Bldg. / Res Accessory Bldg. Addition (Select for new or additions…" at bounding box center [380, 317] width 12 height 12
radio input "true"
click at [455, 654] on textarea "Project description (please provide a written description of the project): *" at bounding box center [639, 639] width 575 height 86
type textarea "SHED"
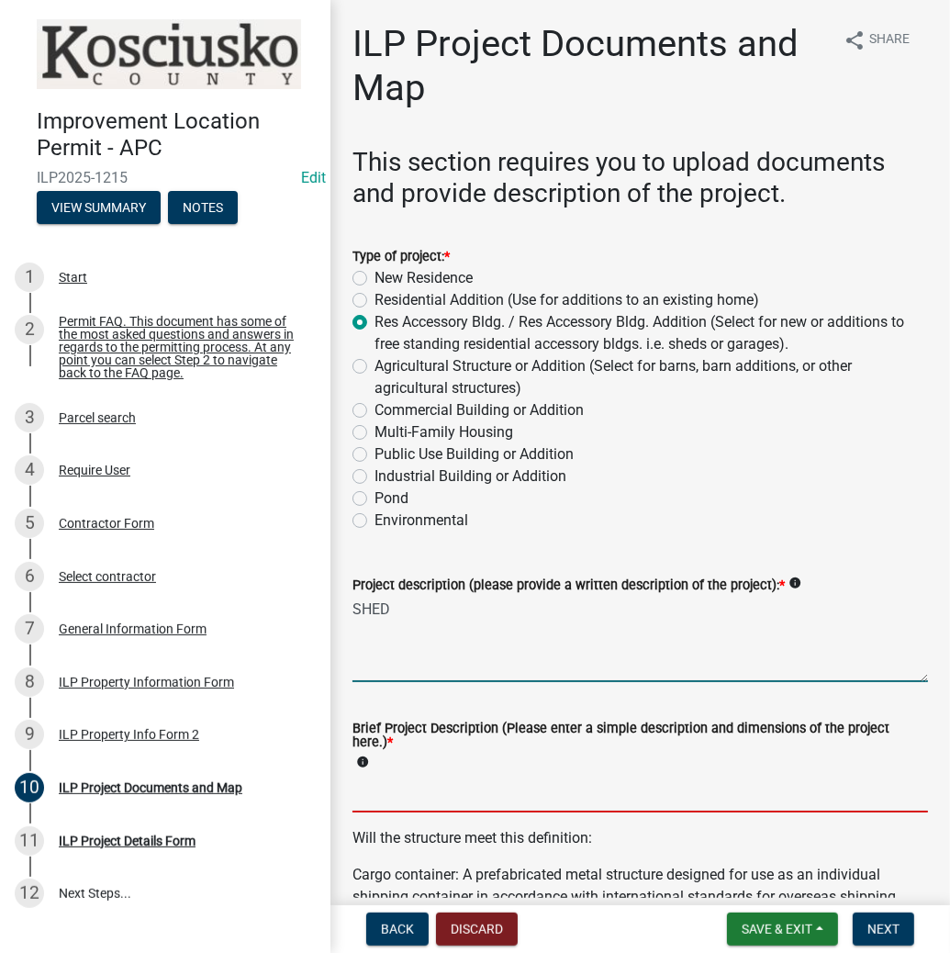
click at [422, 803] on input "Brief Project Description (Please enter a simple description and dimensions of …" at bounding box center [639, 794] width 575 height 38
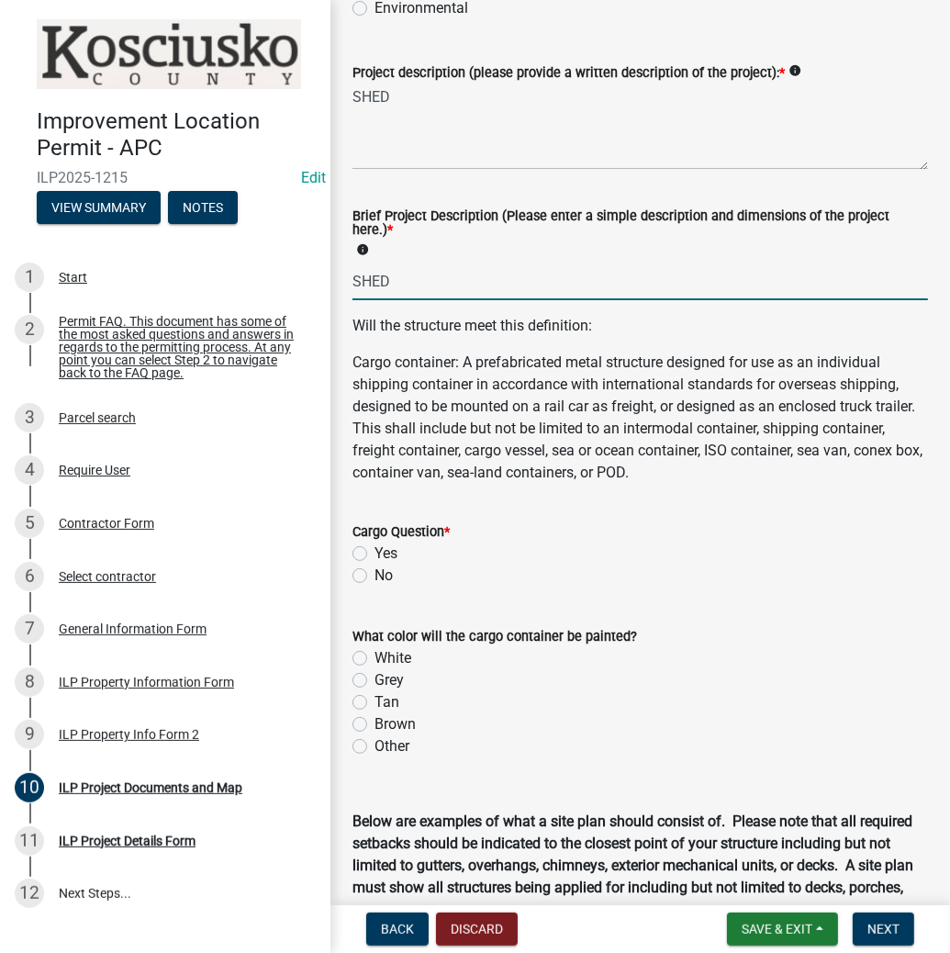
scroll to position [514, 0]
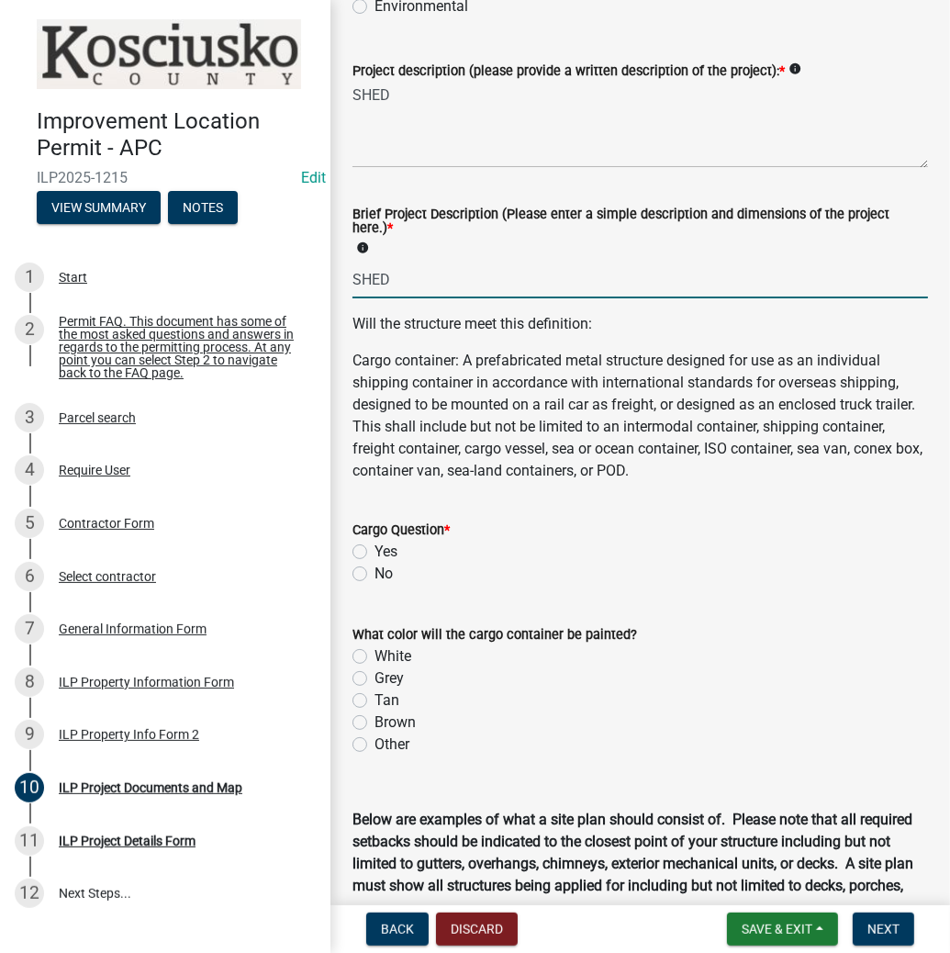
type input "SHED"
click at [374, 569] on label "No" at bounding box center [383, 574] width 18 height 22
click at [374, 569] on input "No" at bounding box center [380, 569] width 12 height 12
radio input "true"
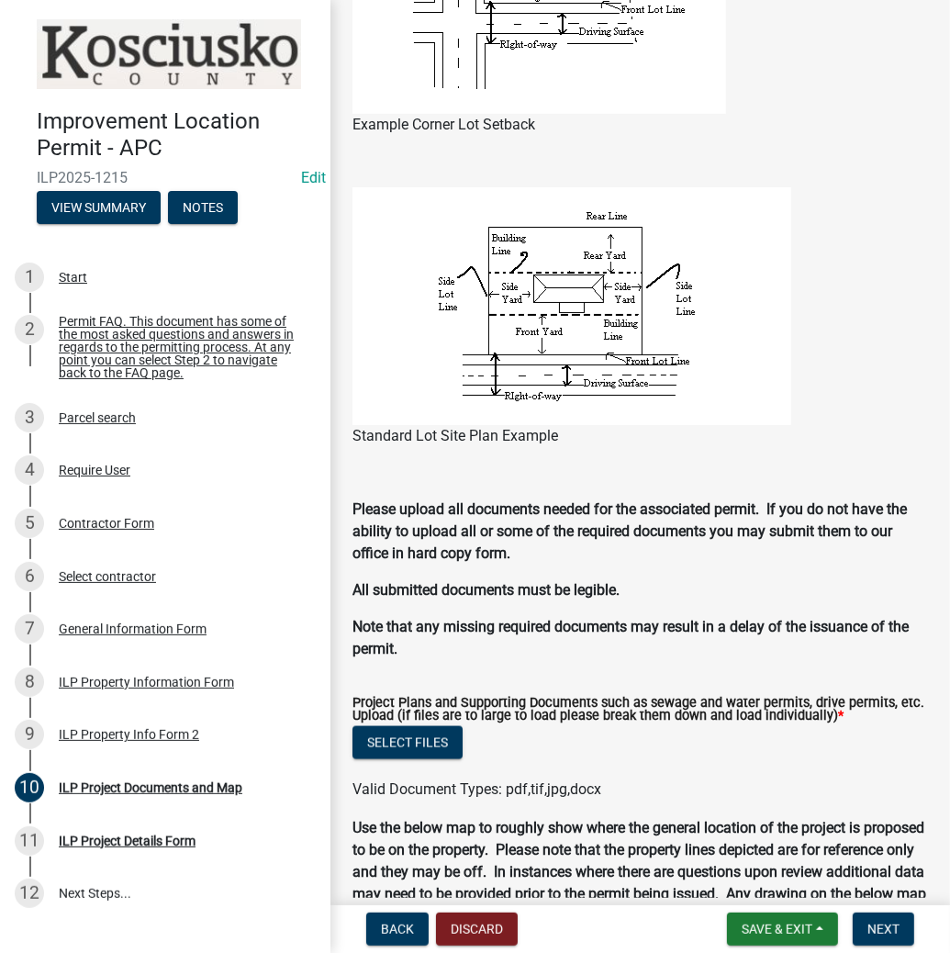
scroll to position [1468, 0]
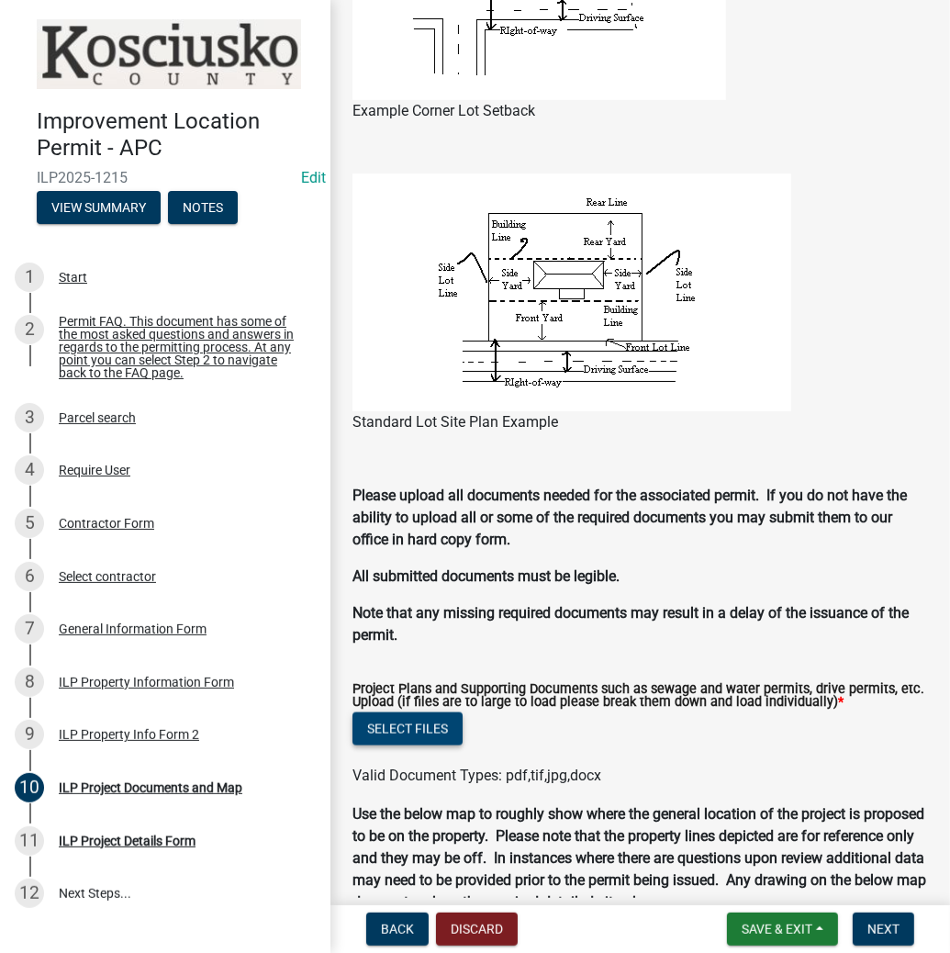
click at [401, 737] on button "Select files" at bounding box center [407, 728] width 110 height 33
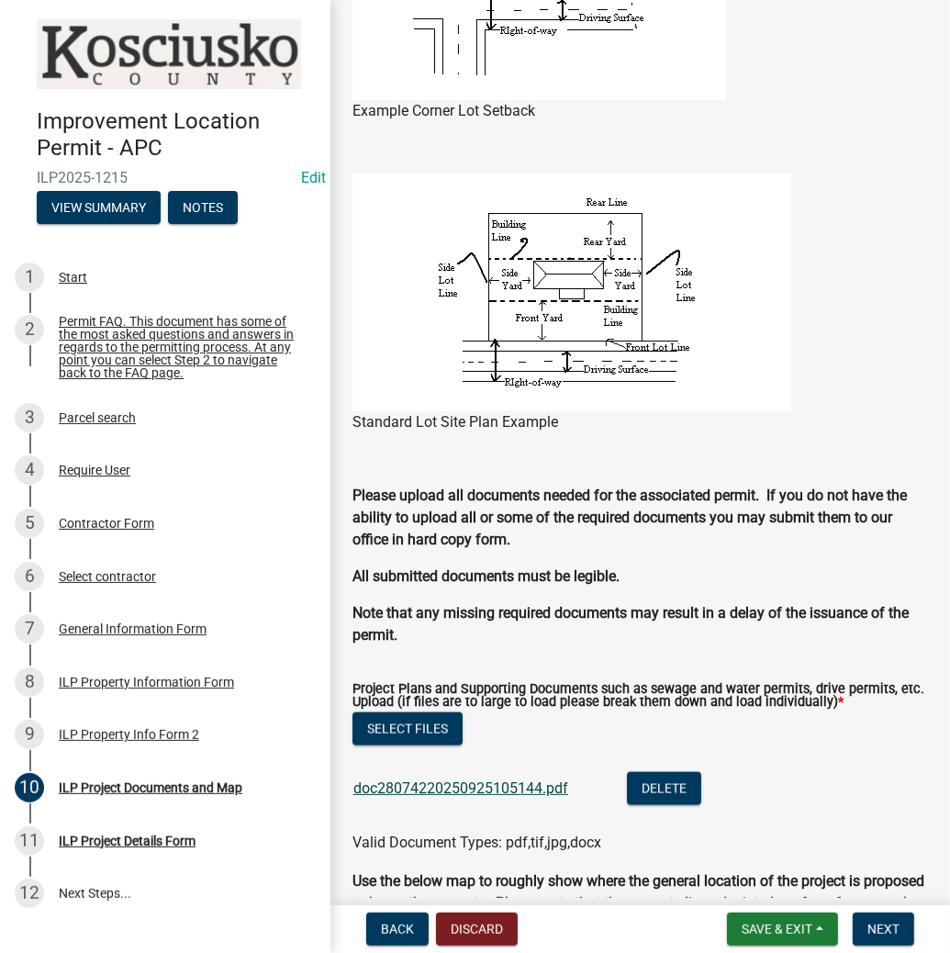
click at [486, 789] on link "doc28074220250925105144.pdf" at bounding box center [460, 787] width 215 height 17
click at [883, 926] on span "Next" at bounding box center [883, 928] width 32 height 15
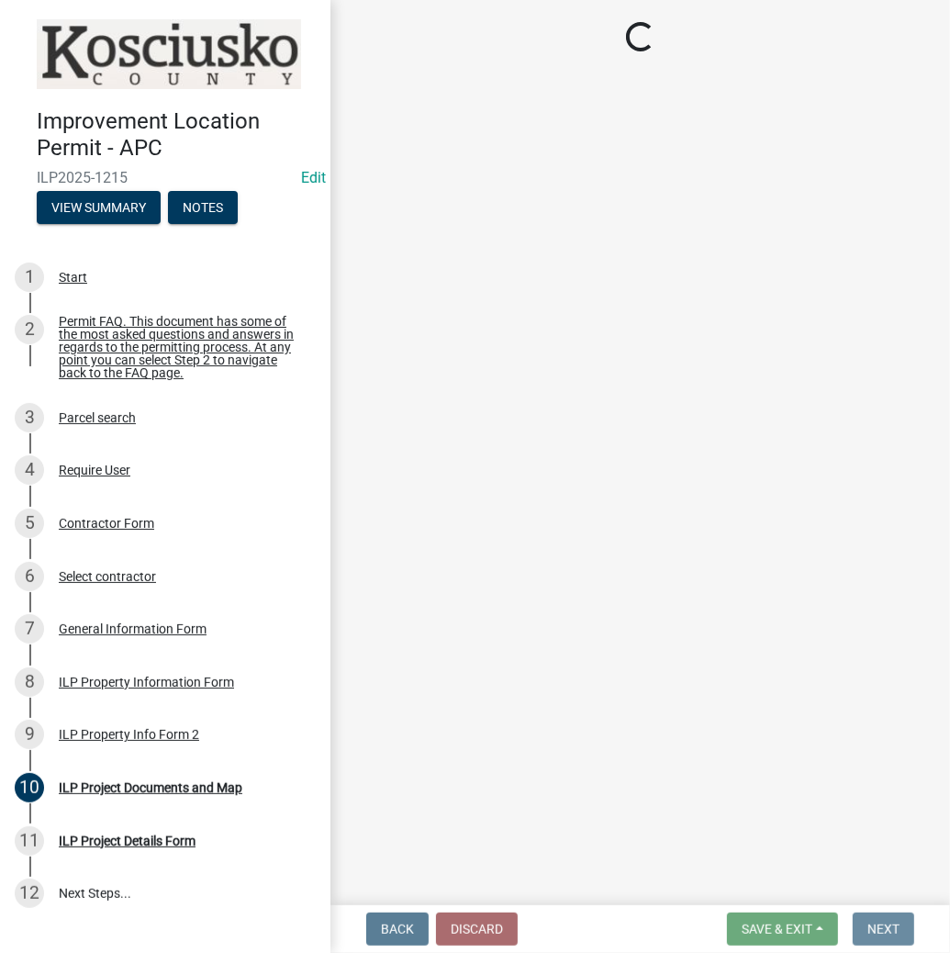
scroll to position [0, 0]
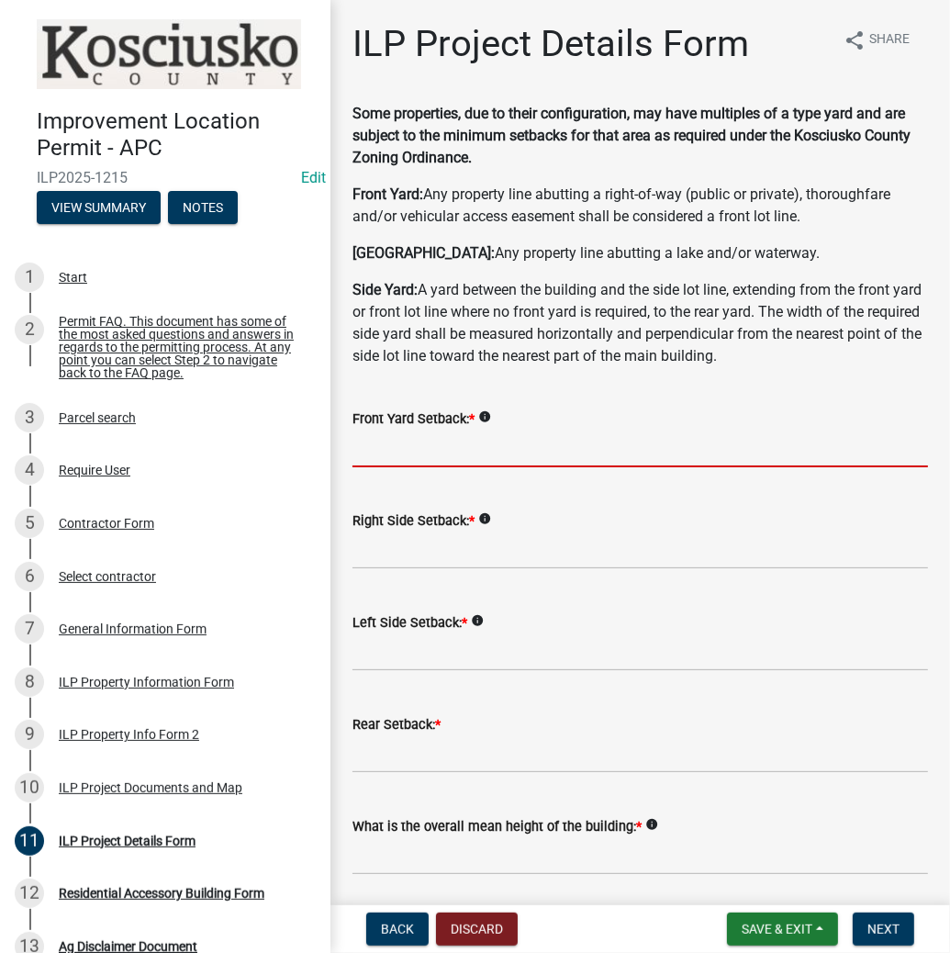
click at [443, 452] on input "text" at bounding box center [639, 448] width 575 height 38
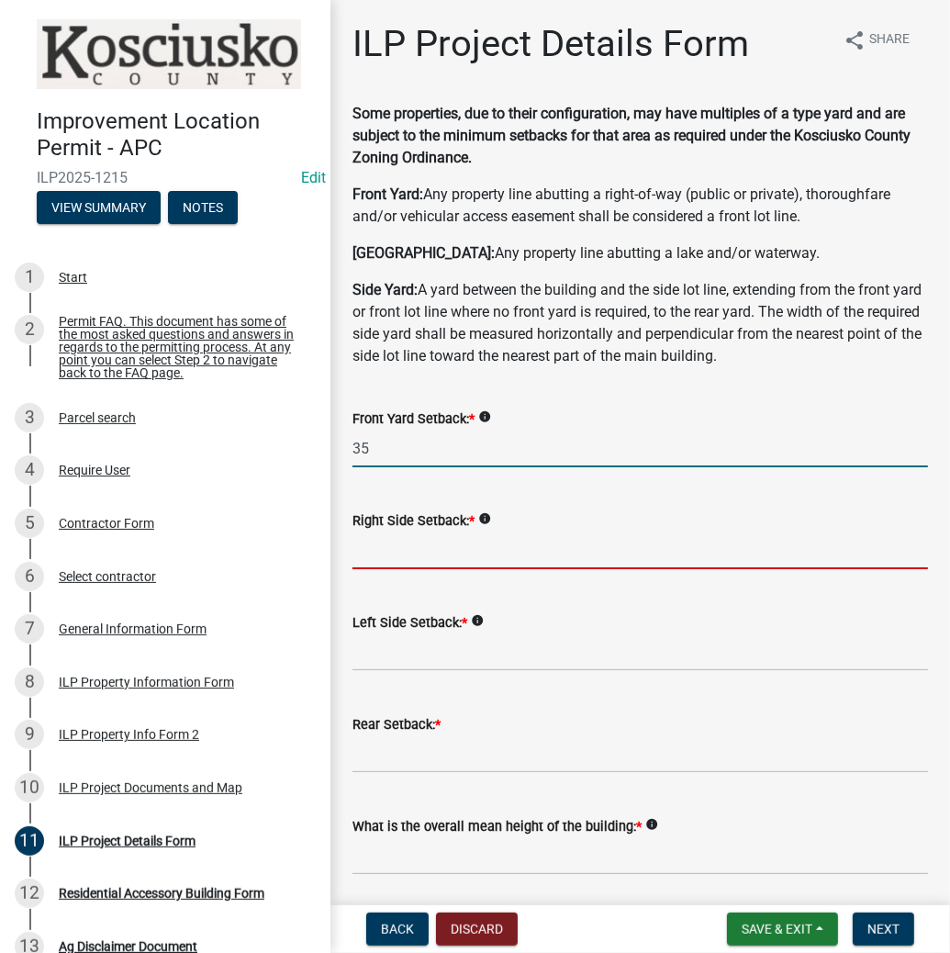
type input "35.0"
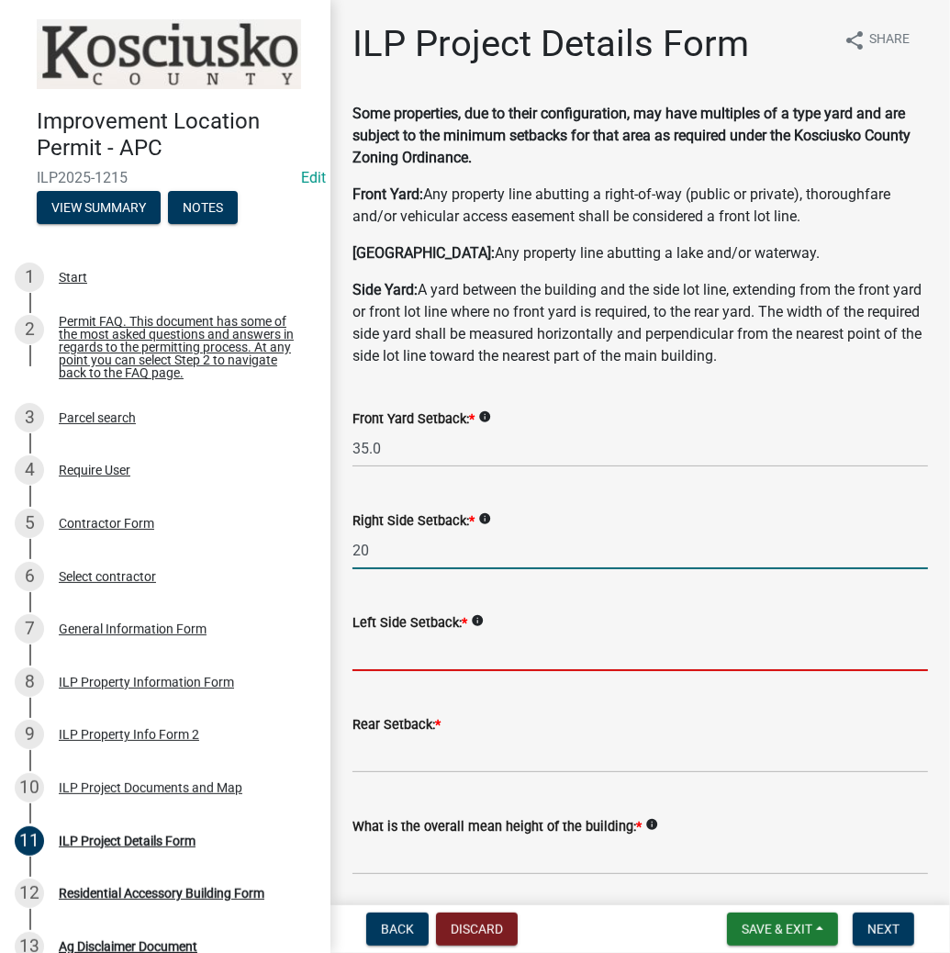
type input "20.0"
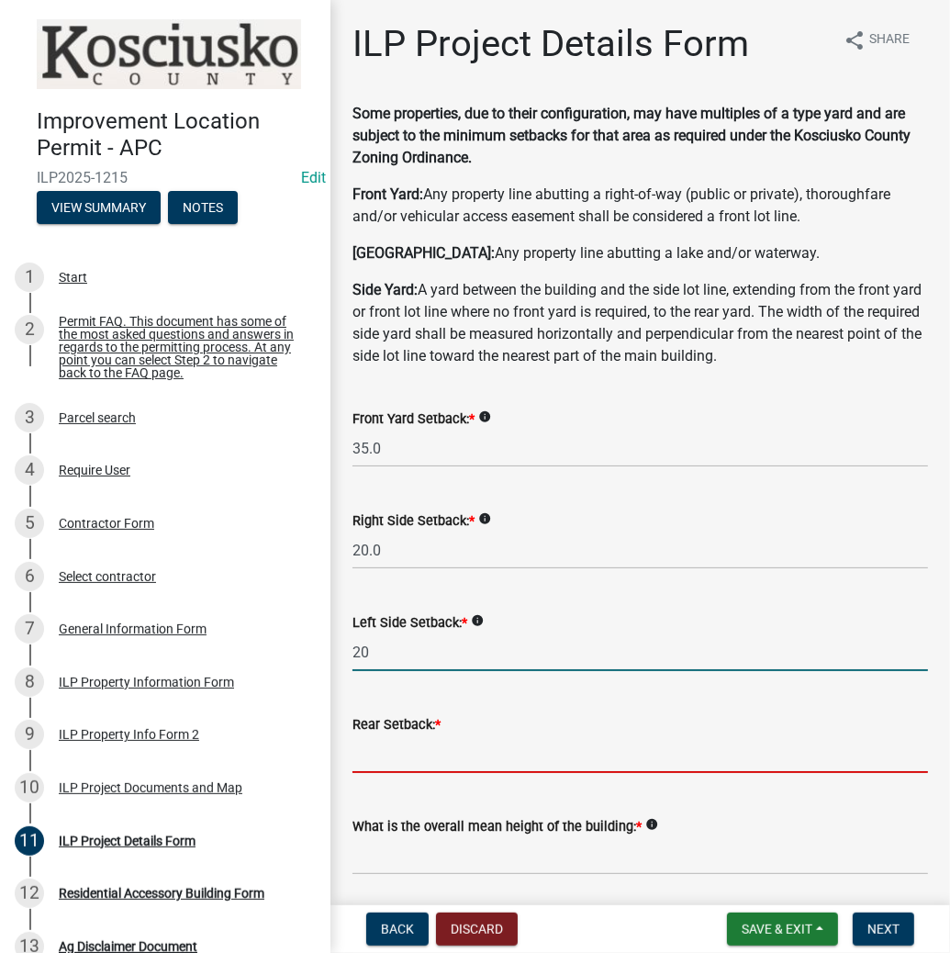
type input "20.0"
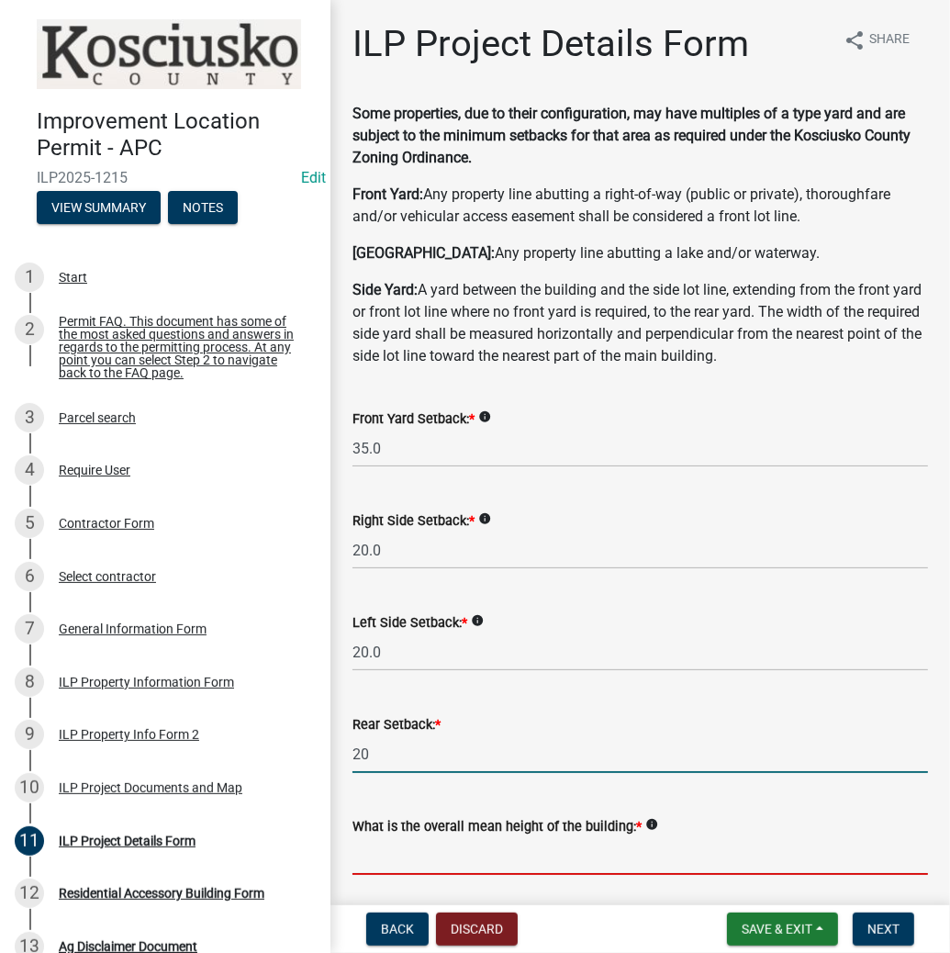
type input "20.0"
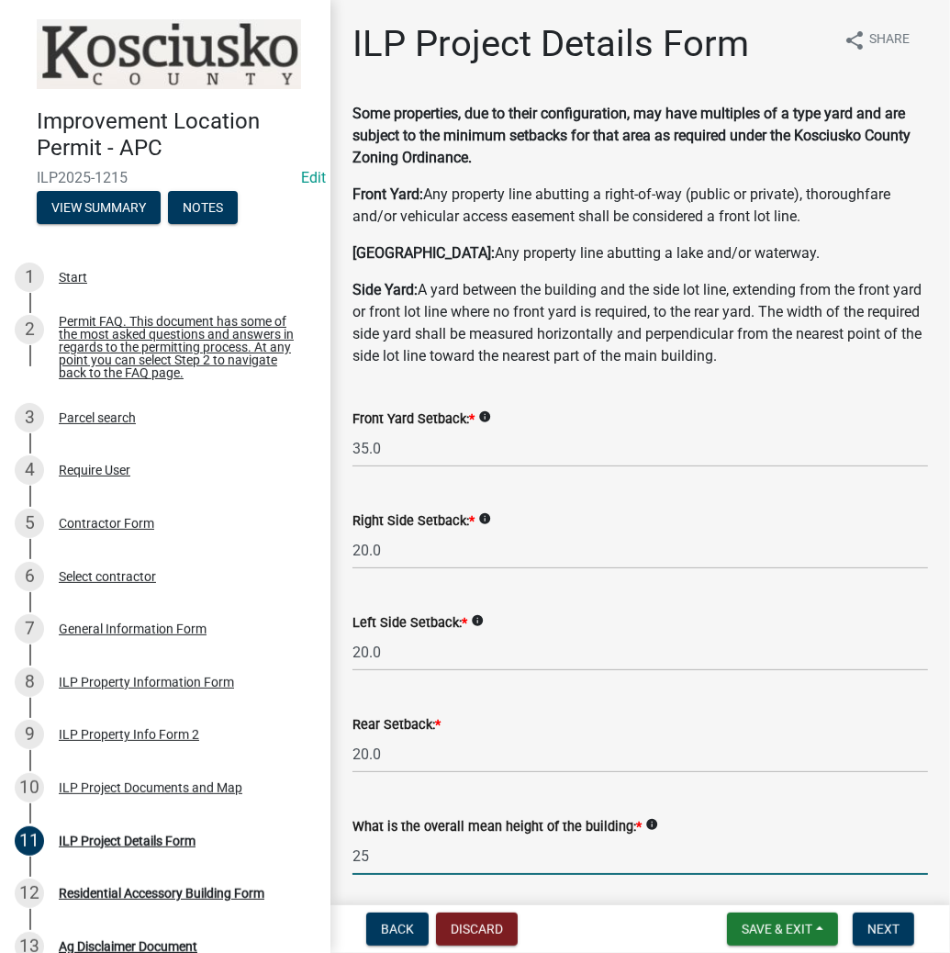
type input "25.0"
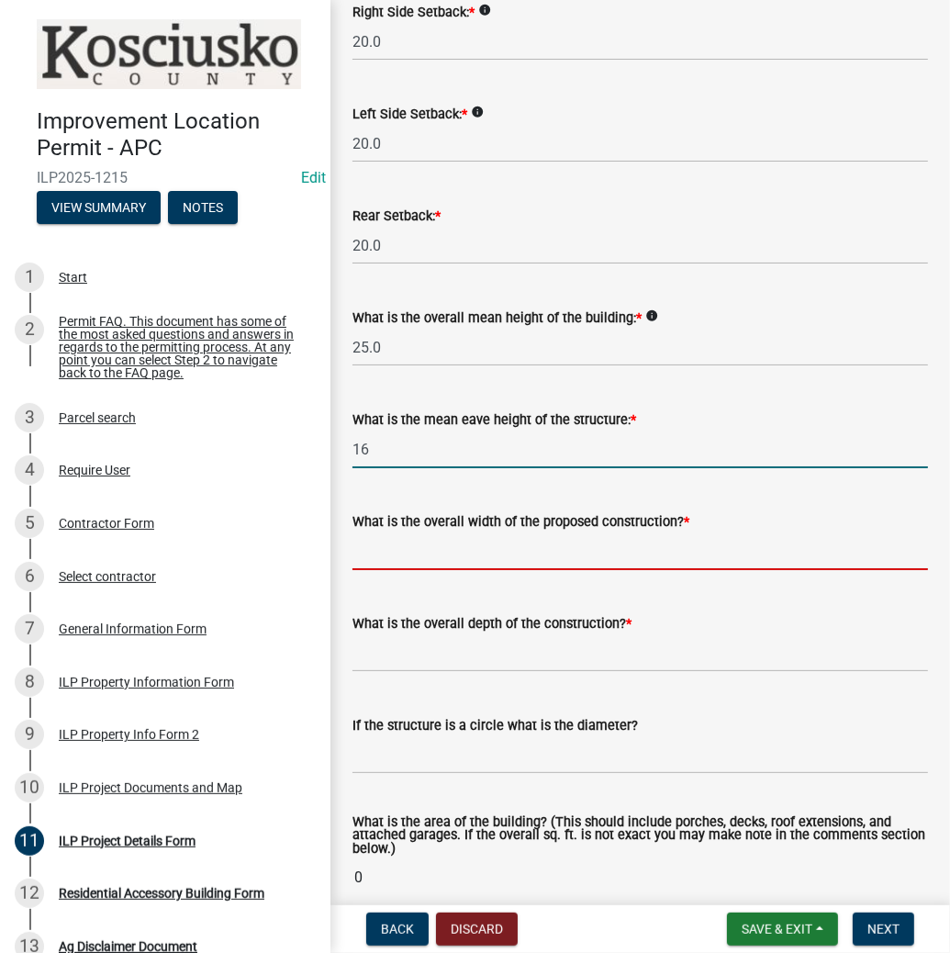
type input "16.0"
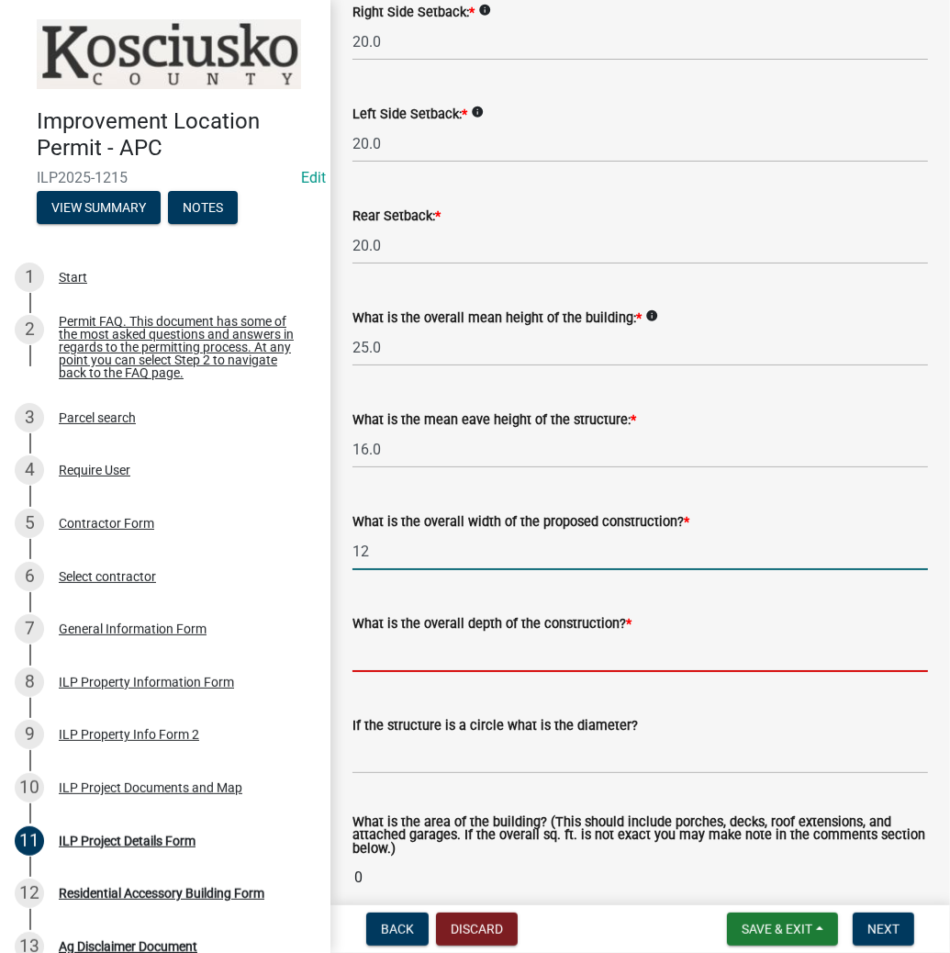
type input "12.00"
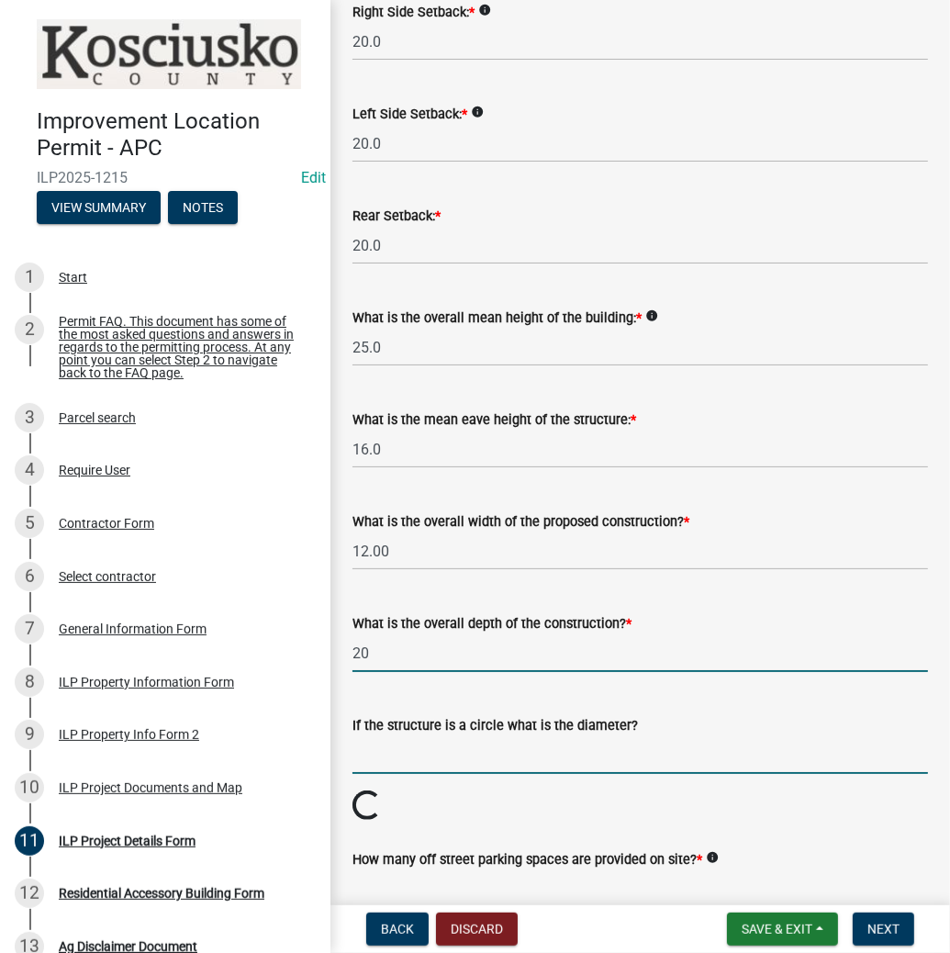
type input "20.00"
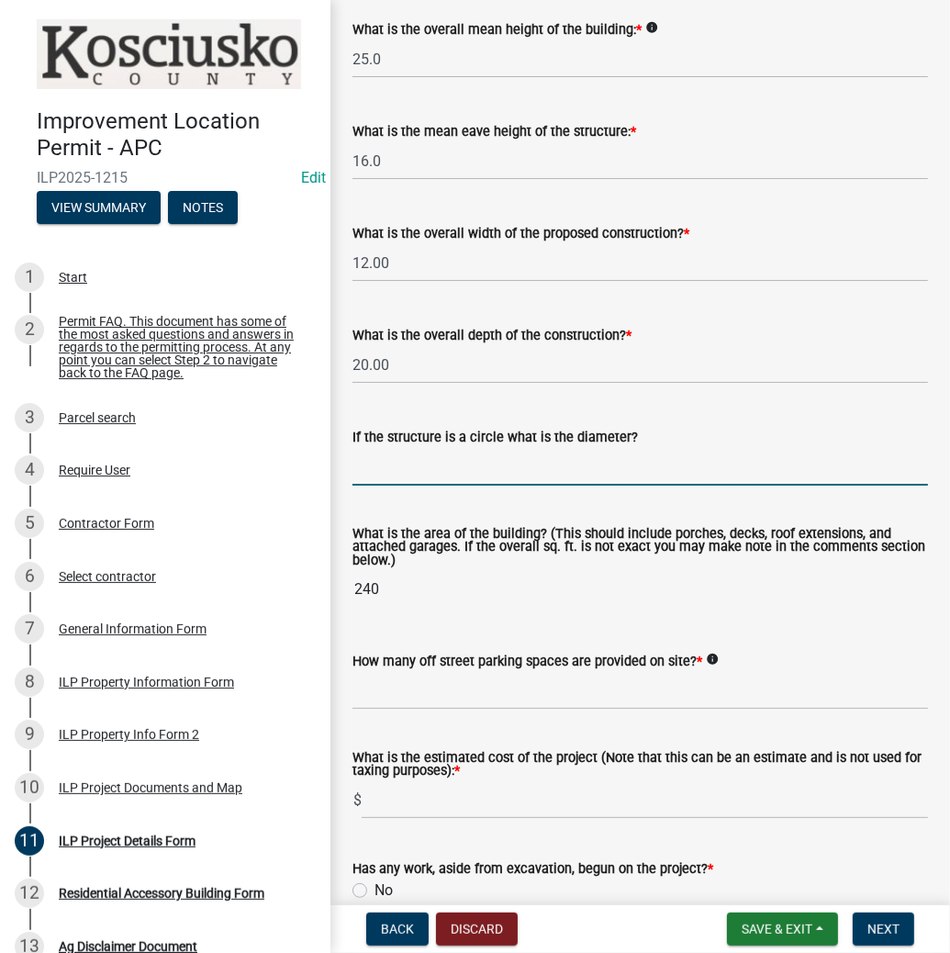
scroll to position [802, 0]
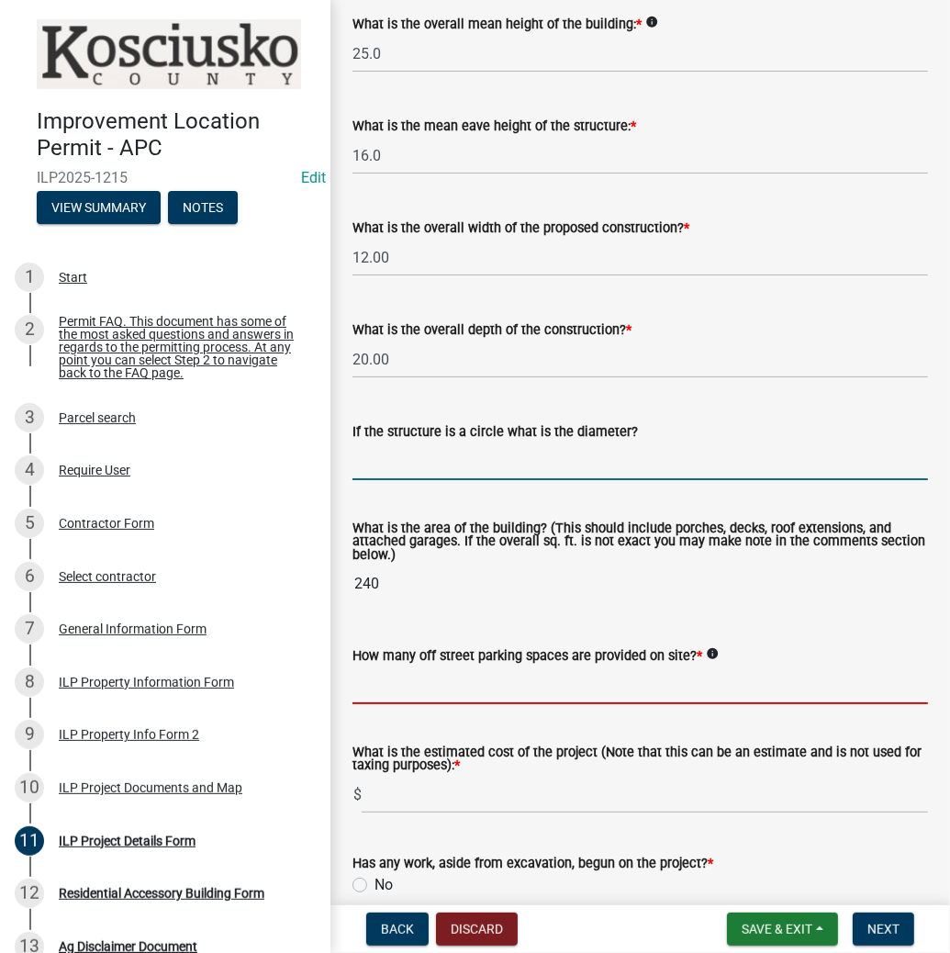
click at [417, 683] on input "text" at bounding box center [639, 685] width 575 height 38
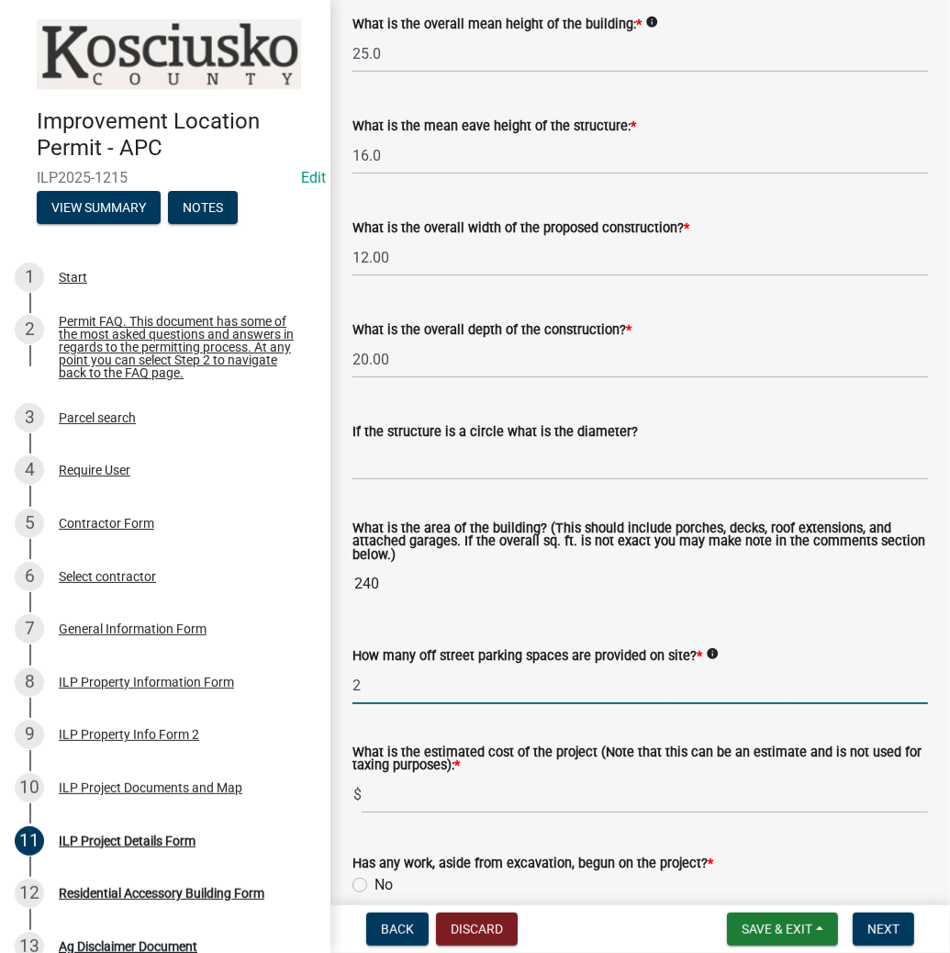
type input "2"
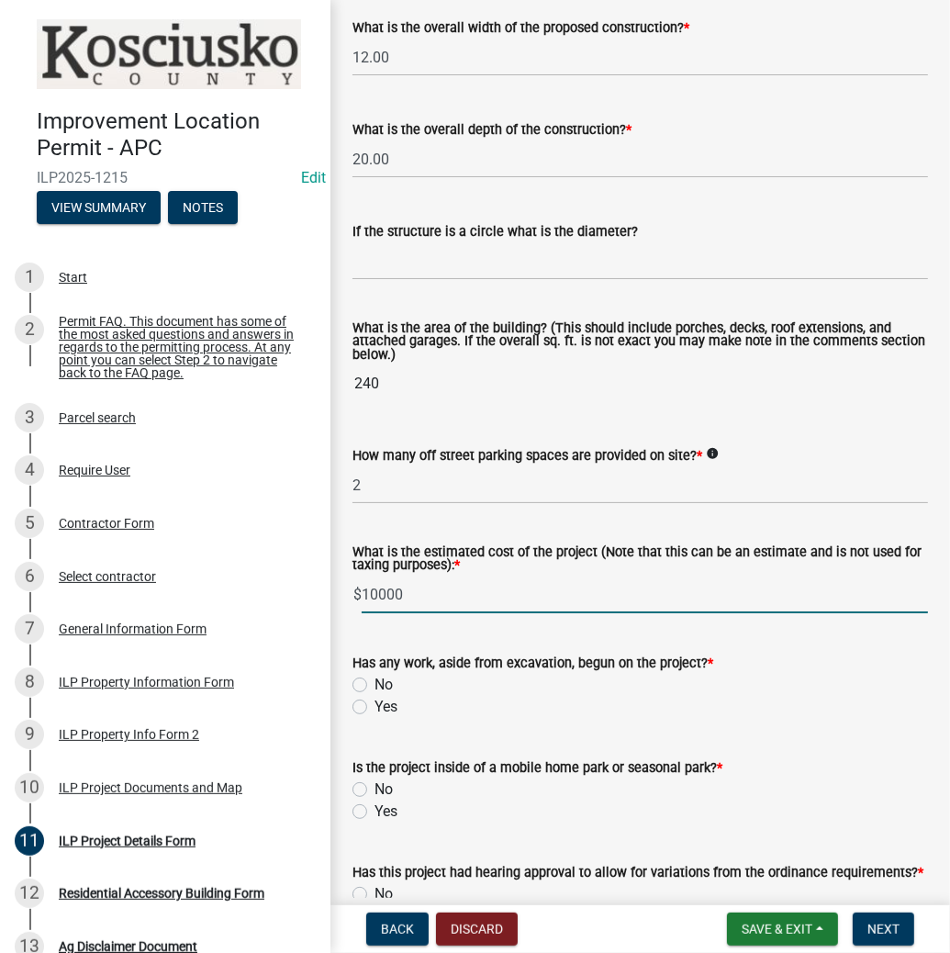
scroll to position [1022, 0]
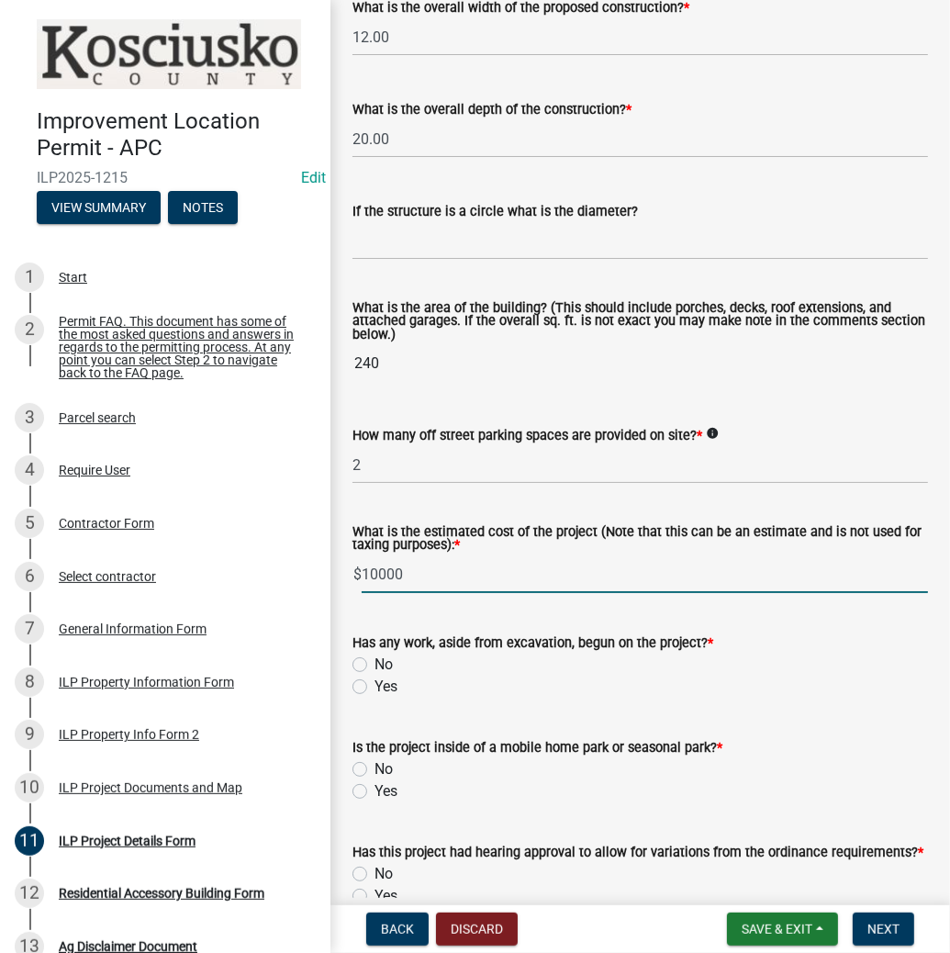
type input "10000"
click at [374, 666] on label "No" at bounding box center [383, 664] width 18 height 22
click at [374, 665] on input "No" at bounding box center [380, 659] width 12 height 12
radio input "true"
click at [374, 766] on label "No" at bounding box center [383, 769] width 18 height 22
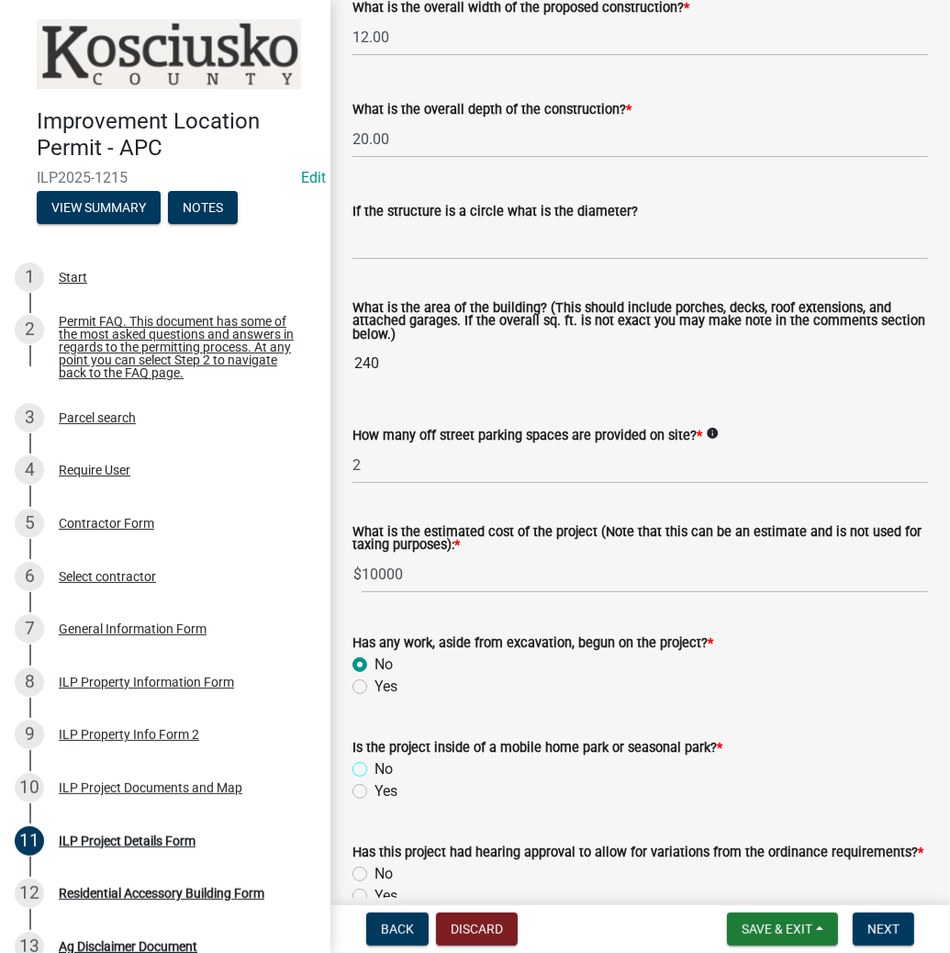
click at [374, 766] on input "No" at bounding box center [380, 764] width 12 height 12
radio input "true"
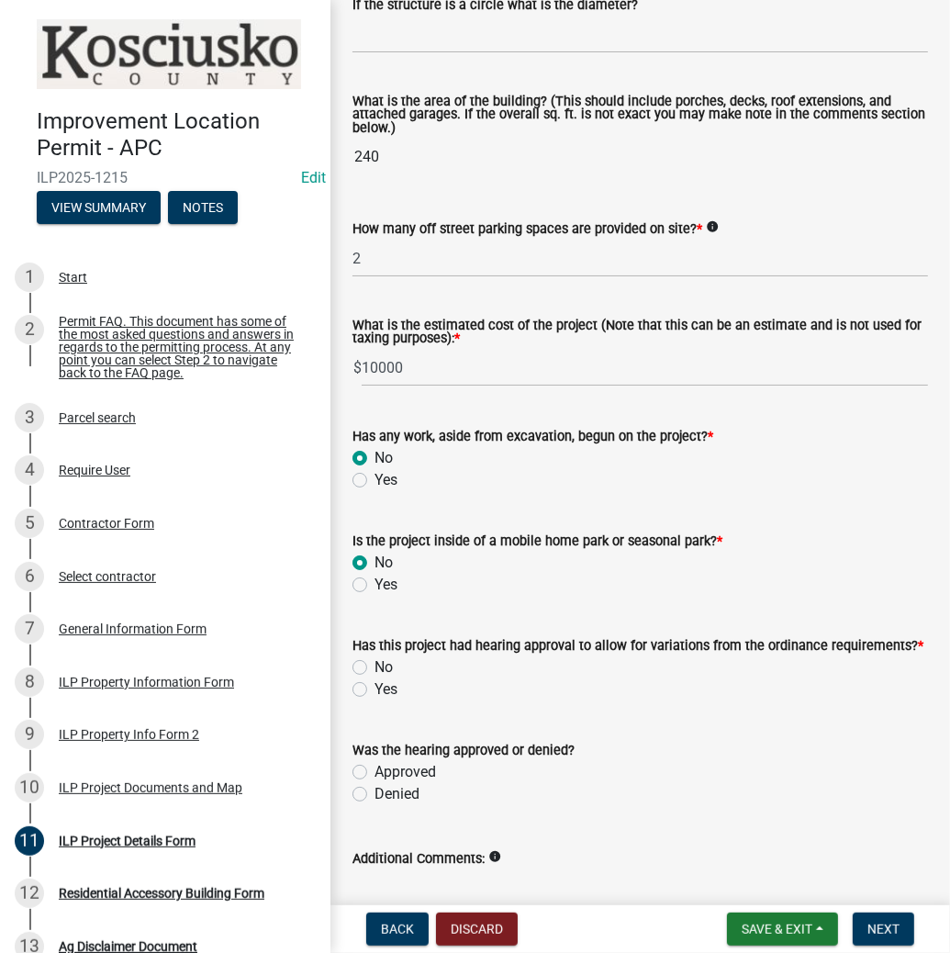
scroll to position [1243, 0]
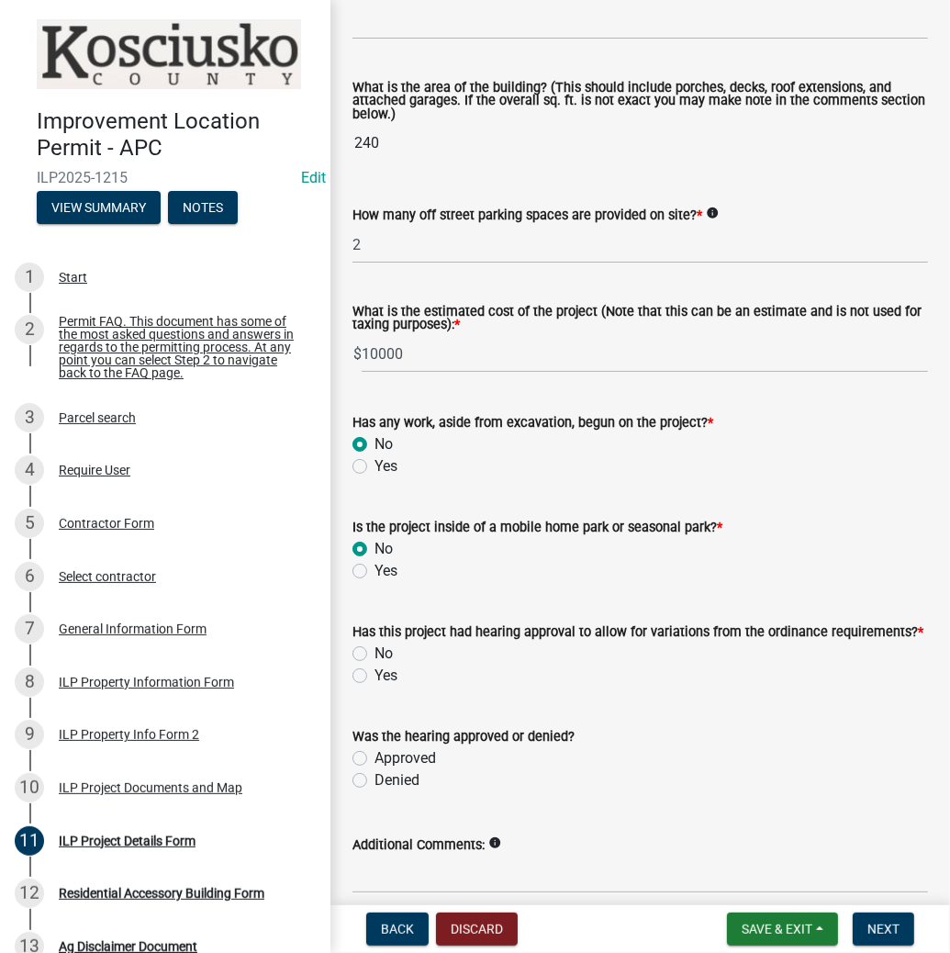
click at [374, 655] on label "No" at bounding box center [383, 653] width 18 height 22
click at [374, 654] on input "No" at bounding box center [380, 648] width 12 height 12
radio input "true"
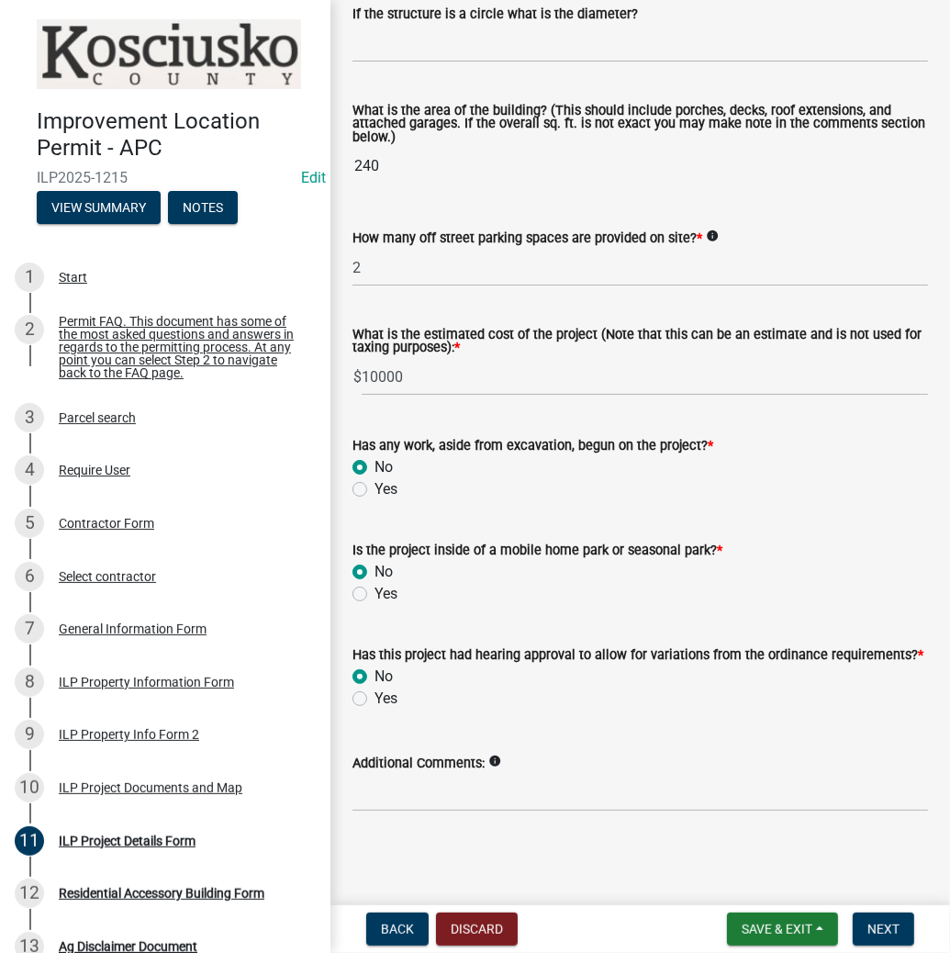
scroll to position [1220, 0]
click at [874, 923] on span "Next" at bounding box center [883, 928] width 32 height 15
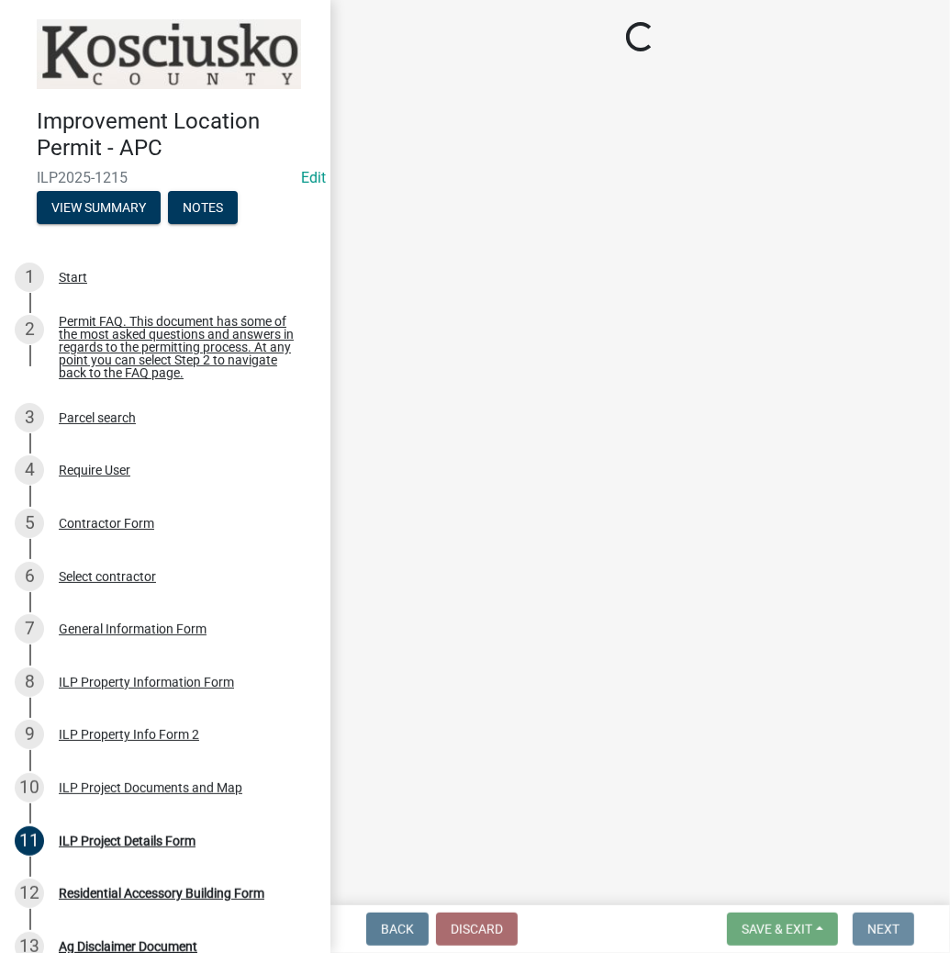
scroll to position [0, 0]
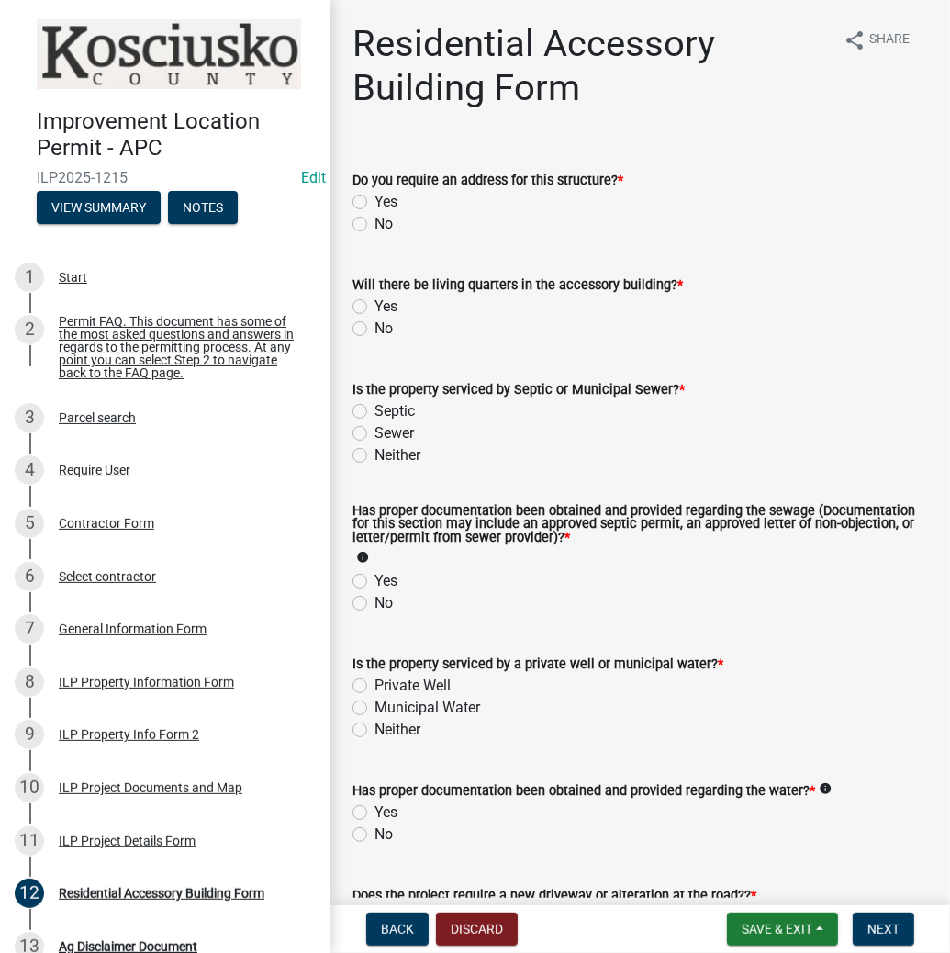
click at [374, 220] on label "No" at bounding box center [383, 224] width 18 height 22
click at [374, 220] on input "No" at bounding box center [380, 219] width 12 height 12
radio input "true"
click at [374, 329] on label "No" at bounding box center [383, 329] width 18 height 22
click at [374, 329] on input "No" at bounding box center [380, 324] width 12 height 12
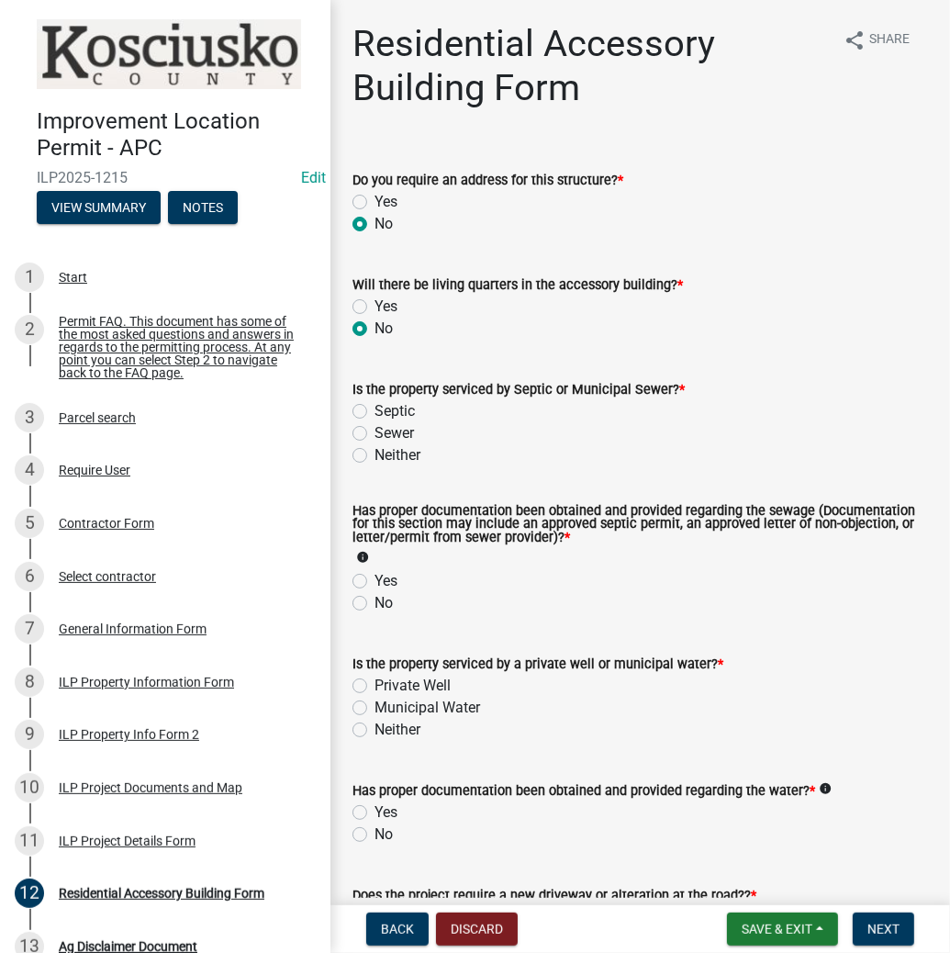
radio input "true"
click at [374, 412] on label "Septic" at bounding box center [394, 411] width 40 height 22
click at [374, 412] on input "Septic" at bounding box center [380, 406] width 12 height 12
radio input "true"
click at [374, 582] on label "Yes" at bounding box center [385, 581] width 23 height 22
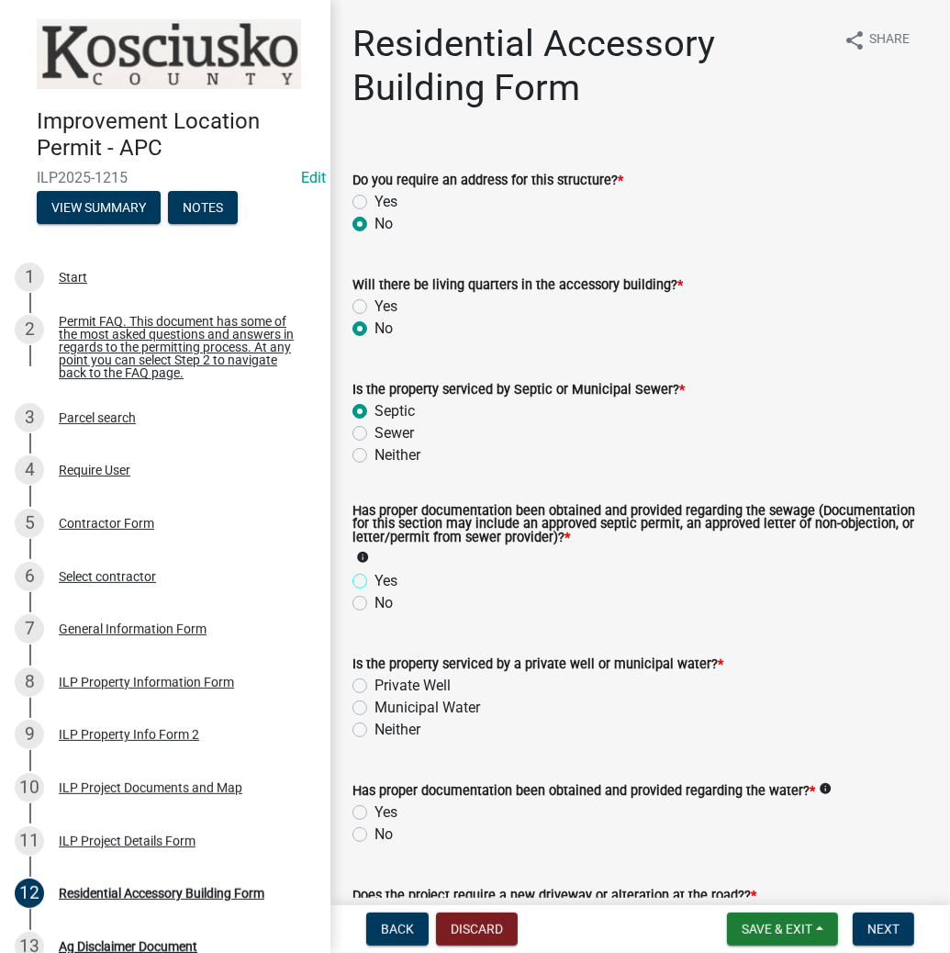
click at [374, 582] on input "Yes" at bounding box center [380, 576] width 12 height 12
radio input "true"
click at [374, 686] on label "Private Well" at bounding box center [412, 685] width 76 height 22
click at [374, 686] on input "Private Well" at bounding box center [380, 680] width 12 height 12
radio input "true"
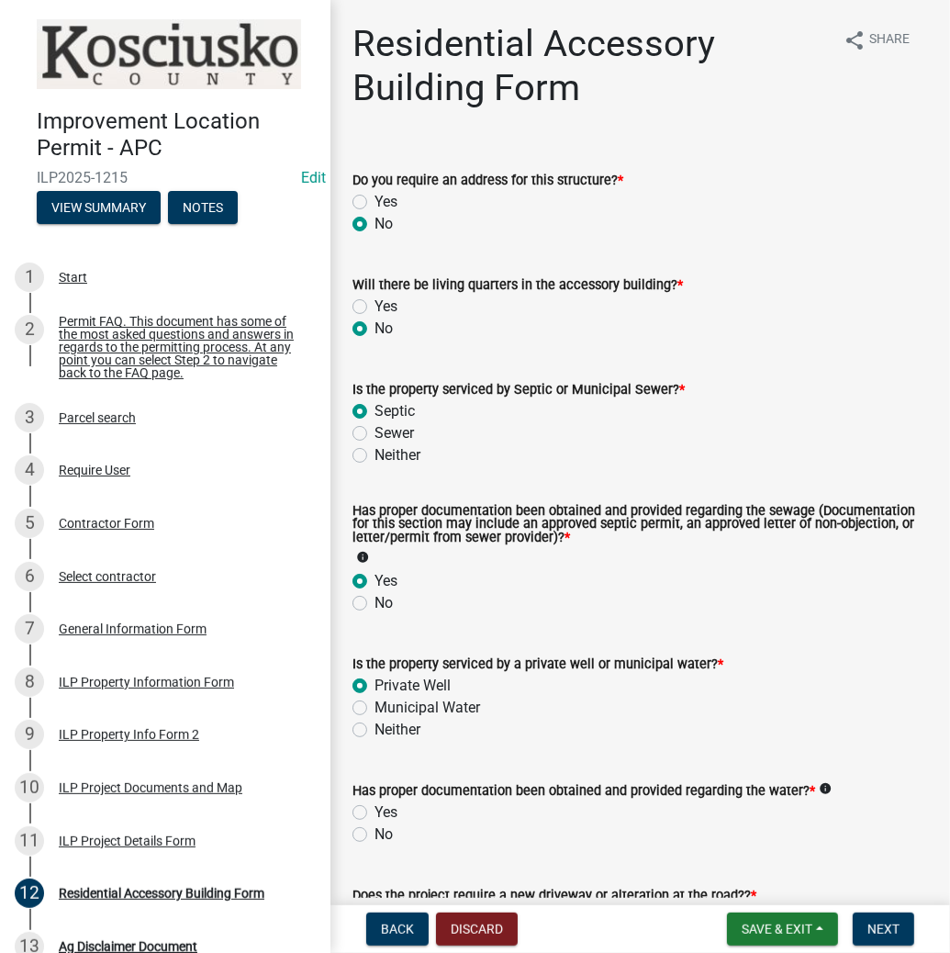
scroll to position [147, 0]
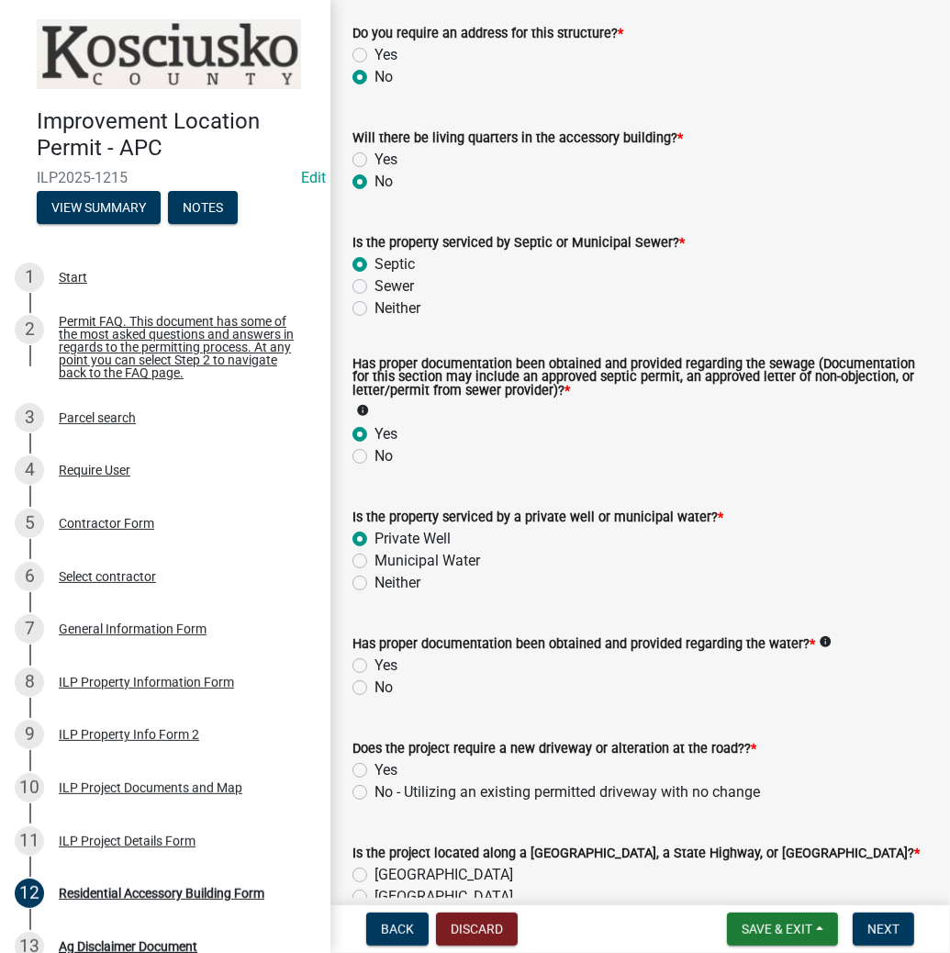
click at [374, 690] on label "No" at bounding box center [383, 687] width 18 height 22
click at [374, 688] on input "No" at bounding box center [380, 682] width 12 height 12
radio input "true"
click at [374, 791] on label "No - Utilizing an existing permitted driveway with no change" at bounding box center [566, 792] width 385 height 22
click at [374, 791] on input "No - Utilizing an existing permitted driveway with no change" at bounding box center [380, 787] width 12 height 12
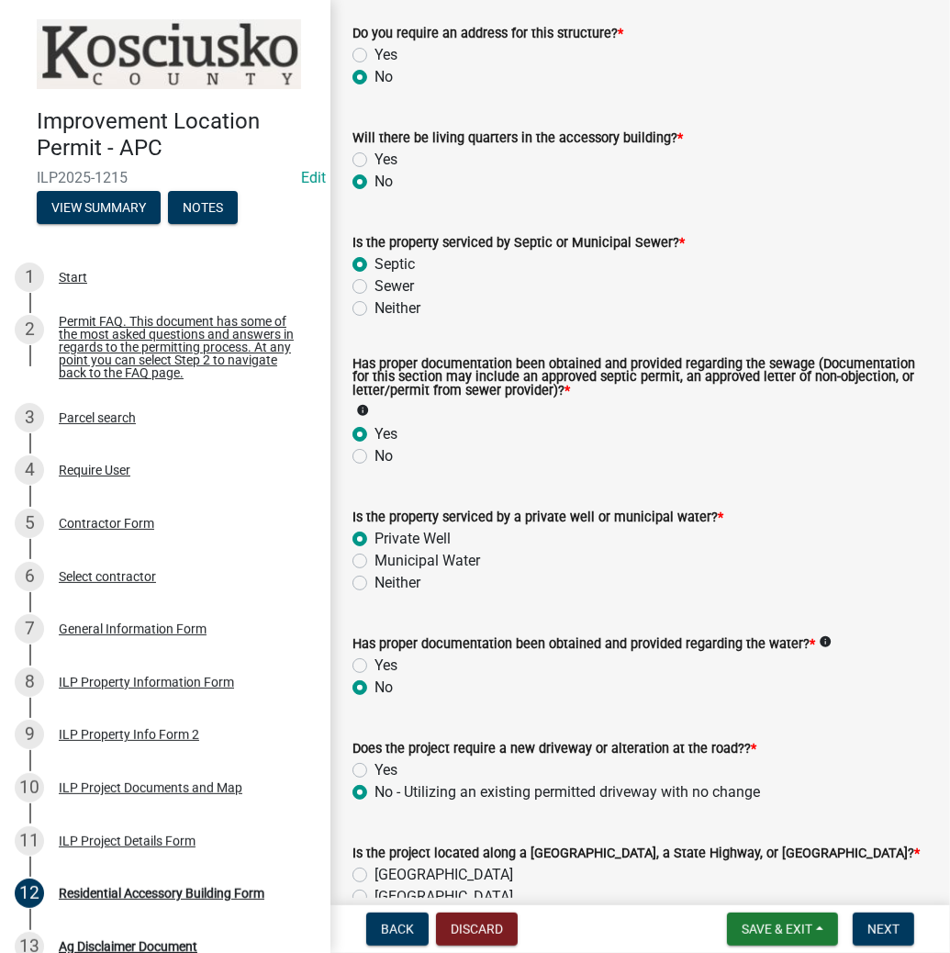
radio input "true"
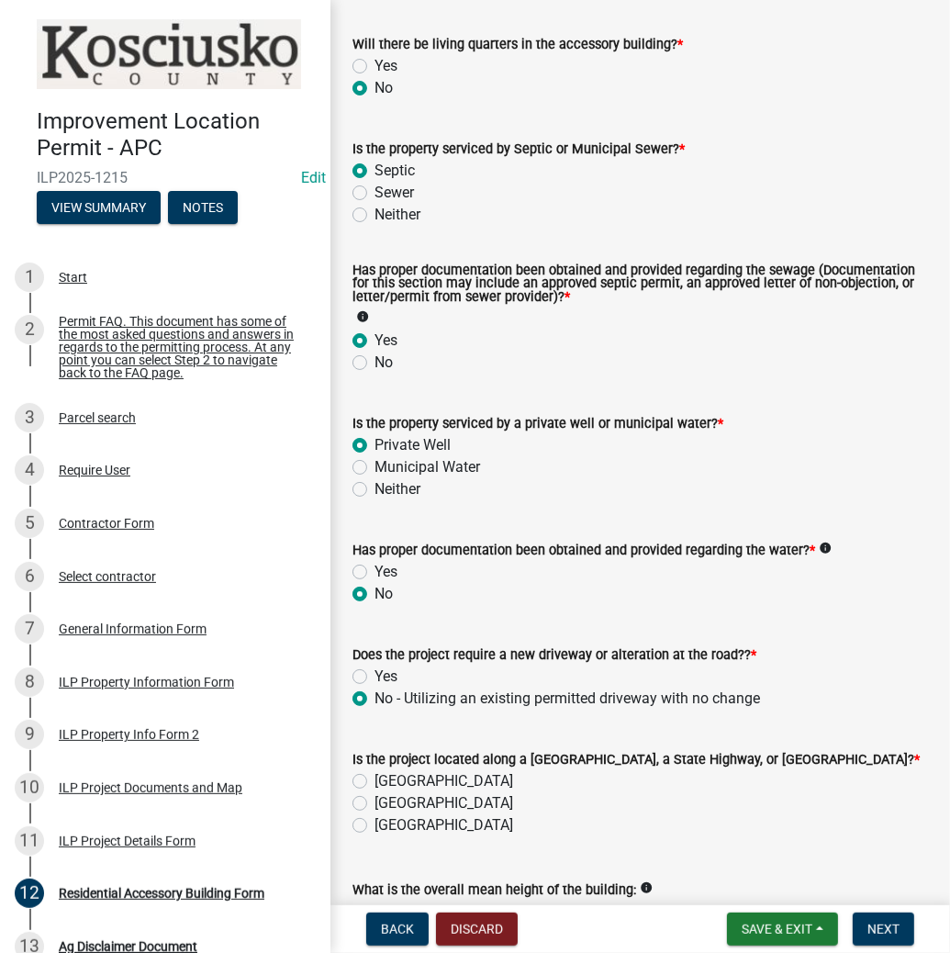
scroll to position [367, 0]
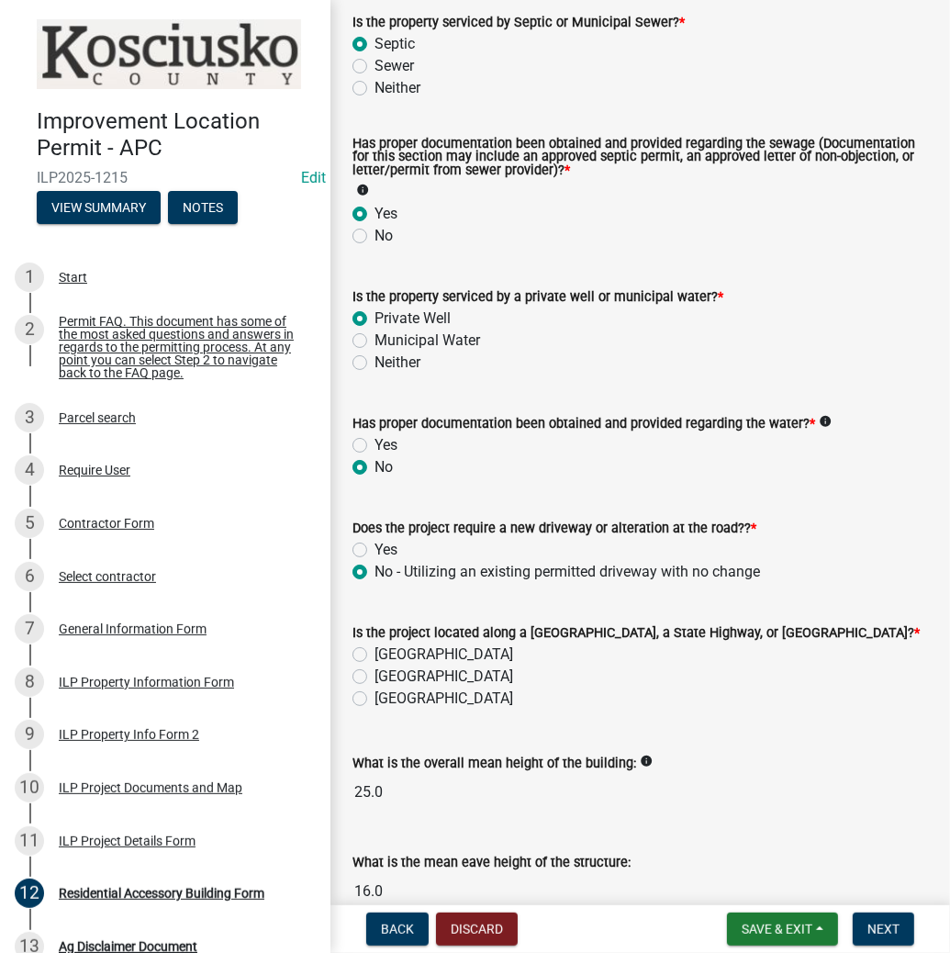
click at [374, 657] on label "[GEOGRAPHIC_DATA]" at bounding box center [443, 654] width 139 height 22
click at [374, 655] on input "[GEOGRAPHIC_DATA]" at bounding box center [380, 649] width 12 height 12
radio input "true"
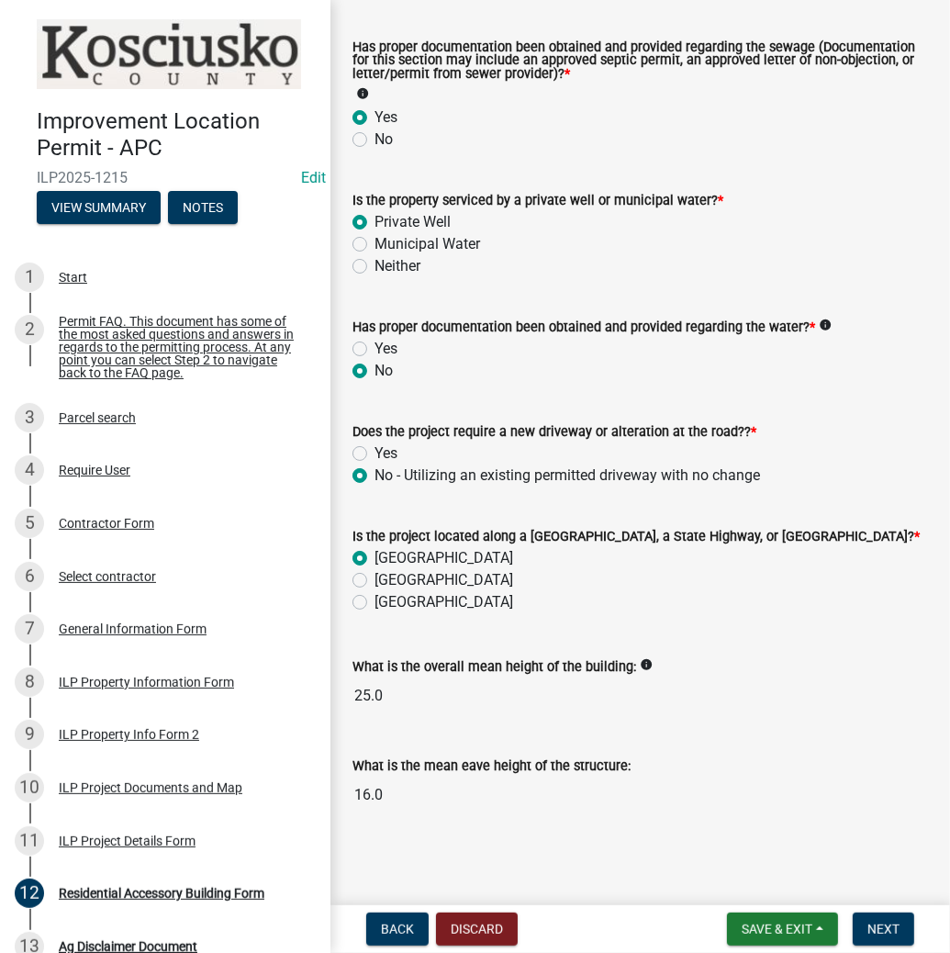
scroll to position [465, 0]
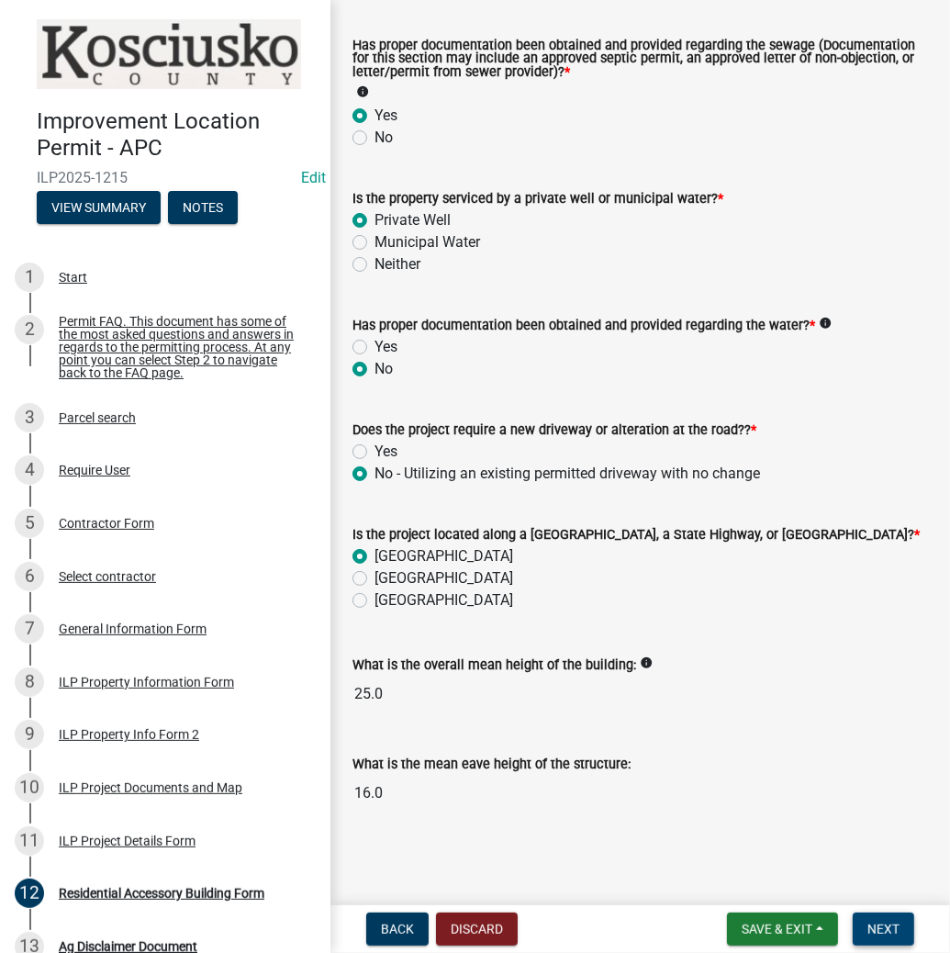
click at [863, 930] on button "Next" at bounding box center [883, 928] width 61 height 33
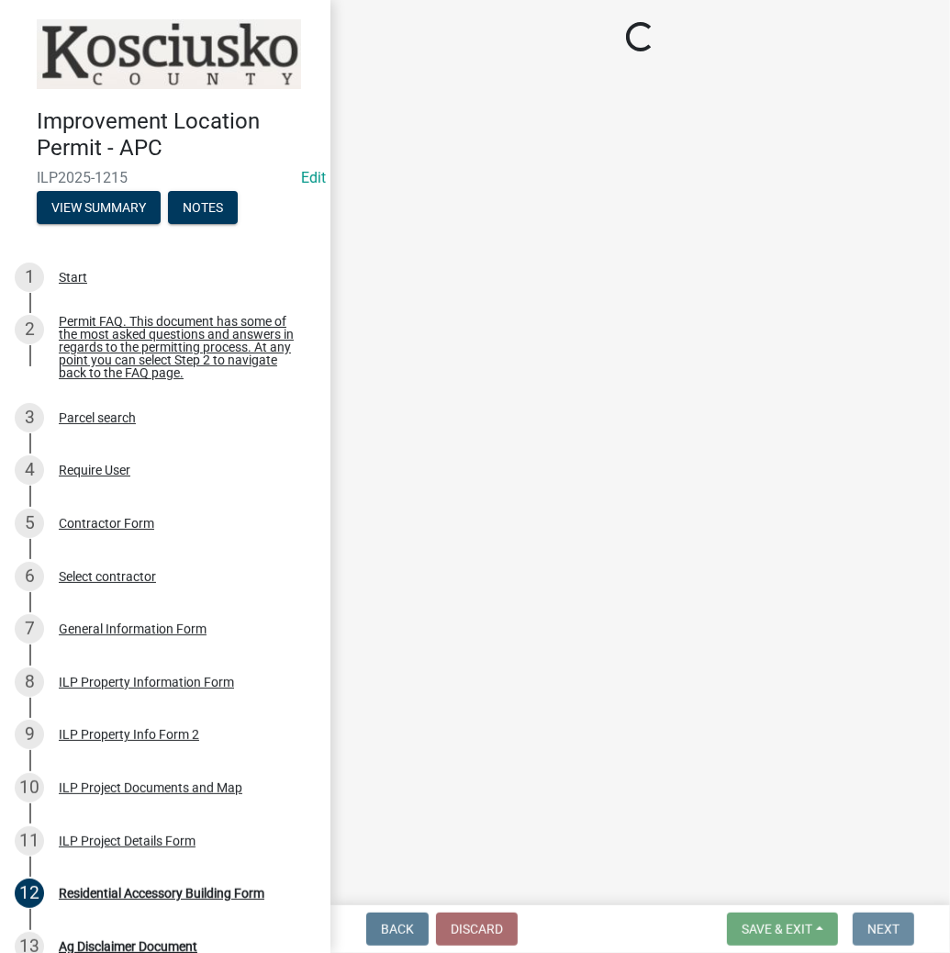
scroll to position [0, 0]
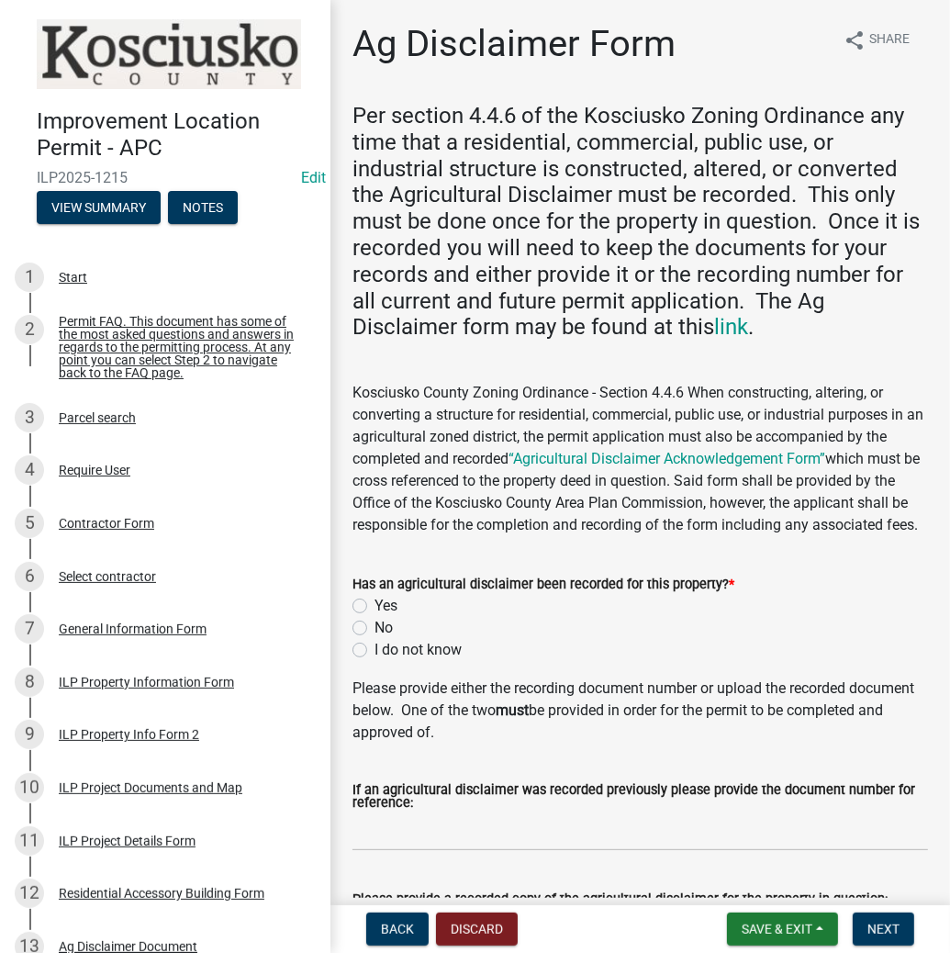
click at [374, 617] on label "Yes" at bounding box center [385, 606] width 23 height 22
click at [374, 607] on input "Yes" at bounding box center [380, 601] width 12 height 12
radio input "true"
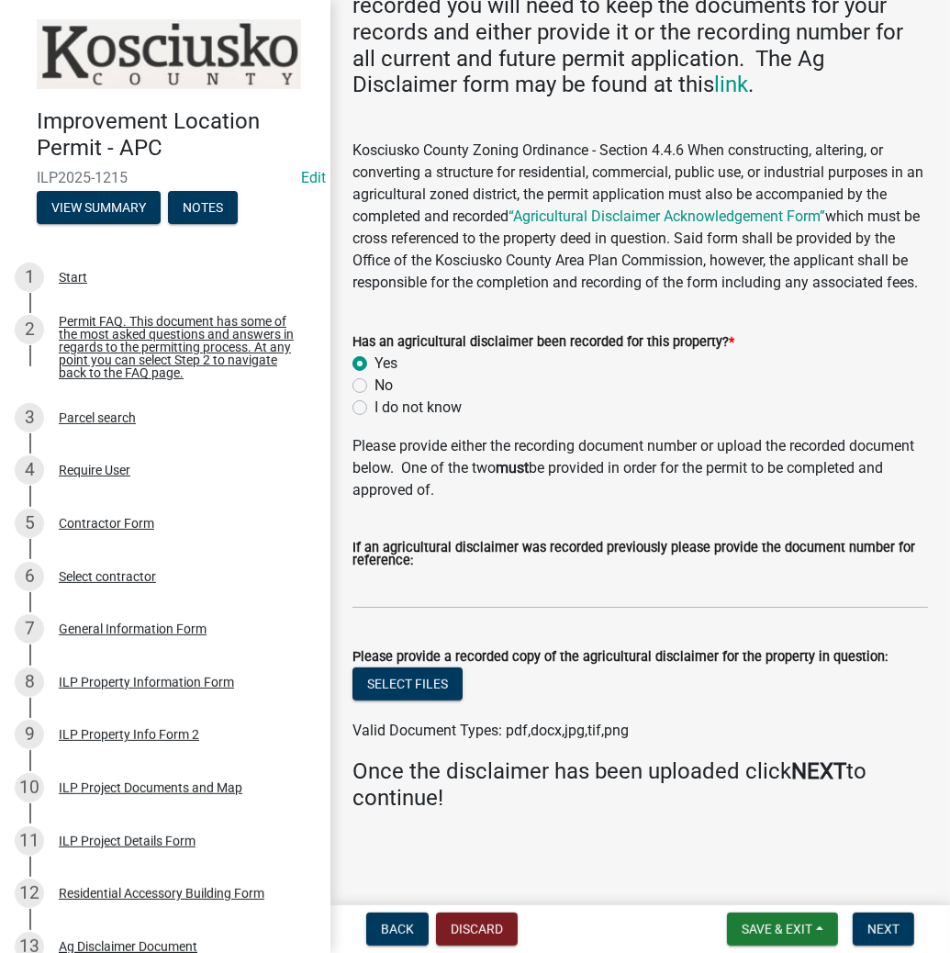
scroll to position [264, 0]
click at [385, 683] on button "Select files" at bounding box center [407, 683] width 110 height 33
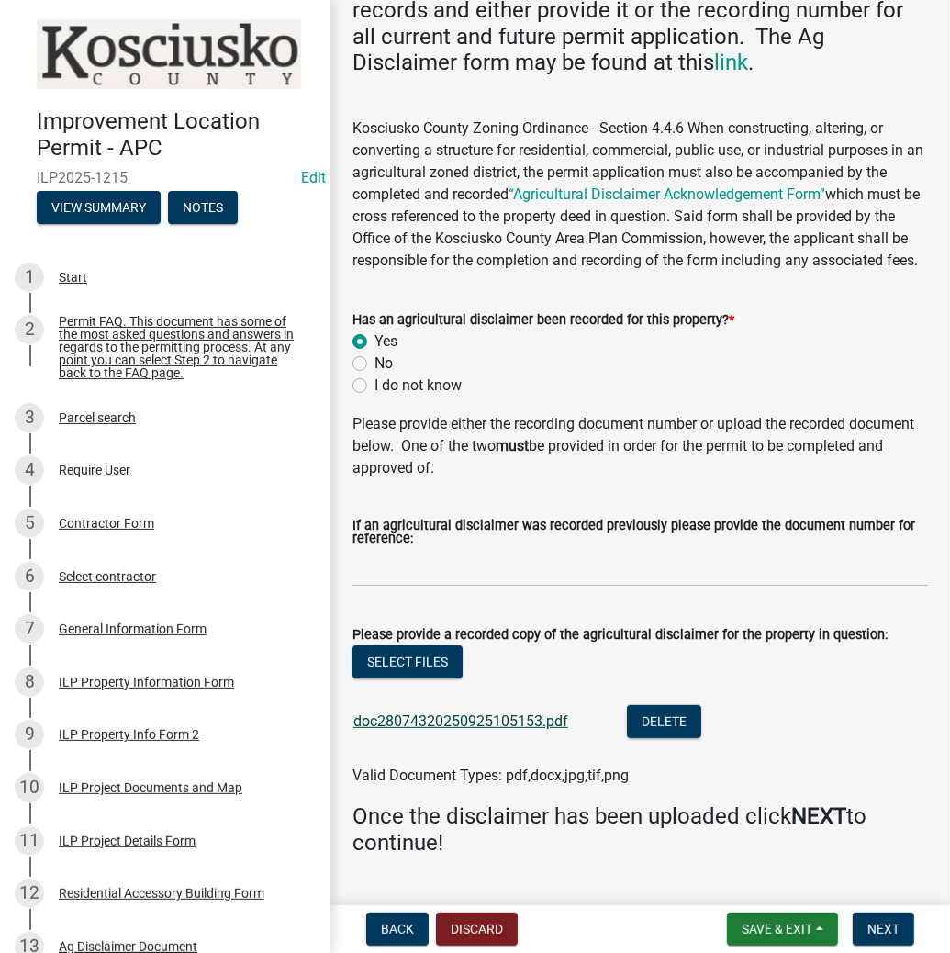
click at [418, 730] on link "doc28074320250925105153.pdf" at bounding box center [460, 720] width 215 height 17
click at [399, 674] on button "Select files" at bounding box center [407, 661] width 110 height 33
click at [892, 930] on span "Next" at bounding box center [883, 928] width 32 height 15
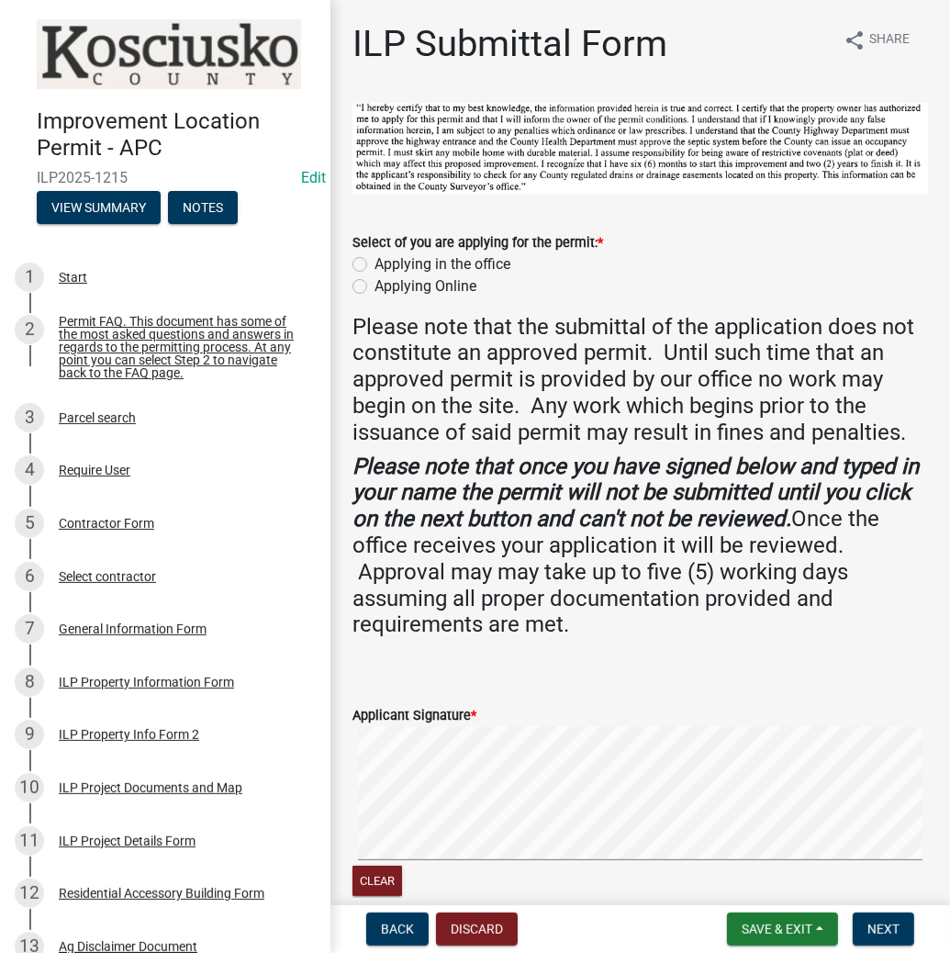
click at [374, 264] on label "Applying in the office" at bounding box center [442, 264] width 136 height 22
click at [374, 264] on input "Applying in the office" at bounding box center [380, 259] width 12 height 12
radio input "true"
click at [644, 720] on form "Applicant Signature * Clear" at bounding box center [639, 790] width 575 height 217
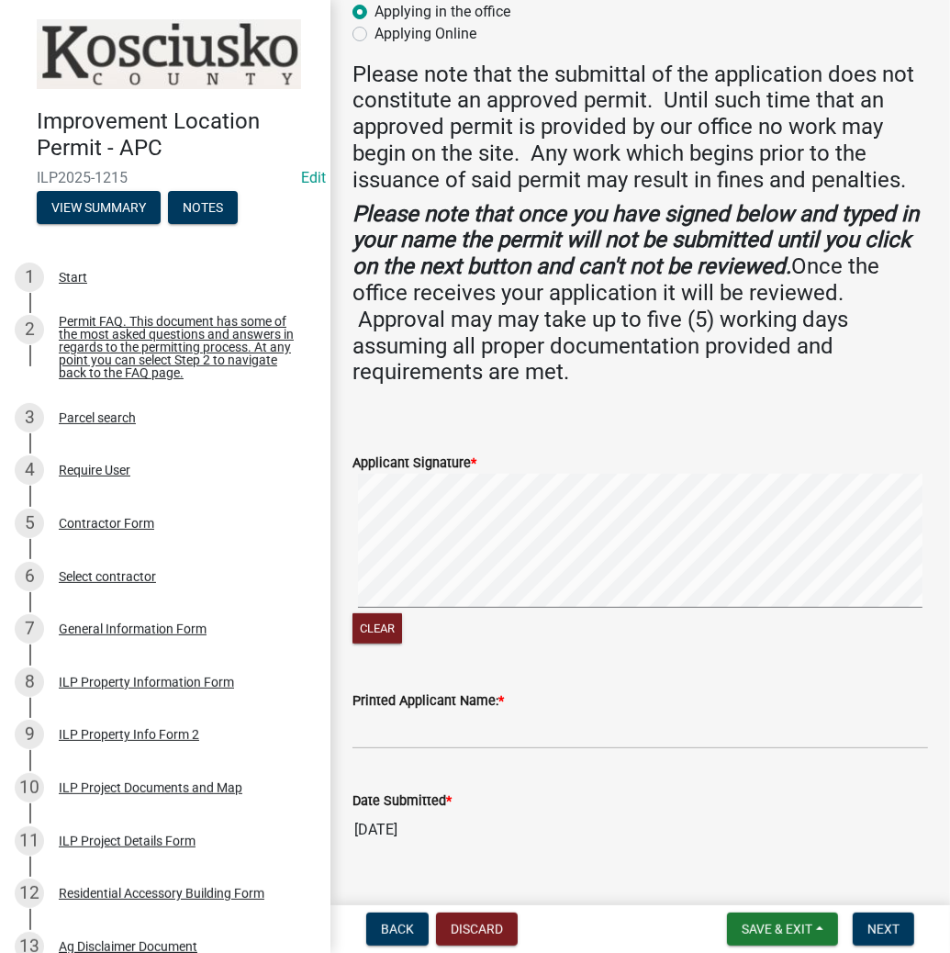
scroll to position [287, 0]
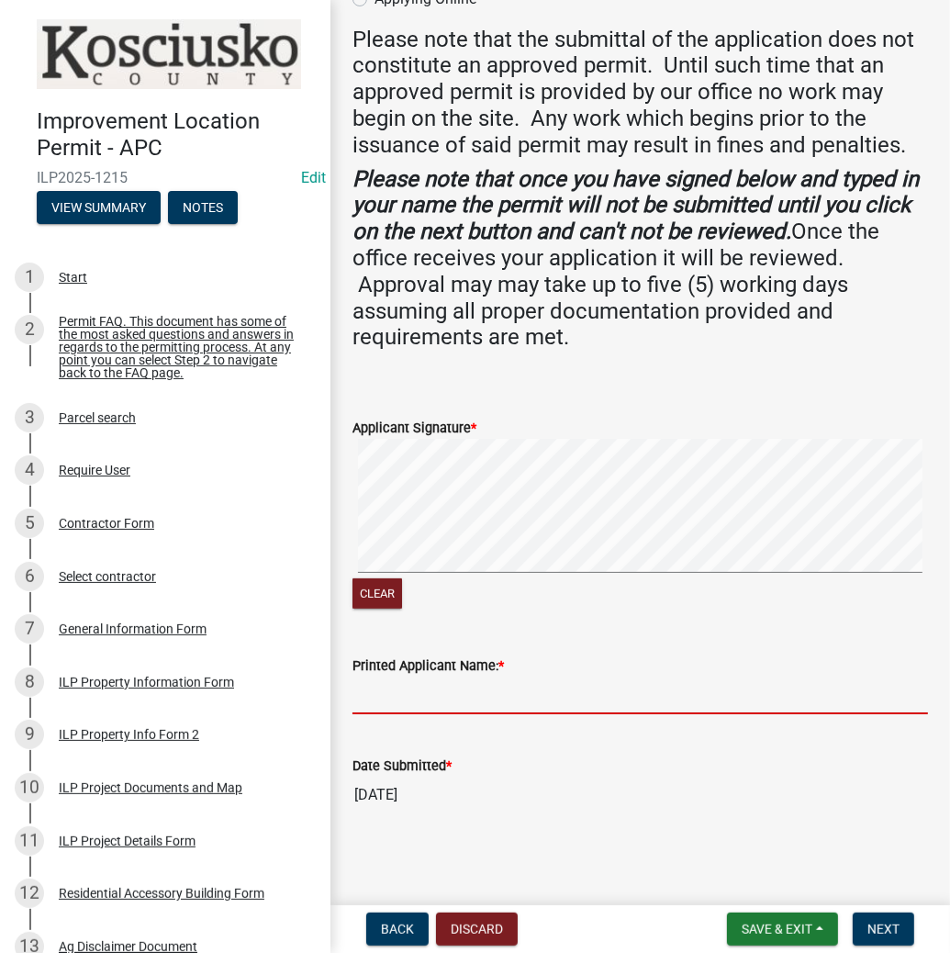
click at [444, 696] on input "Printed Applicant Name: *" at bounding box center [639, 695] width 575 height 38
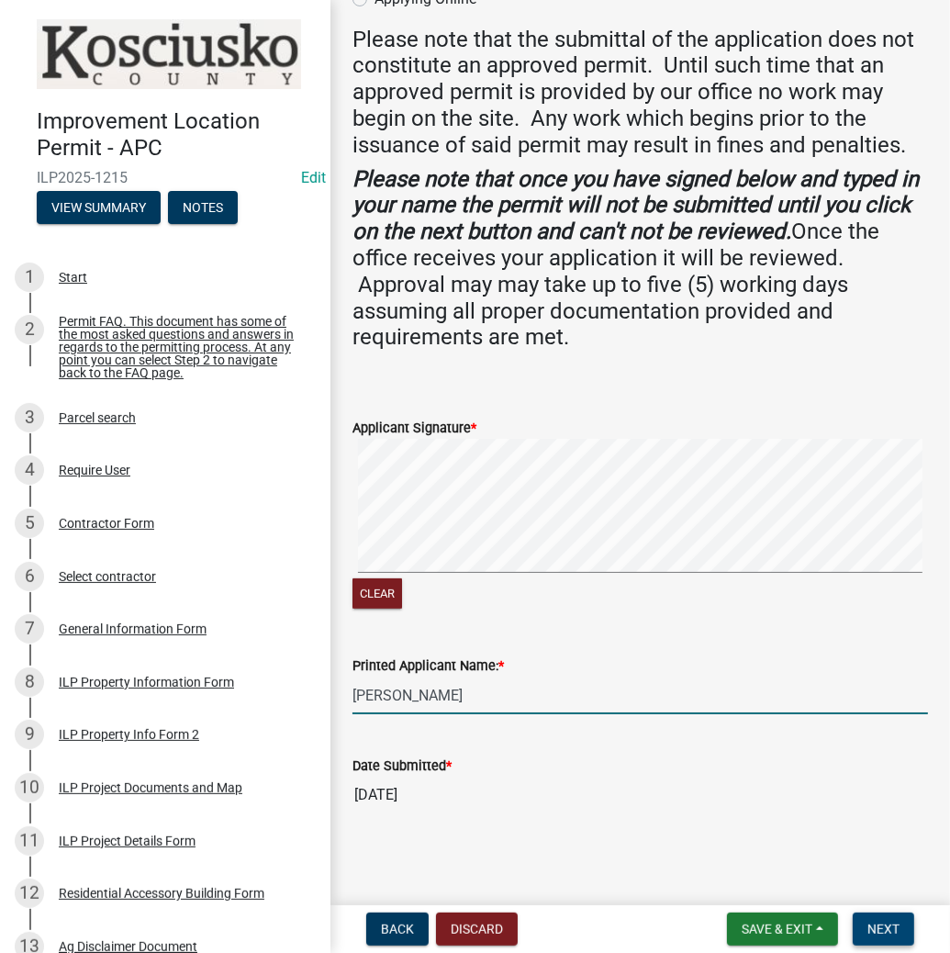
type input "[PERSON_NAME]"
click at [876, 927] on span "Next" at bounding box center [883, 928] width 32 height 15
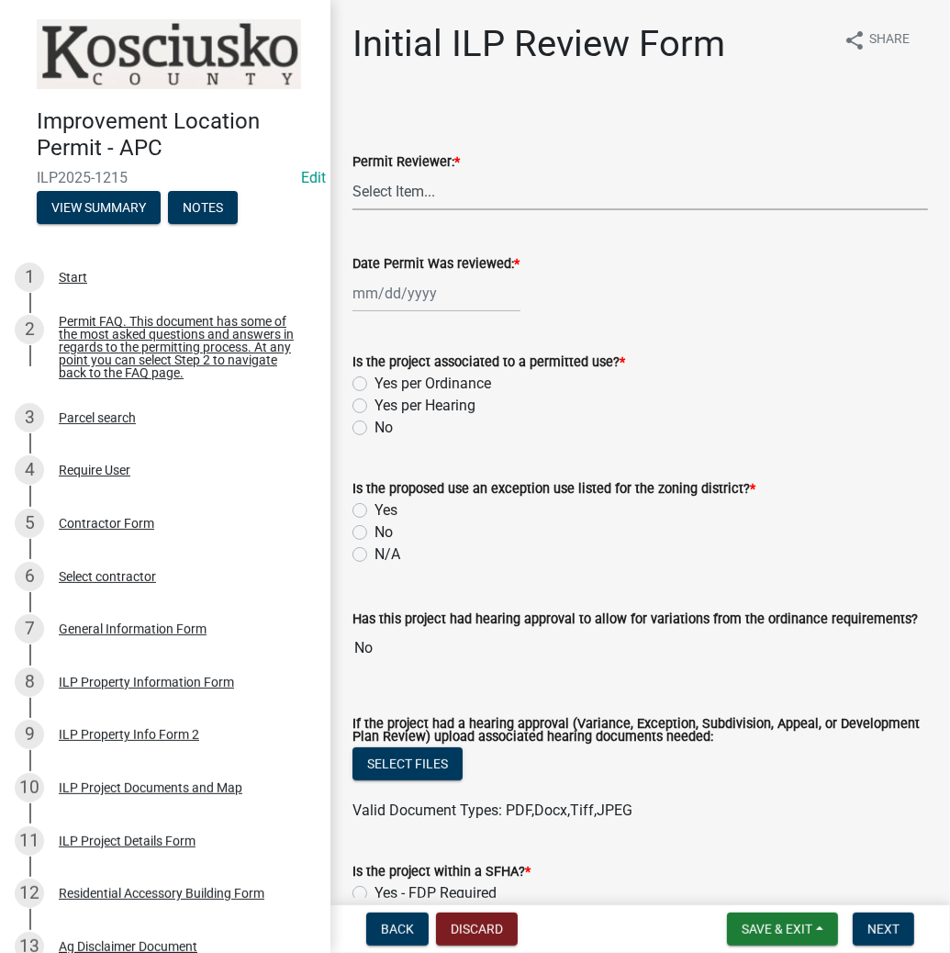
click at [448, 195] on select "Select Item... MMS LT AT CS [PERSON_NAME]" at bounding box center [639, 192] width 575 height 38
click at [352, 173] on select "Select Item... MMS LT AT CS [PERSON_NAME]" at bounding box center [639, 192] width 575 height 38
select select "d95389f4-ab5a-4603-9826-29cf73316391"
click at [431, 297] on div at bounding box center [436, 293] width 168 height 38
select select "9"
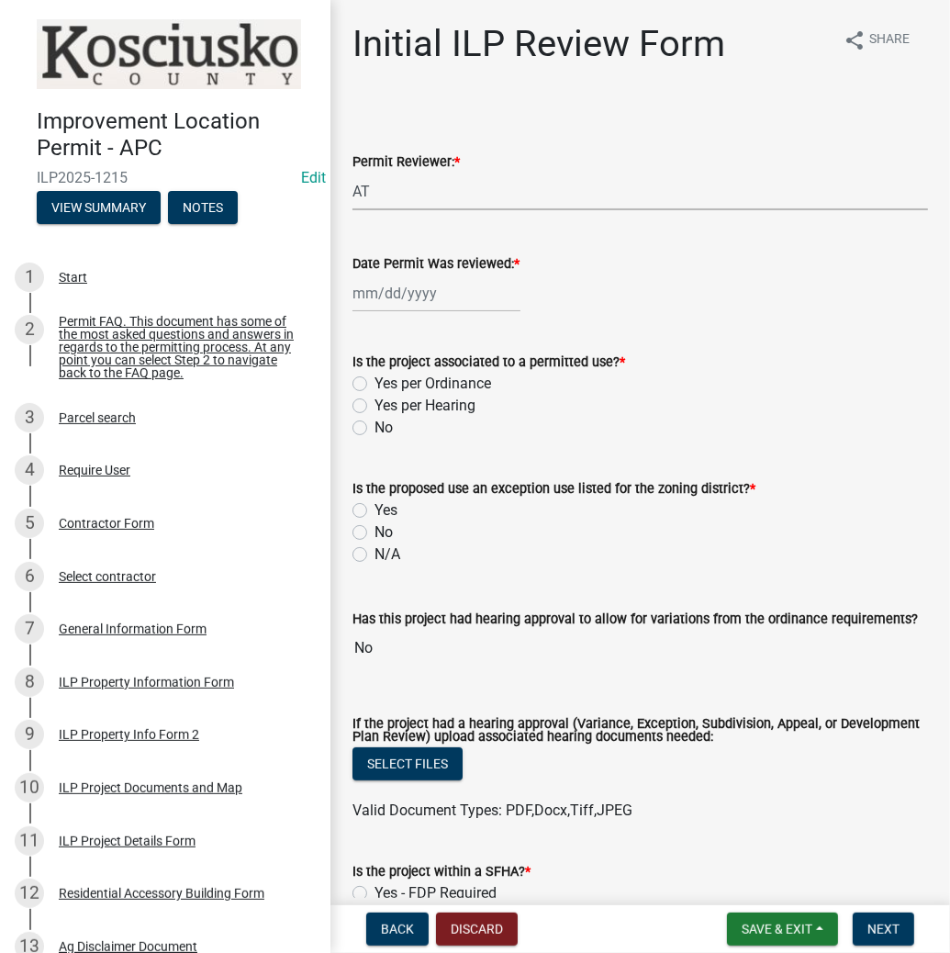
select select "2025"
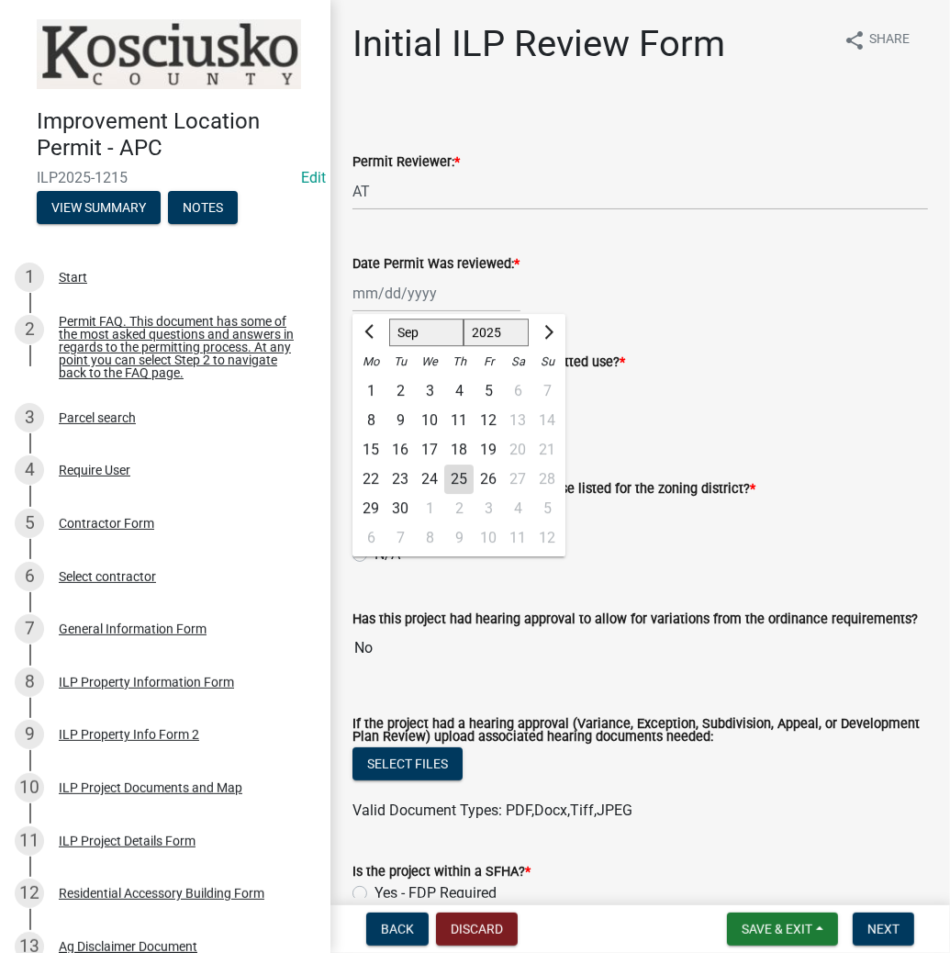
click at [463, 478] on div "25" at bounding box center [458, 478] width 29 height 29
type input "[DATE]"
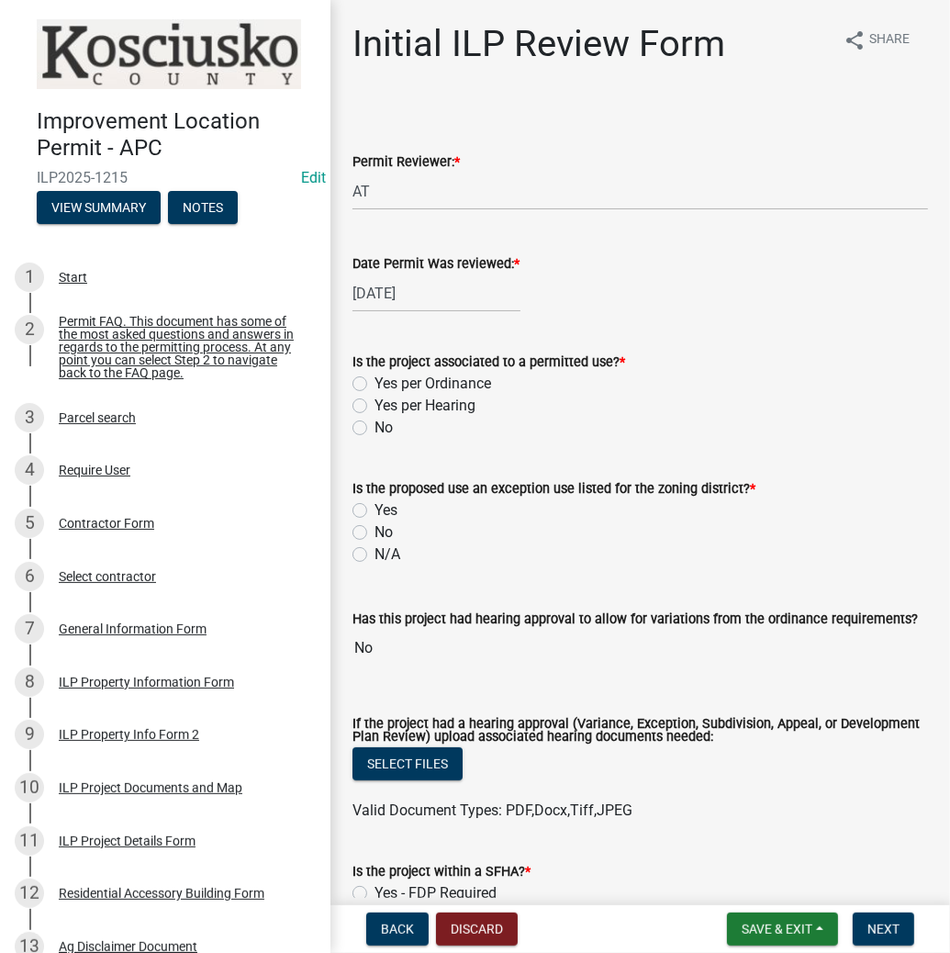
click at [374, 382] on label "Yes per Ordinance" at bounding box center [432, 384] width 117 height 22
click at [374, 382] on input "Yes per Ordinance" at bounding box center [380, 379] width 12 height 12
radio input "true"
click at [374, 550] on label "N/A" at bounding box center [387, 554] width 26 height 22
click at [374, 550] on input "N/A" at bounding box center [380, 549] width 12 height 12
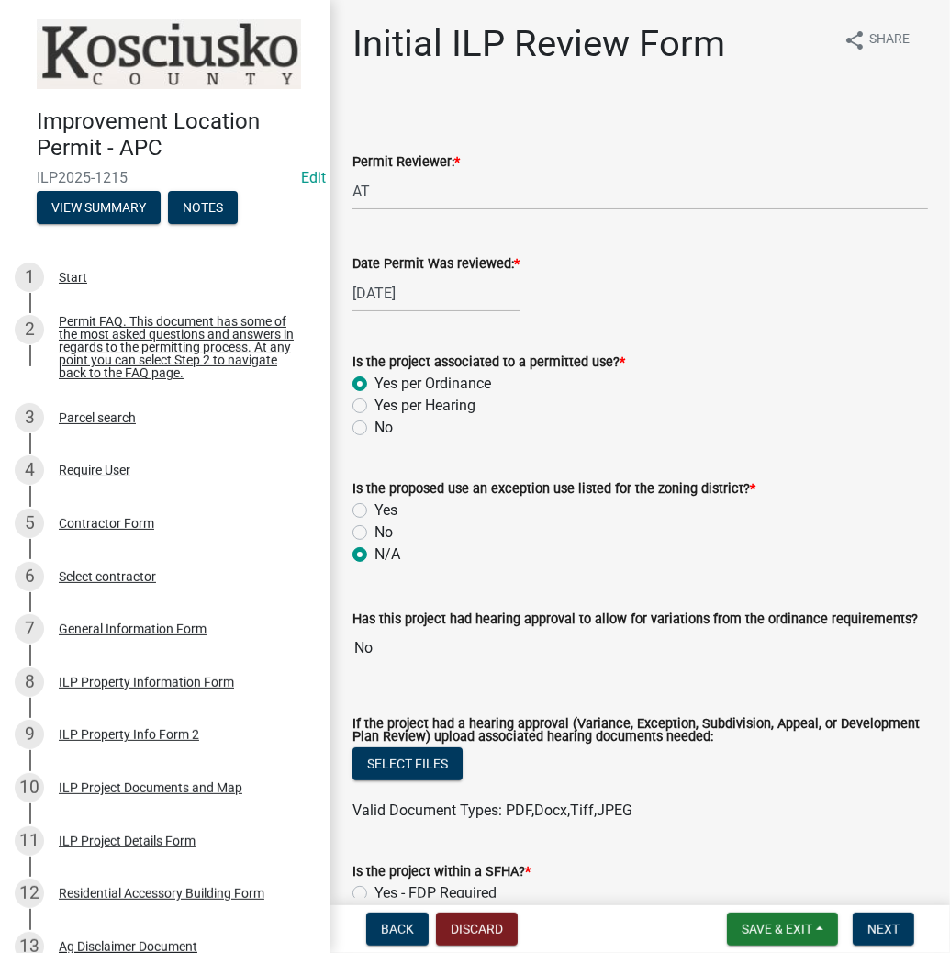
radio input "true"
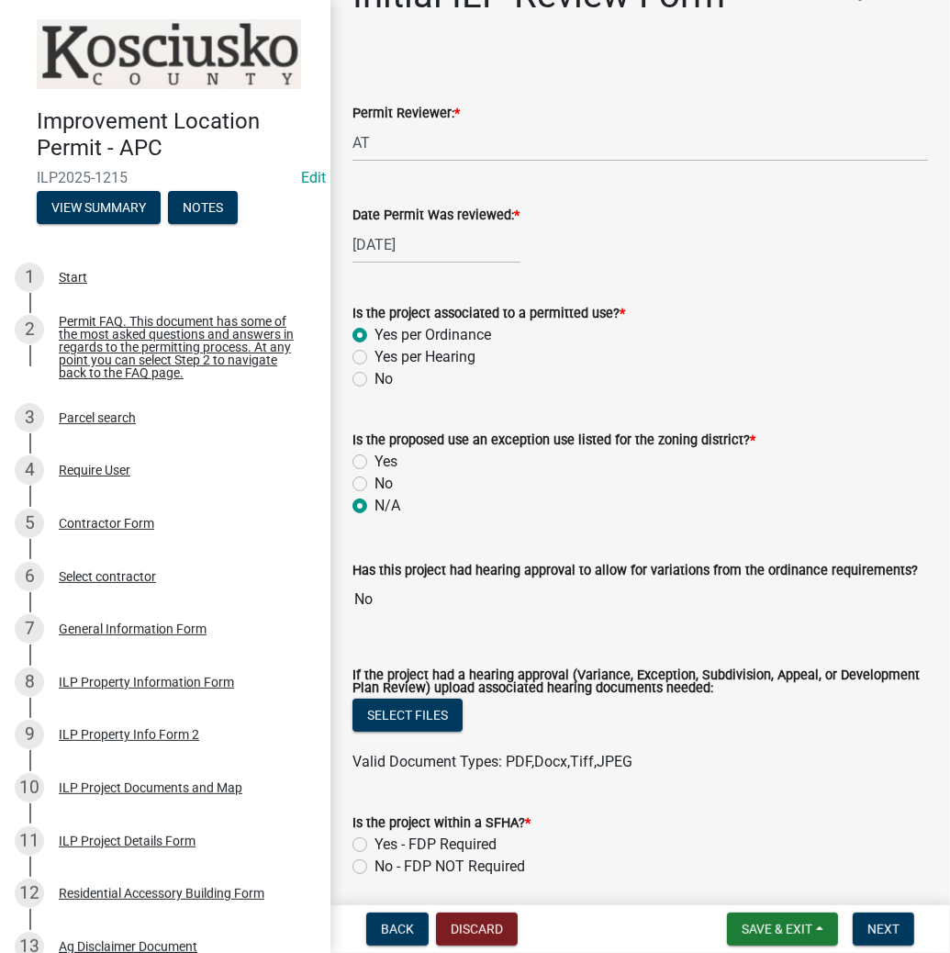
scroll to position [294, 0]
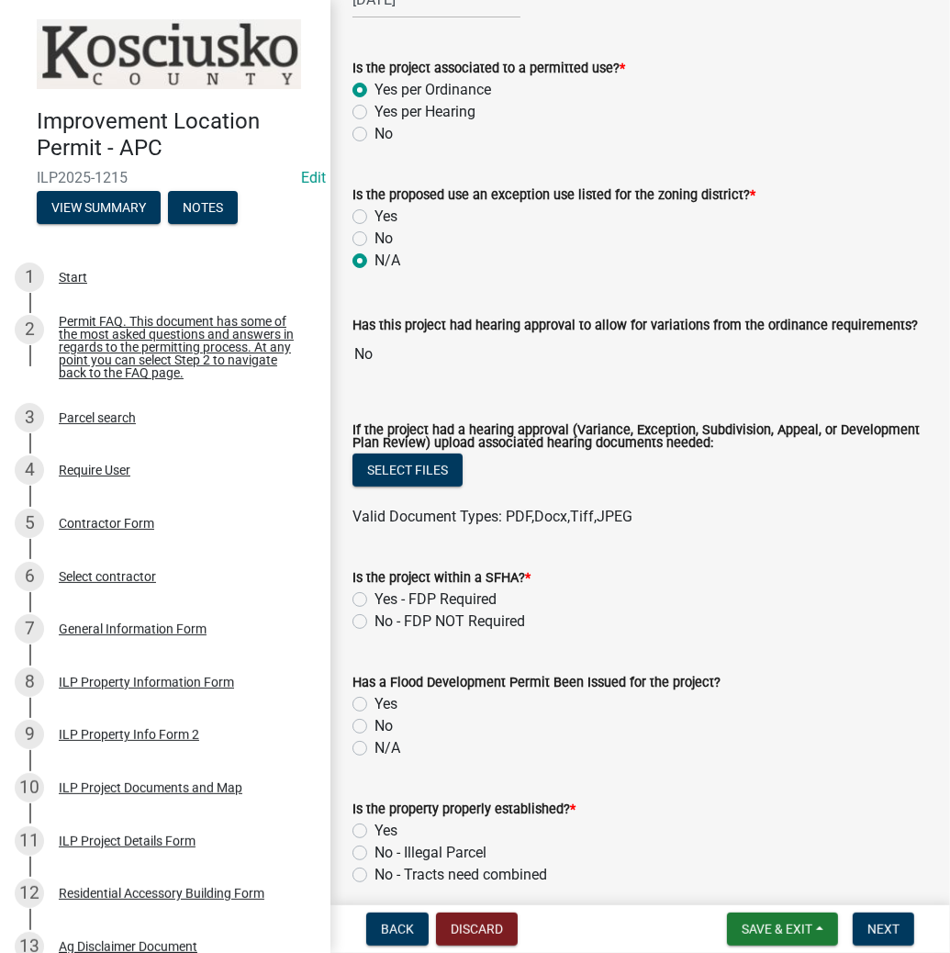
click at [374, 624] on label "No - FDP NOT Required" at bounding box center [449, 621] width 150 height 22
click at [374, 622] on input "No - FDP NOT Required" at bounding box center [380, 616] width 12 height 12
radio input "true"
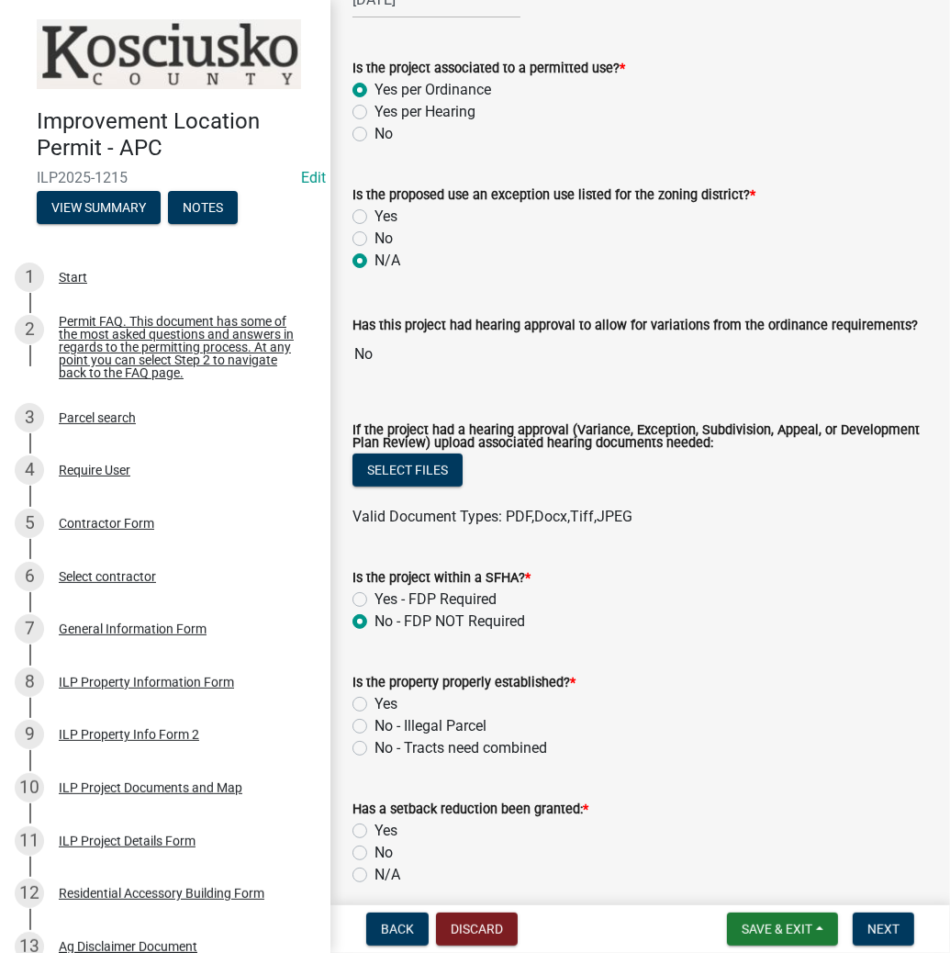
click at [374, 700] on label "Yes" at bounding box center [385, 704] width 23 height 22
click at [374, 700] on input "Yes" at bounding box center [380, 699] width 12 height 12
radio input "true"
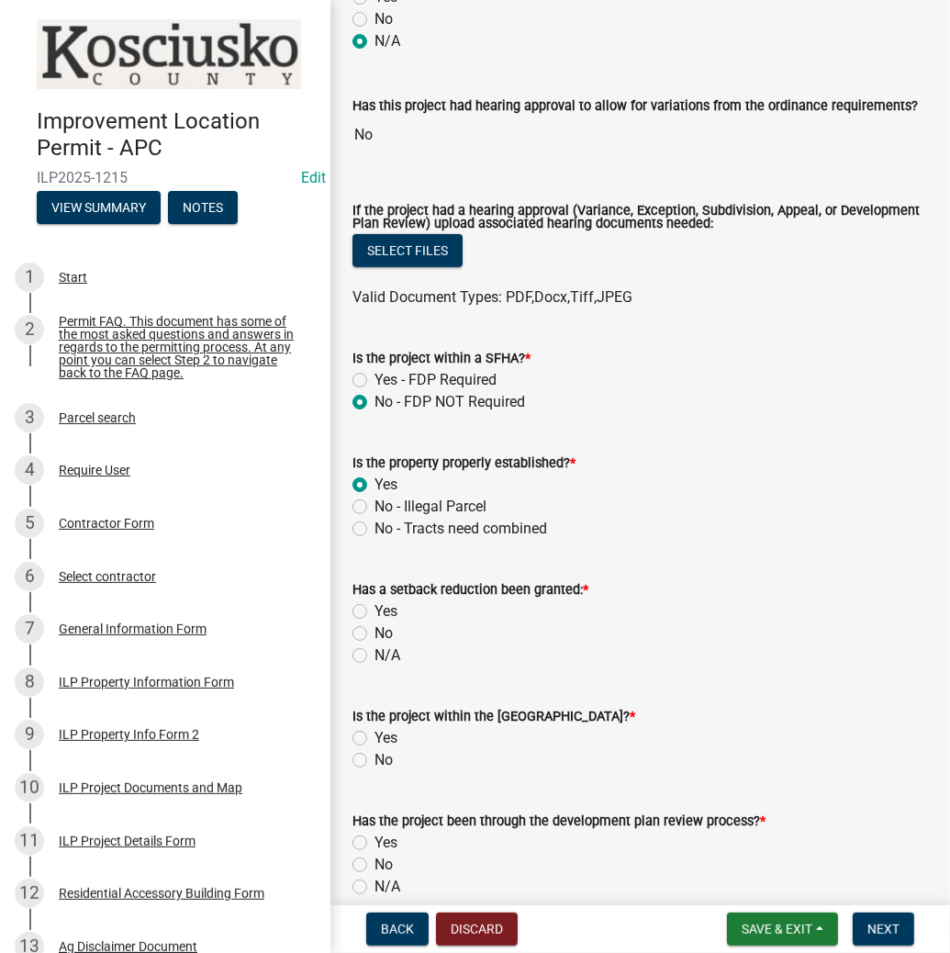
scroll to position [514, 0]
click at [374, 655] on label "N/A" at bounding box center [387, 654] width 26 height 22
click at [374, 655] on input "N/A" at bounding box center [380, 649] width 12 height 12
radio input "true"
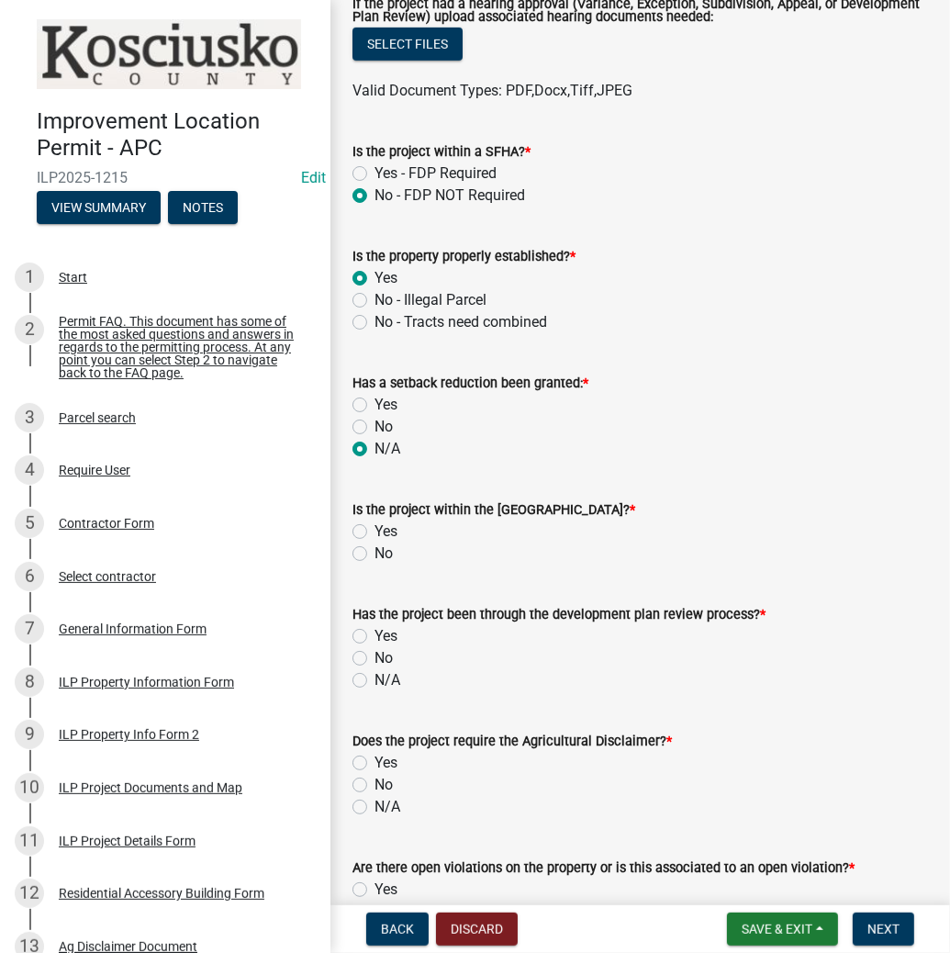
scroll to position [734, 0]
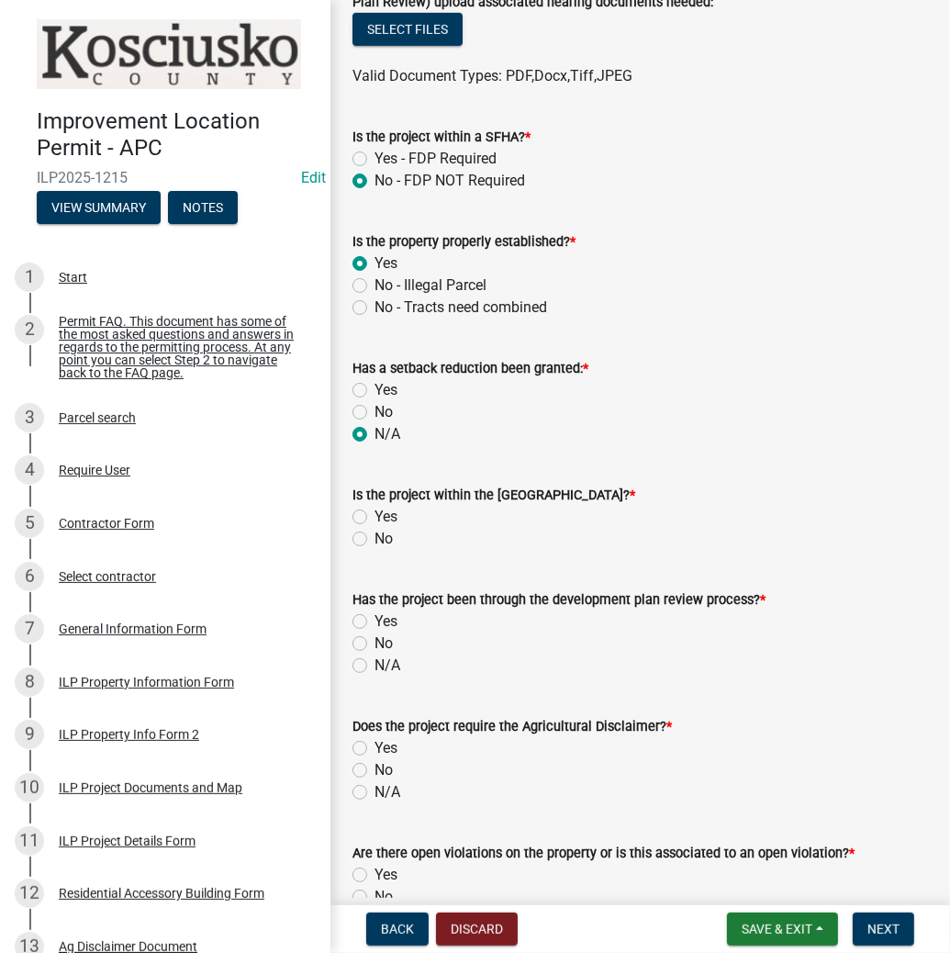
click at [374, 537] on label "No" at bounding box center [383, 539] width 18 height 22
click at [374, 537] on input "No" at bounding box center [380, 534] width 12 height 12
radio input "true"
click at [374, 668] on label "N/A" at bounding box center [387, 665] width 26 height 22
click at [374, 666] on input "N/A" at bounding box center [380, 660] width 12 height 12
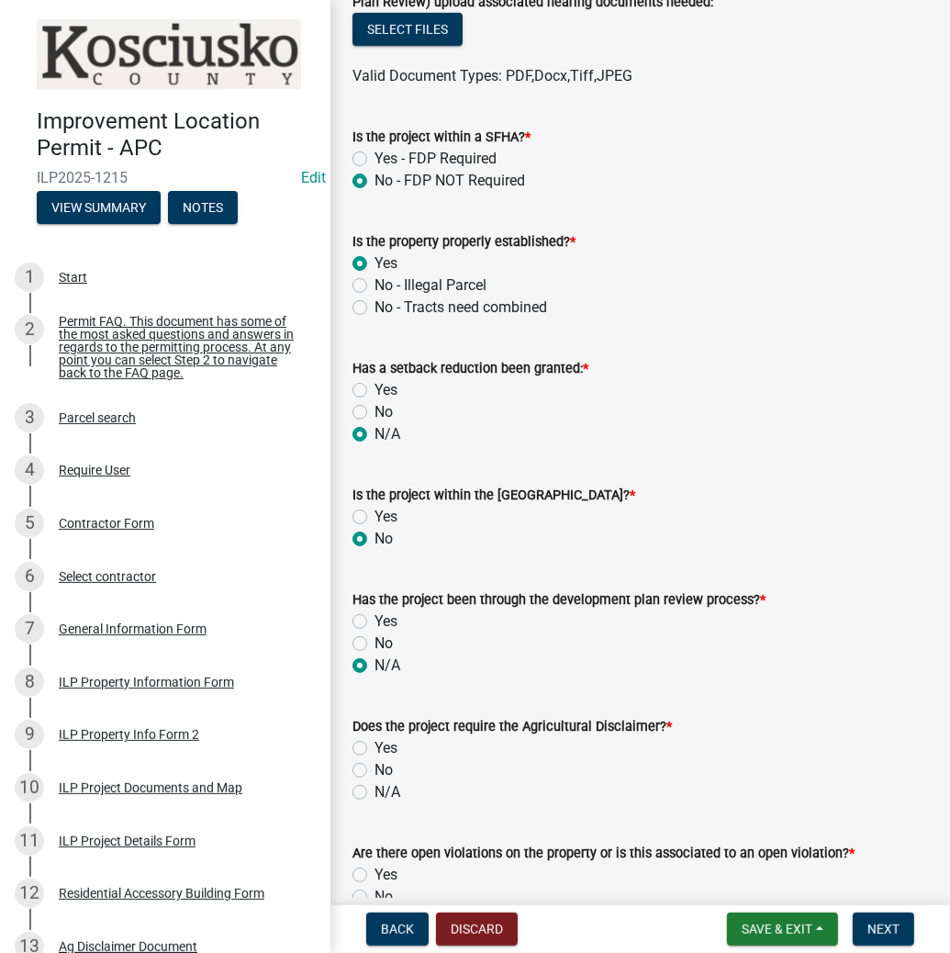
radio input "true"
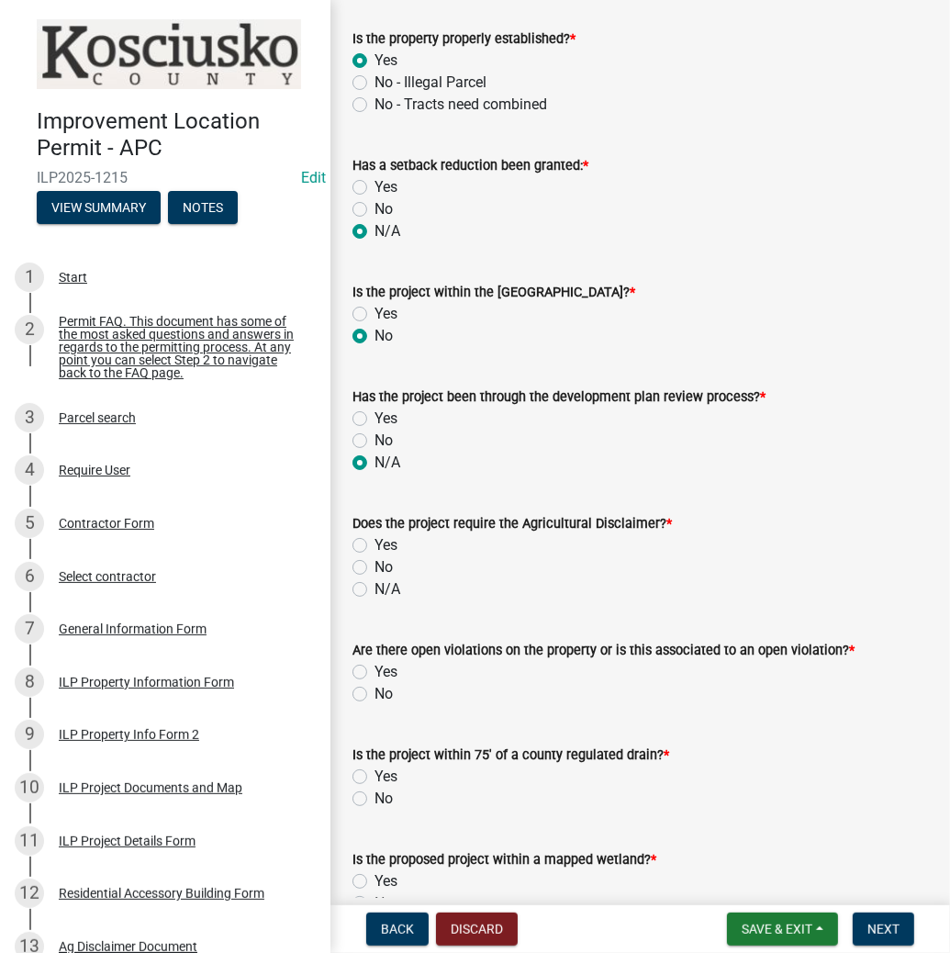
scroll to position [954, 0]
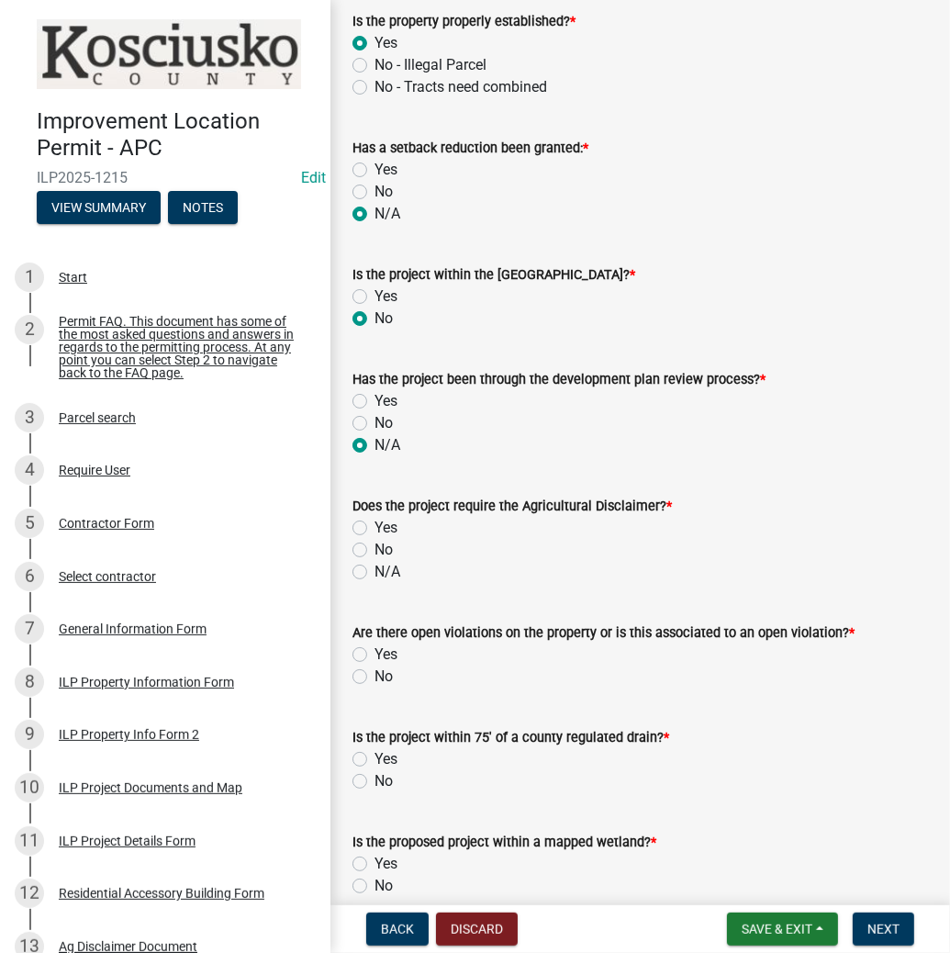
click at [374, 529] on label "Yes" at bounding box center [385, 528] width 23 height 22
click at [374, 529] on input "Yes" at bounding box center [380, 523] width 12 height 12
radio input "true"
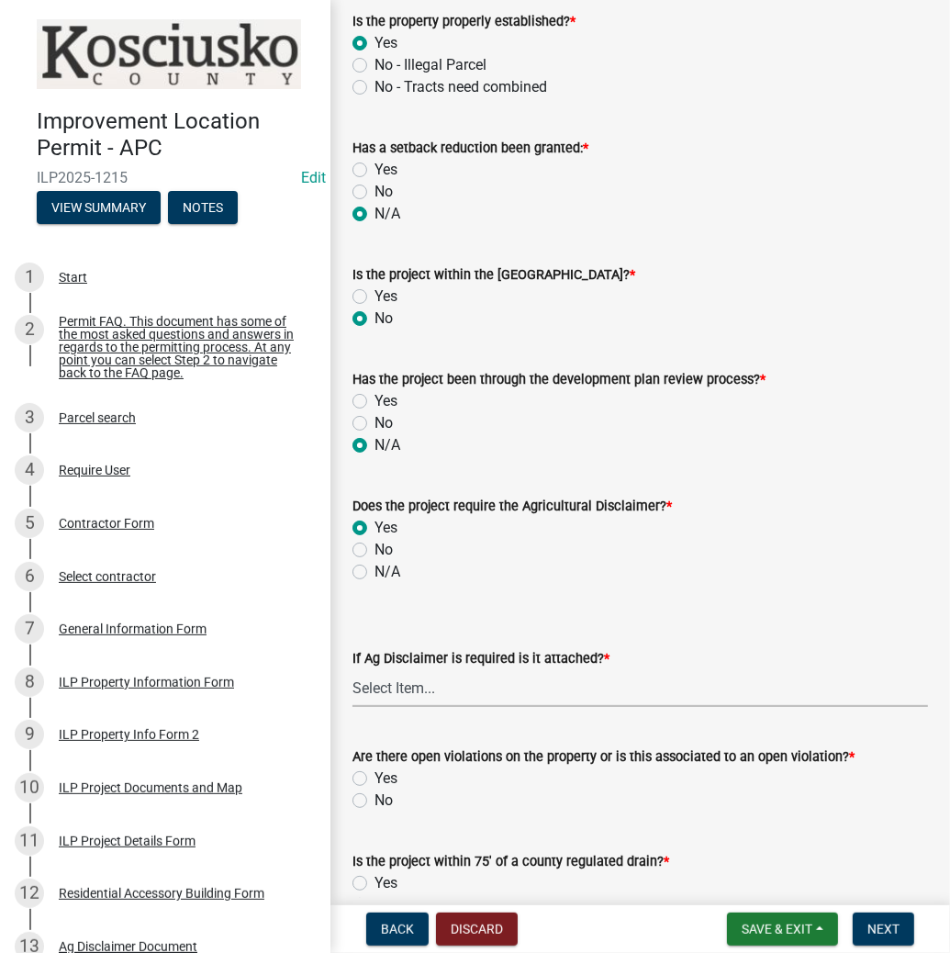
click at [398, 687] on select "Select Item... Yes No" at bounding box center [639, 688] width 575 height 38
click at [352, 669] on select "Select Item... Yes No" at bounding box center [639, 688] width 575 height 38
select select "c0fa77dd-9ee0-4144-9979-eb2eebb8c086"
click at [374, 800] on label "No" at bounding box center [383, 800] width 18 height 22
click at [374, 800] on input "No" at bounding box center [380, 795] width 12 height 12
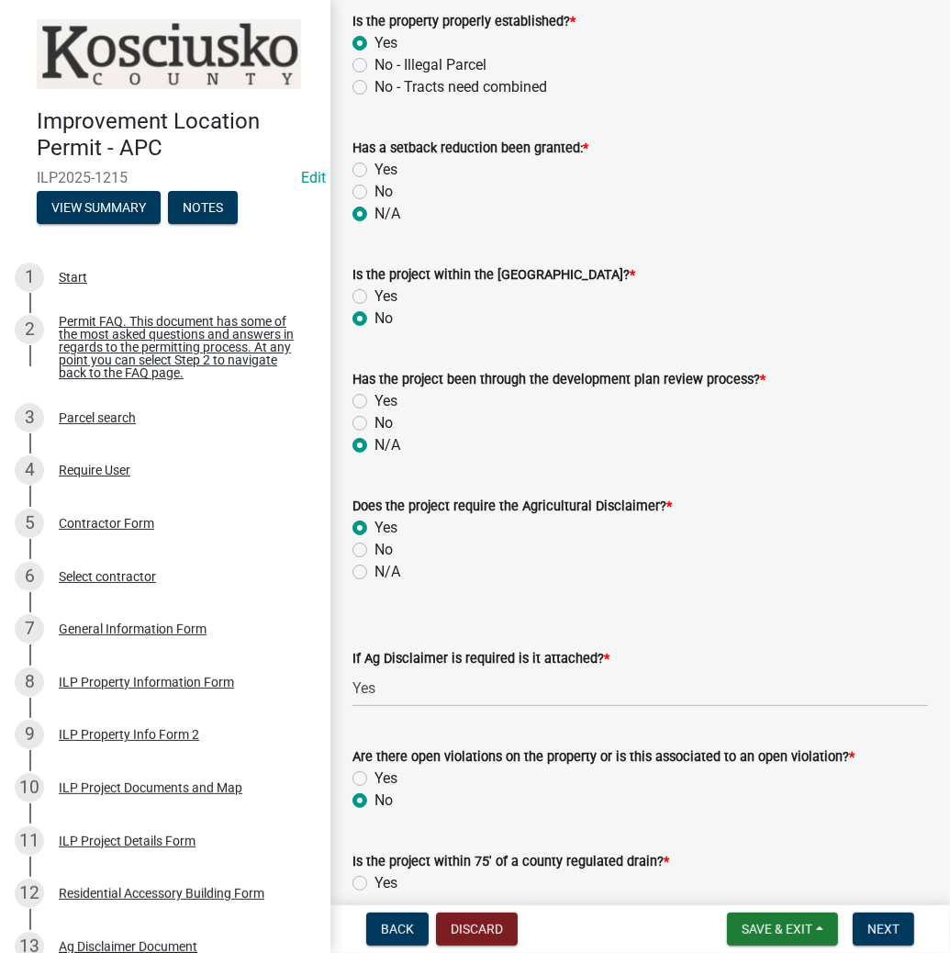
radio input "true"
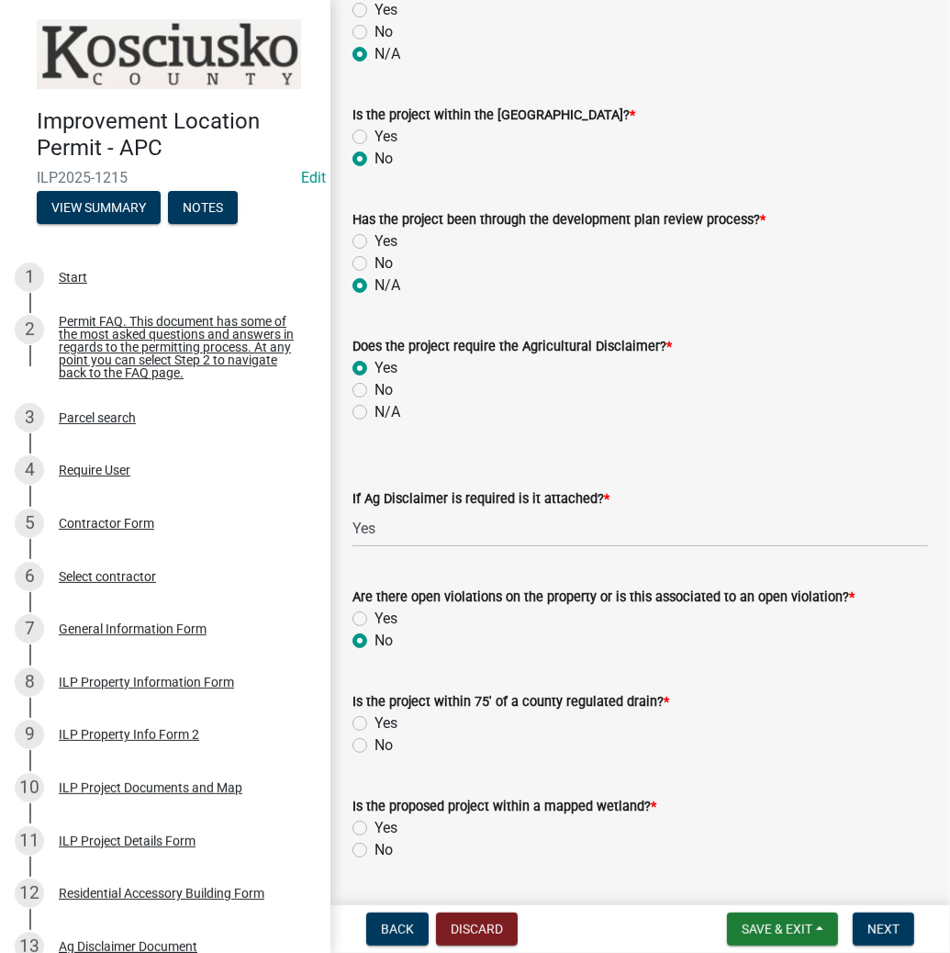
scroll to position [1175, 0]
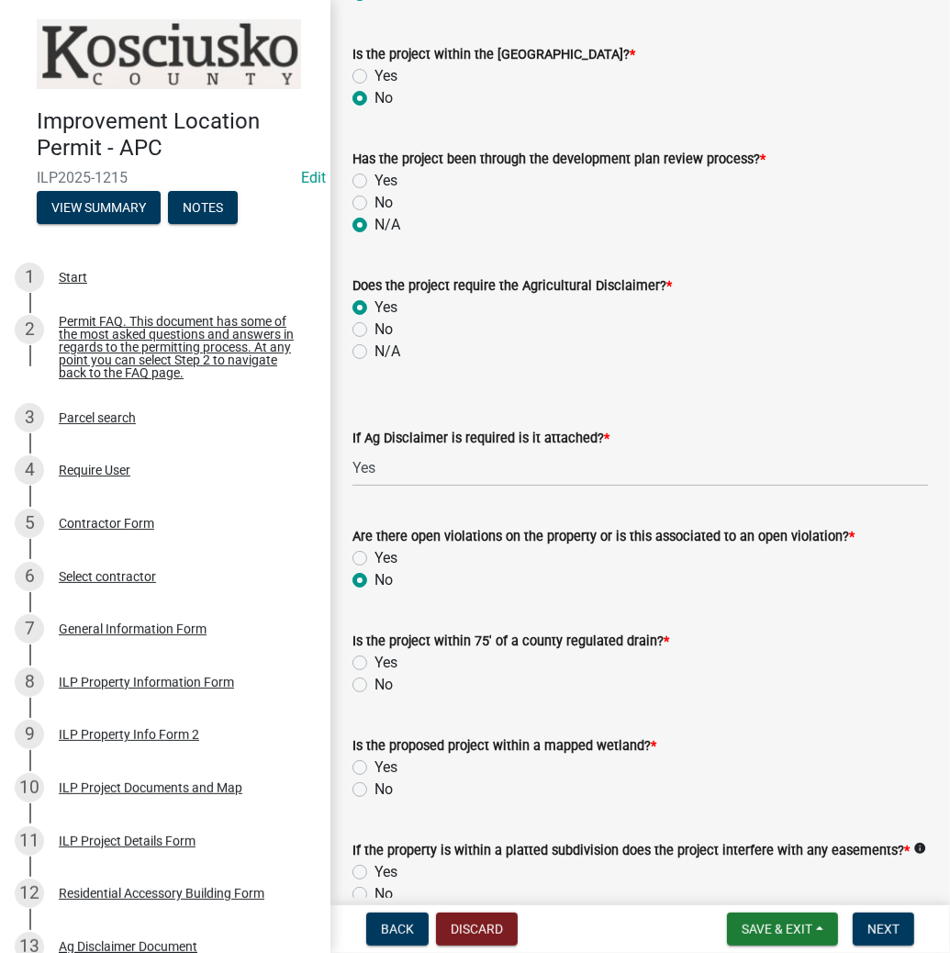
click at [374, 682] on label "No" at bounding box center [383, 685] width 18 height 22
click at [374, 682] on input "No" at bounding box center [380, 680] width 12 height 12
radio input "true"
click at [374, 788] on label "No" at bounding box center [383, 789] width 18 height 22
click at [374, 788] on input "No" at bounding box center [380, 784] width 12 height 12
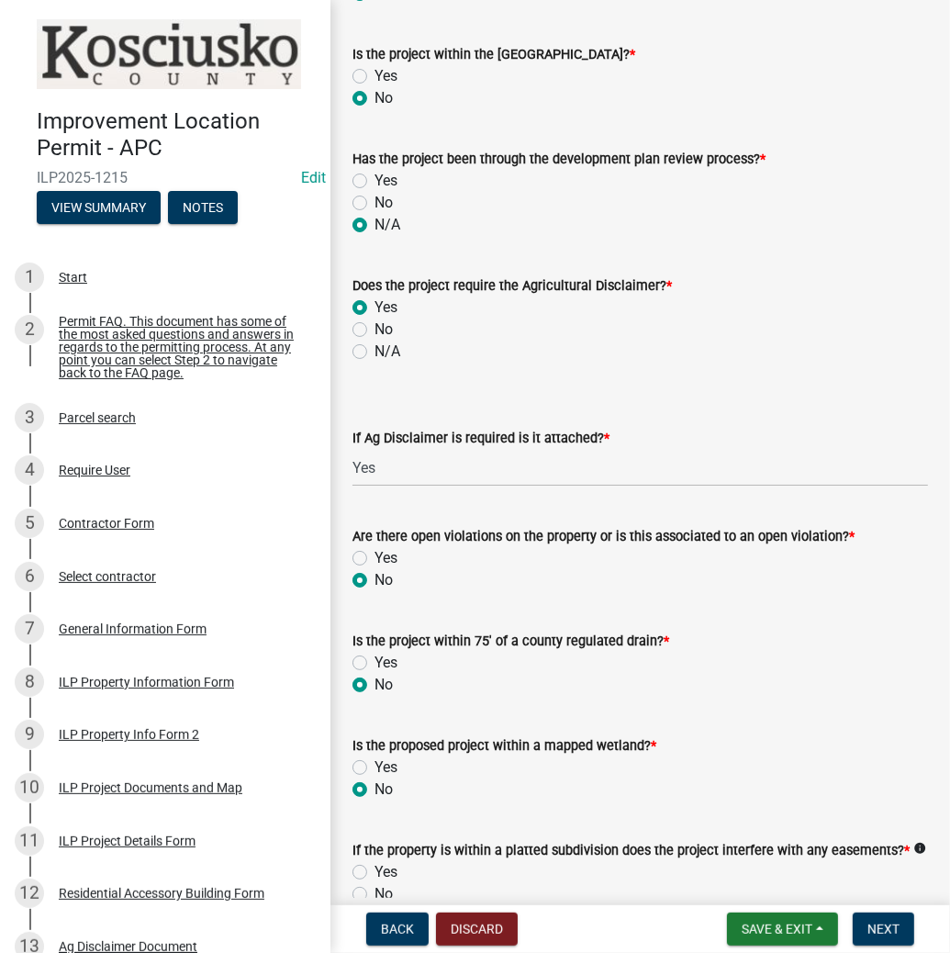
radio input "true"
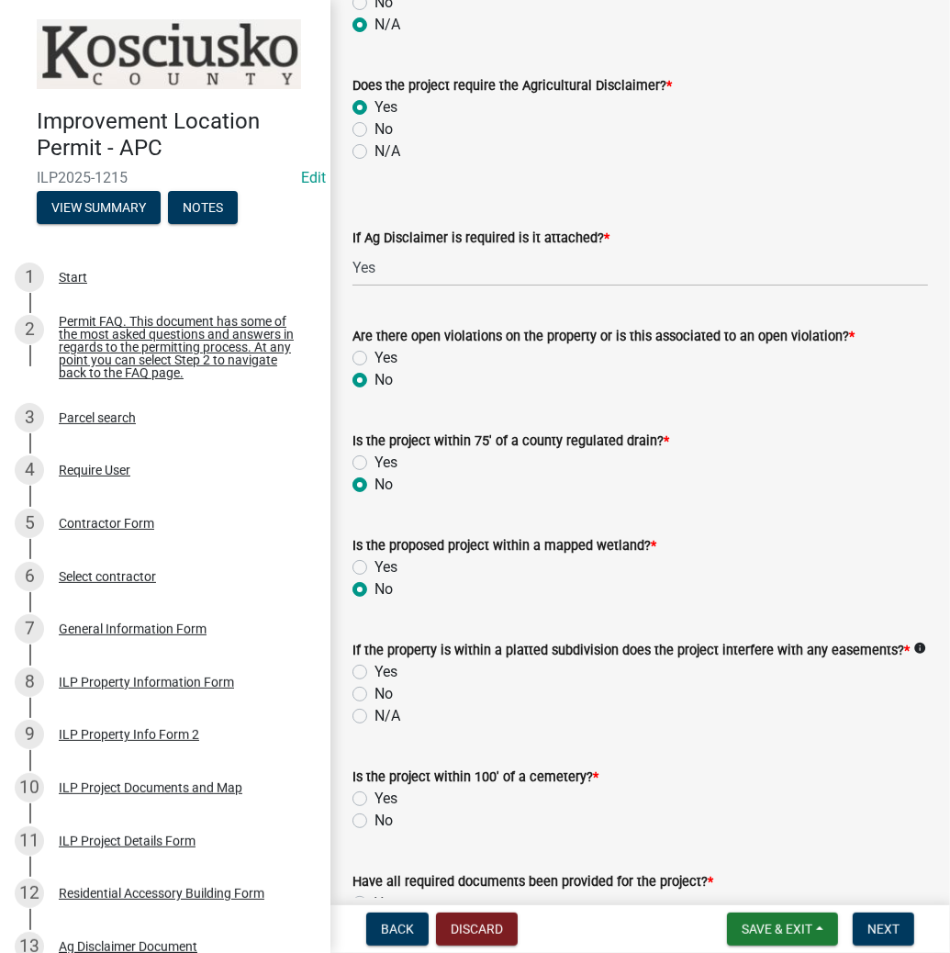
scroll to position [1395, 0]
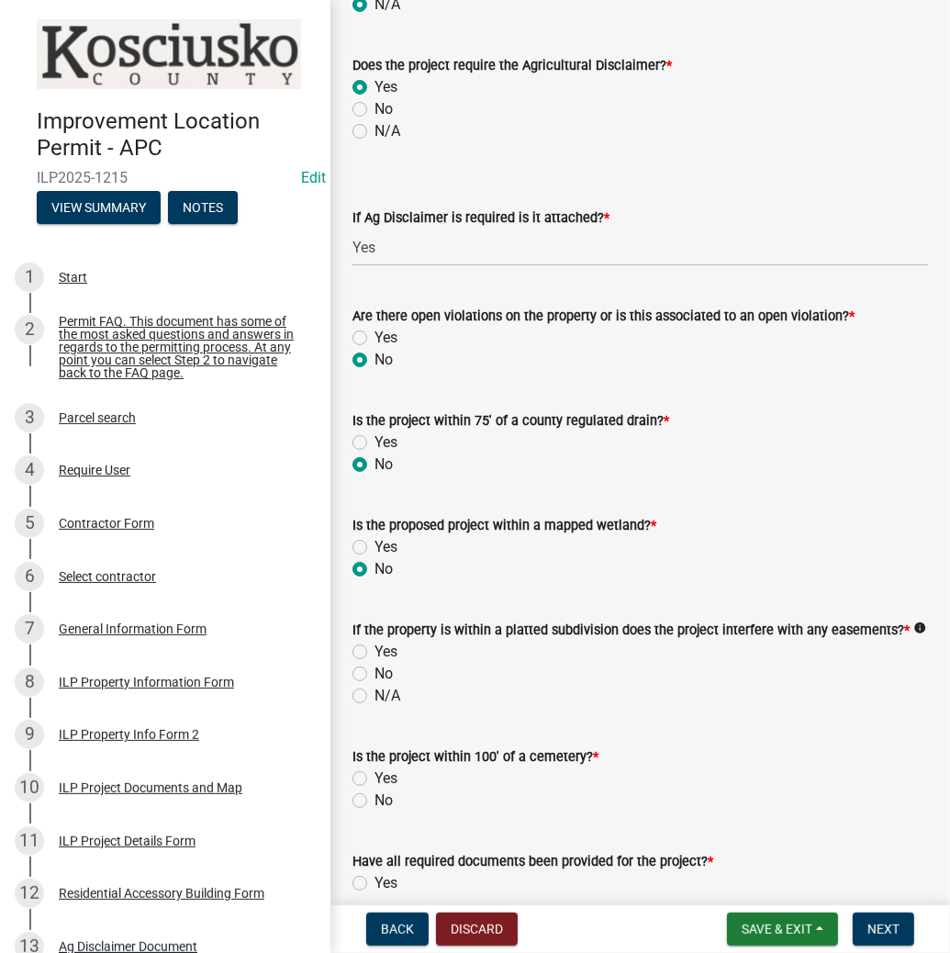
click at [374, 693] on label "N/A" at bounding box center [387, 696] width 26 height 22
click at [374, 693] on input "N/A" at bounding box center [380, 691] width 12 height 12
radio input "true"
click at [374, 798] on label "No" at bounding box center [383, 800] width 18 height 22
click at [374, 798] on input "No" at bounding box center [380, 795] width 12 height 12
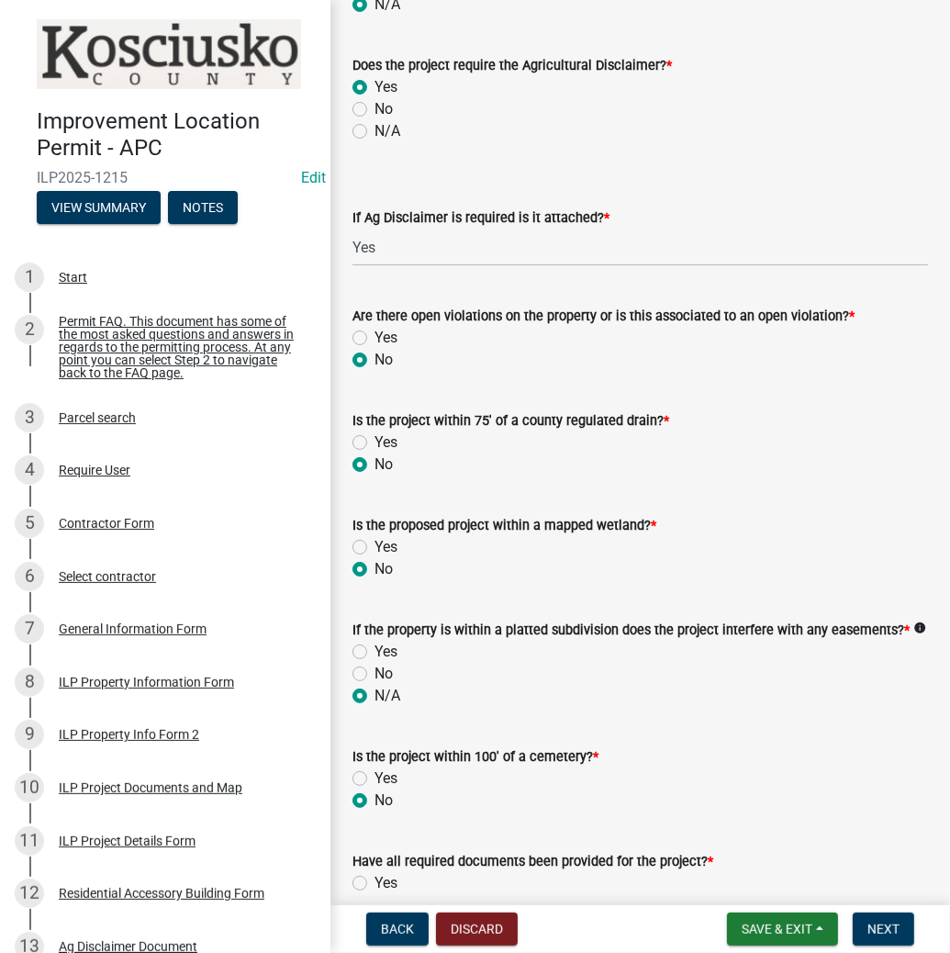
radio input "true"
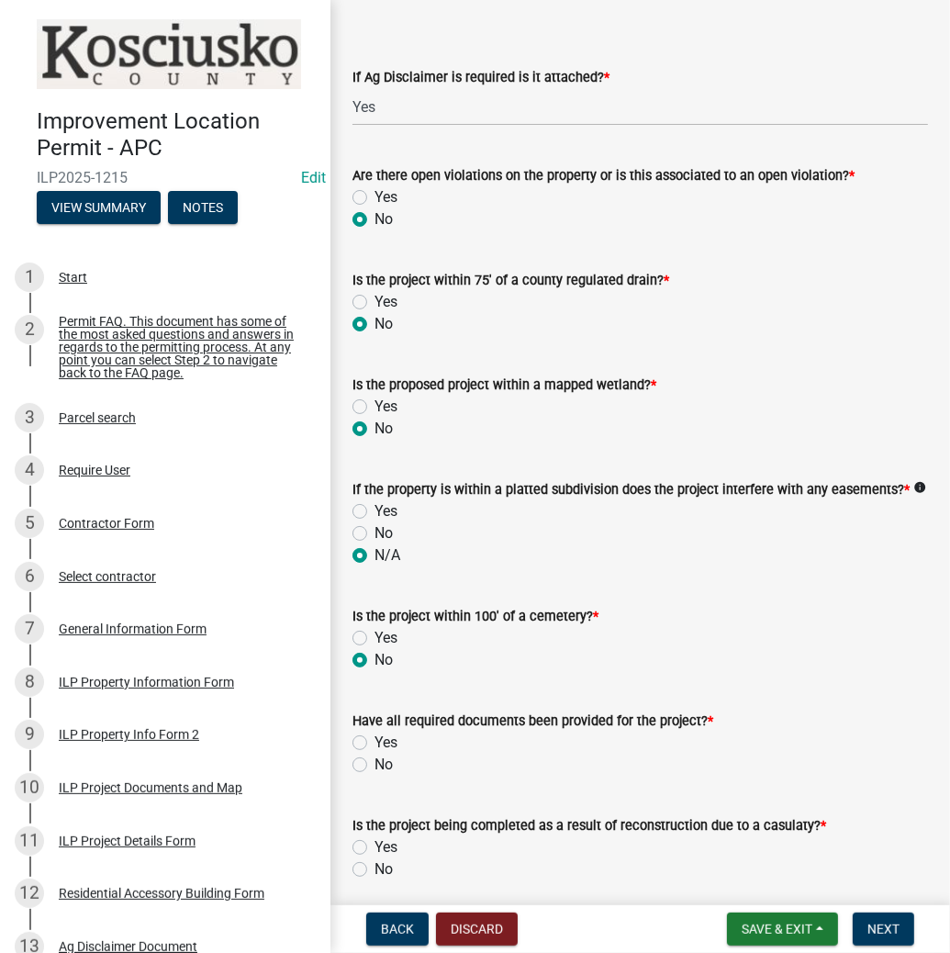
scroll to position [1542, 0]
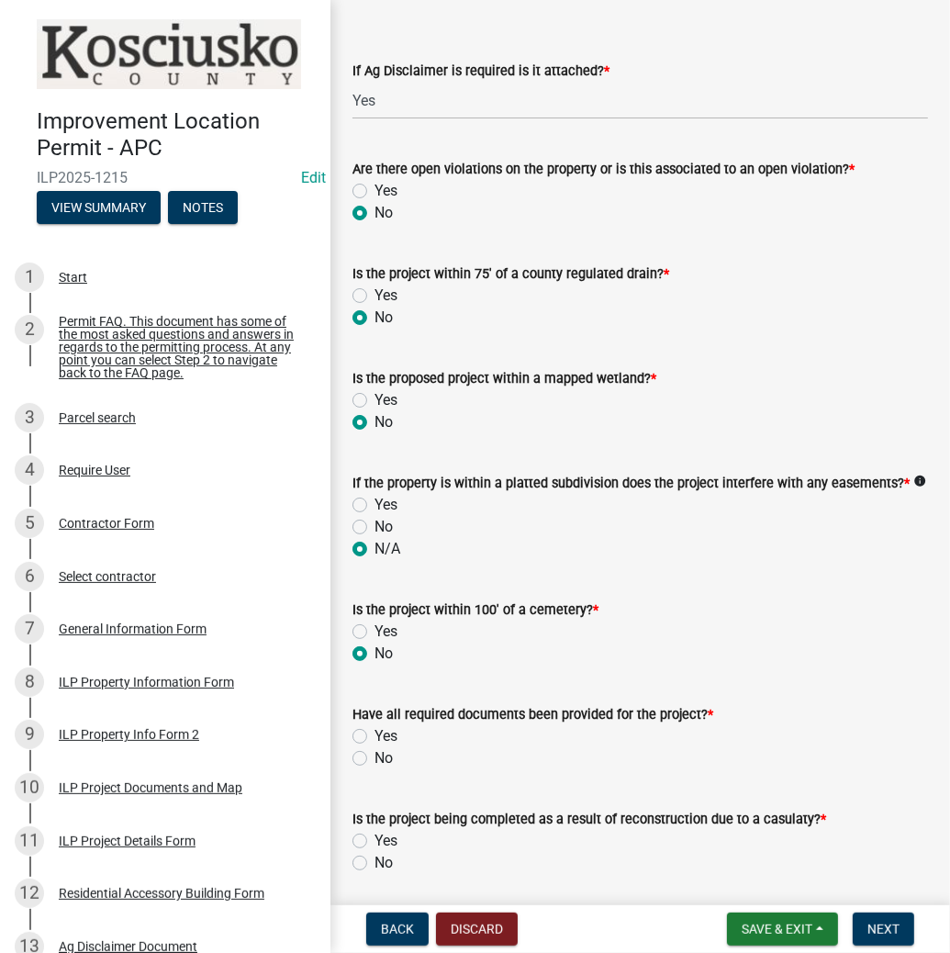
click at [374, 734] on label "Yes" at bounding box center [385, 736] width 23 height 22
click at [374, 734] on input "Yes" at bounding box center [380, 731] width 12 height 12
radio input "true"
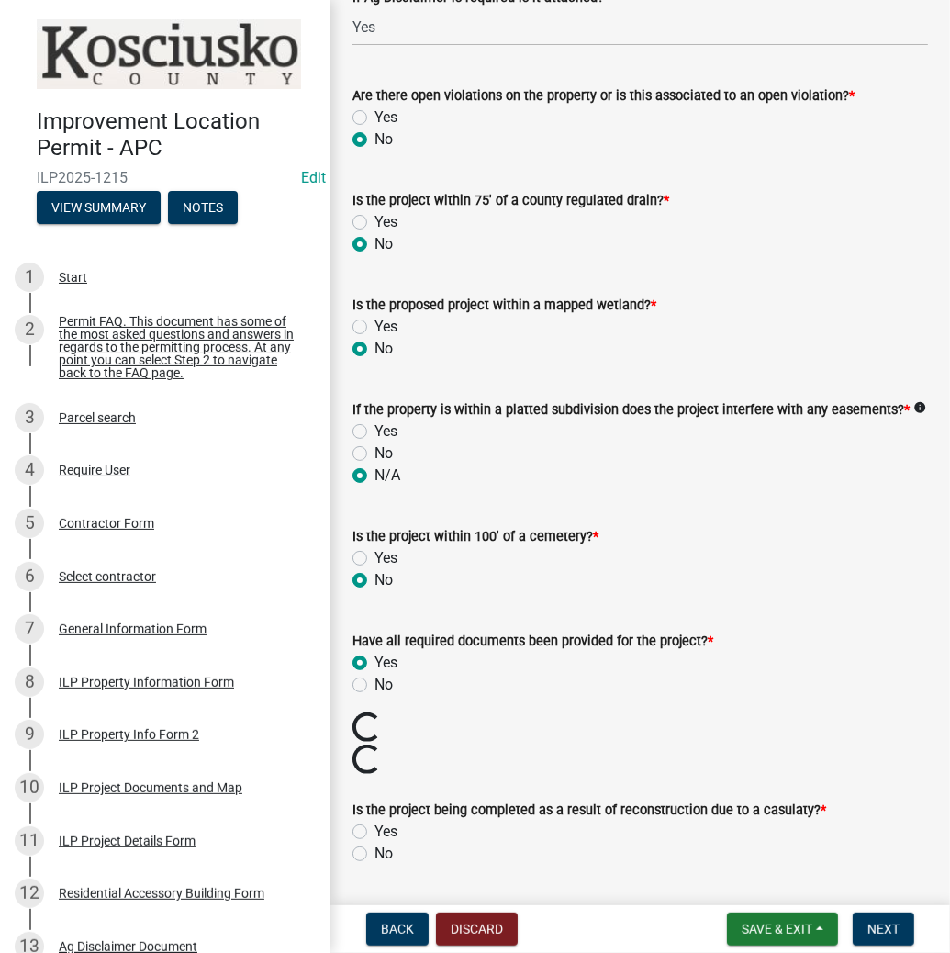
scroll to position [1689, 0]
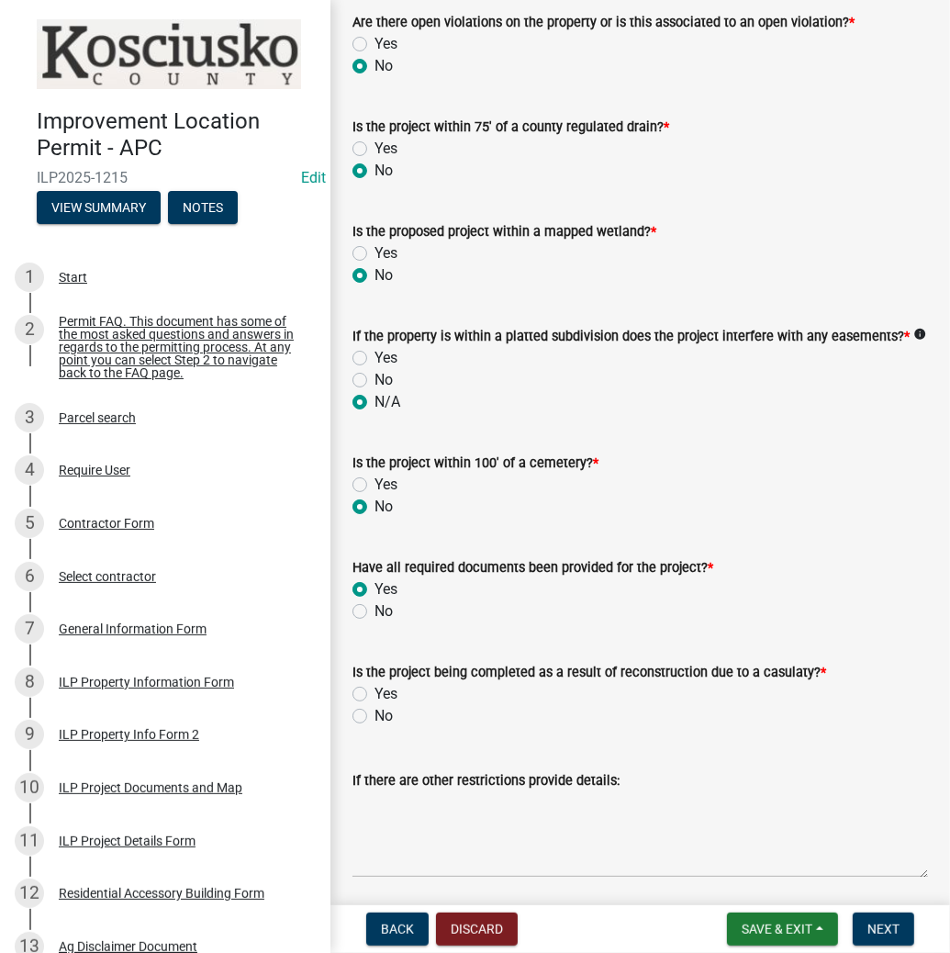
click at [374, 708] on label "No" at bounding box center [383, 716] width 18 height 22
click at [374, 708] on input "No" at bounding box center [380, 711] width 12 height 12
radio input "true"
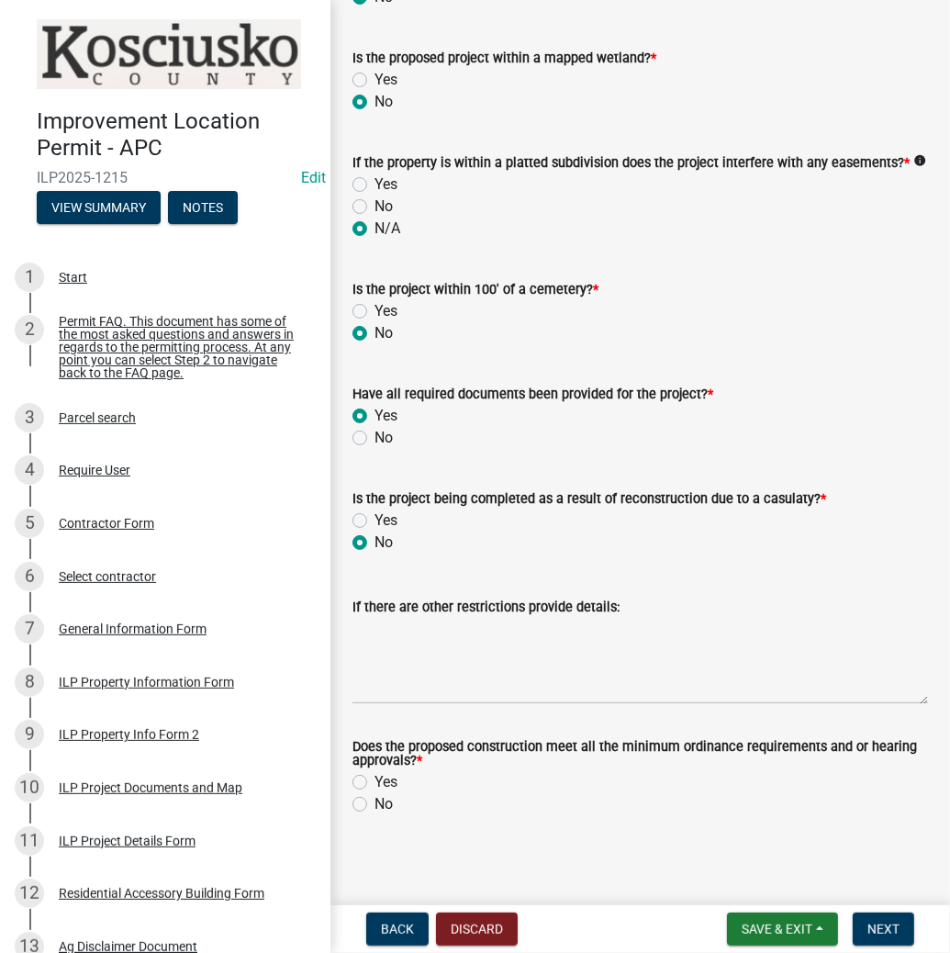
scroll to position [1868, 0]
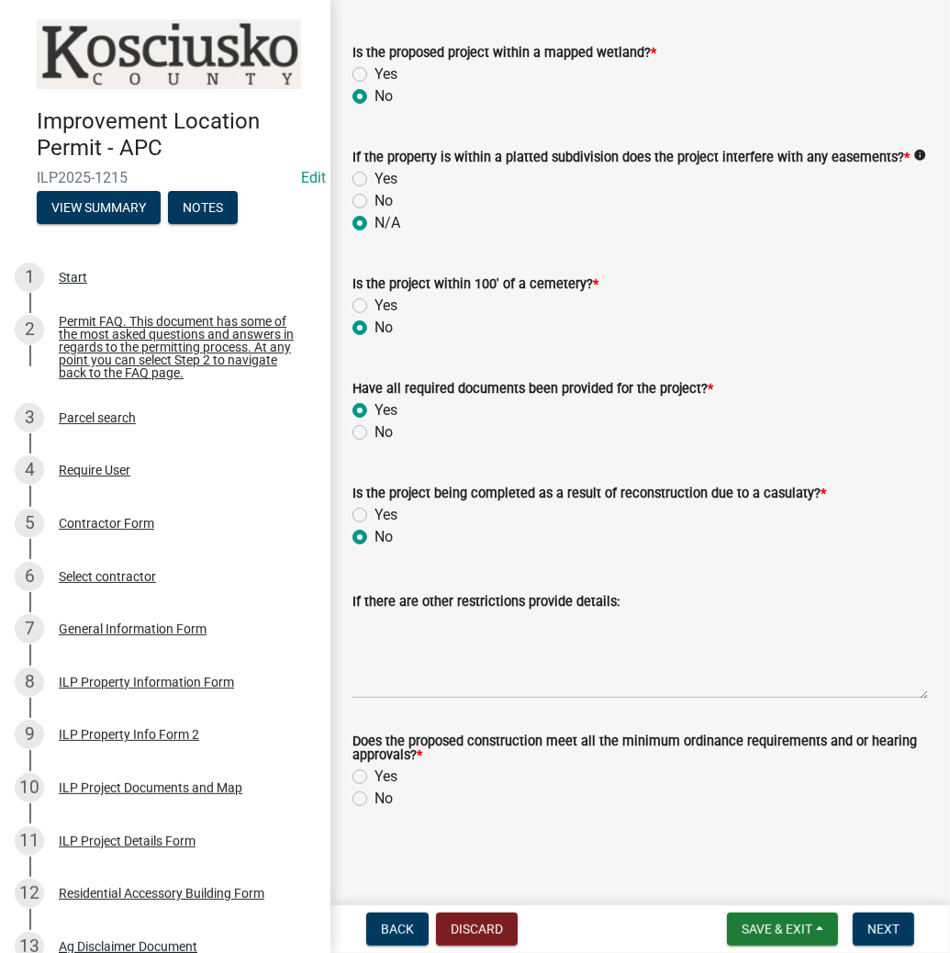
click at [374, 772] on label "Yes" at bounding box center [385, 776] width 23 height 22
click at [374, 772] on input "Yes" at bounding box center [380, 771] width 12 height 12
radio input "true"
click at [867, 923] on span "Next" at bounding box center [883, 928] width 32 height 15
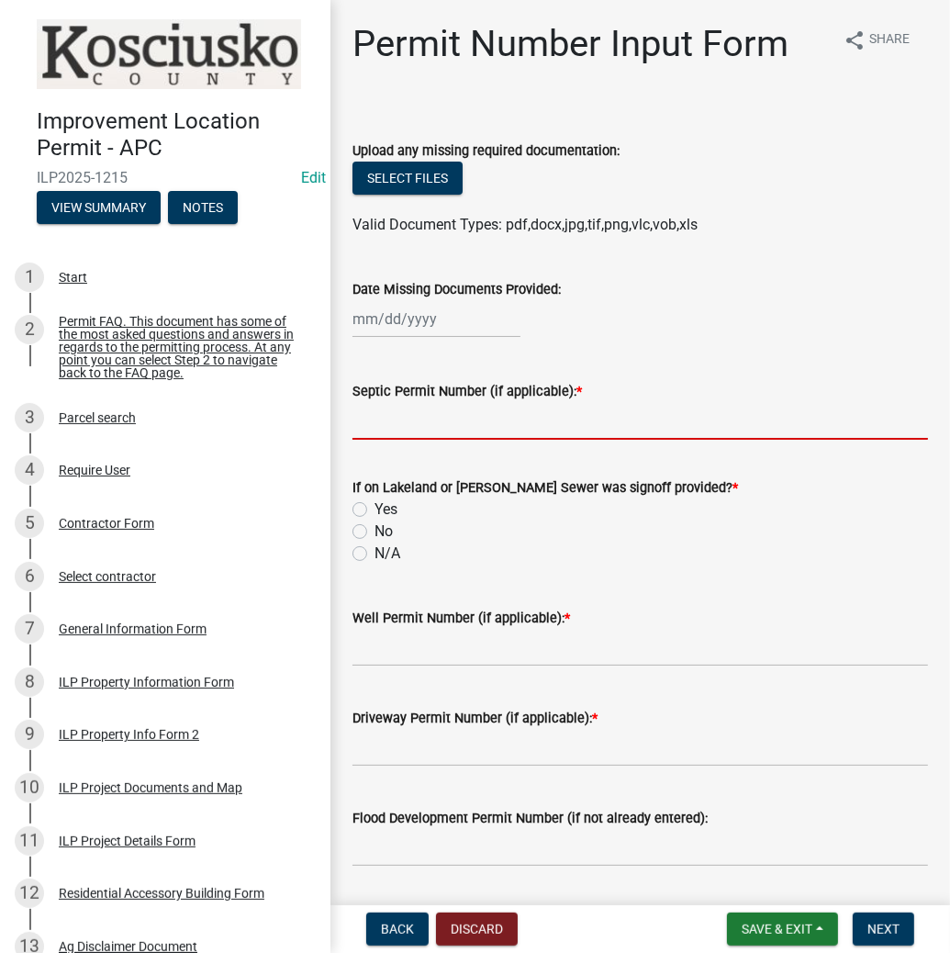
click at [403, 418] on input "Septic Permit Number (if applicable): *" at bounding box center [639, 421] width 575 height 38
type input "LETTER"
click at [374, 553] on label "N/A" at bounding box center [387, 553] width 26 height 22
click at [374, 553] on input "N/A" at bounding box center [380, 548] width 12 height 12
radio input "true"
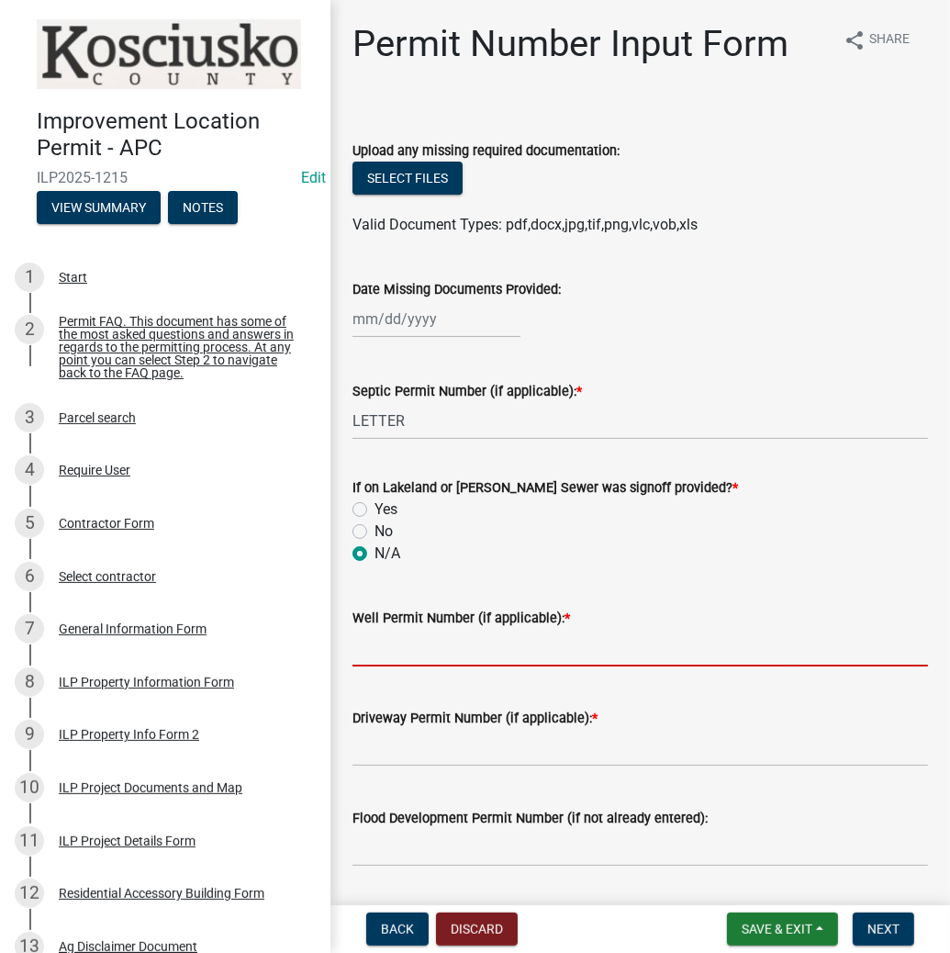
click at [373, 642] on input "Well Permit Number (if applicable): *" at bounding box center [639, 648] width 575 height 38
type input "LETTER"
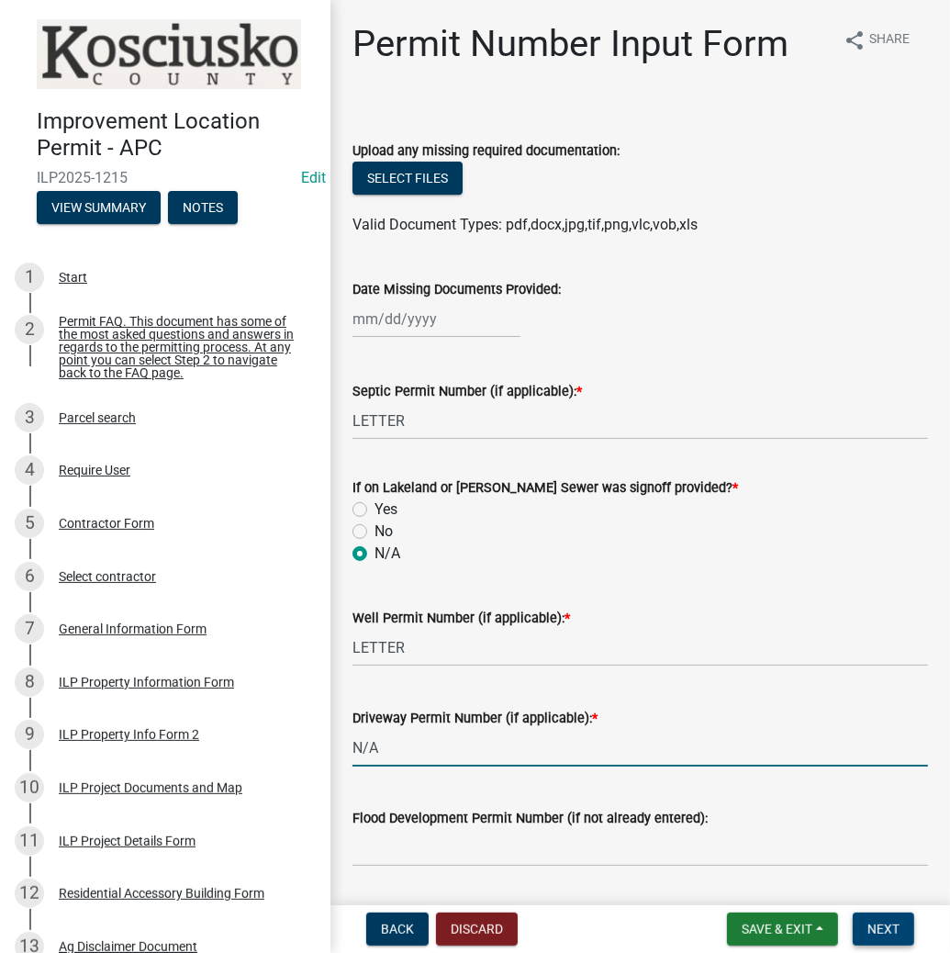
type input "N/A"
click at [870, 927] on span "Next" at bounding box center [883, 928] width 32 height 15
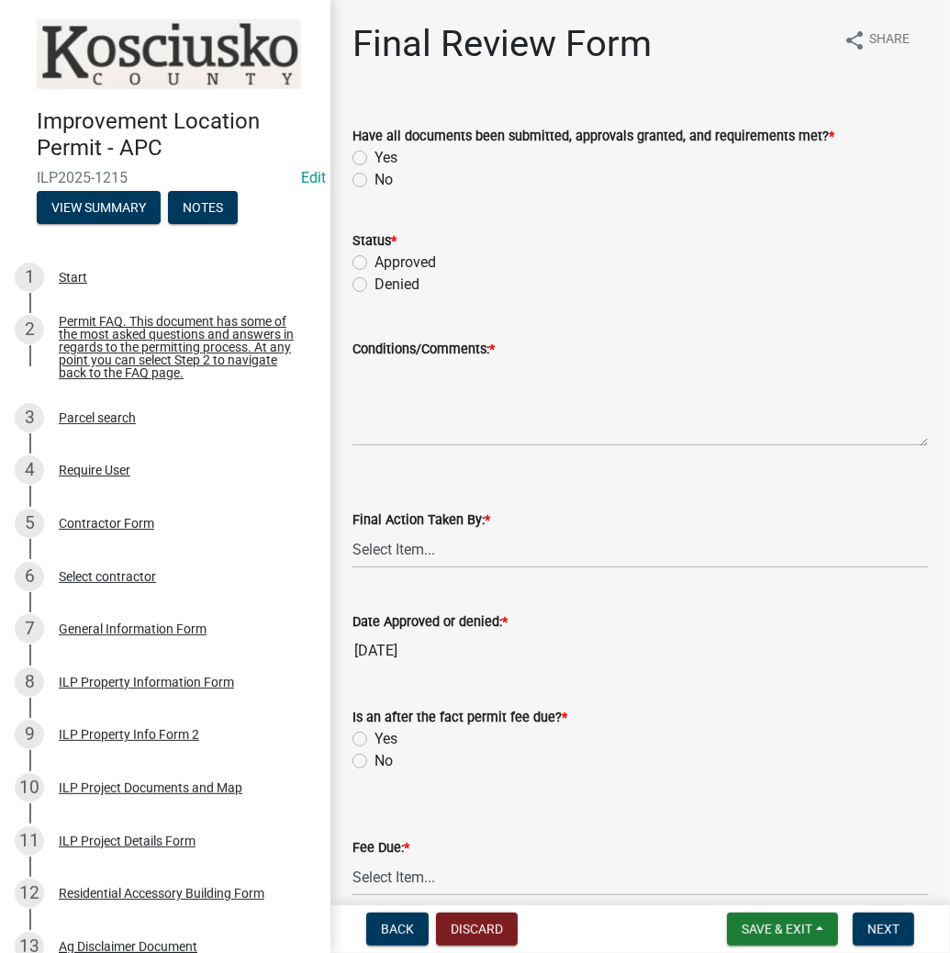
click at [374, 153] on label "Yes" at bounding box center [385, 158] width 23 height 22
click at [374, 153] on input "Yes" at bounding box center [380, 153] width 12 height 12
radio input "true"
click at [374, 264] on label "Approved" at bounding box center [404, 262] width 61 height 22
click at [374, 263] on input "Approved" at bounding box center [380, 257] width 12 height 12
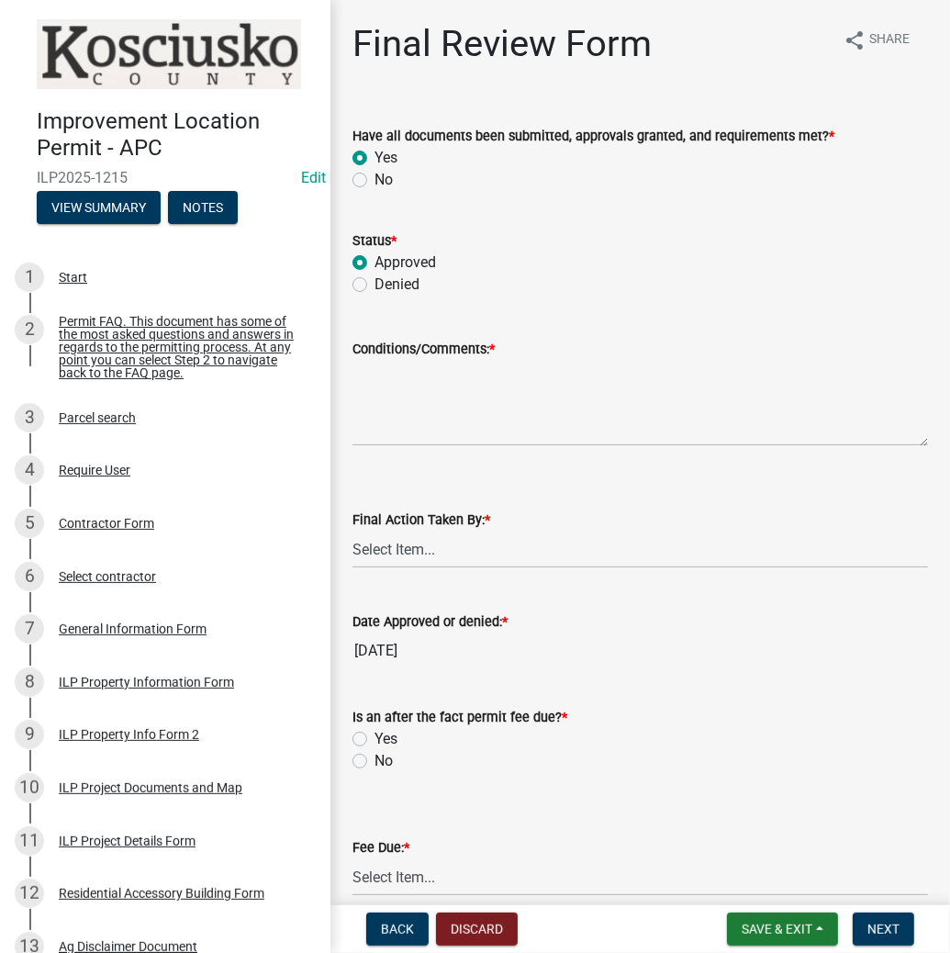
radio input "true"
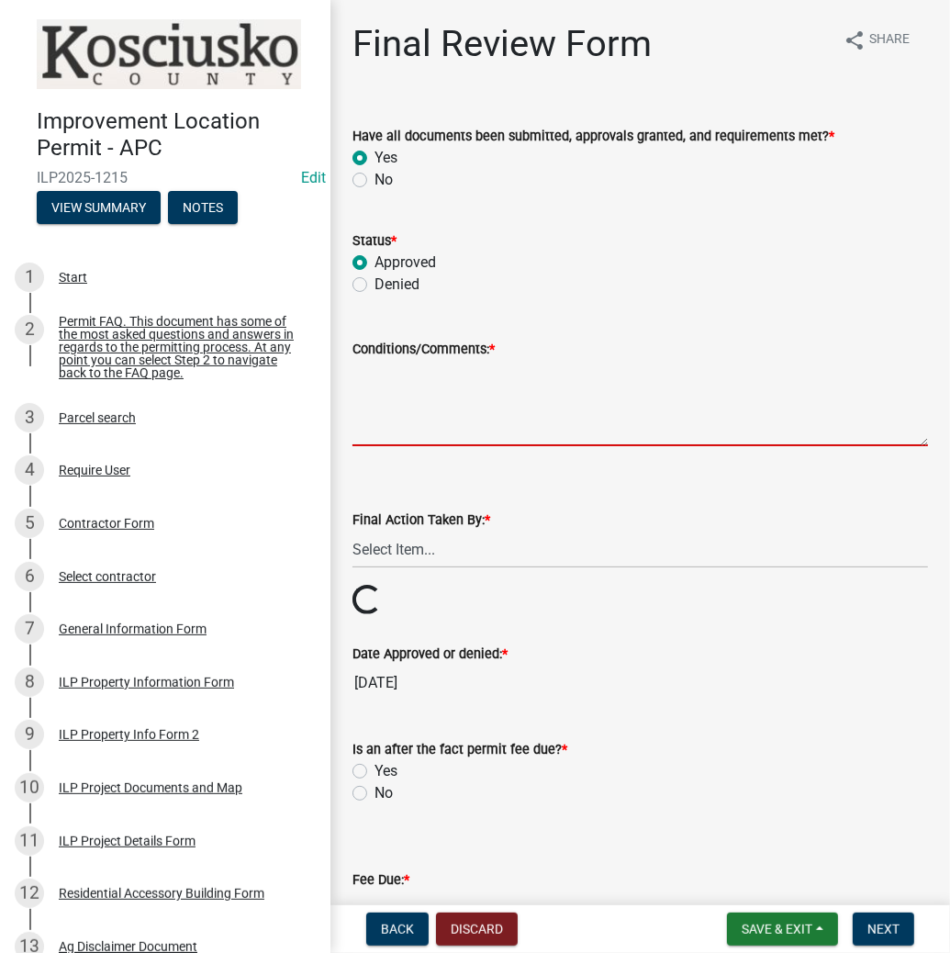
click at [433, 396] on textarea "Conditions/Comments: *" at bounding box center [639, 403] width 575 height 86
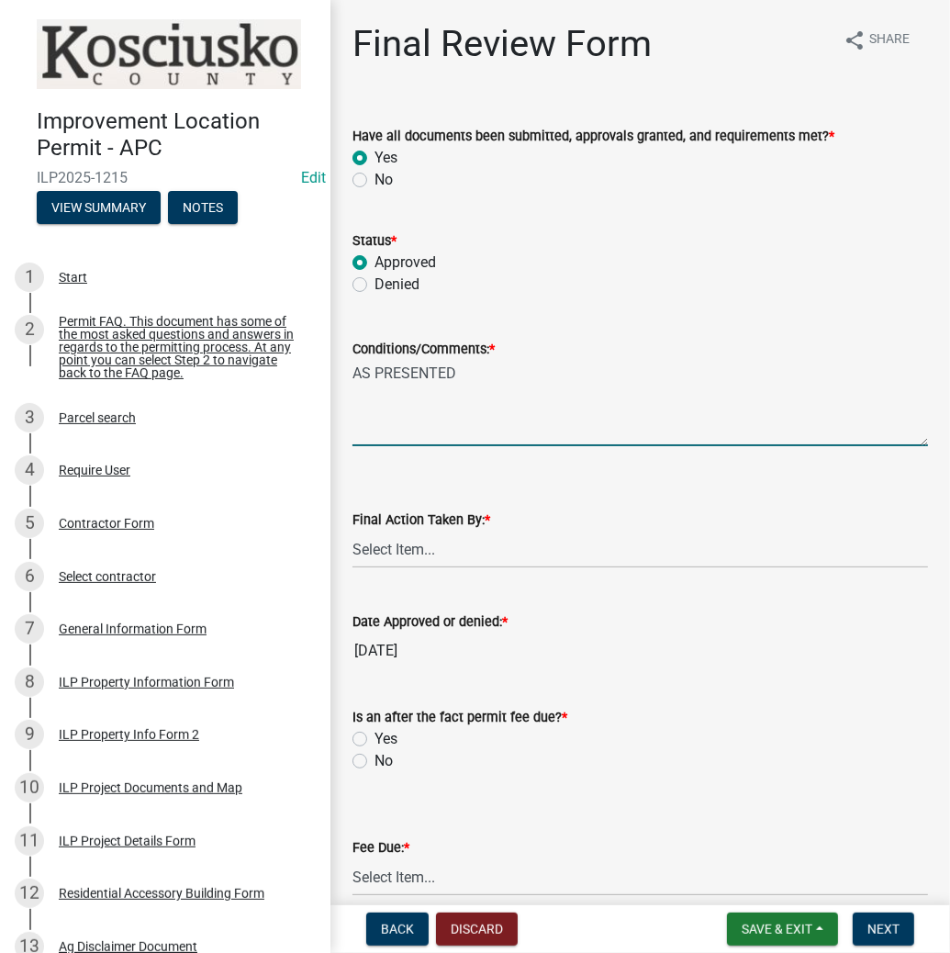
type textarea "AS PRESENTED"
click at [410, 546] on select "Select Item... MMS LT AT CS [PERSON_NAME]" at bounding box center [639, 549] width 575 height 38
click at [352, 530] on select "Select Item... MMS LT AT CS [PERSON_NAME]" at bounding box center [639, 549] width 575 height 38
select select "d95389f4-ab5a-4603-9826-29cf73316391"
click at [374, 762] on label "No" at bounding box center [383, 761] width 18 height 22
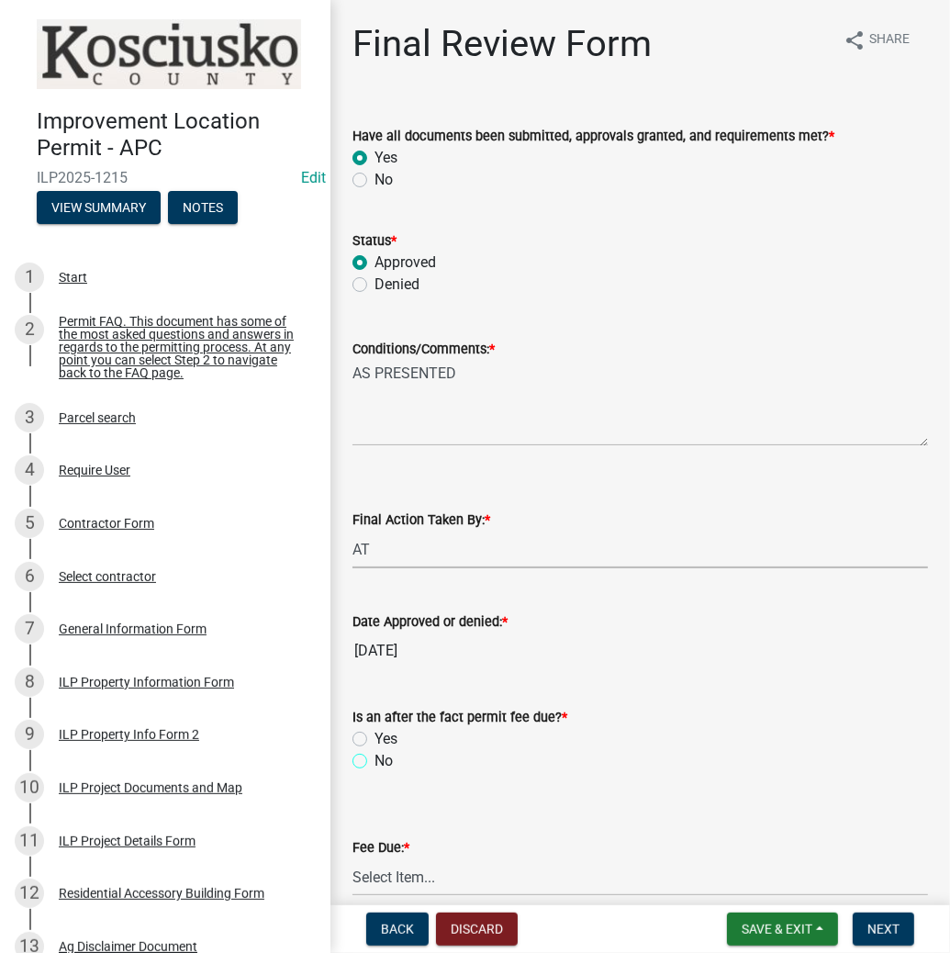
click at [374, 762] on input "No" at bounding box center [380, 756] width 12 height 12
radio input "true"
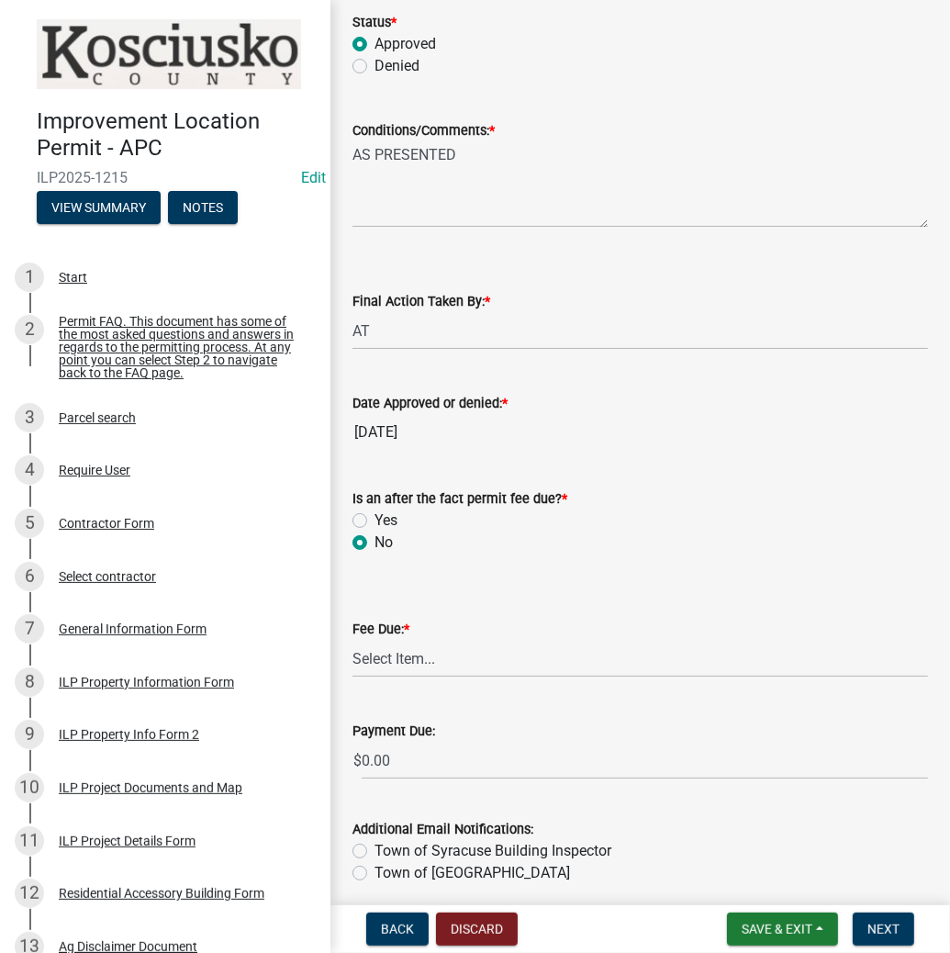
scroll to position [220, 0]
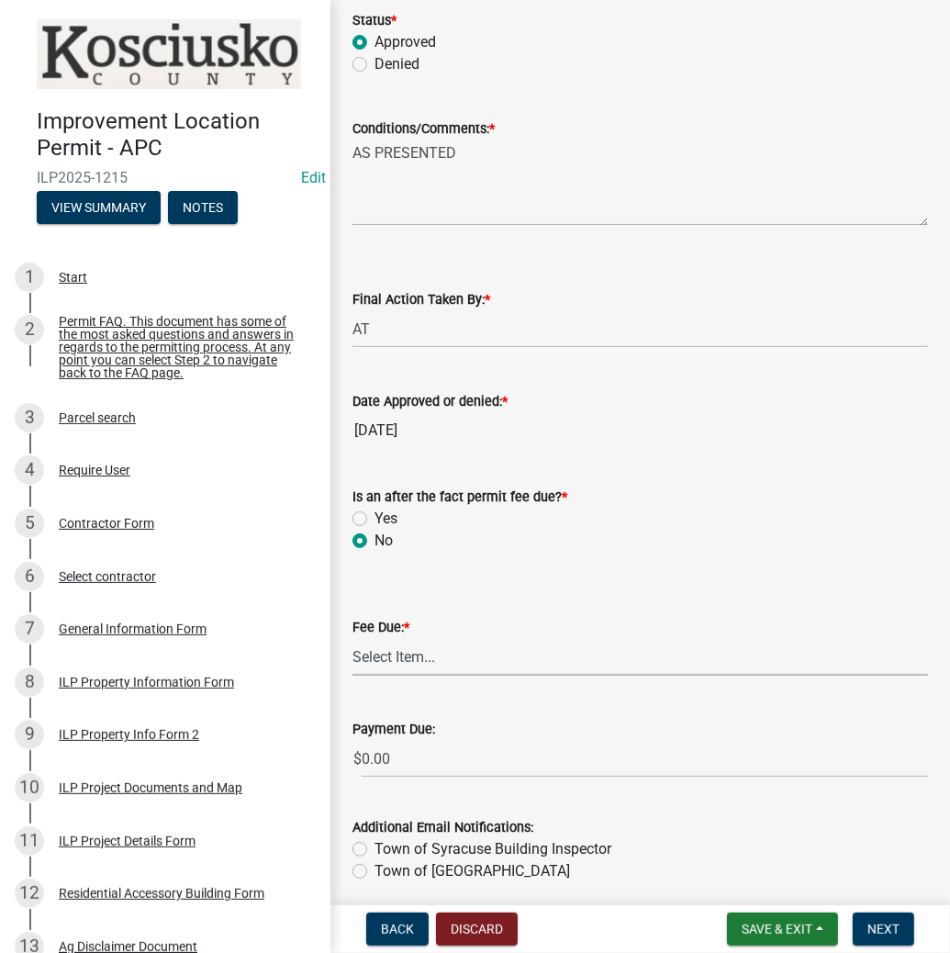
click at [416, 651] on select "Select Item... N/A $10.00 $25.00 $125.00 $250 $500 $500 + $10.00 for every 10 s…" at bounding box center [639, 657] width 575 height 38
click at [352, 638] on select "Select Item... N/A $10.00 $25.00 $125.00 $250 $500 $500 + $10.00 for every 10 s…" at bounding box center [639, 657] width 575 height 38
select select "6f482d1d-eb35-47e6-92b0-143404755581"
click at [880, 917] on button "Next" at bounding box center [883, 928] width 61 height 33
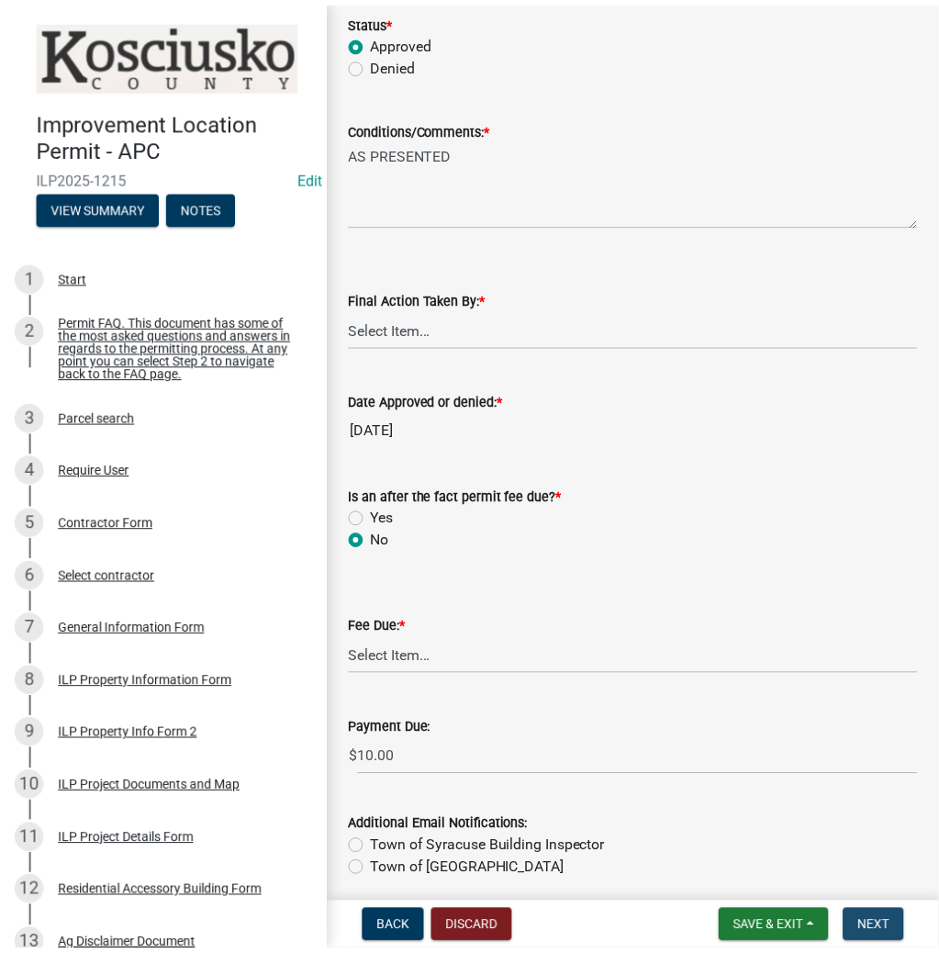
scroll to position [0, 0]
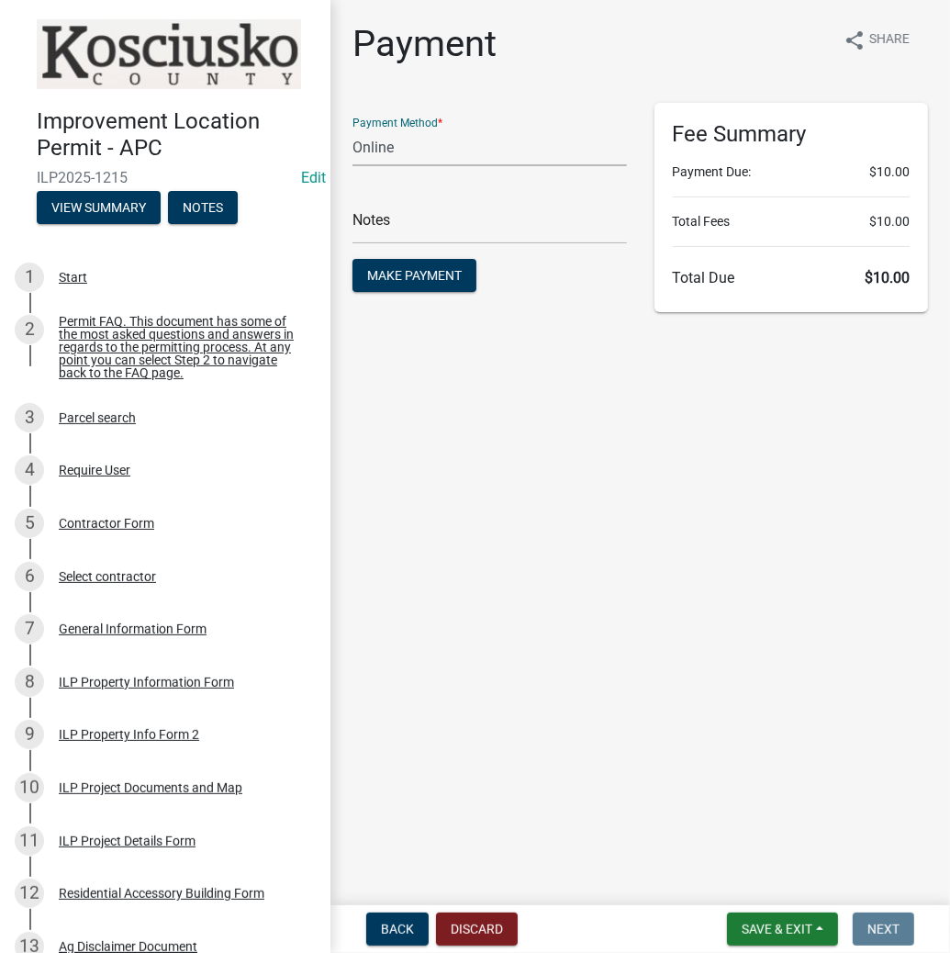
click at [446, 140] on select "Credit Card POS Check Cash Online" at bounding box center [489, 147] width 274 height 38
select select "2: 1"
click at [352, 128] on select "Credit Card POS Check Cash Online" at bounding box center [489, 147] width 274 height 38
click at [426, 280] on span "Make Payment" at bounding box center [414, 275] width 95 height 15
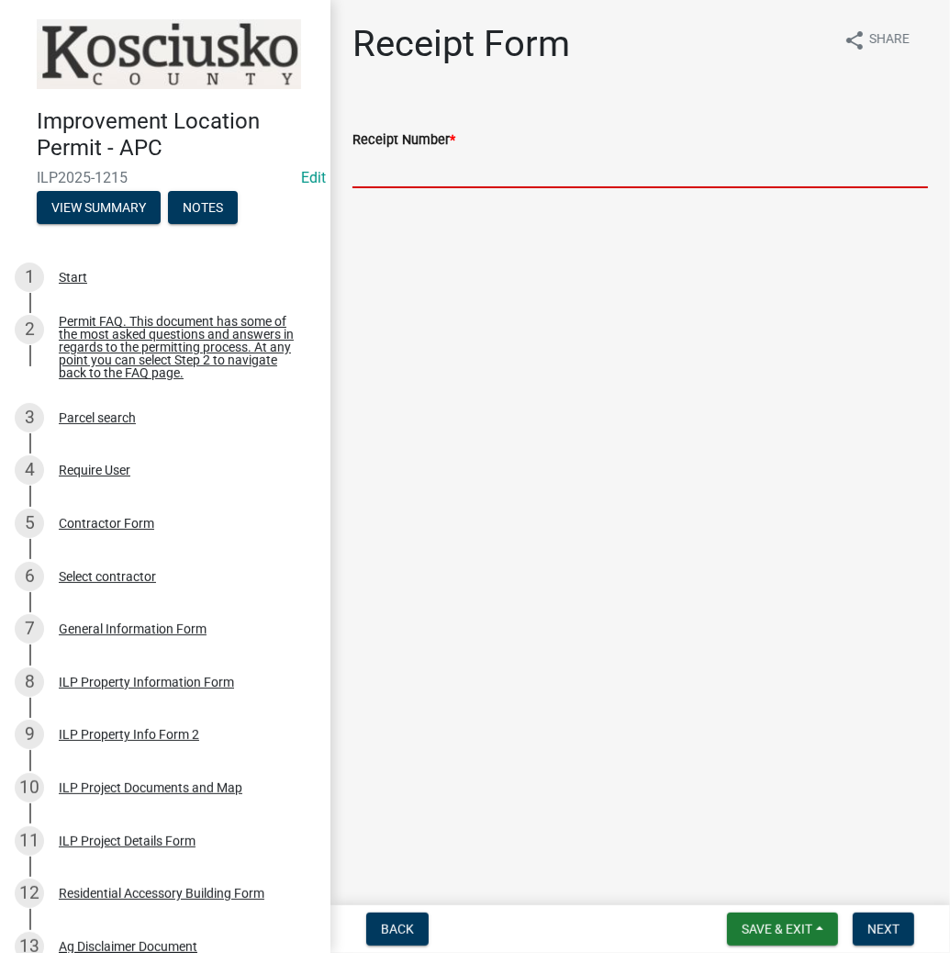
click at [471, 162] on input "Receipt Number *" at bounding box center [639, 169] width 575 height 38
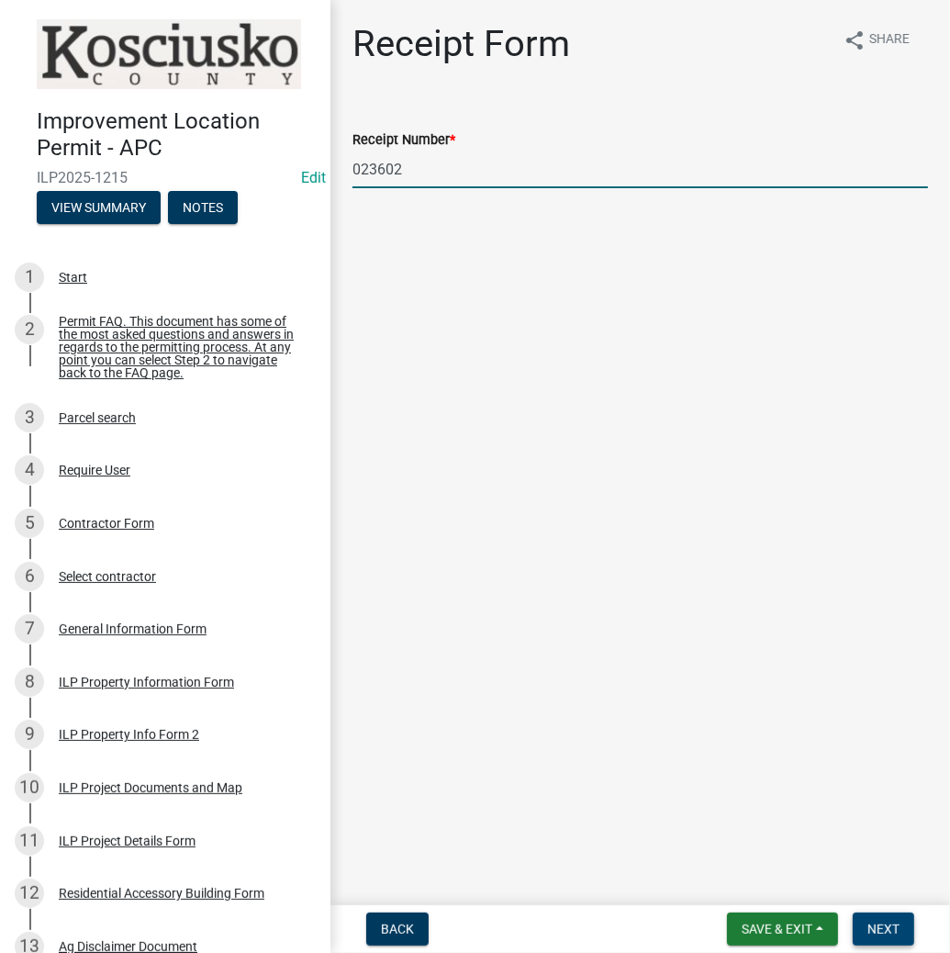
type input "023602"
click at [875, 929] on span "Next" at bounding box center [883, 928] width 32 height 15
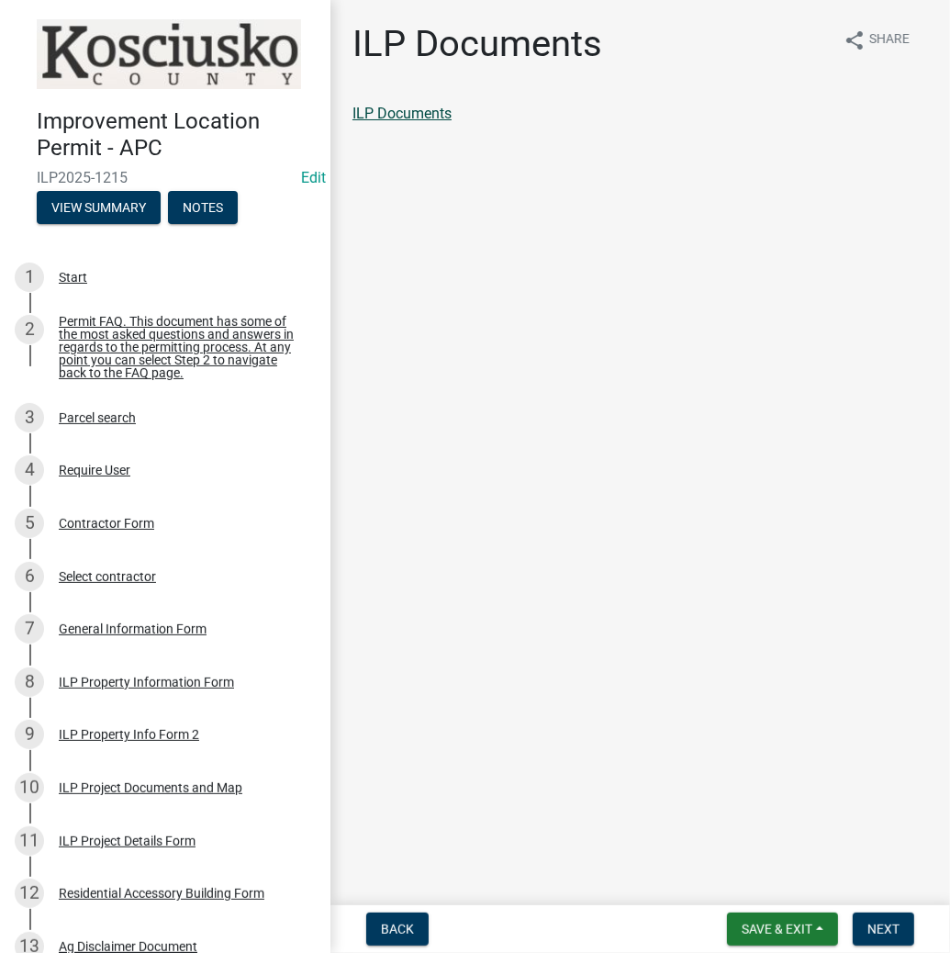
click at [418, 114] on link "ILP Documents" at bounding box center [401, 113] width 99 height 17
click at [878, 922] on span "Next" at bounding box center [883, 928] width 32 height 15
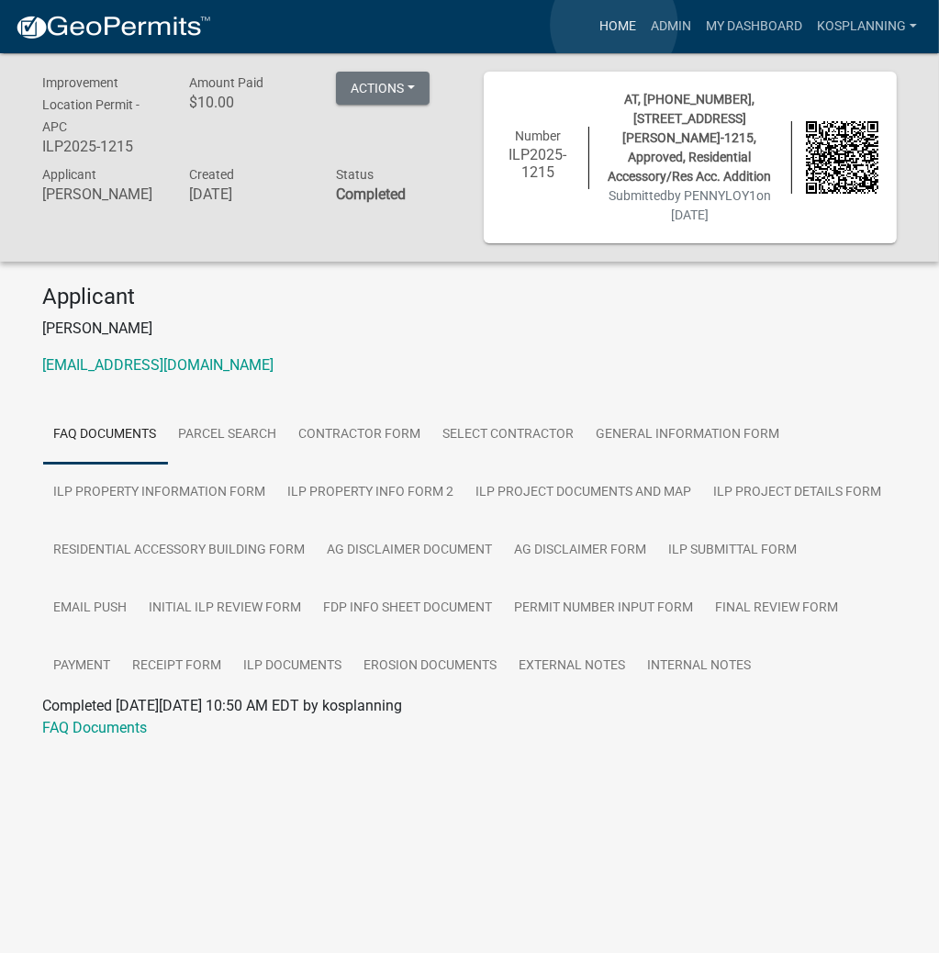
click at [614, 25] on link "Home" at bounding box center [617, 26] width 51 height 35
